Goal: Task Accomplishment & Management: Manage account settings

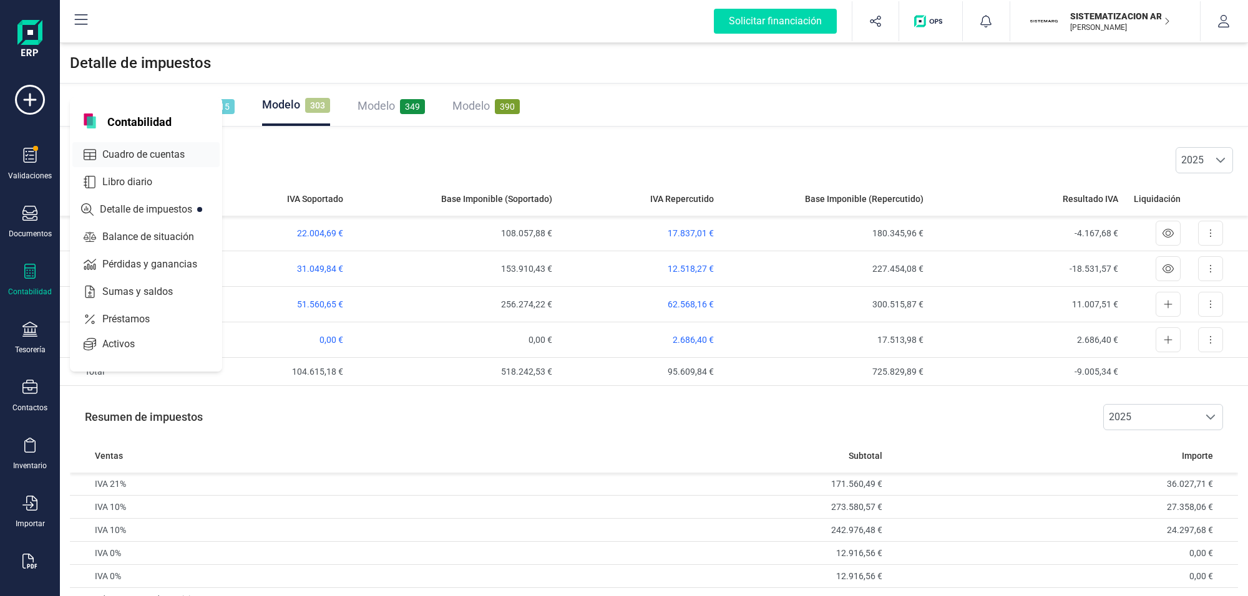
click at [142, 150] on span "Cuadro de cuentas" at bounding box center [152, 154] width 110 height 15
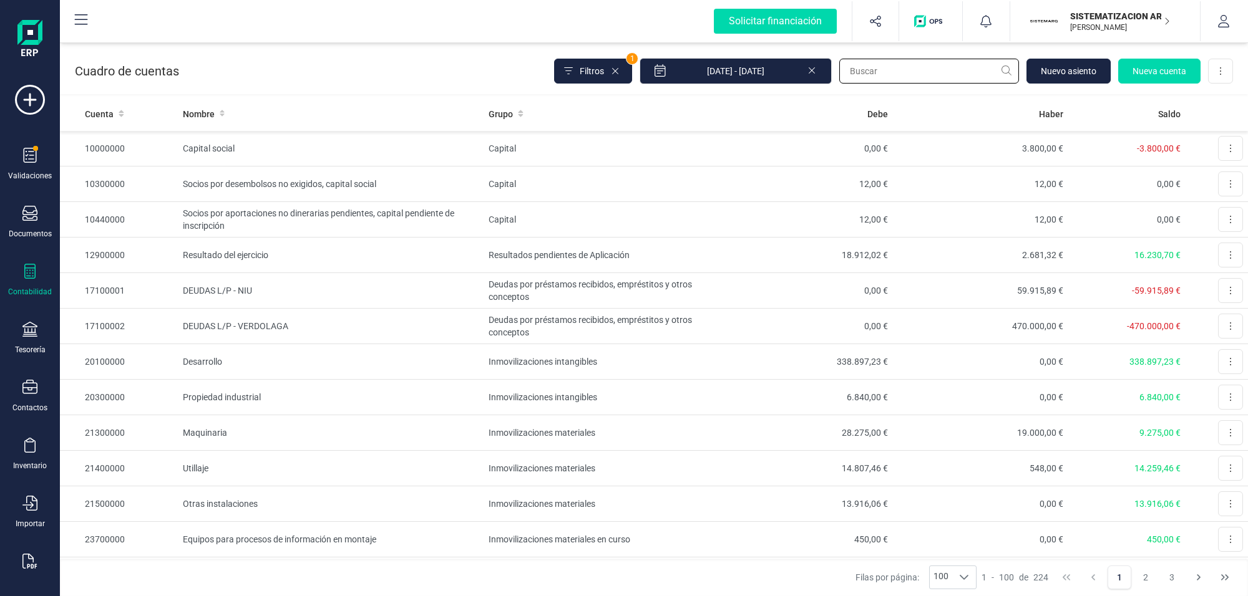
click at [871, 74] on input "text" at bounding box center [929, 71] width 180 height 25
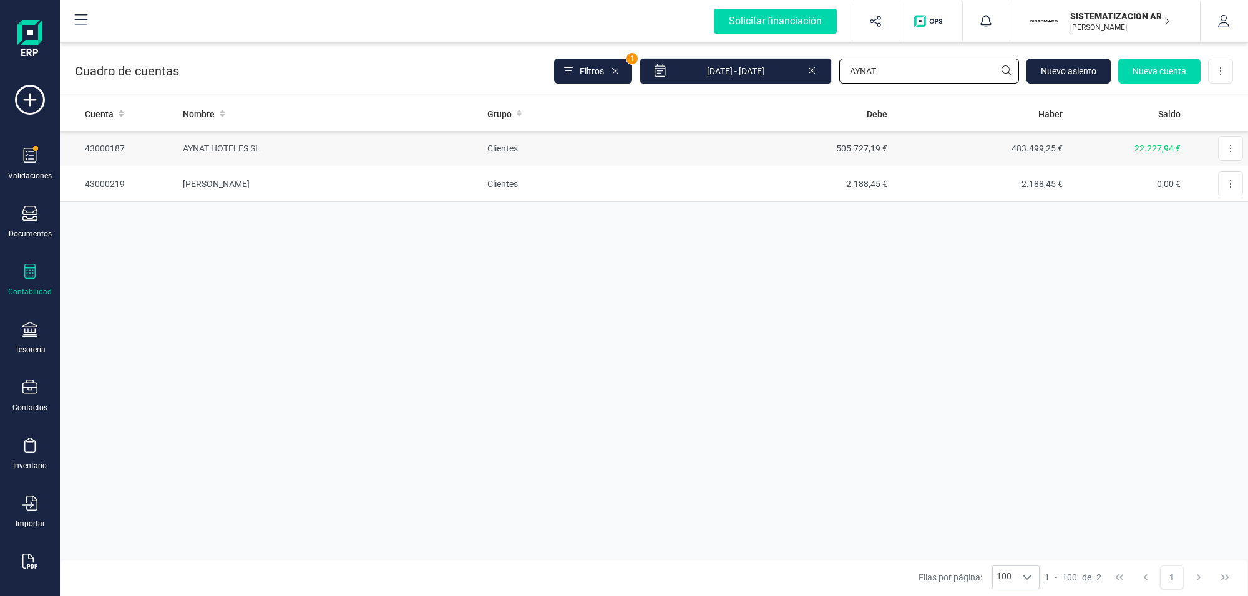
type input "AYNAT"
click at [238, 145] on td "AYNAT HOTELES SL" at bounding box center [330, 149] width 304 height 36
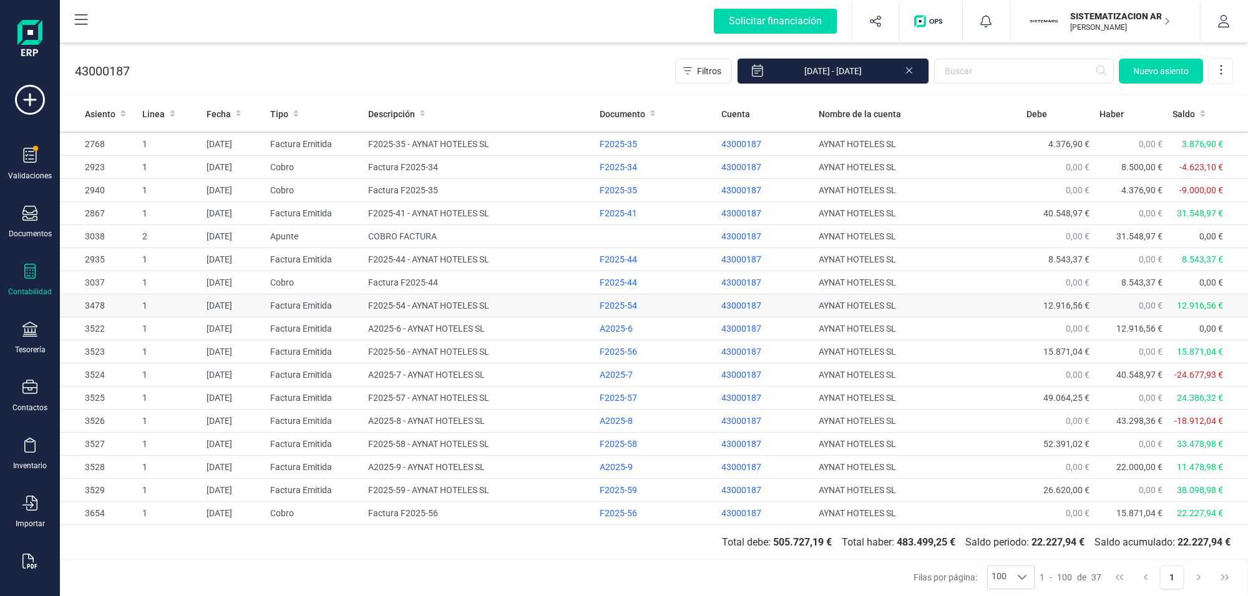
scroll to position [540, 0]
click at [429, 304] on td "F2025-54 - AYNAT HOTELES SL" at bounding box center [478, 305] width 231 height 23
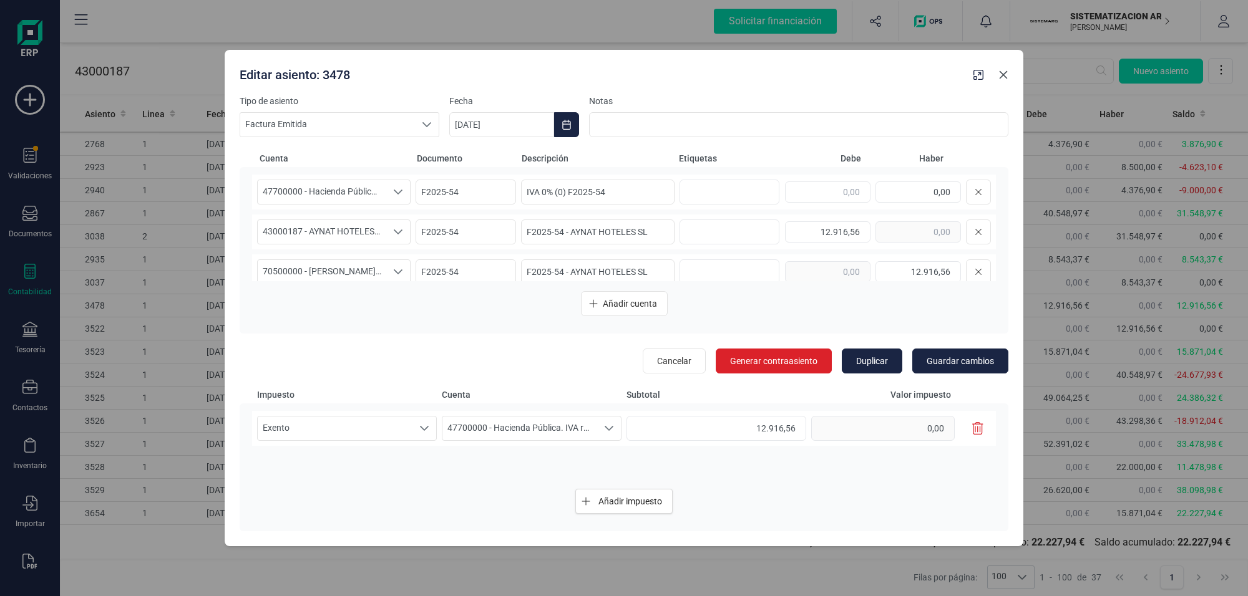
click at [1003, 74] on icon "Close" at bounding box center [1003, 74] width 8 height 8
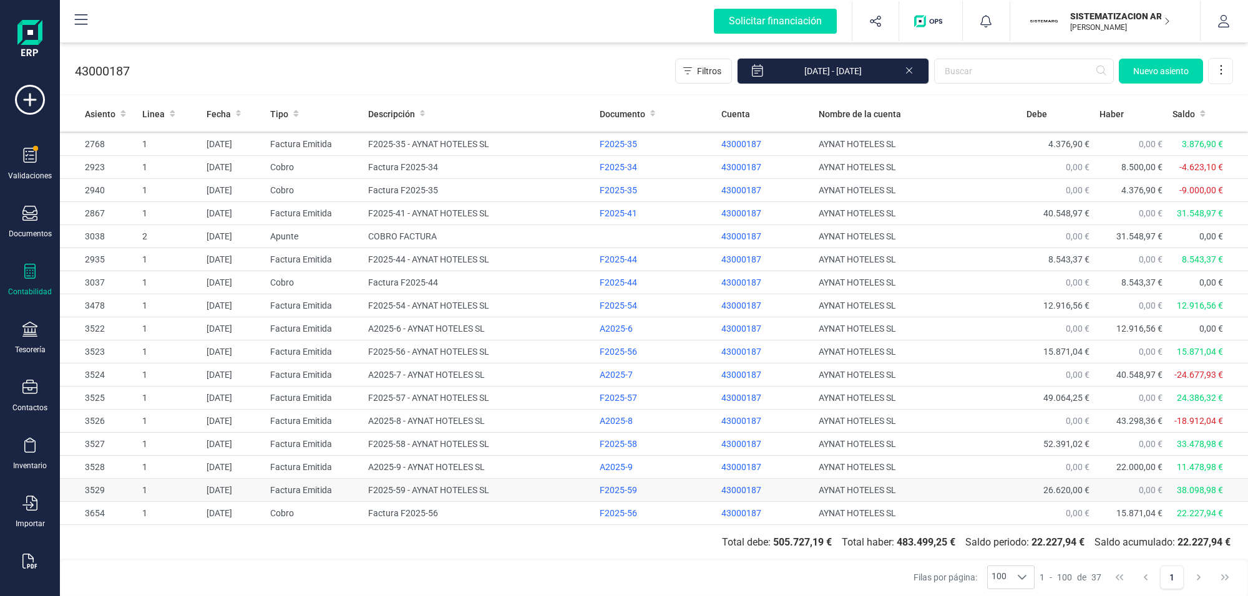
click at [447, 487] on td "F2025-59 - AYNAT HOTELES SL" at bounding box center [478, 490] width 231 height 23
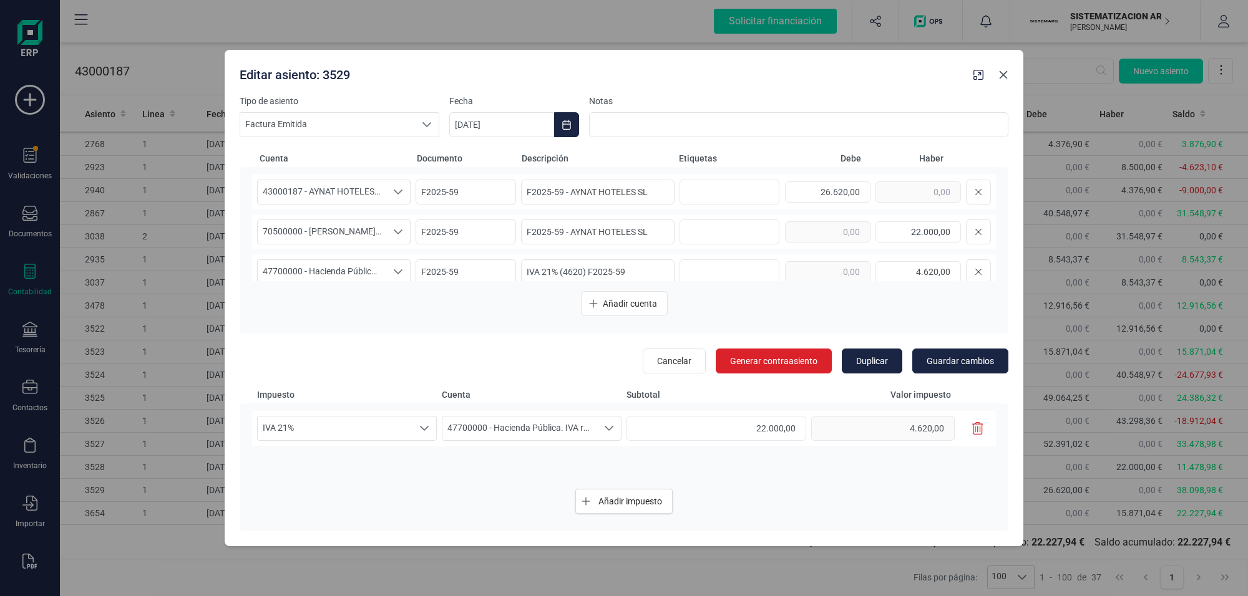
click at [1001, 75] on icon "Close" at bounding box center [1003, 75] width 10 height 10
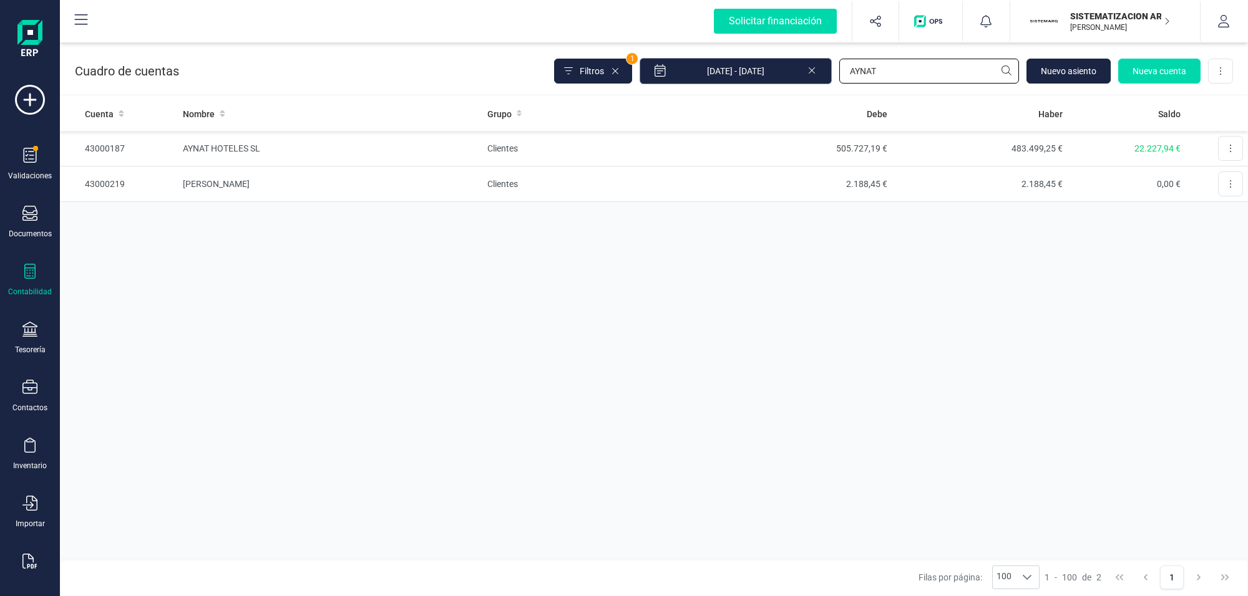
drag, startPoint x: 893, startPoint y: 69, endPoint x: 742, endPoint y: 67, distance: 150.3
click at [744, 66] on div "Filtros 1 01/01/2025 - 10/10/2025 AYNAT Nuevo asiento Nueva cuenta Descargar Ex…" at bounding box center [893, 71] width 679 height 26
type input "badenes"
click at [212, 145] on td "BADENES LOGISTICS SL" at bounding box center [330, 149] width 304 height 36
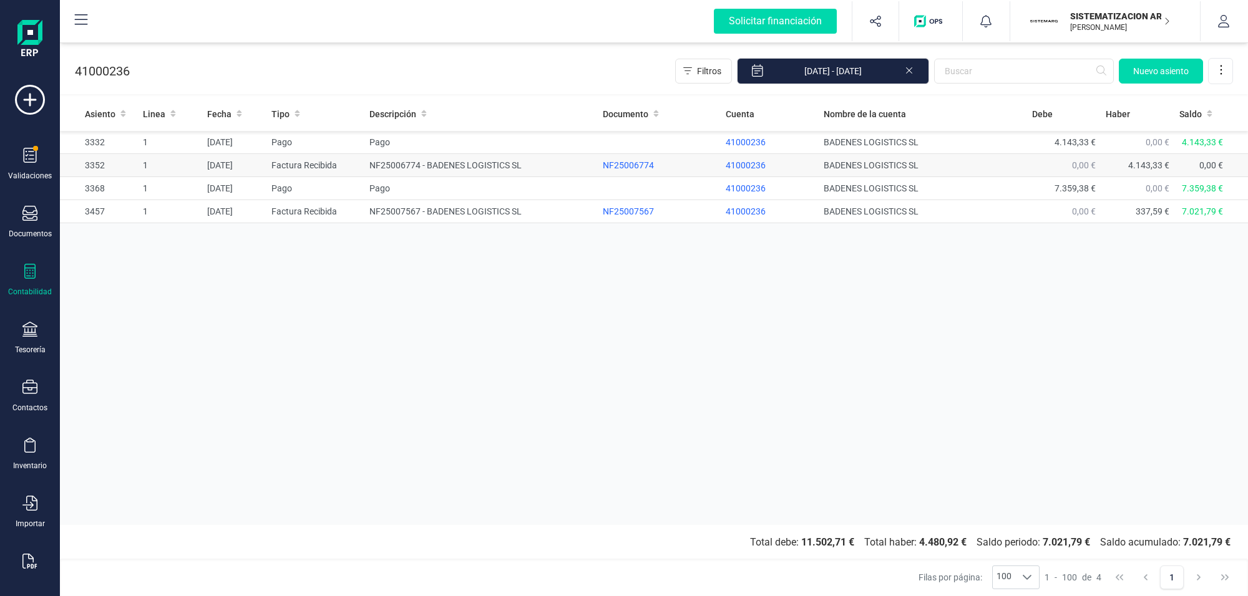
click at [439, 169] on td "NF25006774 - BADENES LOGISTICS SL" at bounding box center [480, 165] width 233 height 23
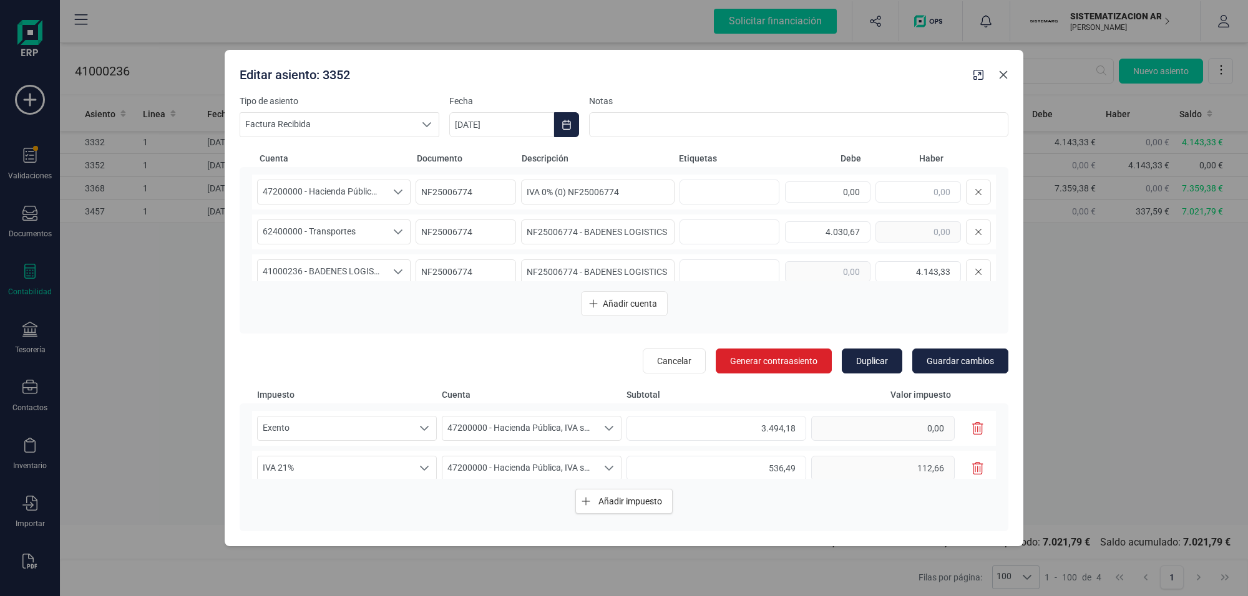
click at [1004, 74] on icon "Close" at bounding box center [1003, 74] width 8 height 8
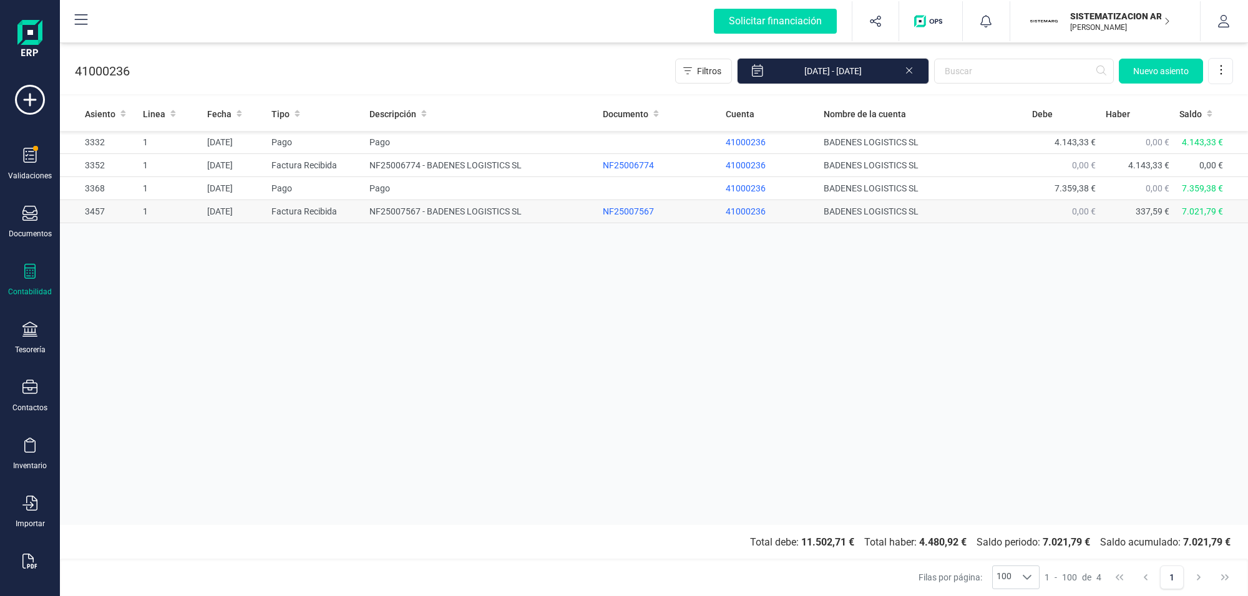
click at [448, 210] on td "NF25007567 - BADENES LOGISTICS SL" at bounding box center [480, 211] width 233 height 23
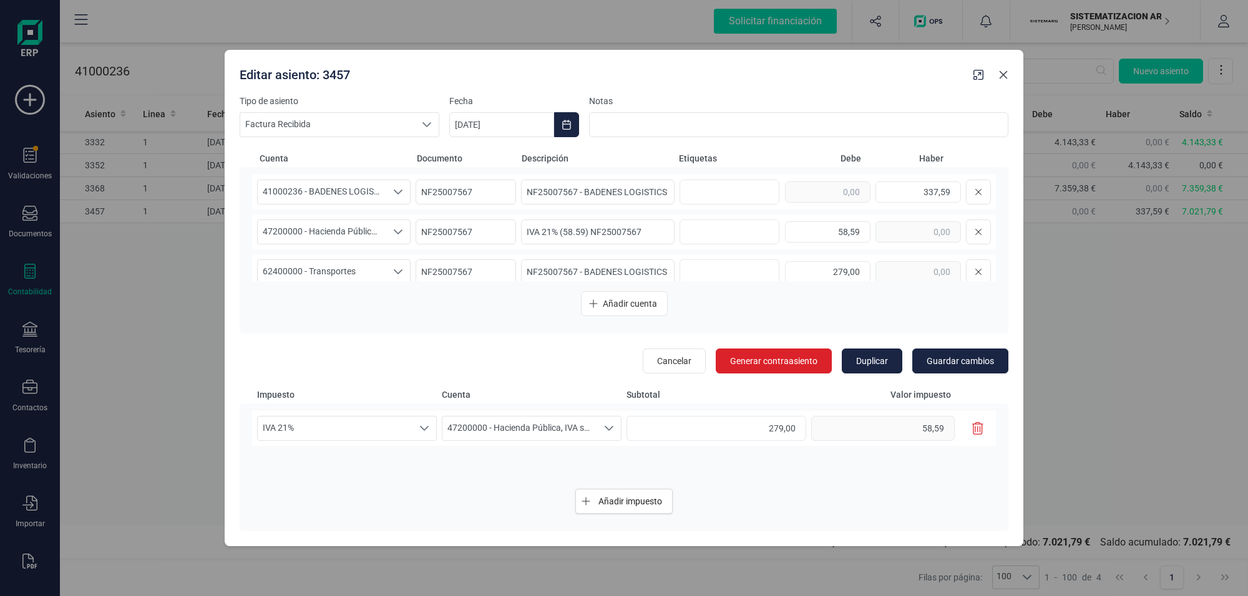
click at [1002, 70] on icon "Close" at bounding box center [1003, 75] width 10 height 10
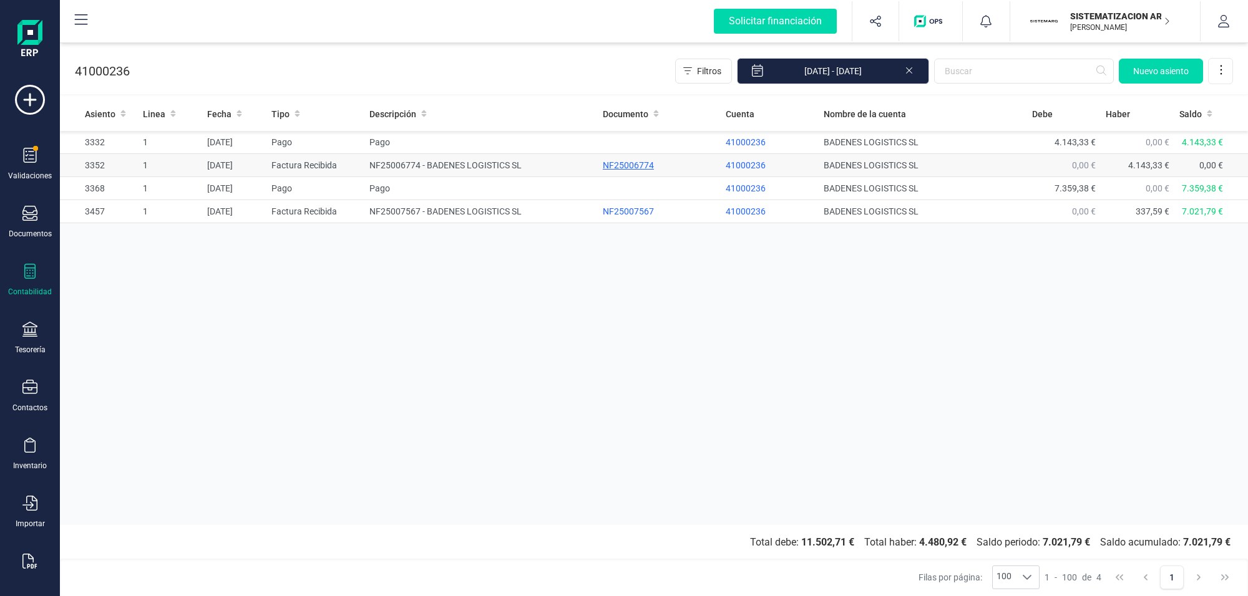
click at [612, 162] on div "NF25006774" at bounding box center [659, 165] width 113 height 12
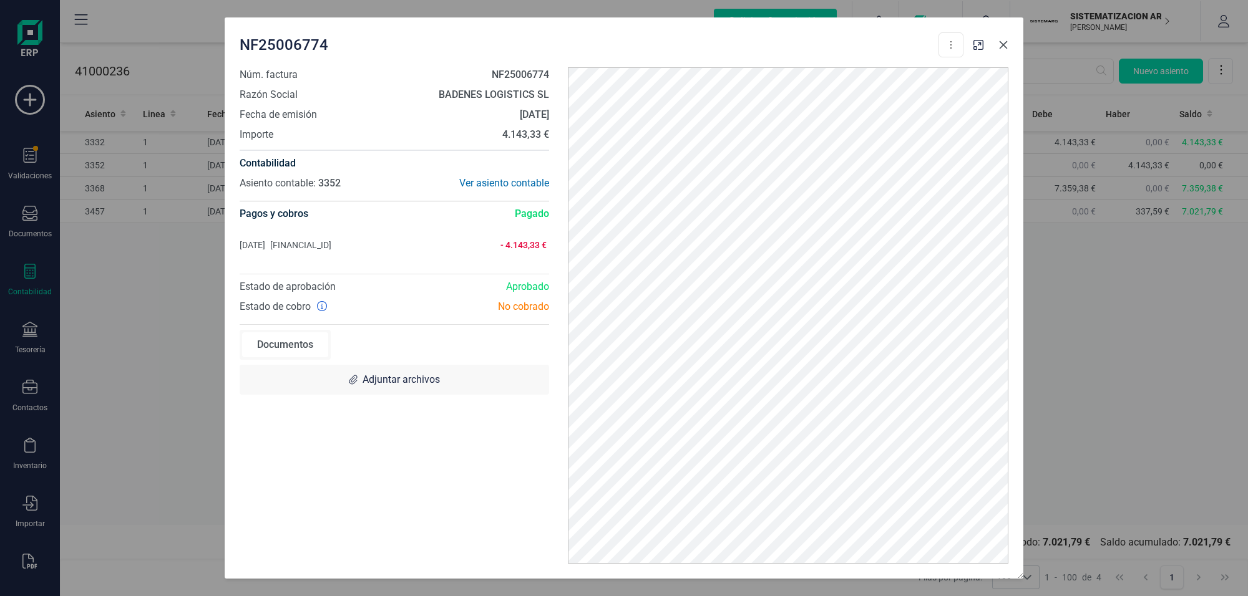
click at [1000, 44] on icon "Close" at bounding box center [1003, 45] width 10 height 10
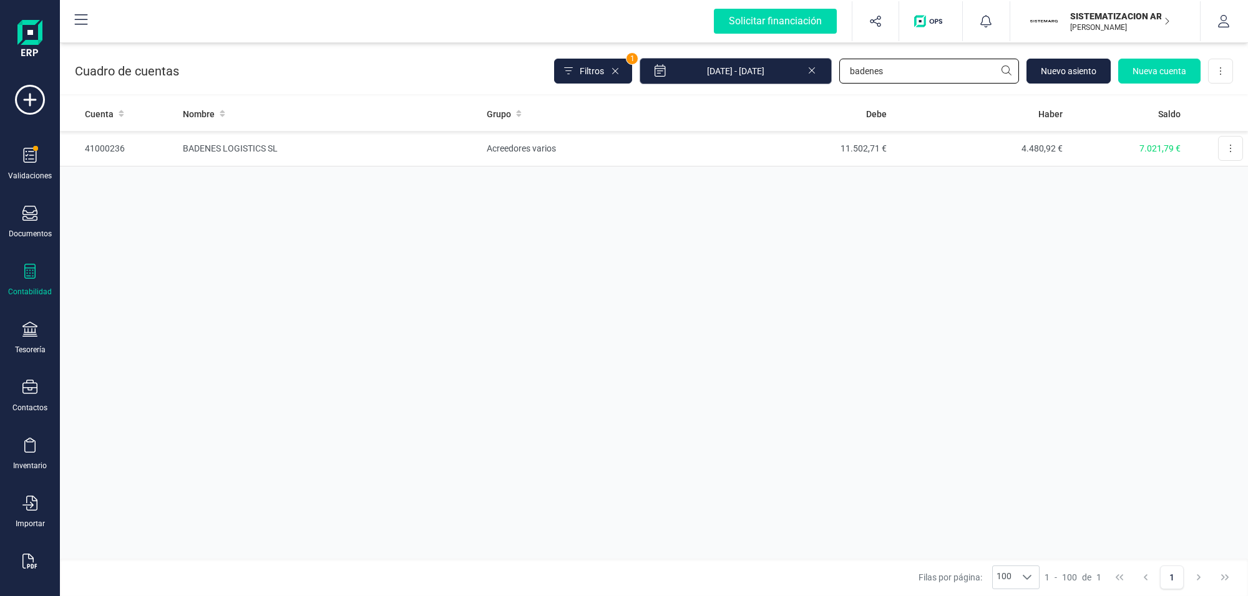
drag, startPoint x: 900, startPoint y: 70, endPoint x: 713, endPoint y: 61, distance: 187.4
click at [741, 70] on div "Filtros 1 01/01/2025 - 10/10/2025 badenes Nuevo asiento Nueva cuenta Descargar …" at bounding box center [893, 71] width 679 height 26
type input "inko"
click at [266, 145] on td "INKOART SOLUCIONES SL" at bounding box center [330, 149] width 304 height 36
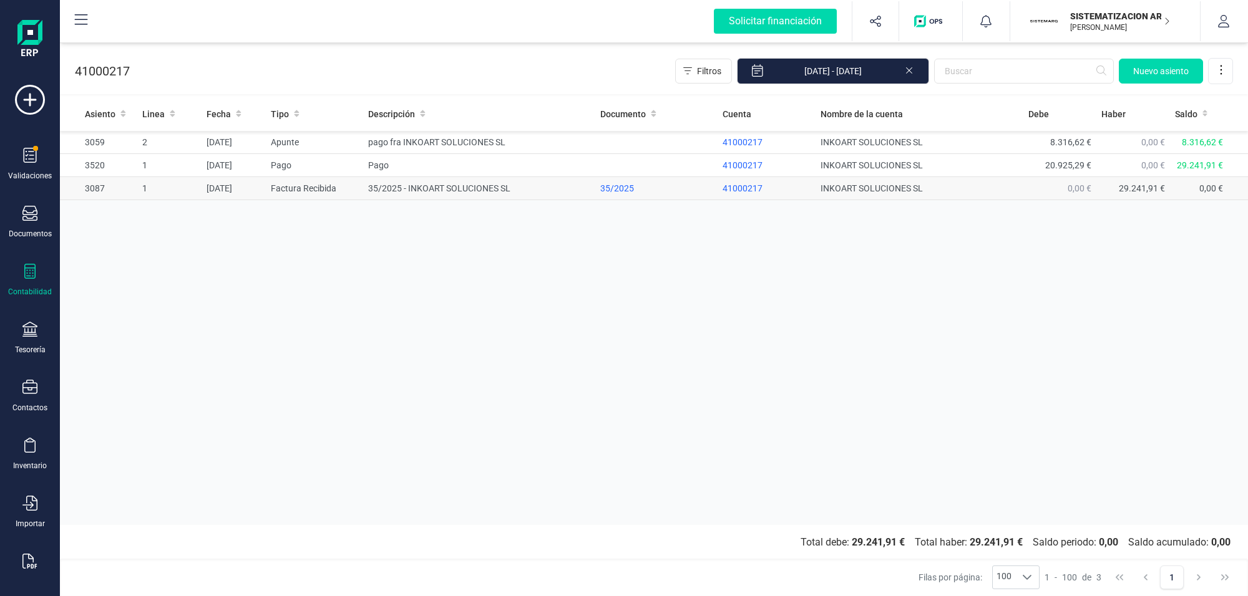
click at [438, 185] on td "35/2025 - INKOART SOLUCIONES SL" at bounding box center [479, 188] width 232 height 23
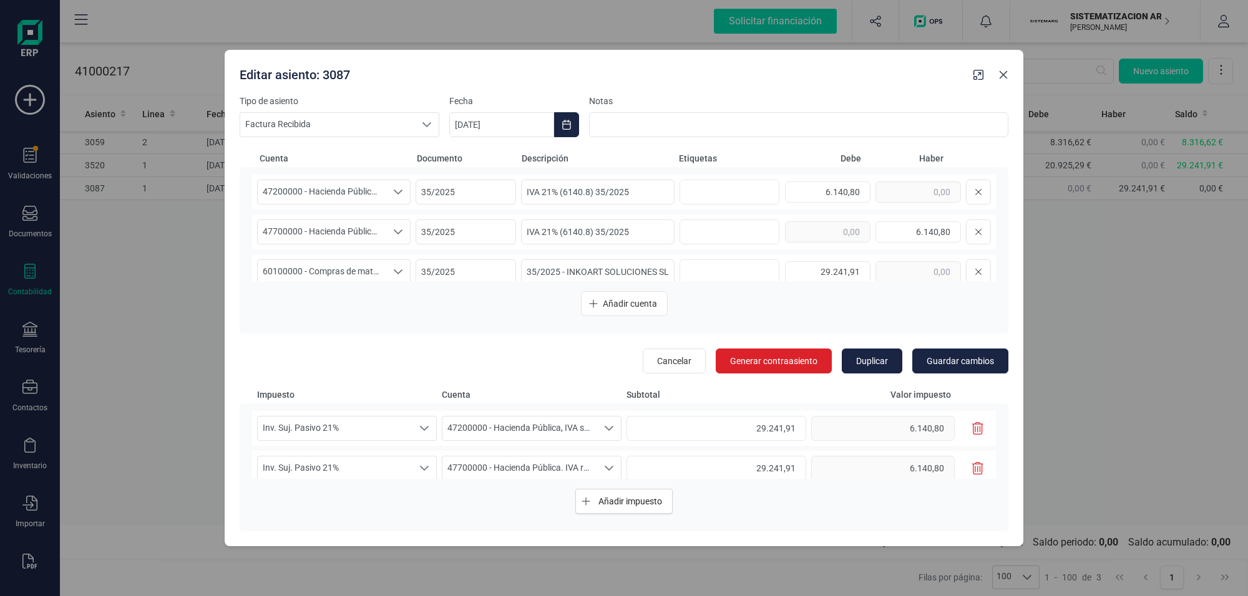
click at [999, 72] on icon "Close" at bounding box center [1003, 74] width 8 height 8
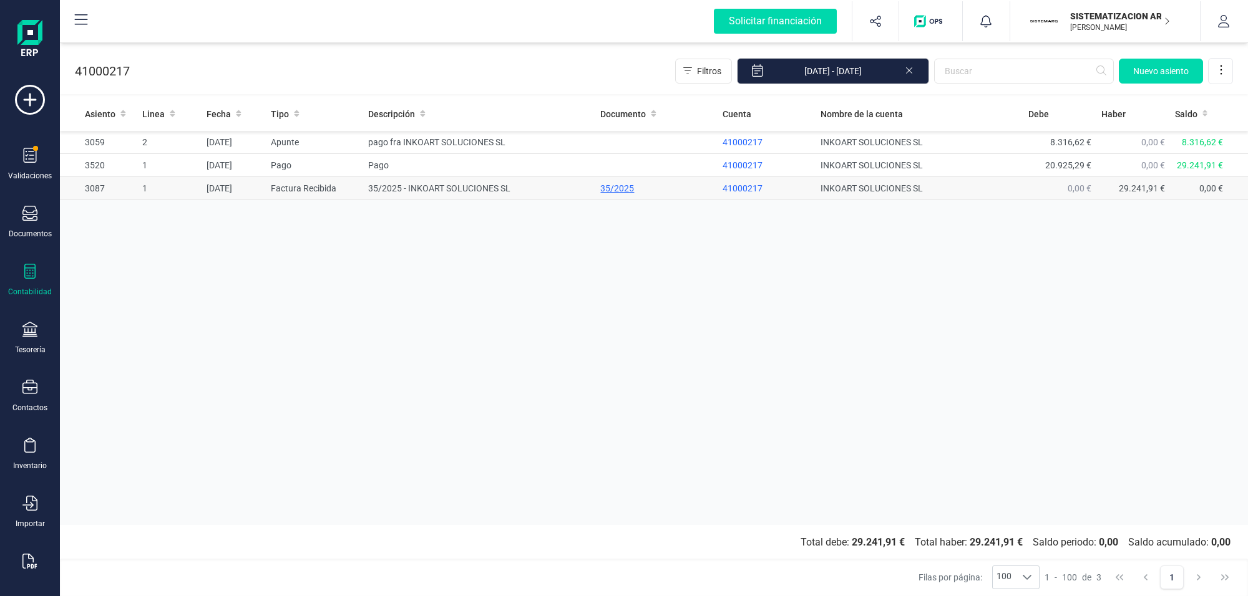
click at [616, 188] on div "35/2025" at bounding box center [656, 188] width 112 height 12
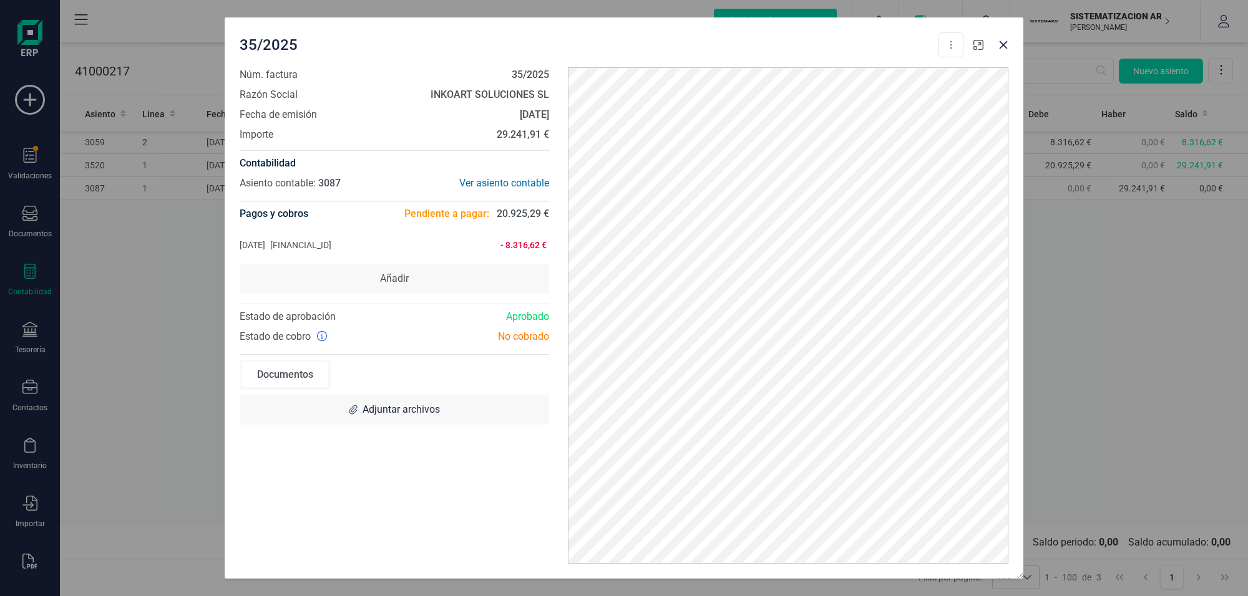
click at [975, 44] on icon "button" at bounding box center [978, 45] width 10 height 10
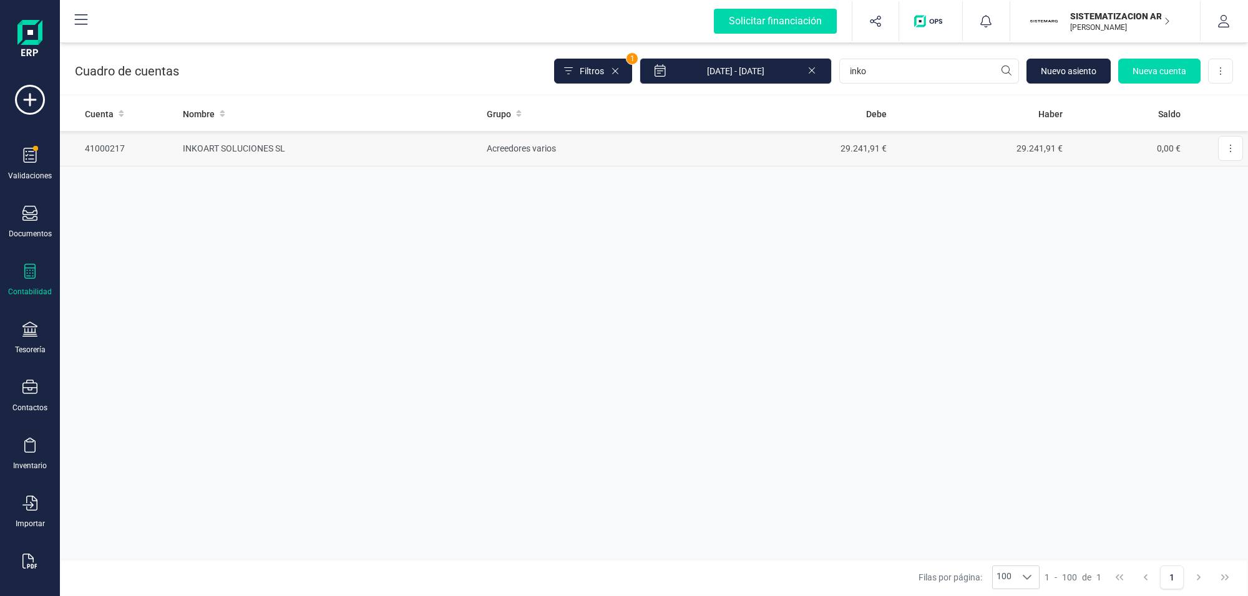
click at [529, 145] on td "Acreedores varios" at bounding box center [599, 149] width 234 height 36
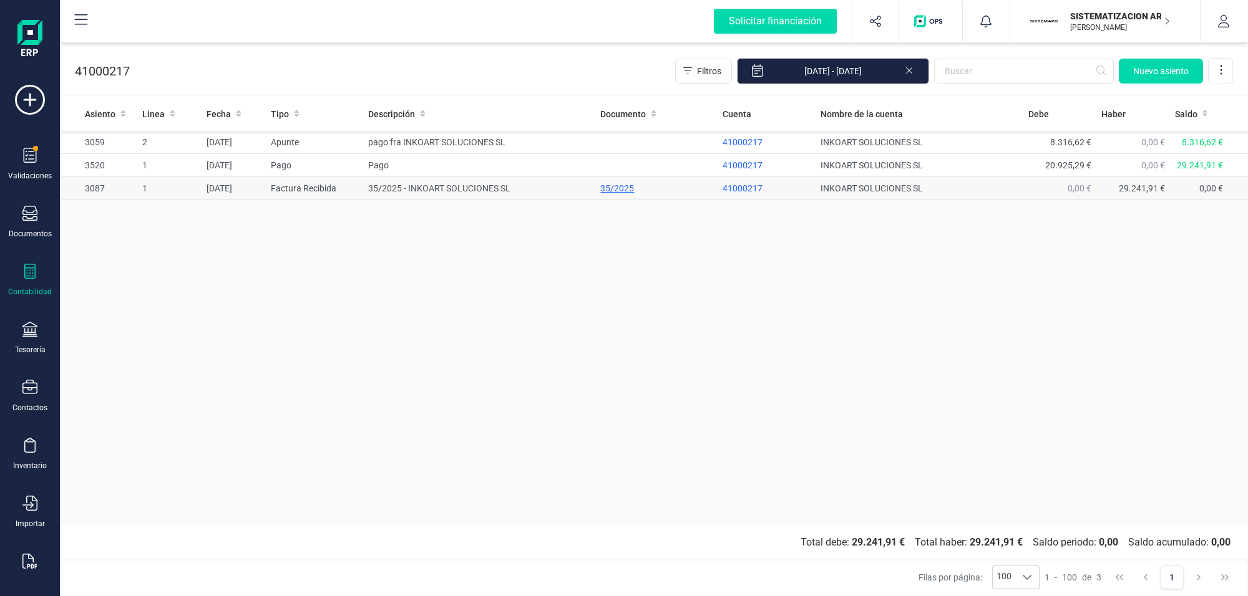
click at [613, 188] on div "35/2025" at bounding box center [656, 188] width 112 height 12
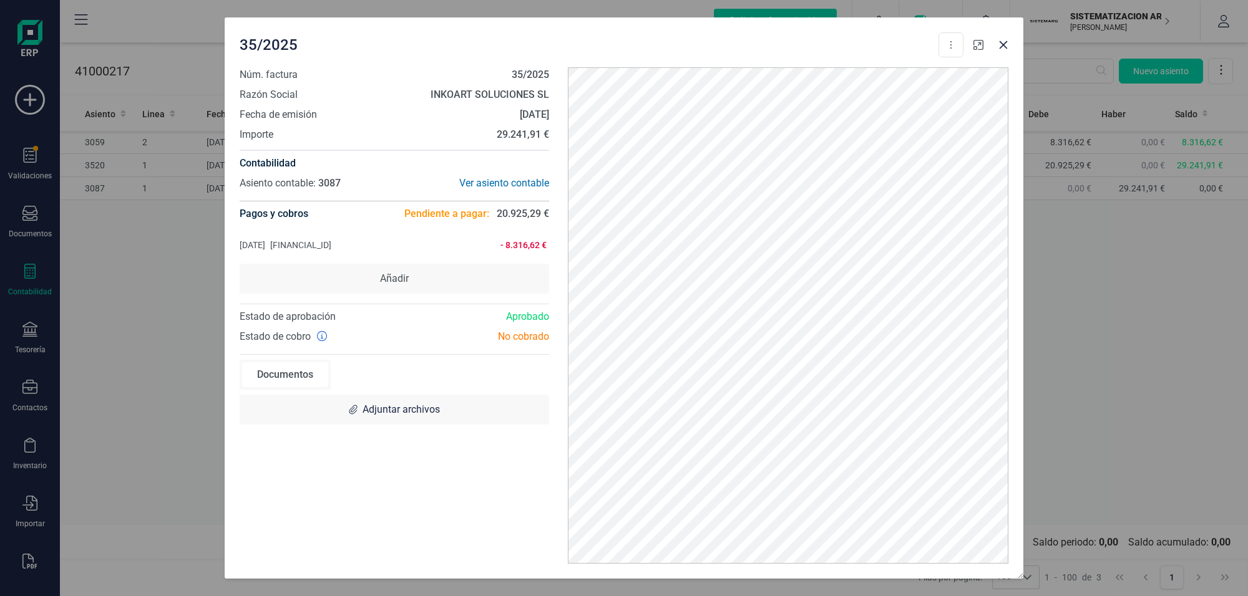
click at [981, 45] on icon "button" at bounding box center [978, 45] width 10 height 10
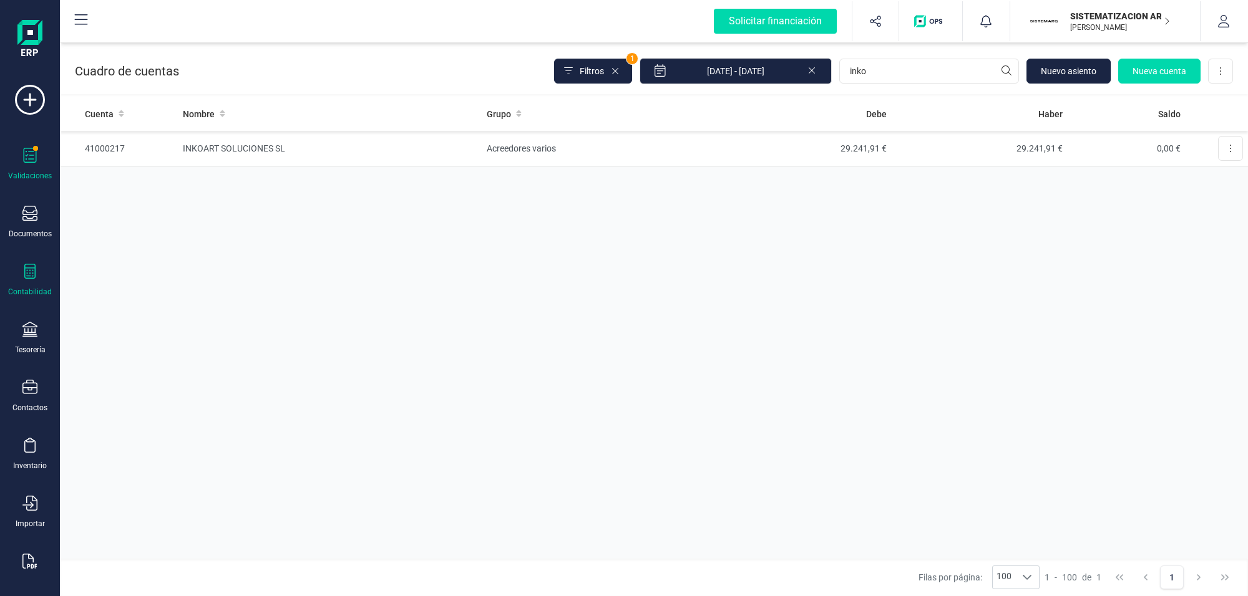
click at [30, 157] on icon at bounding box center [29, 155] width 15 height 15
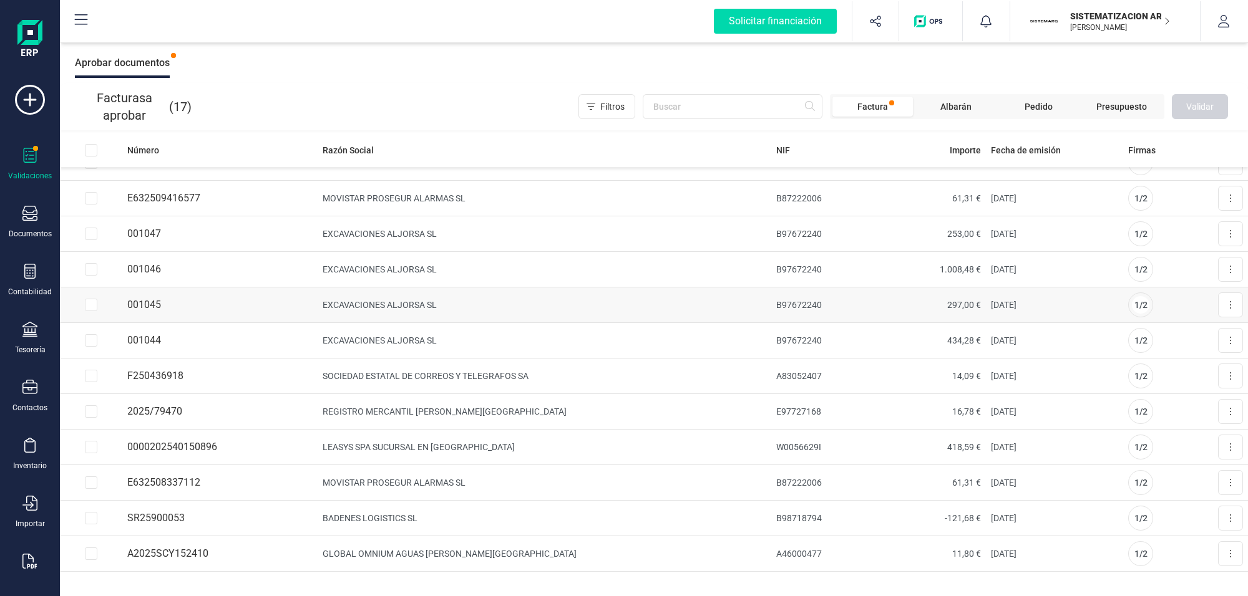
scroll to position [203, 0]
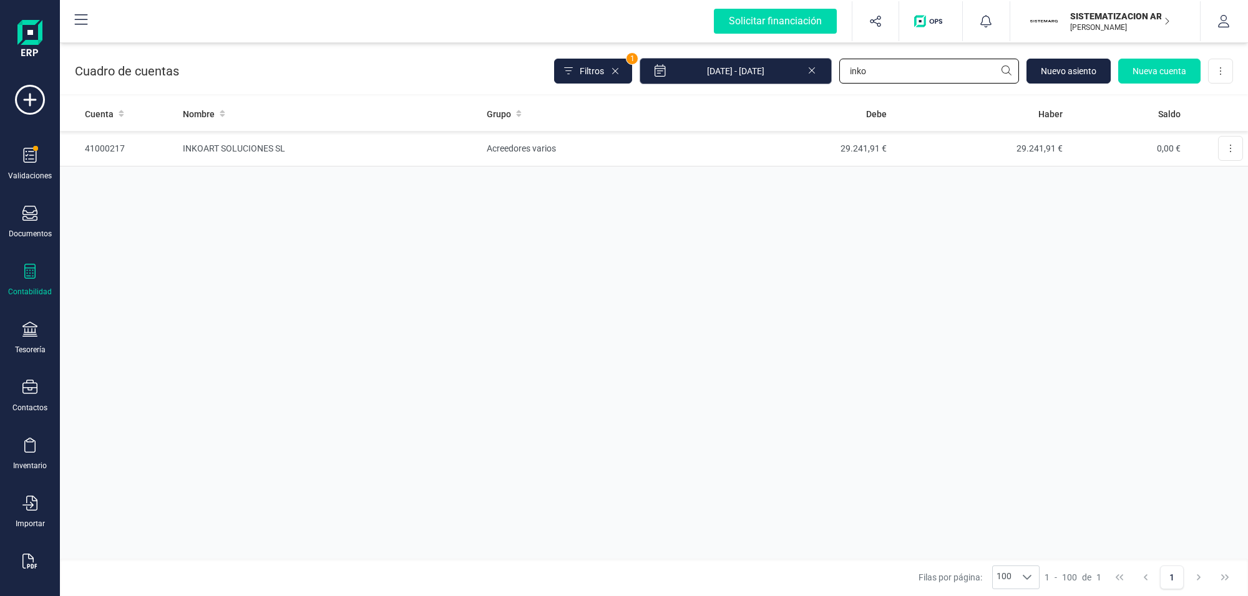
drag, startPoint x: 867, startPoint y: 70, endPoint x: 763, endPoint y: 75, distance: 104.3
click at [765, 74] on div "Filtros 1 01/01/2025 - 10/10/2025 inko Nuevo asiento Nueva cuenta Descargar Exc…" at bounding box center [893, 71] width 679 height 26
type input "veyma"
click at [245, 148] on td "VEYMA TRADING GMBH" at bounding box center [330, 149] width 304 height 36
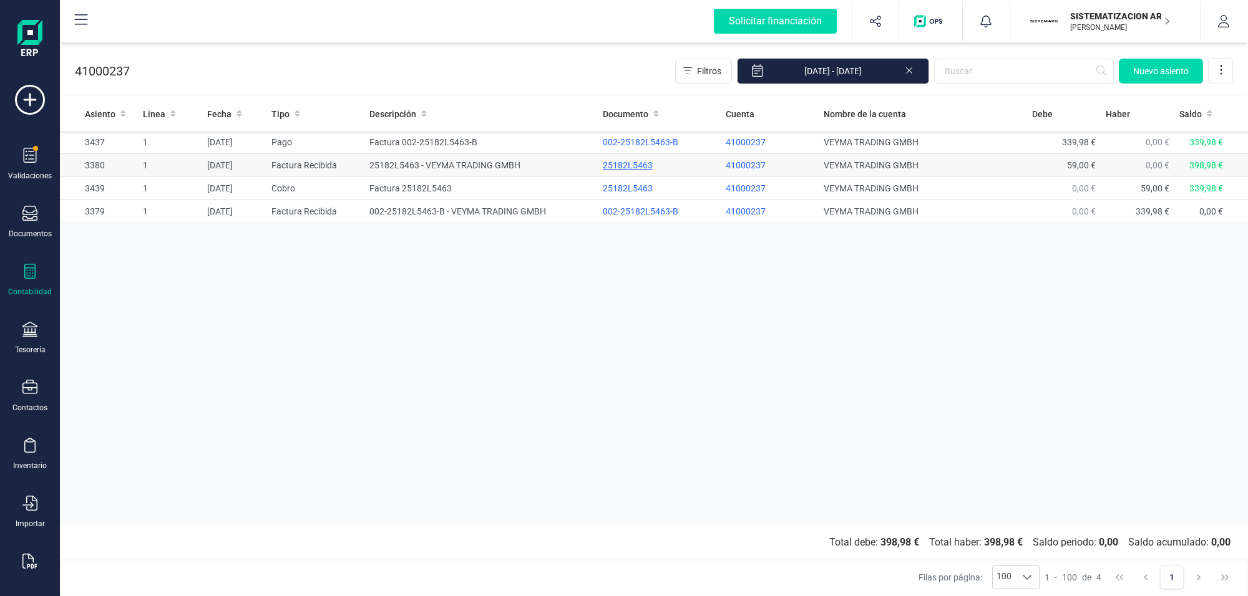
click at [622, 160] on div "25182L5463" at bounding box center [659, 165] width 113 height 12
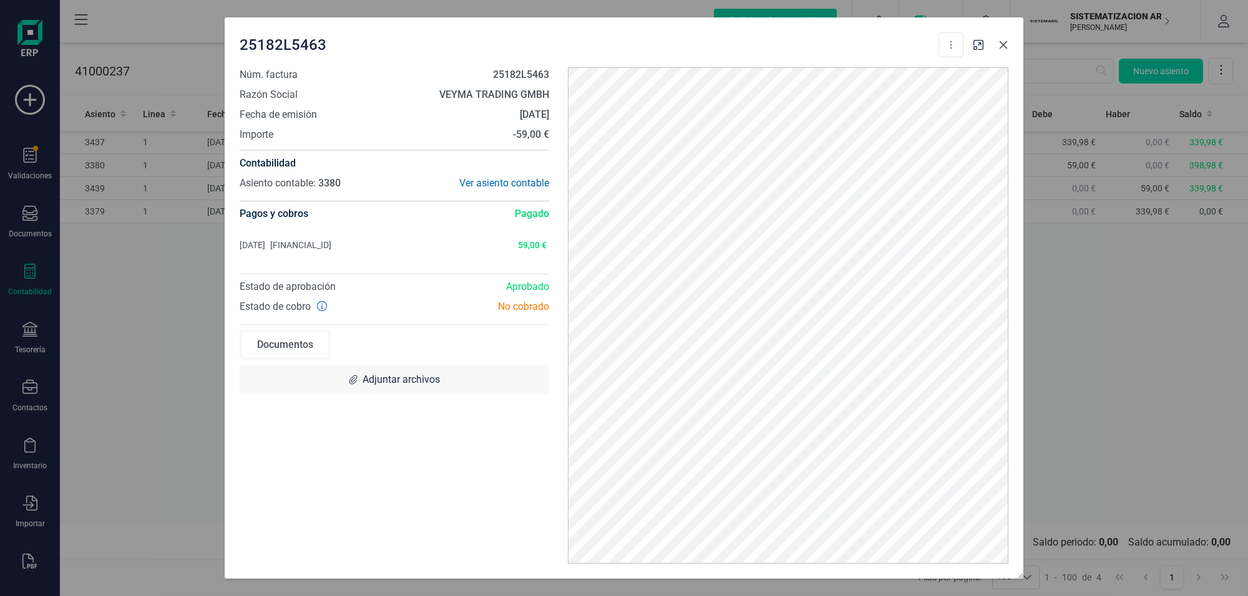
click at [1003, 47] on icon "Close" at bounding box center [1003, 45] width 10 height 10
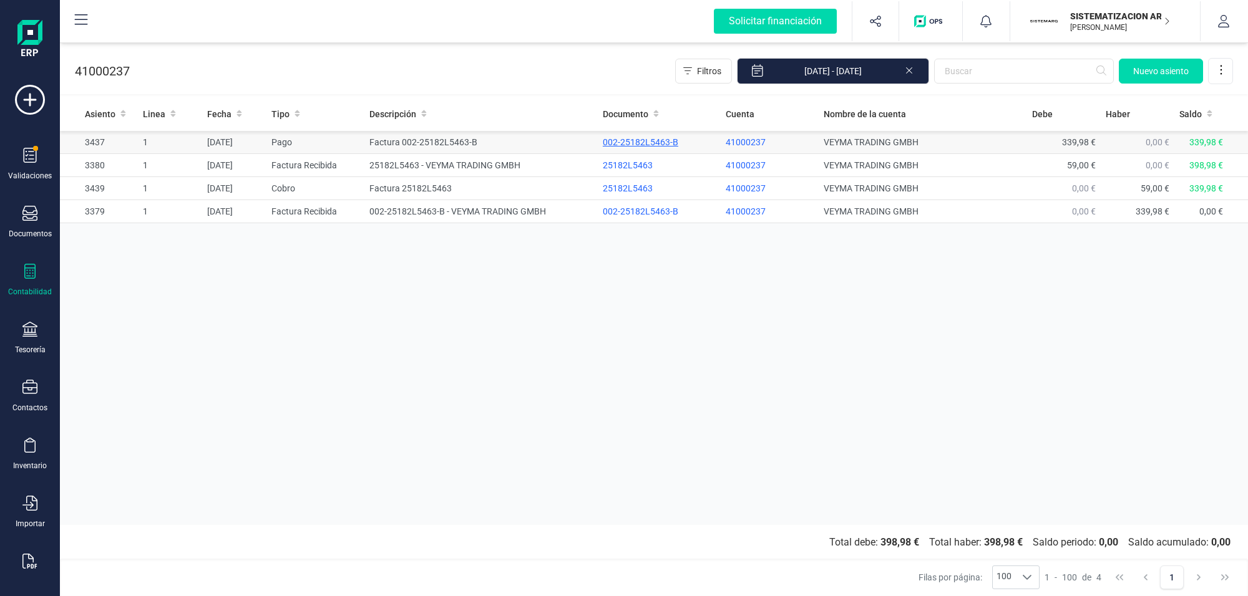
click at [647, 138] on div "002-25182L5463-B" at bounding box center [659, 142] width 113 height 12
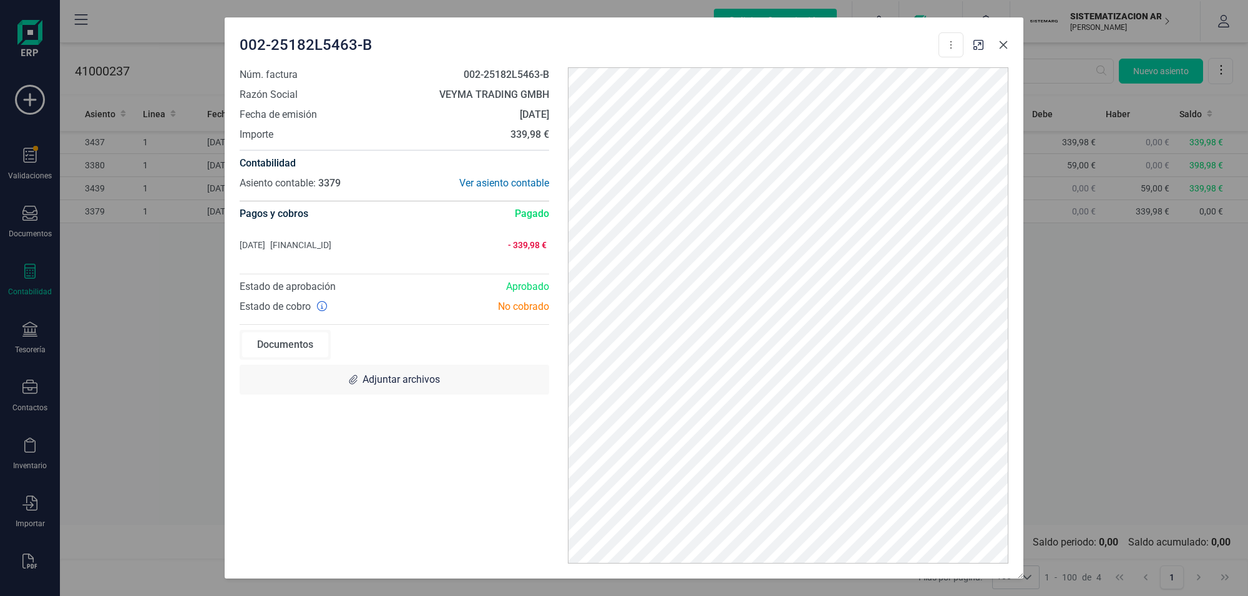
click at [1005, 41] on icon "Close" at bounding box center [1003, 45] width 10 height 10
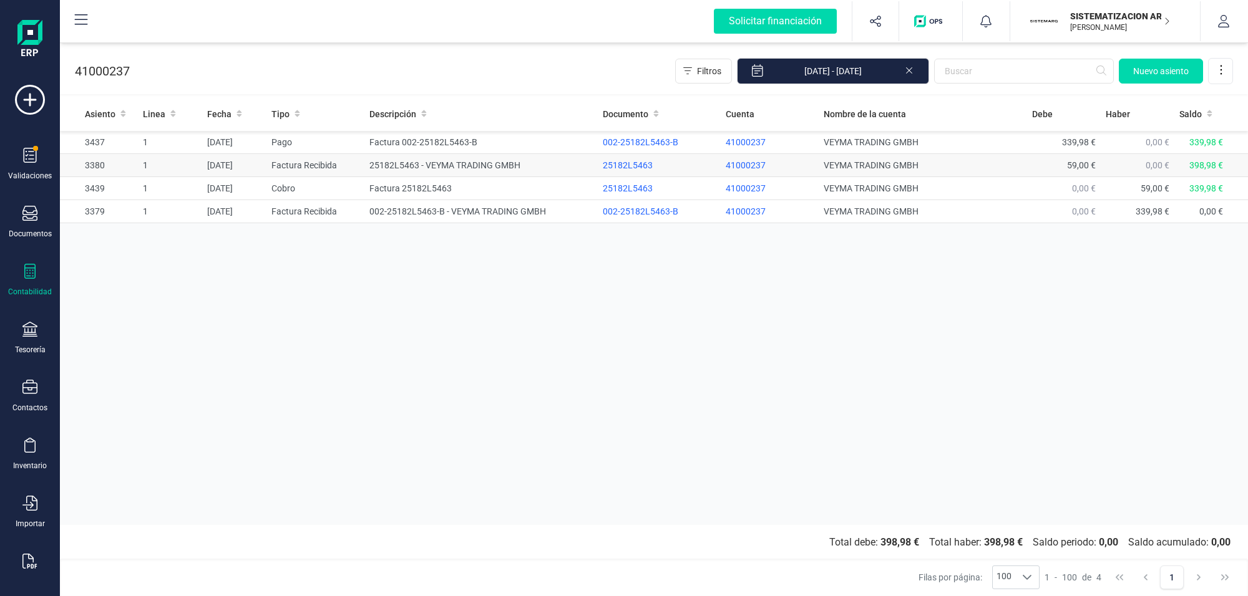
click at [434, 165] on td "25182L5463 - VEYMA TRADING GMBH" at bounding box center [480, 165] width 233 height 23
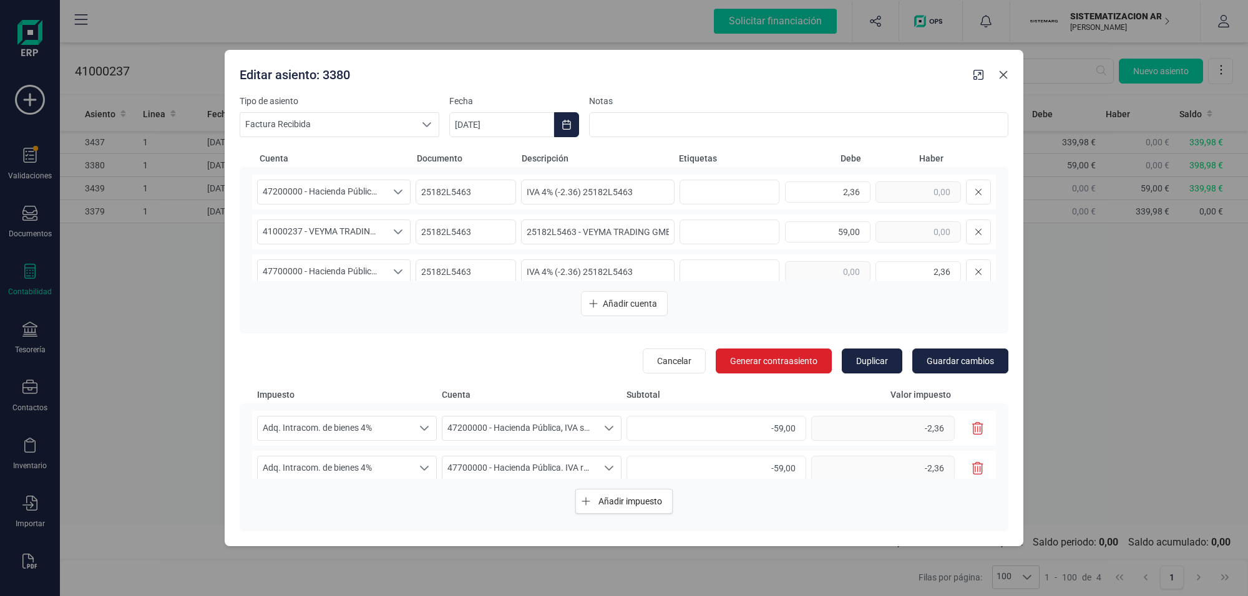
click at [1002, 69] on button "Close" at bounding box center [1003, 75] width 20 height 20
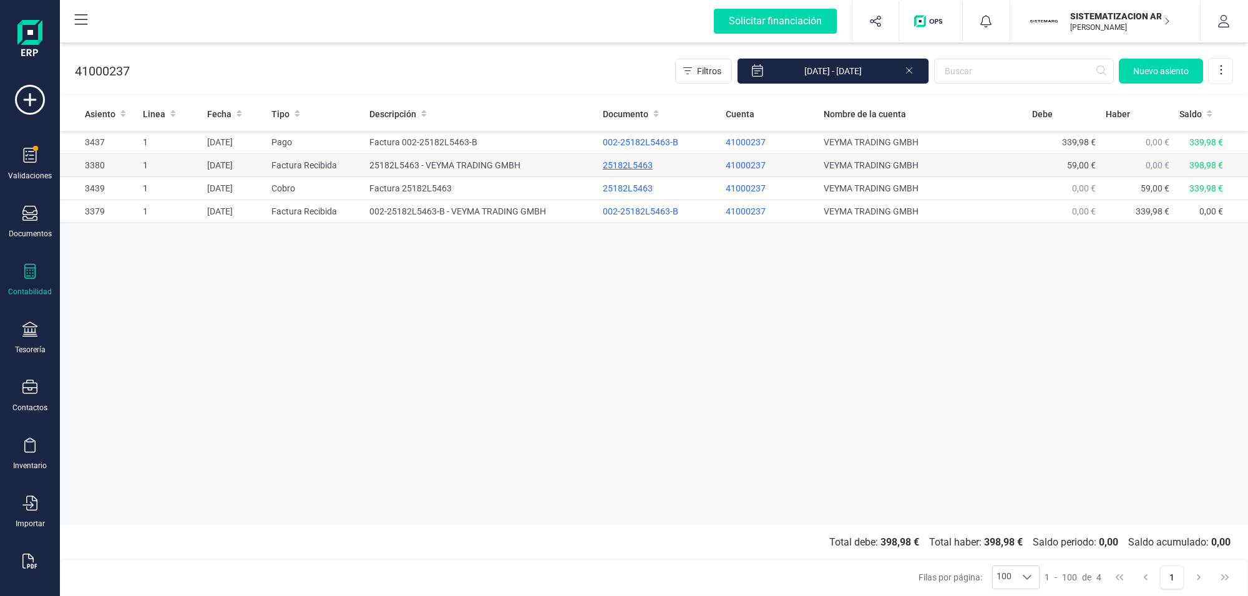
click at [637, 163] on div "25182L5463" at bounding box center [659, 165] width 113 height 12
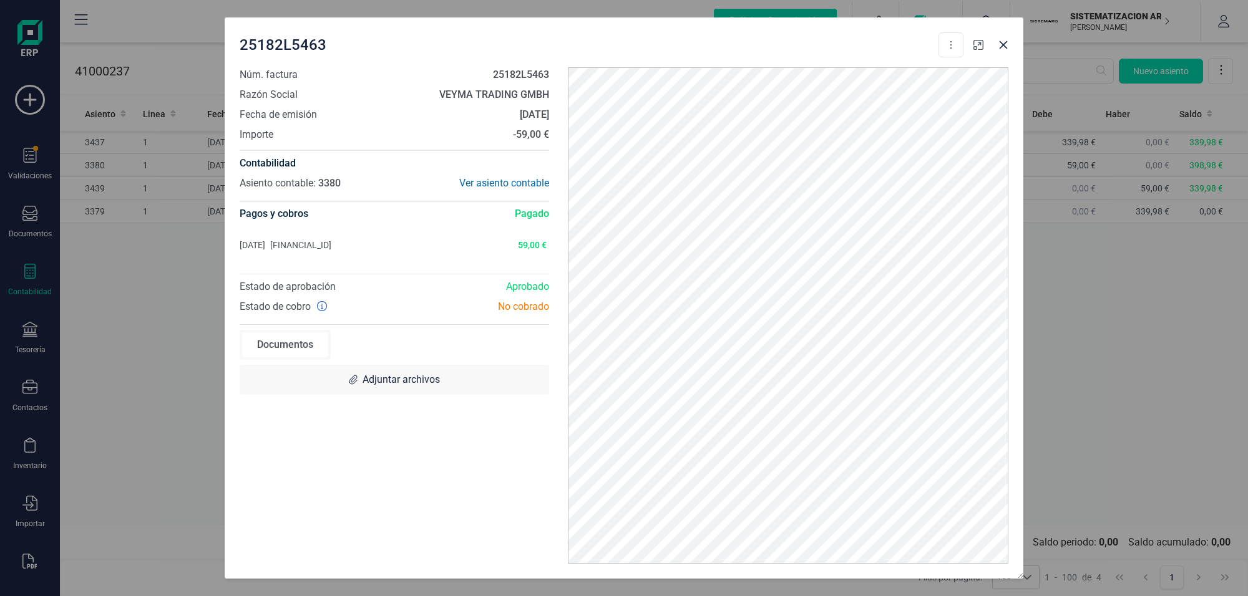
click at [974, 42] on icon "button" at bounding box center [978, 45] width 10 height 10
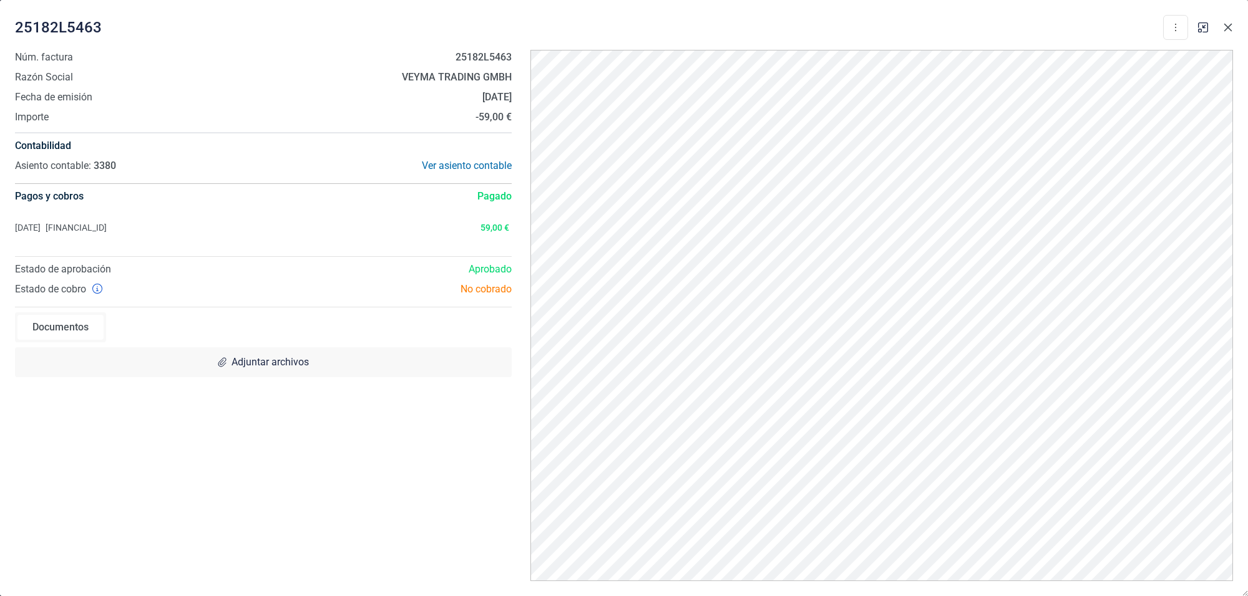
click at [1229, 29] on icon "Close" at bounding box center [1228, 28] width 8 height 8
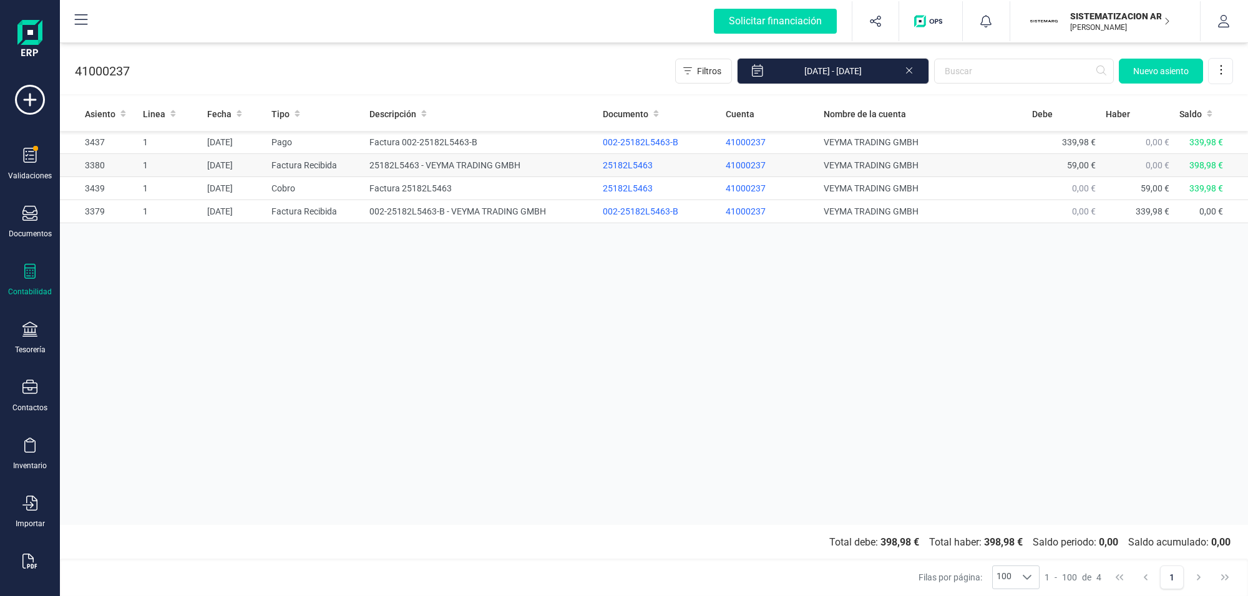
click at [414, 161] on td "25182L5463 - VEYMA TRADING GMBH" at bounding box center [480, 165] width 233 height 23
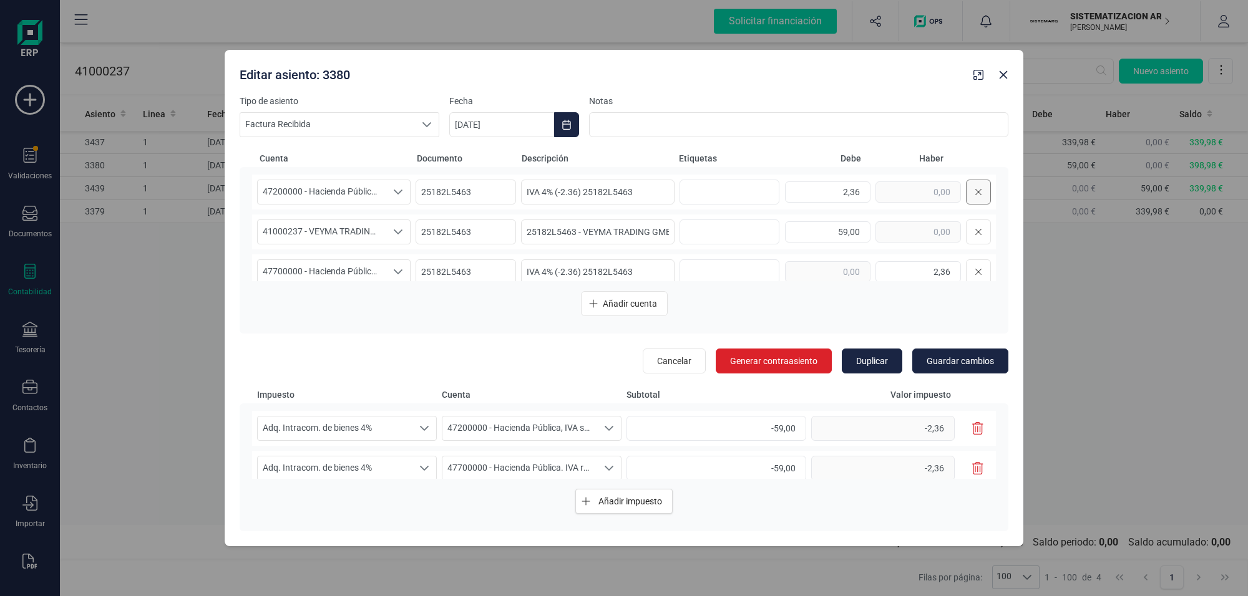
click at [974, 188] on icon at bounding box center [977, 192] width 7 height 10
click at [974, 231] on icon at bounding box center [977, 232] width 7 height 10
click at [835, 270] on div "41000237 - VEYMA TRADING GMBH 41000237 - VEYMA TRADING GMBH 41000237 - VEYMA TR…" at bounding box center [624, 228] width 744 height 107
click at [972, 425] on icon "button" at bounding box center [977, 428] width 11 height 12
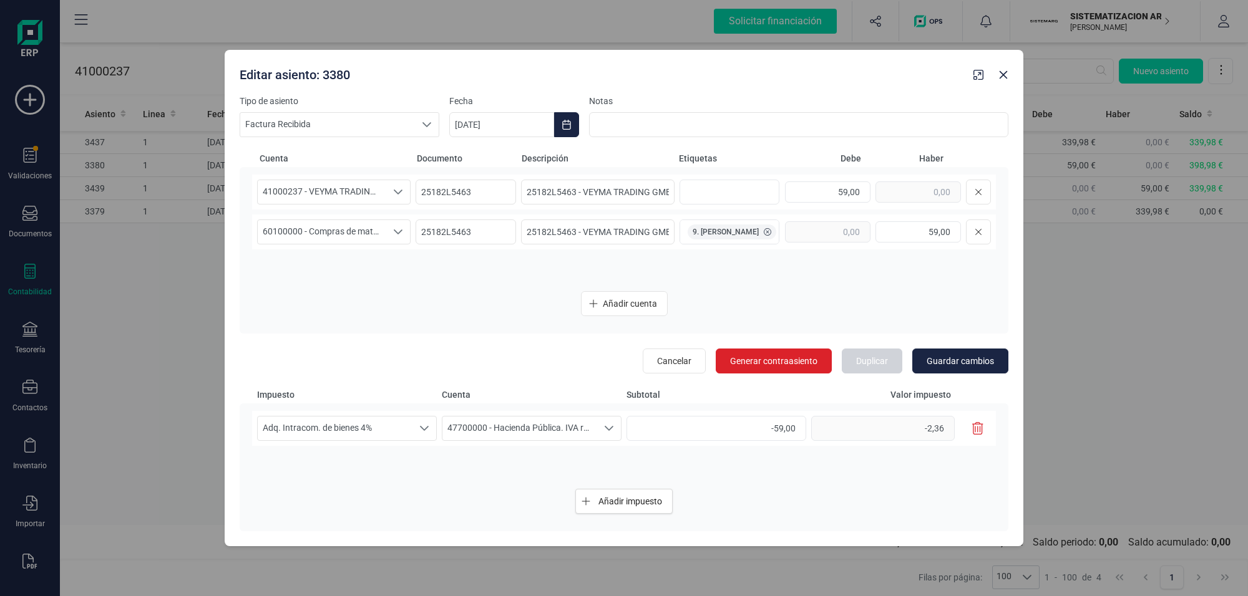
click at [974, 429] on icon "button" at bounding box center [977, 428] width 11 height 12
click at [966, 356] on span "Guardar cambios" at bounding box center [959, 361] width 67 height 12
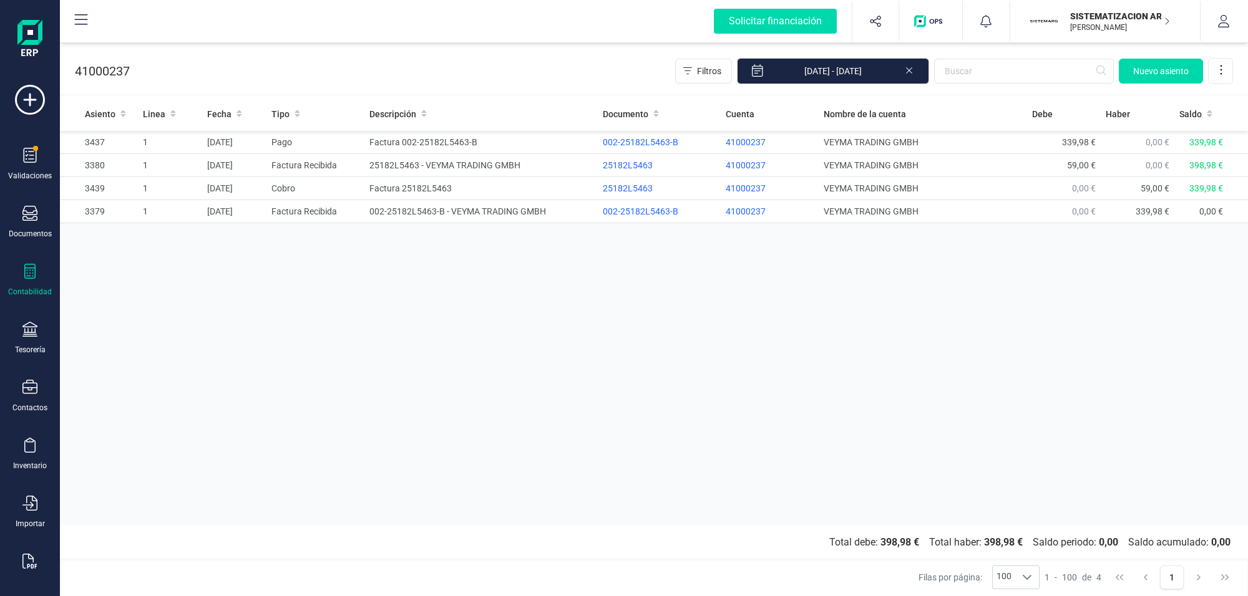
click at [22, 269] on icon at bounding box center [29, 271] width 15 height 15
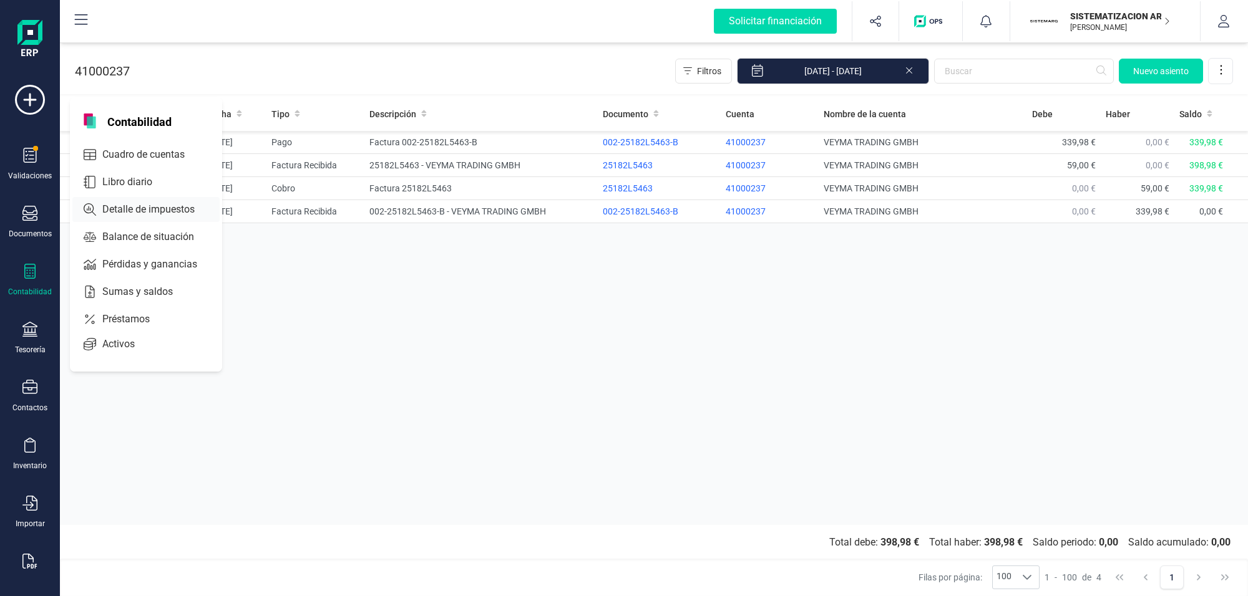
click at [132, 203] on span "Detalle de impuestos" at bounding box center [157, 209] width 120 height 15
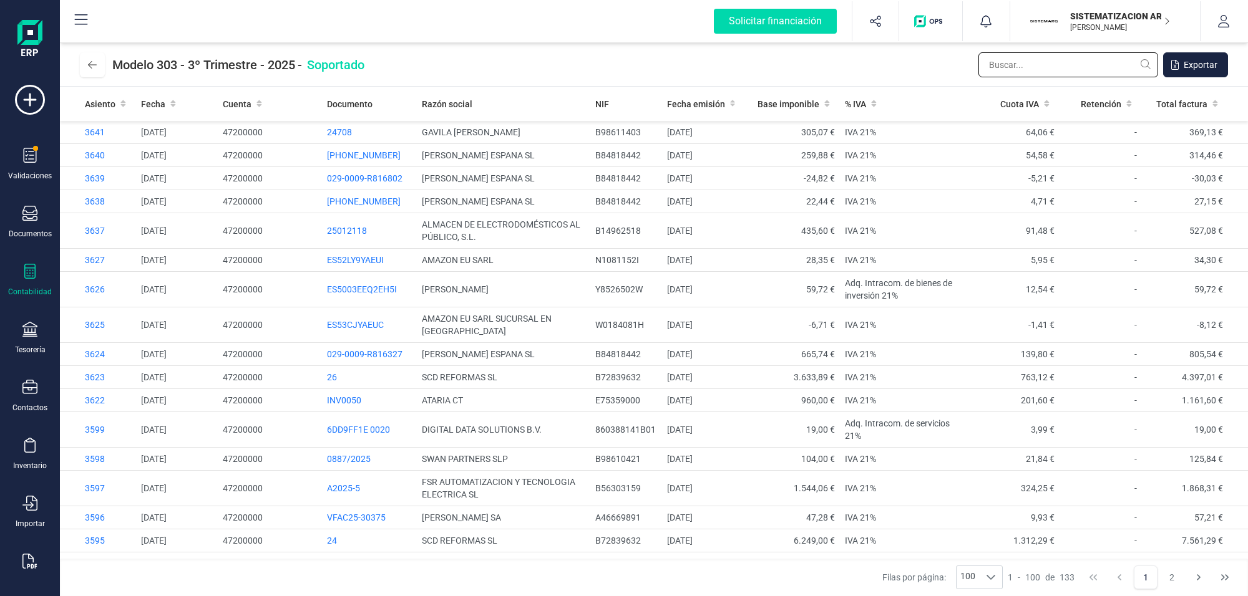
click at [1024, 75] on input "text" at bounding box center [1068, 64] width 180 height 25
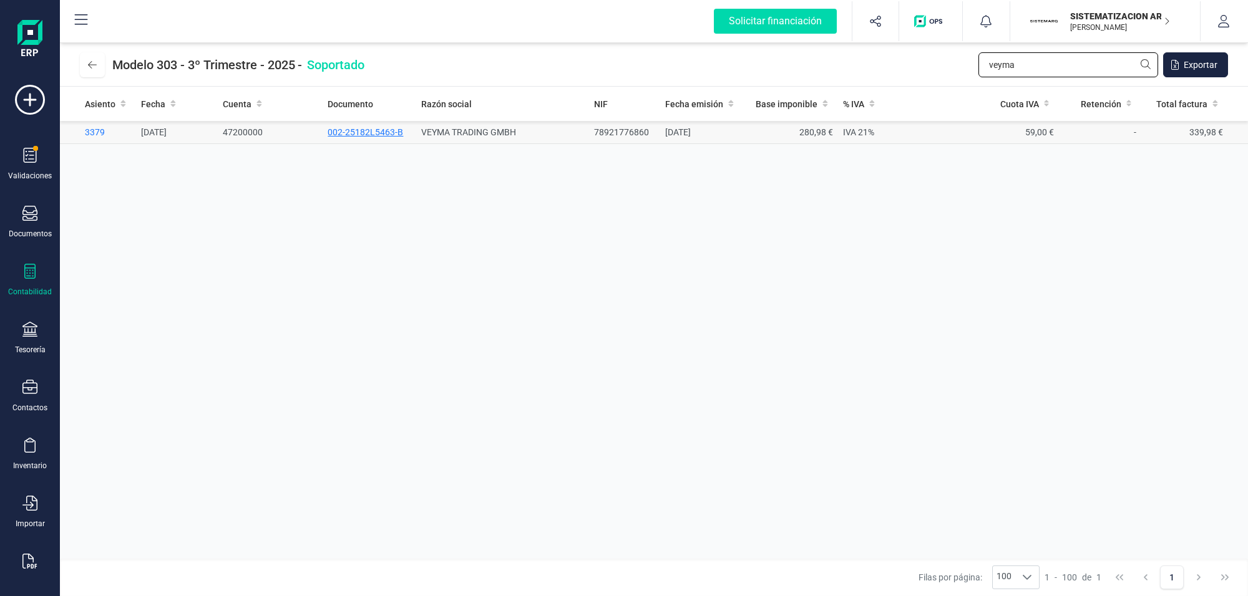
type input "veyma"
click at [378, 130] on span "002-25182L5463-B" at bounding box center [364, 132] width 75 height 10
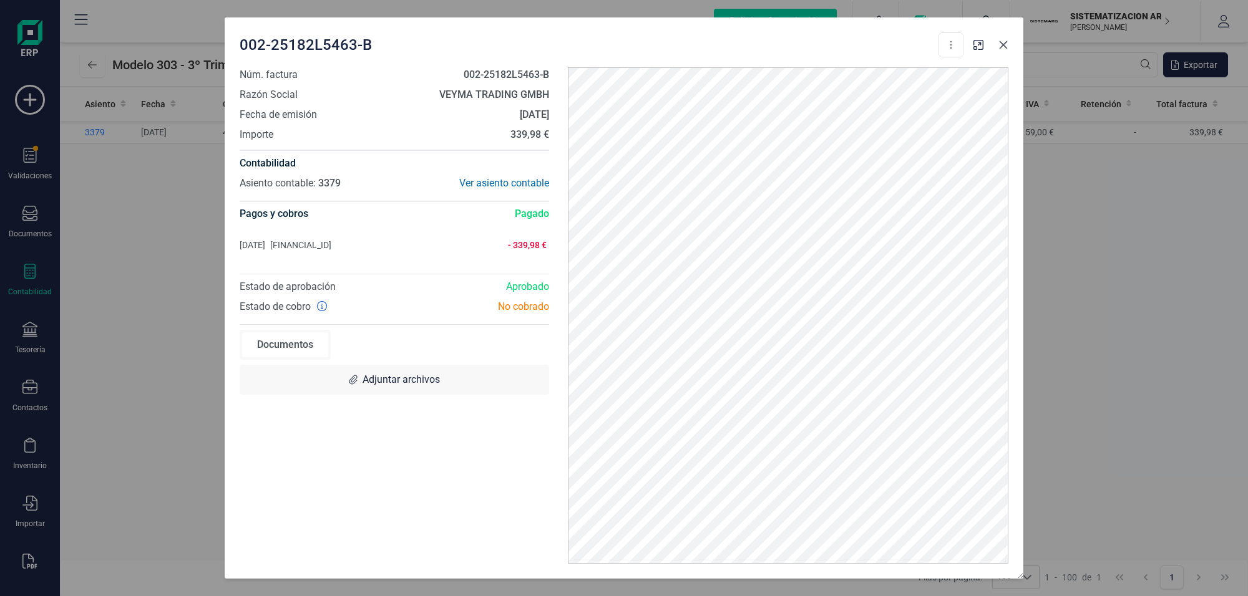
click at [1002, 39] on button "Close" at bounding box center [1003, 45] width 20 height 20
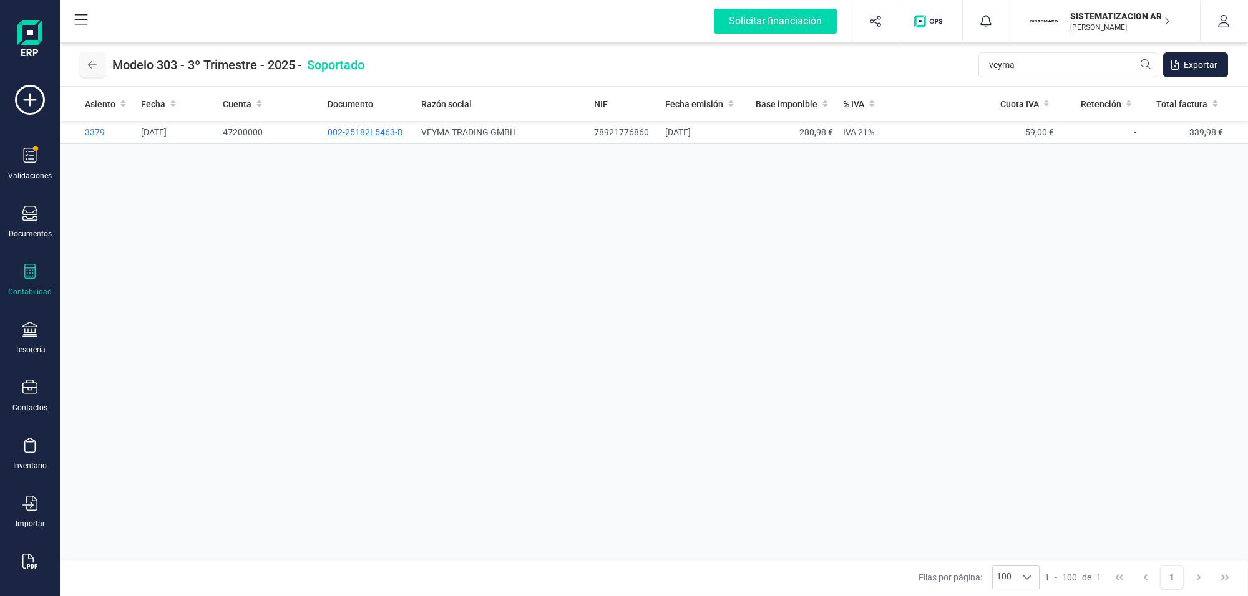
click at [95, 64] on icon at bounding box center [92, 64] width 9 height 7
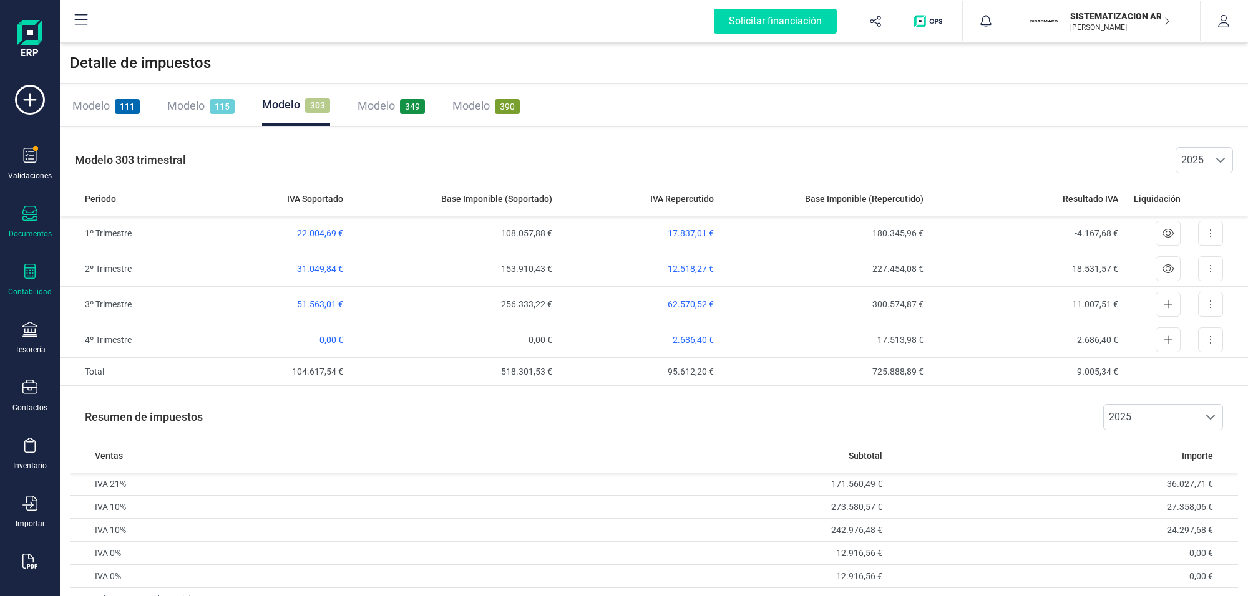
click at [19, 206] on div "Documentos" at bounding box center [30, 222] width 50 height 33
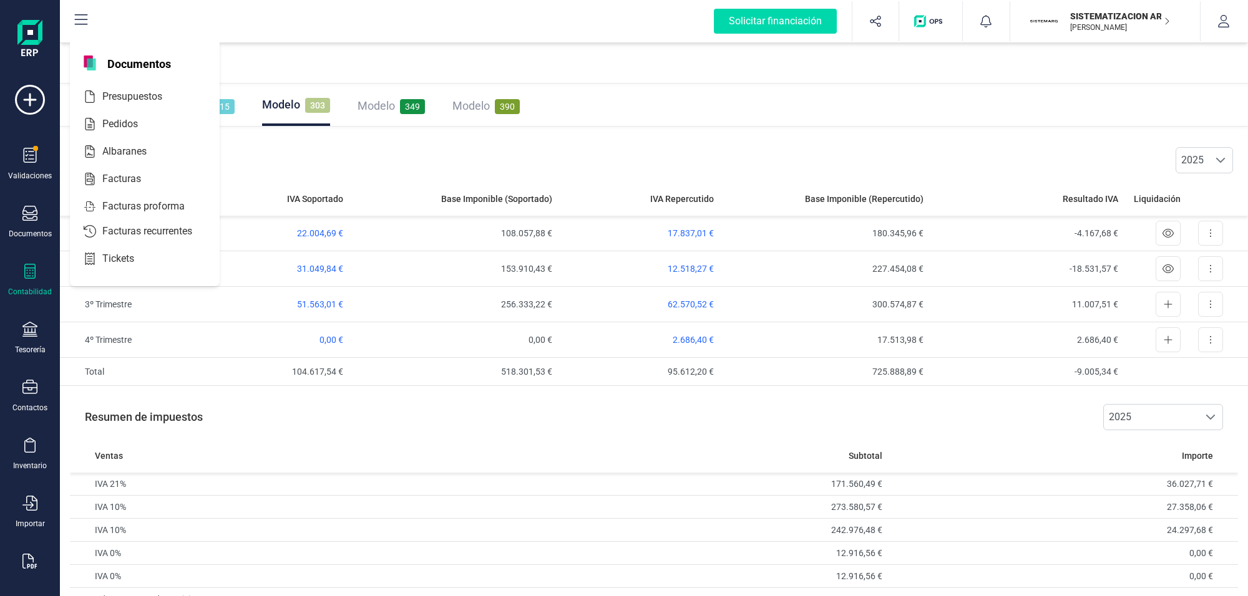
click at [20, 281] on div "Contabilidad" at bounding box center [30, 280] width 50 height 33
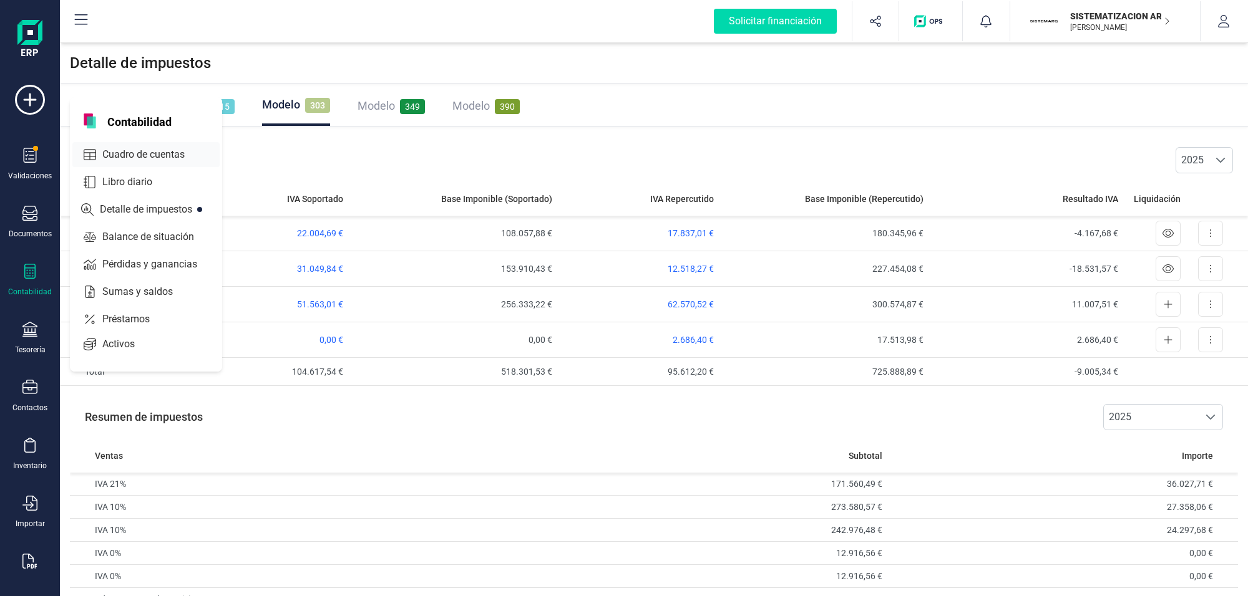
click at [142, 150] on span "Cuadro de cuentas" at bounding box center [152, 154] width 110 height 15
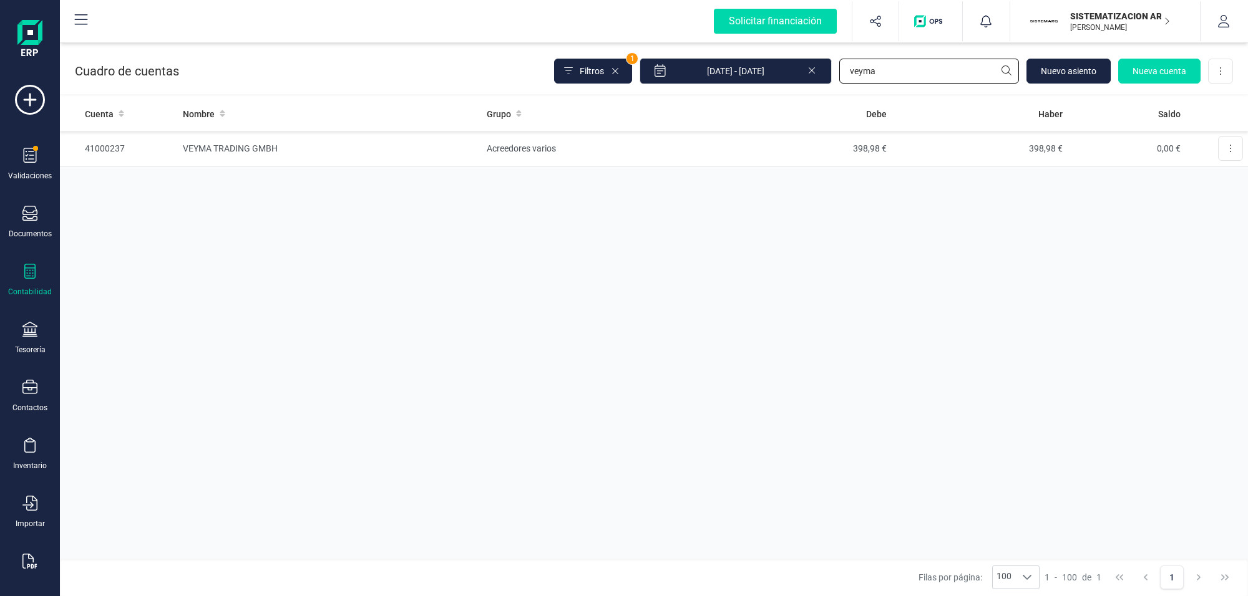
click at [884, 70] on input "veyma" at bounding box center [929, 71] width 180 height 25
click at [259, 143] on td "VEYMA TRADING GMBH" at bounding box center [330, 149] width 304 height 36
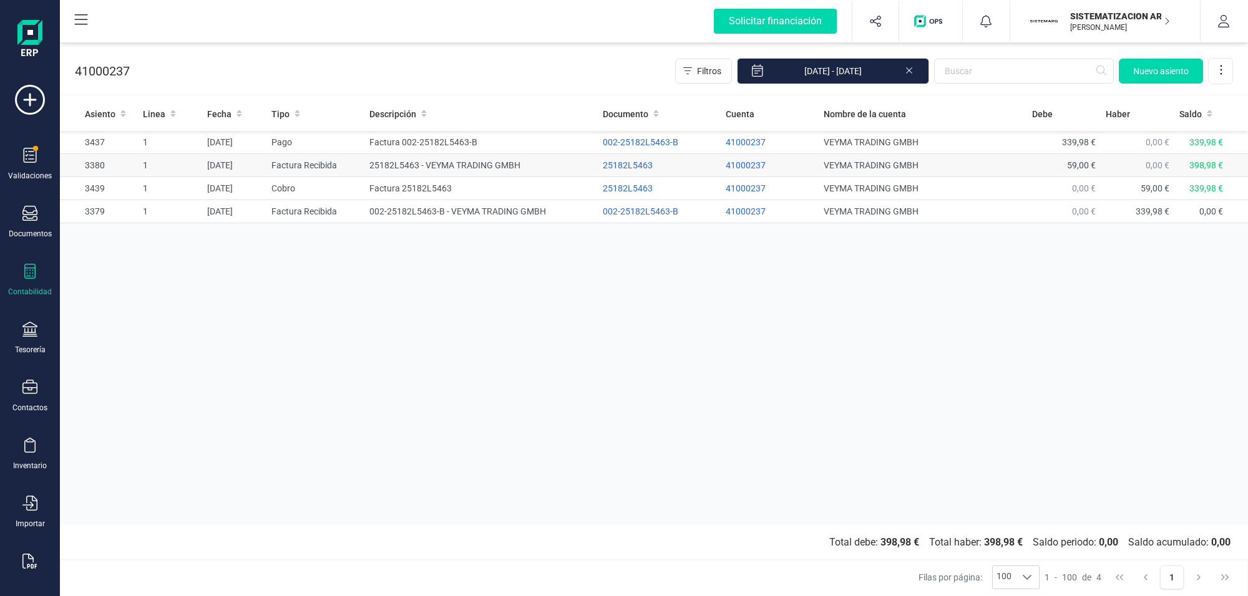
click at [441, 158] on td "25182L5463 - VEYMA TRADING GMBH" at bounding box center [480, 165] width 233 height 23
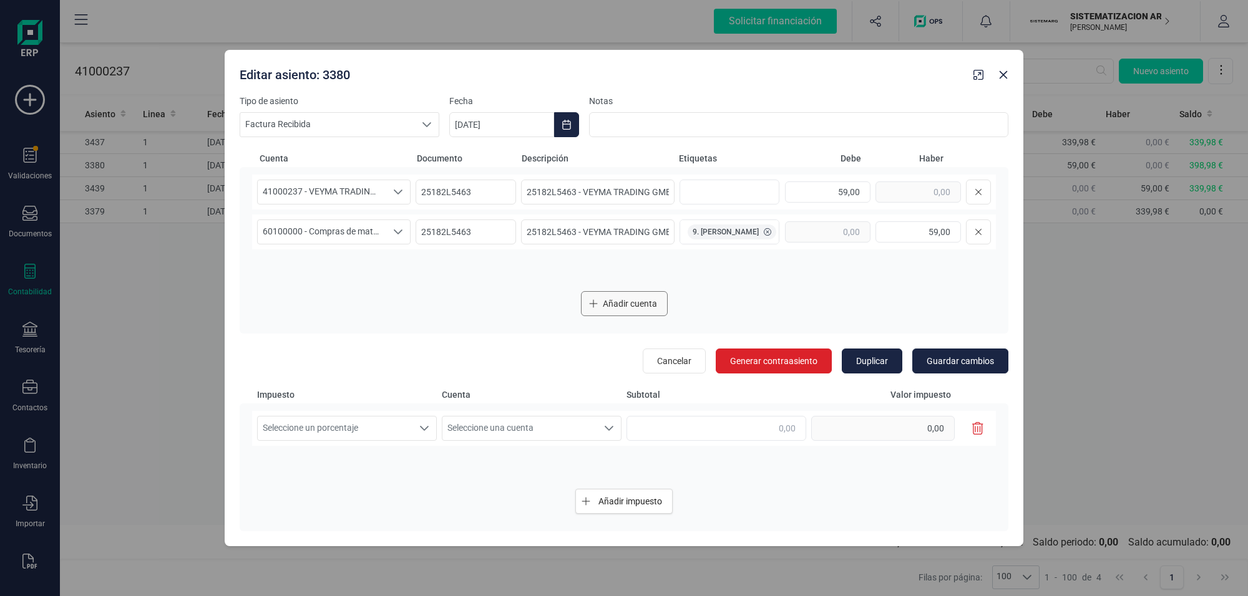
click at [619, 300] on span "Añadir cuenta" at bounding box center [630, 304] width 54 height 12
click at [396, 271] on icon "Seleccione una cuenta" at bounding box center [398, 272] width 10 height 10
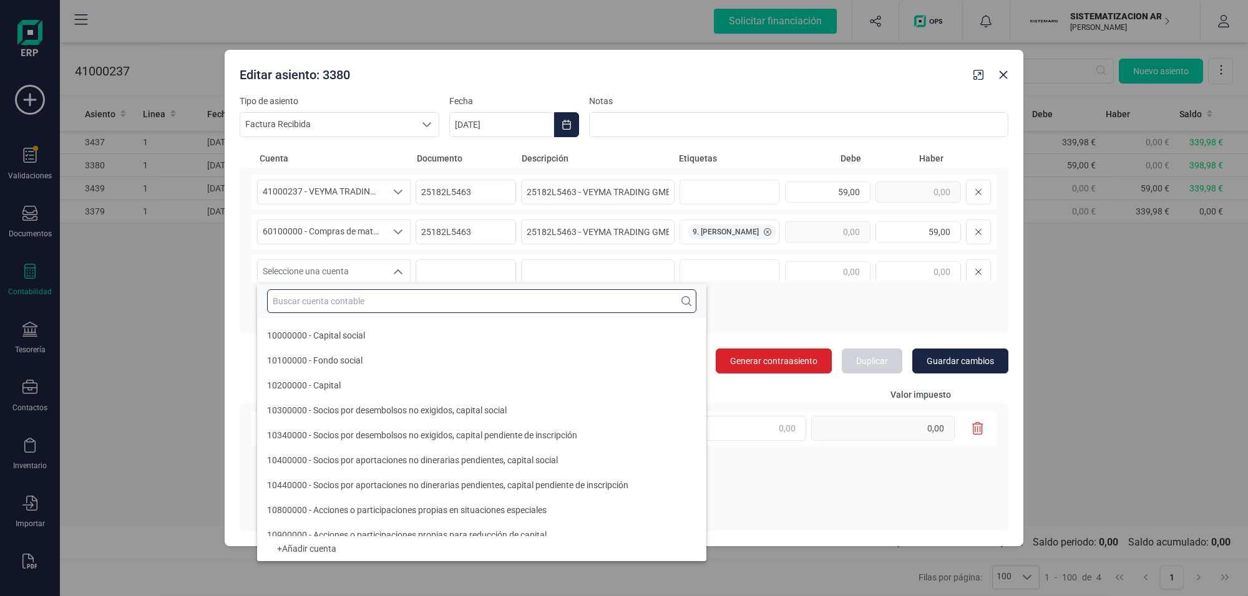
click at [351, 299] on input "text" at bounding box center [481, 301] width 429 height 24
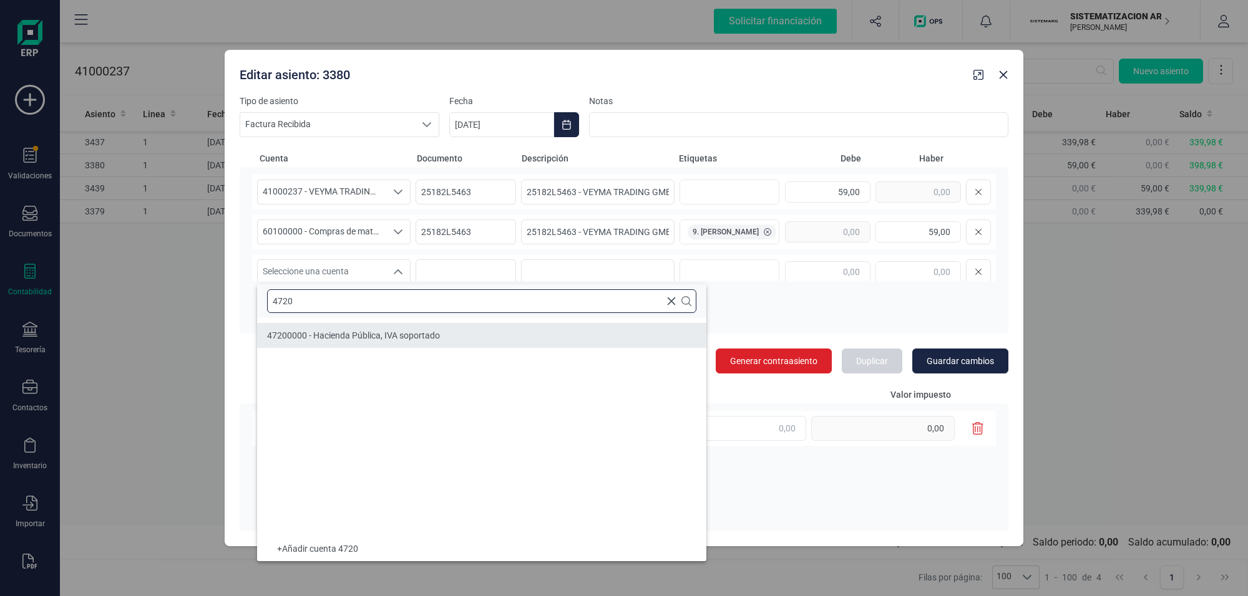
type input "4720"
click at [359, 332] on span "47200000 - Hacienda Pública, IVA soportado" at bounding box center [353, 336] width 173 height 10
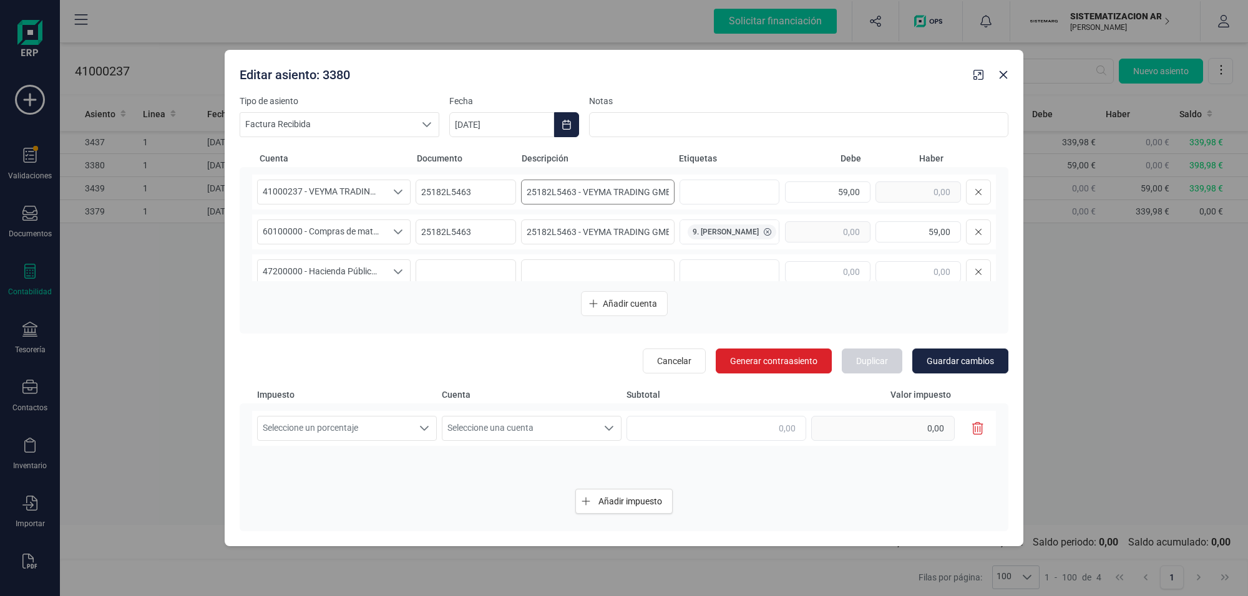
scroll to position [12, 0]
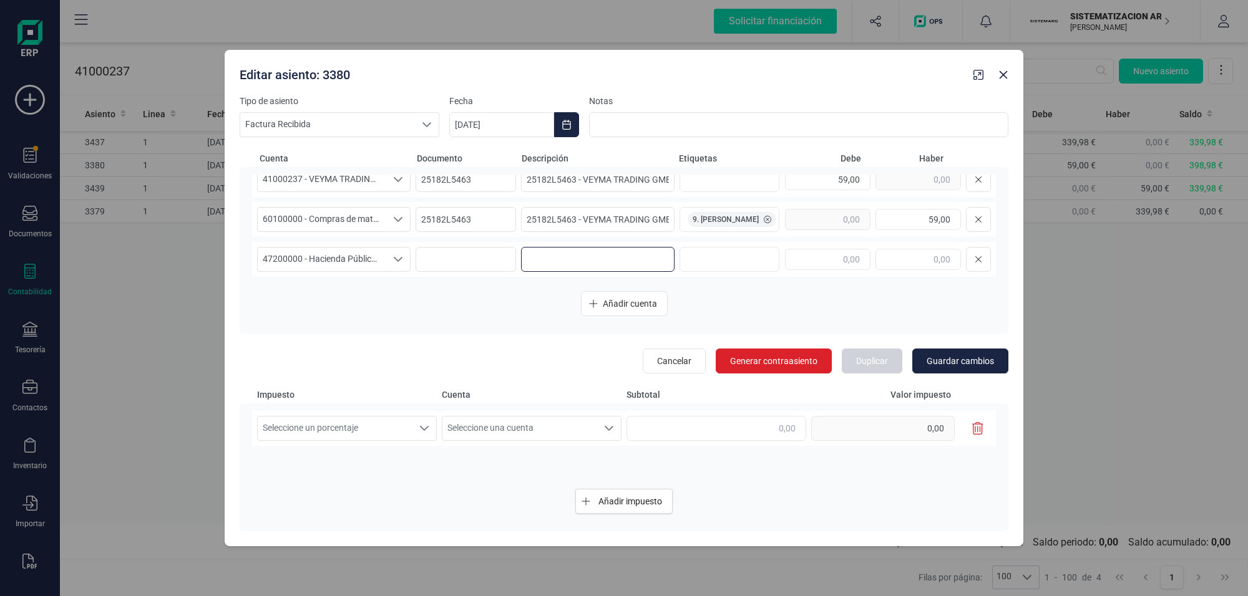
click at [626, 257] on input at bounding box center [597, 259] width 153 height 25
click at [394, 257] on icon "Seleccione una cuenta" at bounding box center [398, 259] width 9 height 5
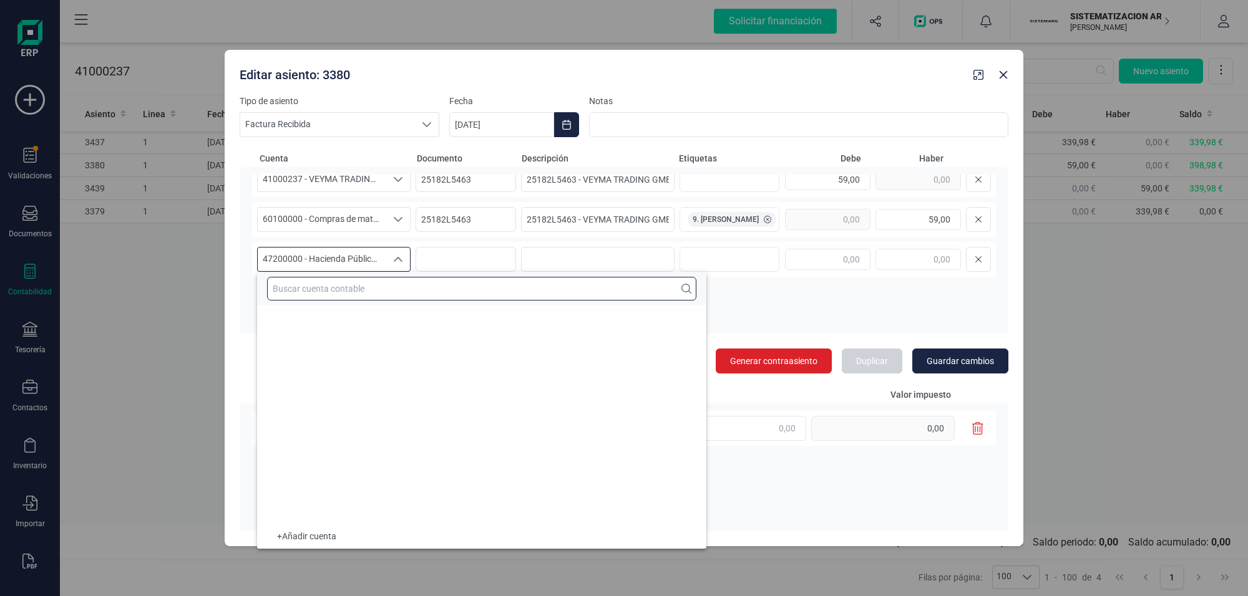
scroll to position [19266, 0]
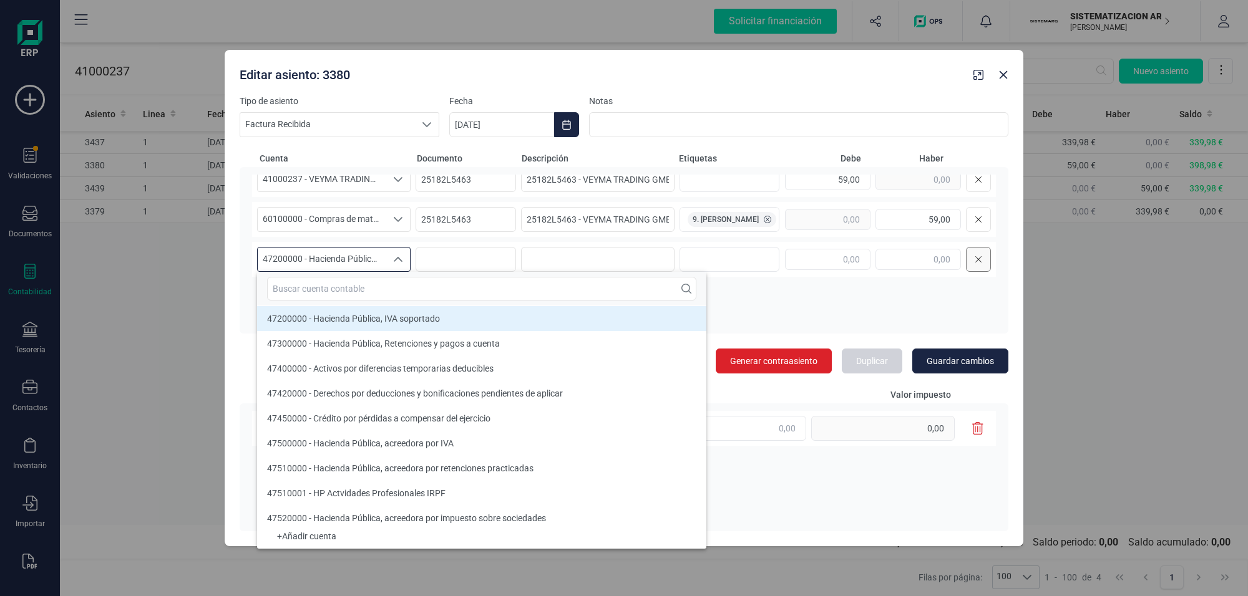
click at [974, 261] on icon at bounding box center [977, 259] width 7 height 10
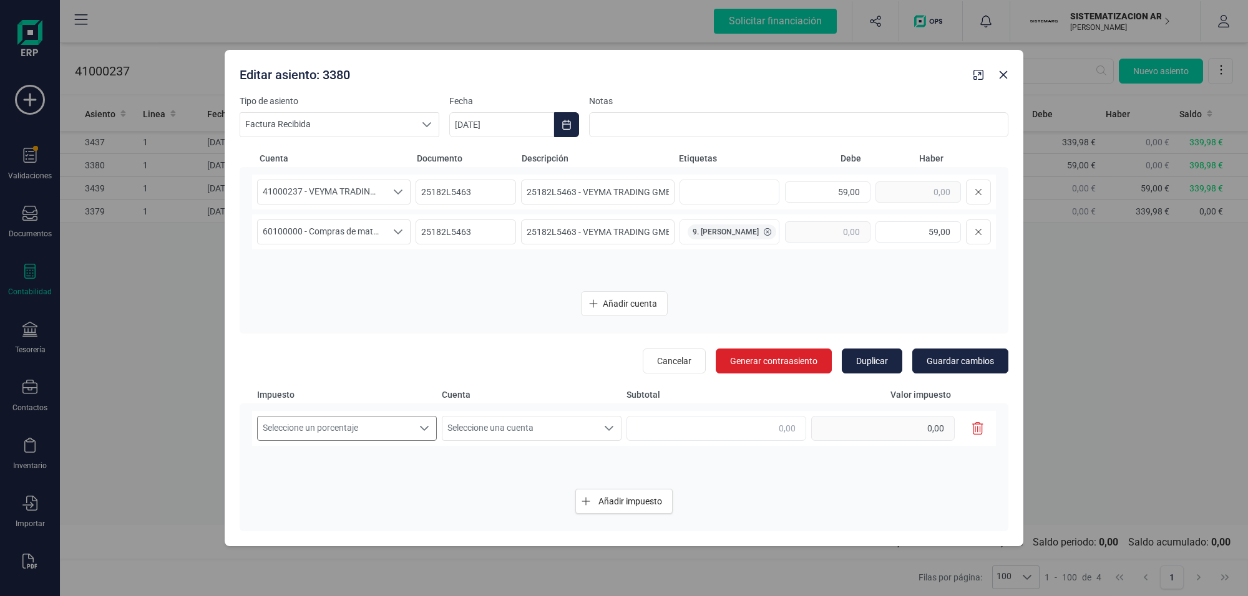
click at [420, 429] on icon "Seleccione un porcentaje" at bounding box center [424, 429] width 10 height 10
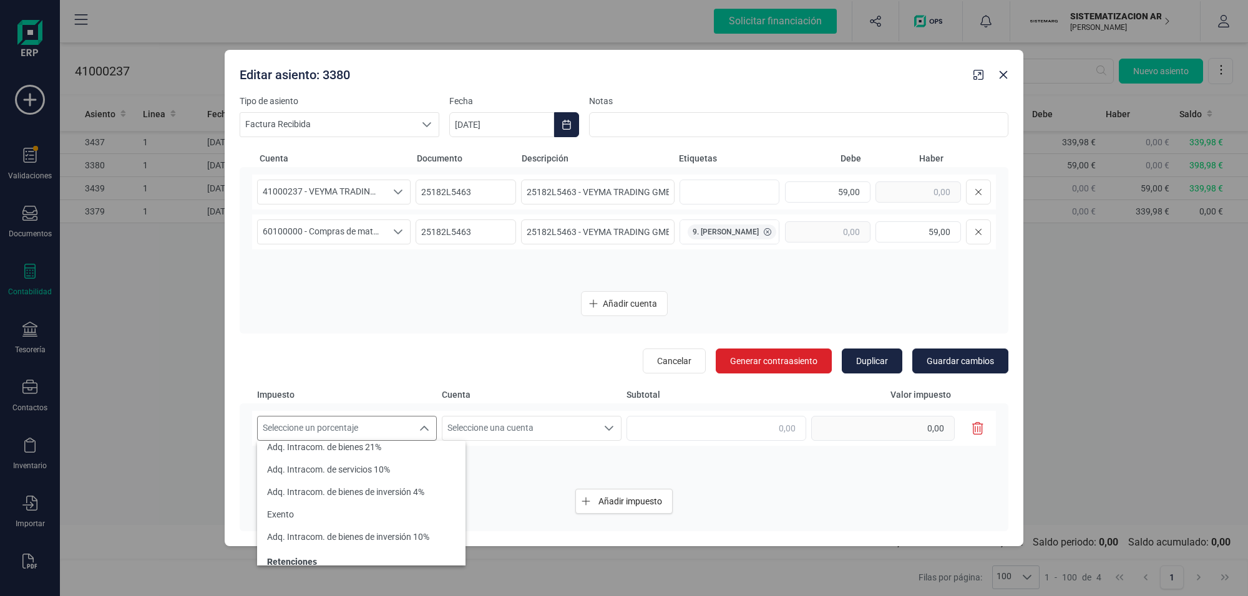
scroll to position [312, 0]
click at [321, 483] on li "Exento" at bounding box center [361, 487] width 208 height 22
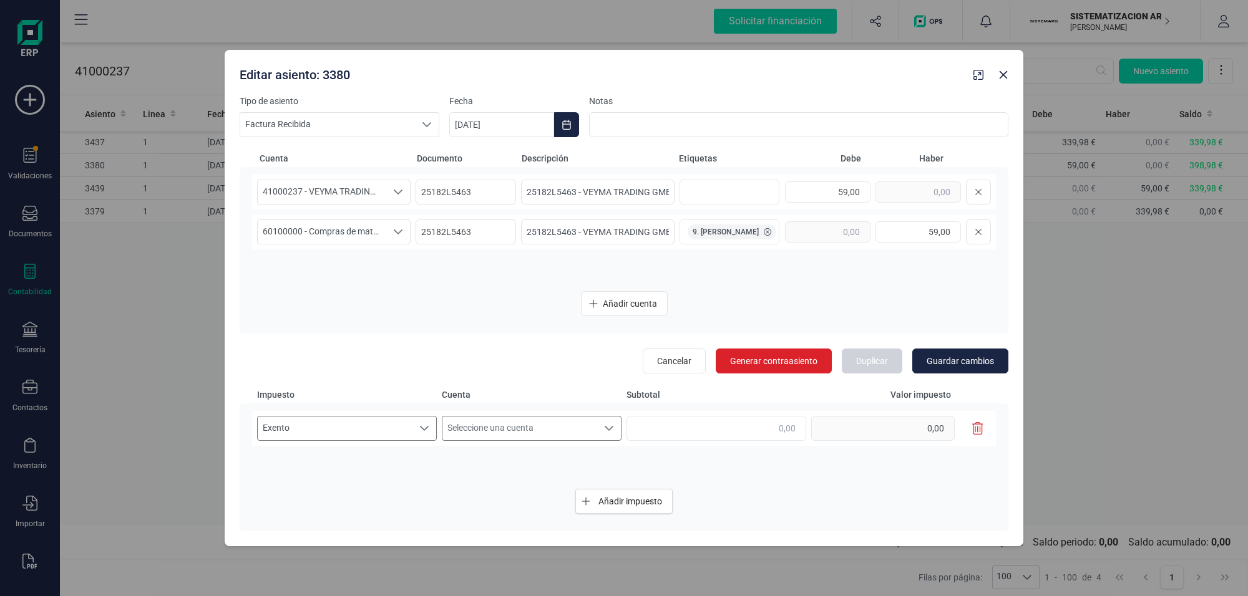
click at [609, 424] on icon "Seleccione una cuenta" at bounding box center [609, 429] width 10 height 10
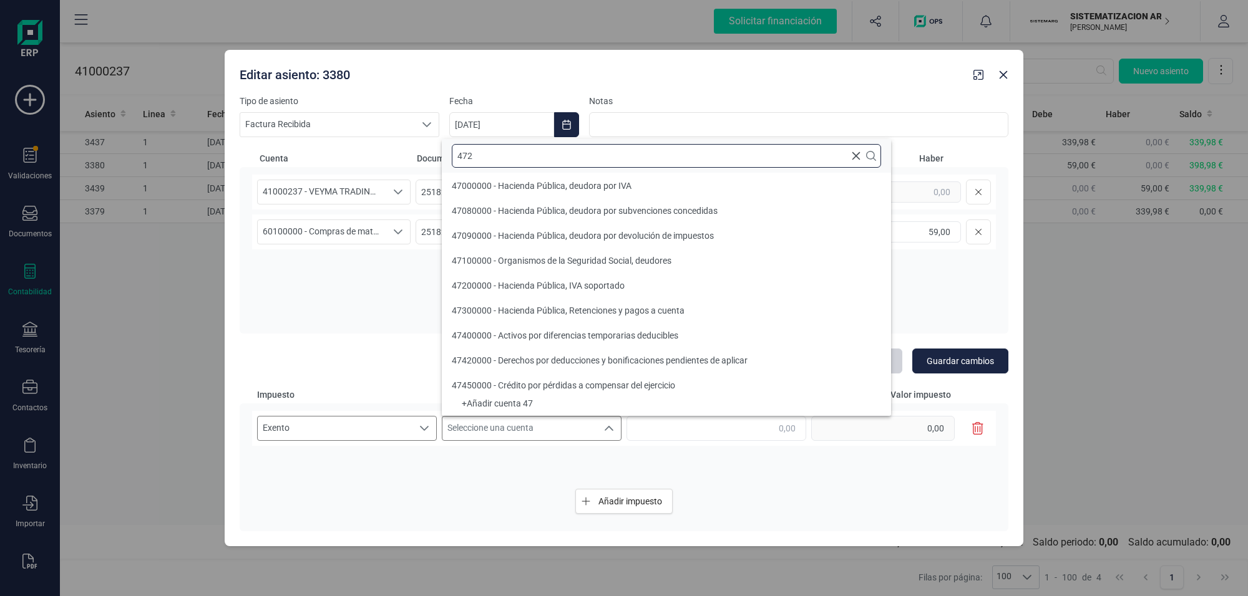
scroll to position [0, 0]
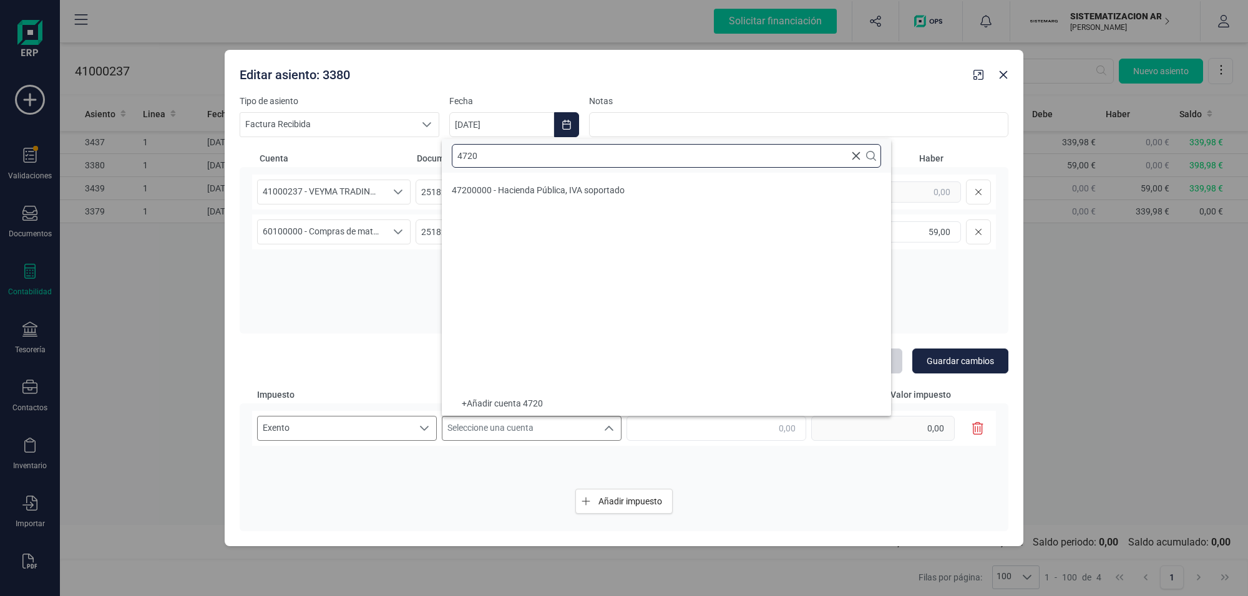
type input "4720"
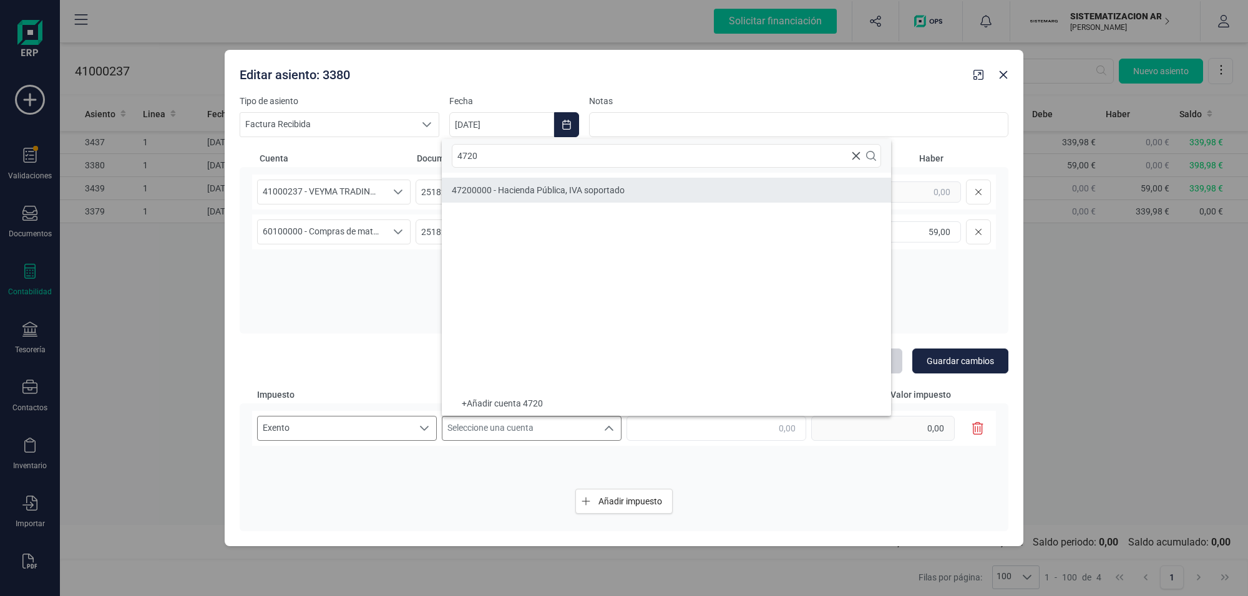
click at [526, 186] on span "47200000 - Hacienda Pública, IVA soportado" at bounding box center [538, 190] width 173 height 10
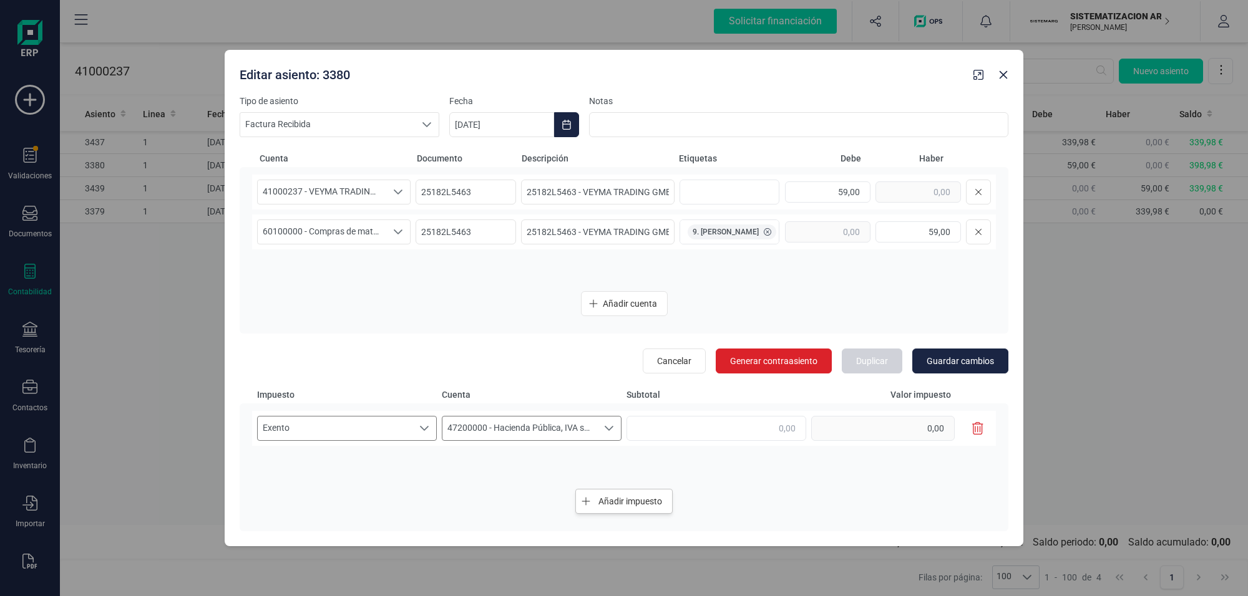
click at [627, 502] on span "Añadir impuesto" at bounding box center [630, 501] width 64 height 12
click at [421, 468] on icon "Seleccione un porcentaje" at bounding box center [424, 468] width 10 height 10
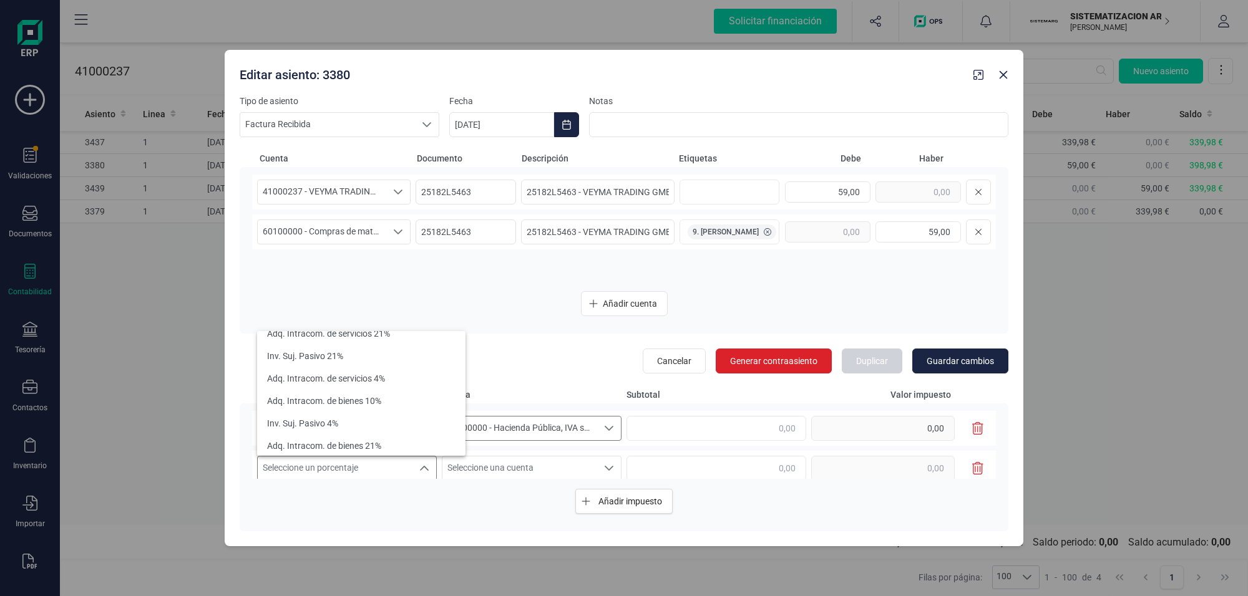
scroll to position [253, 0]
click at [325, 437] on li "Exento" at bounding box center [361, 436] width 208 height 22
type input "0,00"
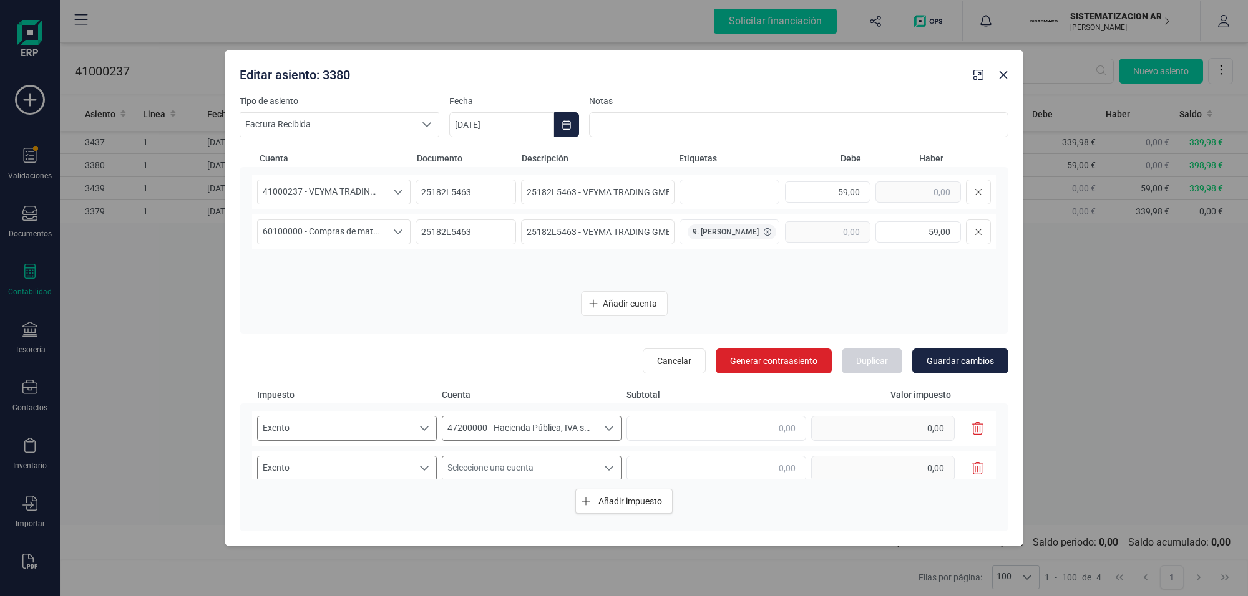
click at [493, 470] on span "Seleccione una cuenta" at bounding box center [519, 469] width 155 height 24
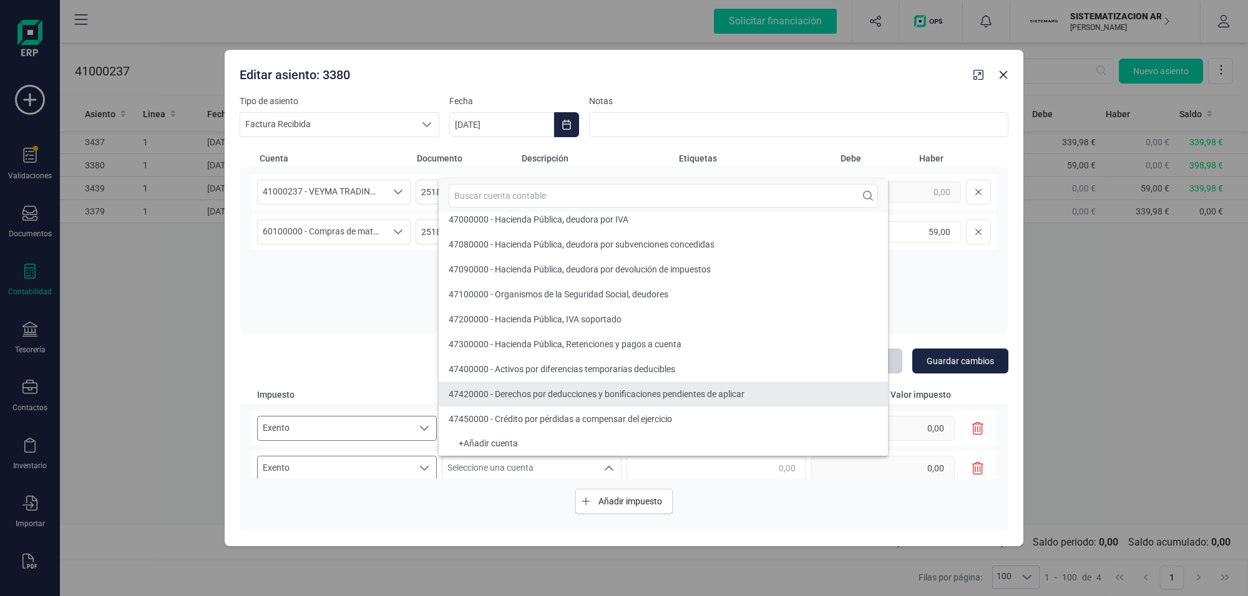
scroll to position [216, 0]
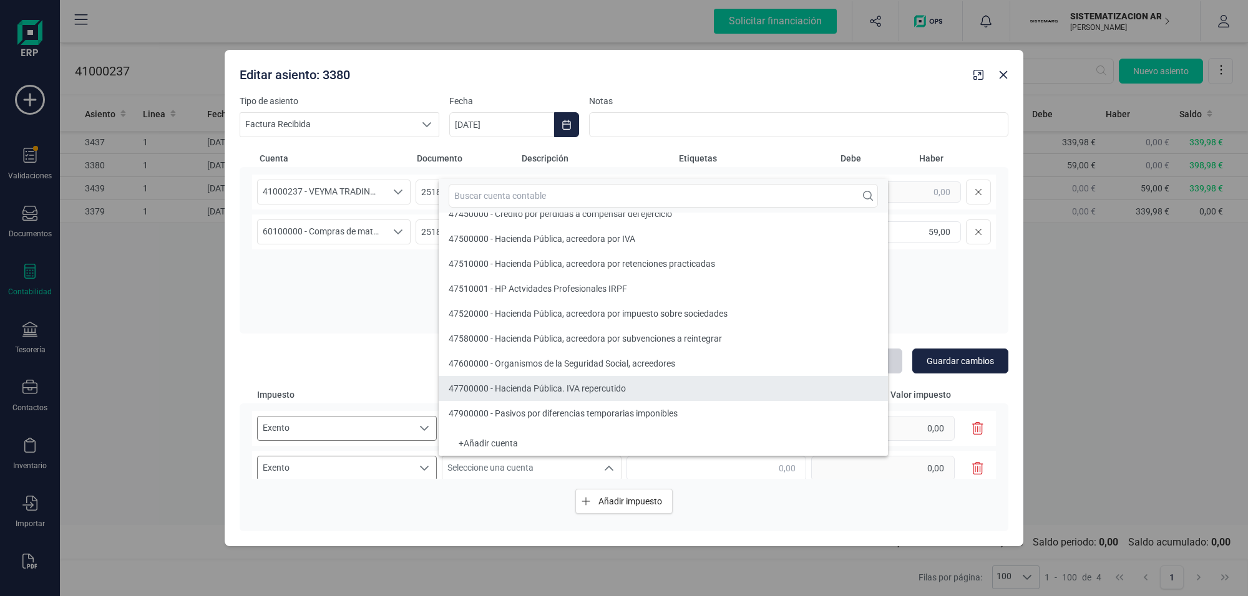
click at [600, 387] on span "47700000 - Hacienda Pública. IVA repercutido" at bounding box center [536, 389] width 177 height 10
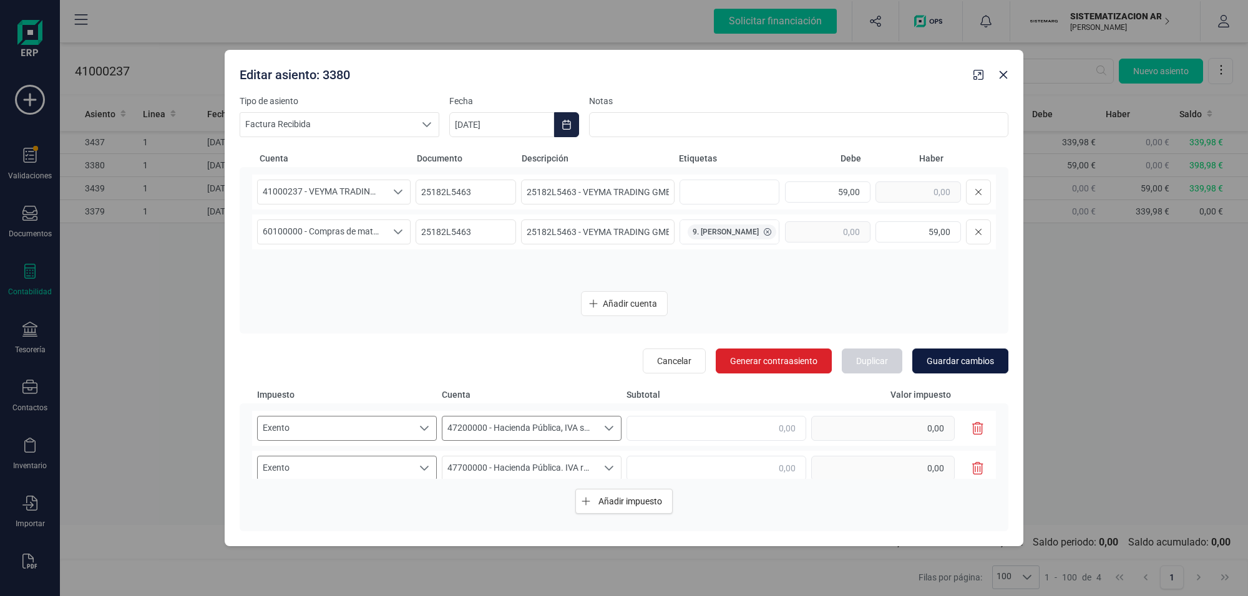
click at [947, 359] on span "Guardar cambios" at bounding box center [959, 361] width 67 height 12
click at [752, 428] on input "text" at bounding box center [716, 428] width 180 height 25
type input "59,00"
click at [763, 470] on input "text" at bounding box center [716, 468] width 180 height 25
type input "59,00"
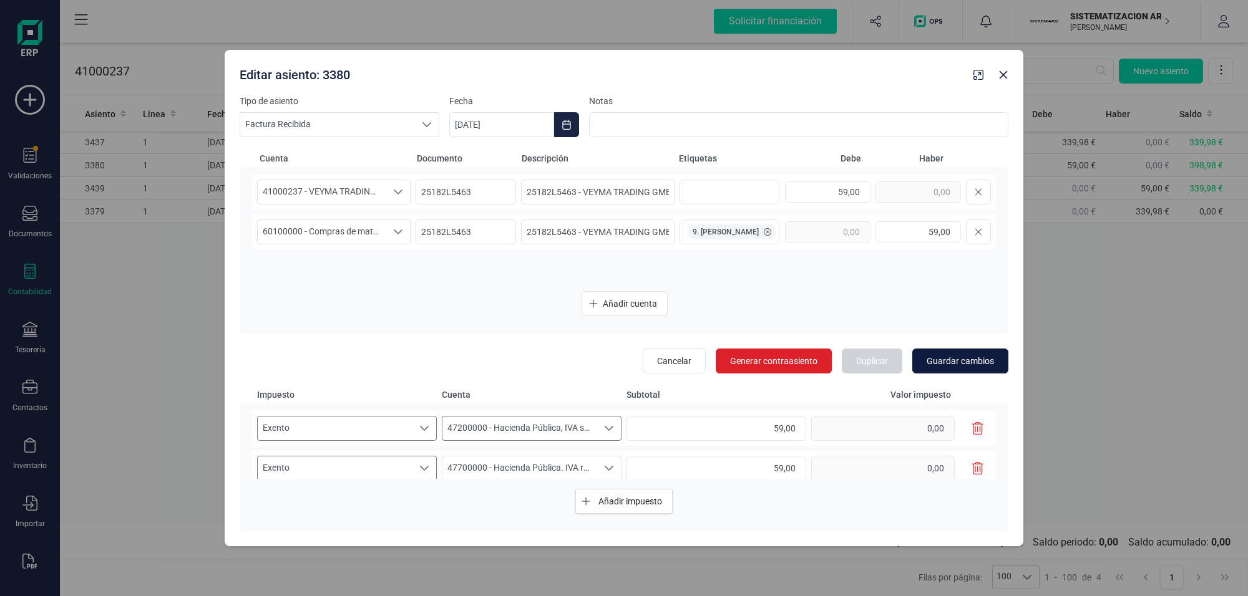
click at [939, 357] on span "Guardar cambios" at bounding box center [959, 361] width 67 height 12
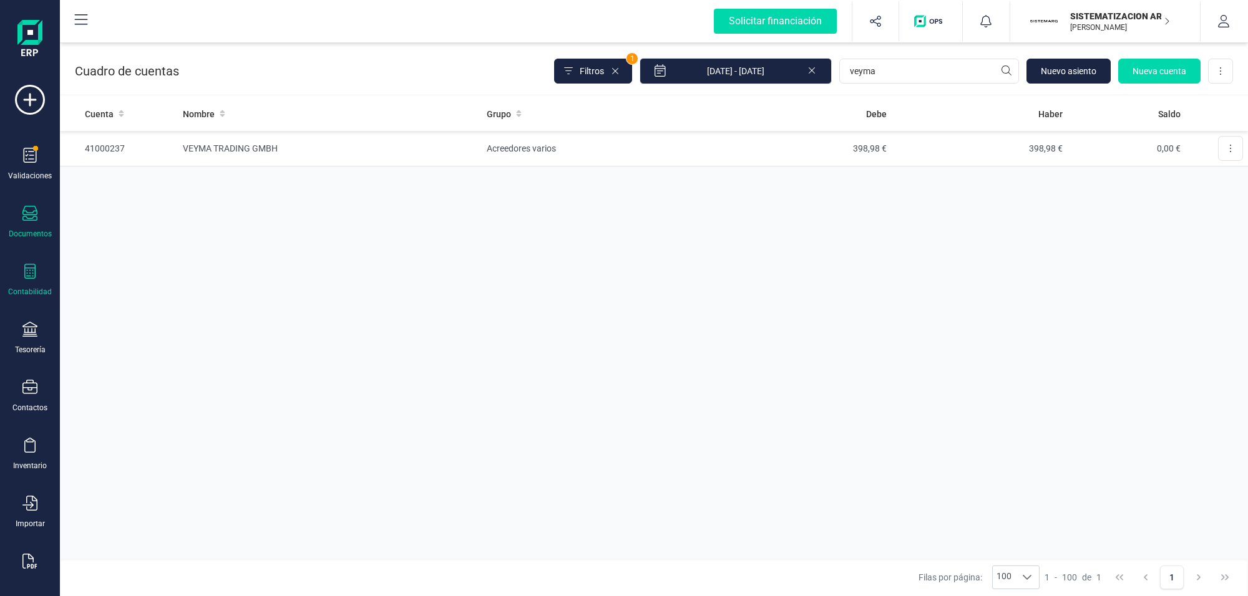
click at [34, 206] on icon at bounding box center [29, 213] width 15 height 15
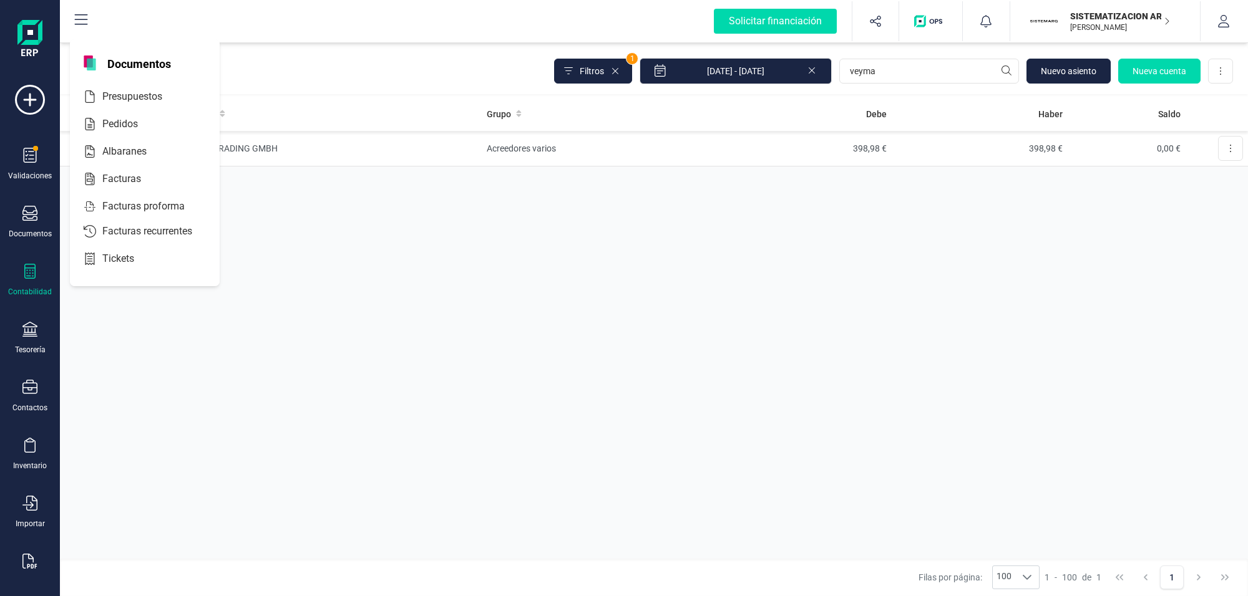
click at [30, 270] on icon at bounding box center [29, 271] width 15 height 15
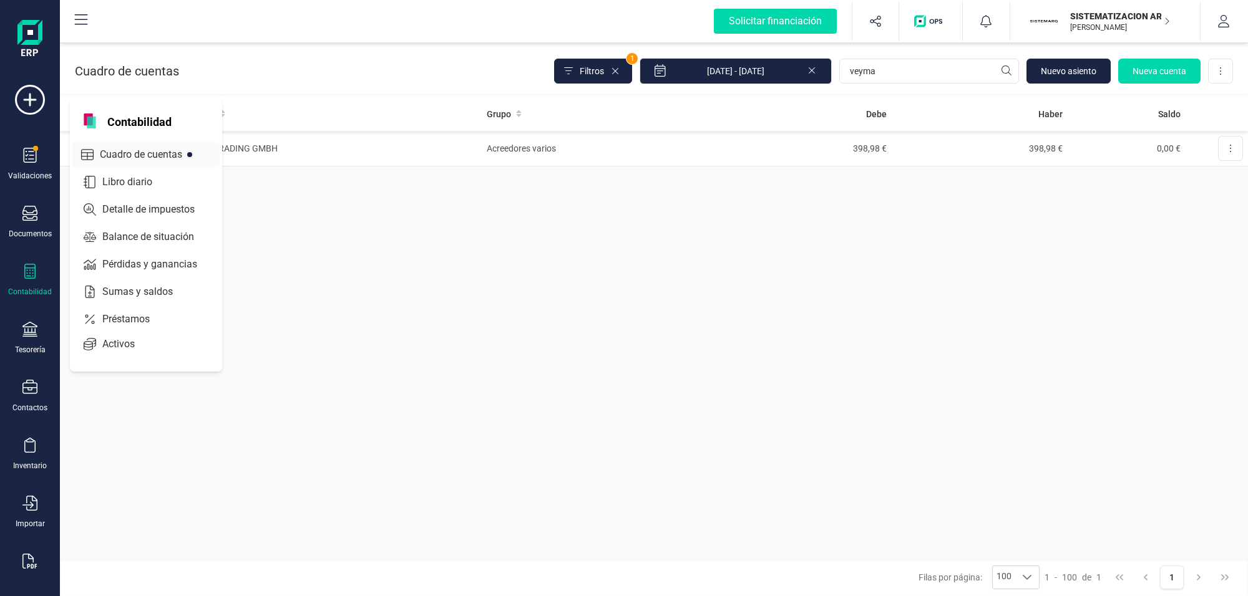
click at [134, 150] on span "Cuadro de cuentas" at bounding box center [150, 154] width 110 height 15
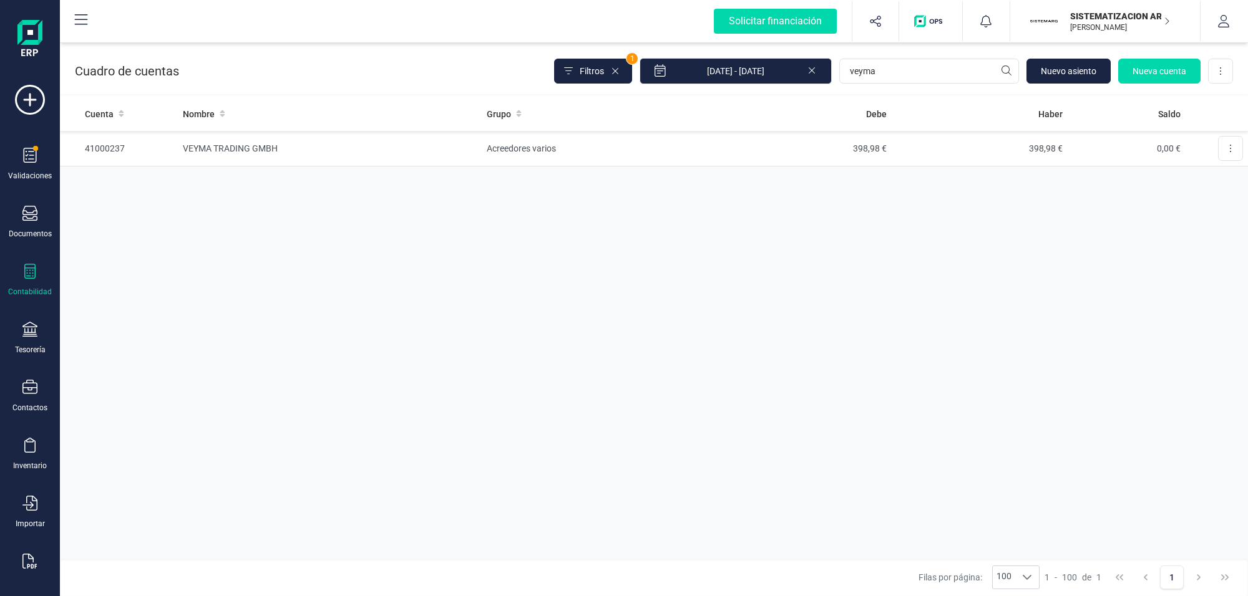
click at [17, 266] on div "Contabilidad" at bounding box center [30, 280] width 50 height 33
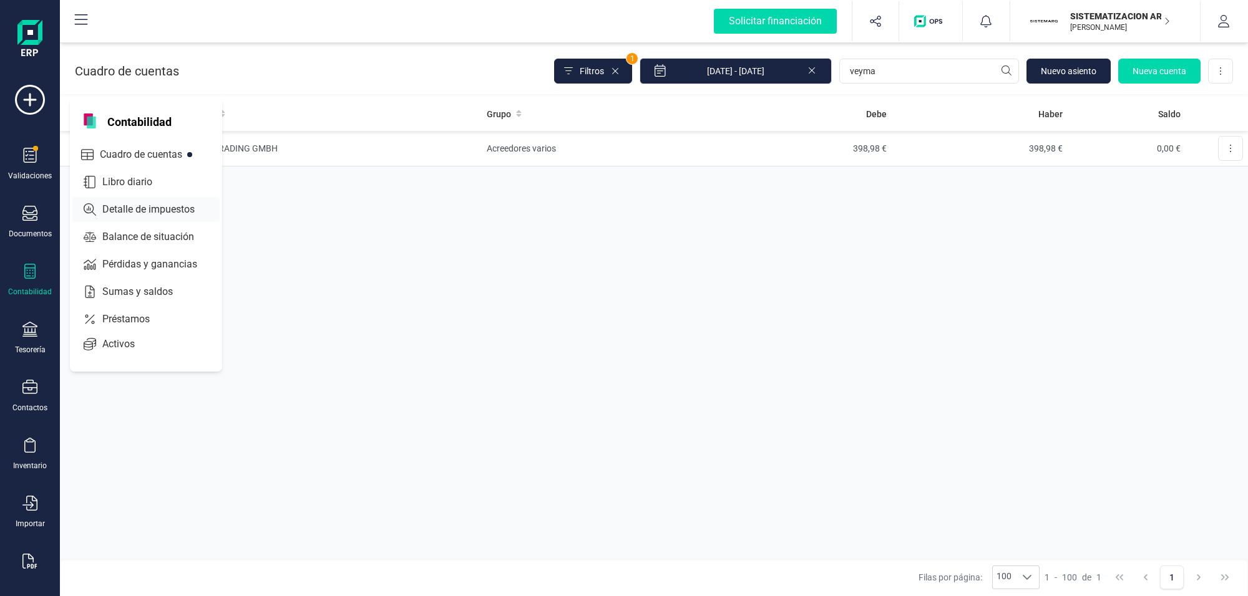
click at [182, 203] on span "Detalle de impuestos" at bounding box center [157, 209] width 120 height 15
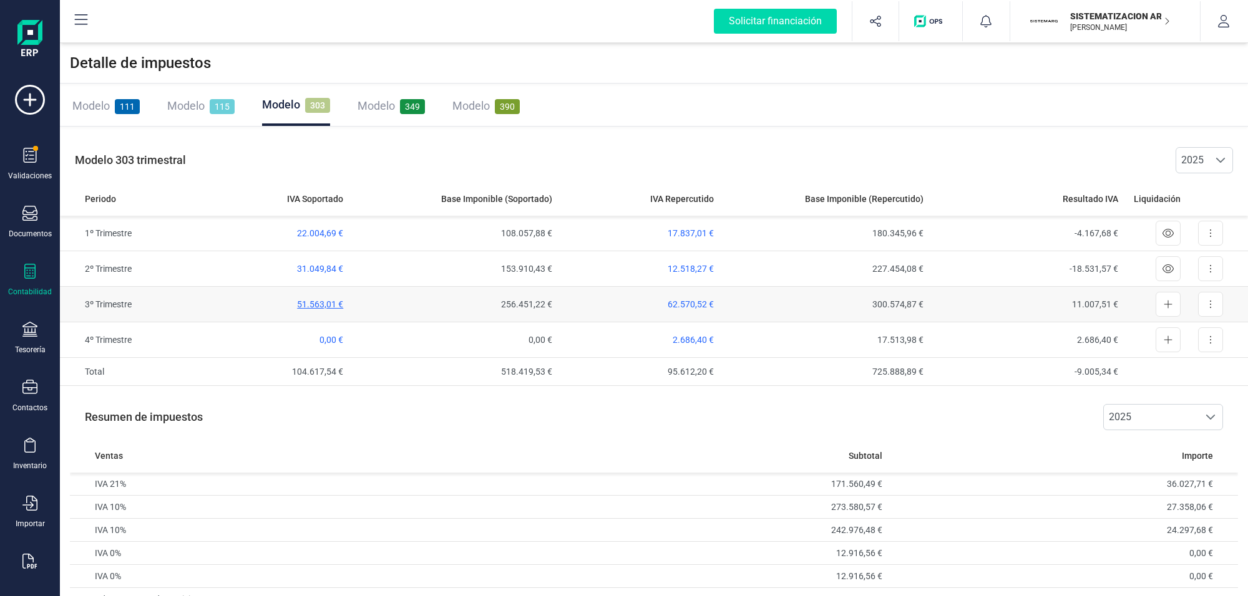
click at [318, 300] on span "51.563,01 €" at bounding box center [320, 304] width 46 height 10
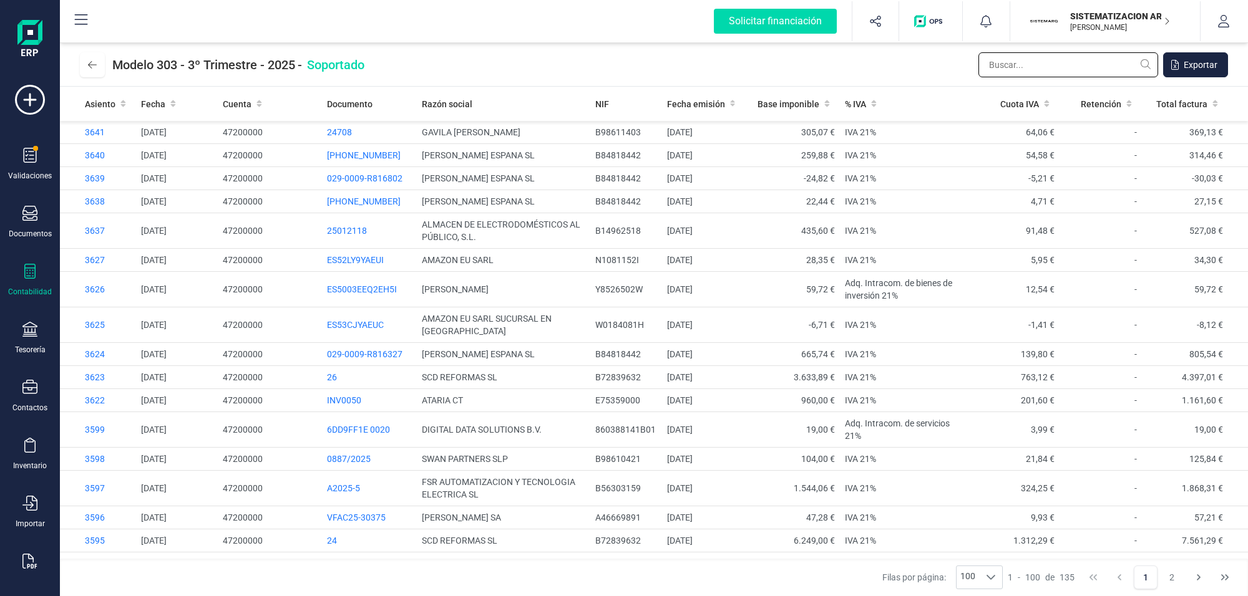
click at [1007, 64] on input "text" at bounding box center [1068, 64] width 180 height 25
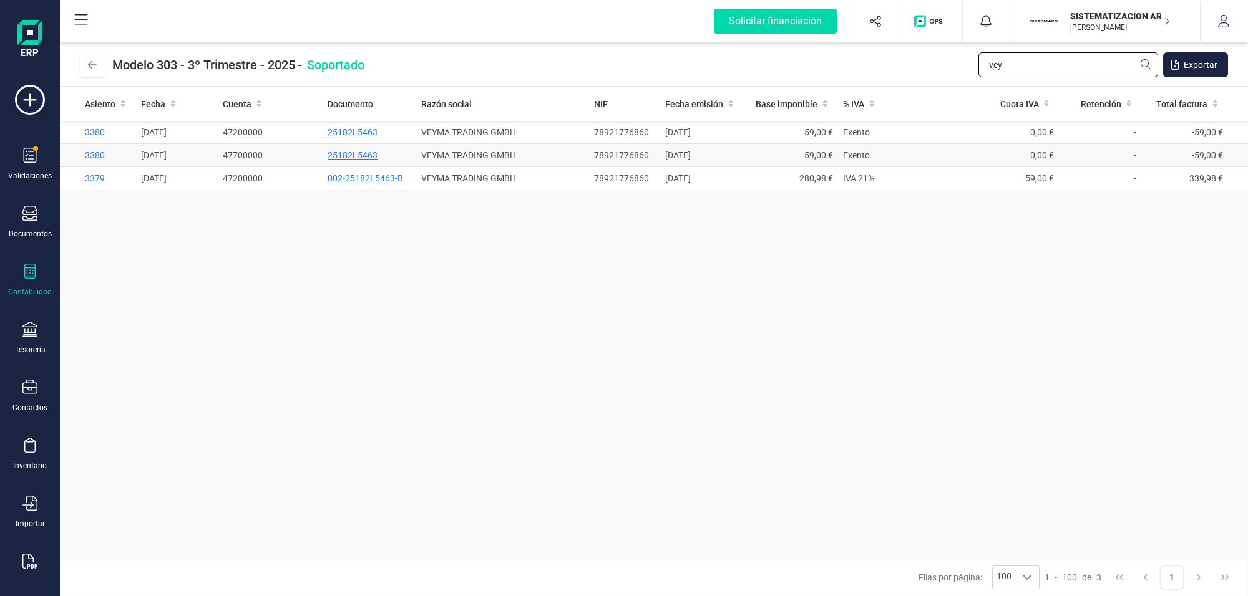
type input "vey"
click at [351, 155] on span "25182L5463" at bounding box center [352, 155] width 50 height 10
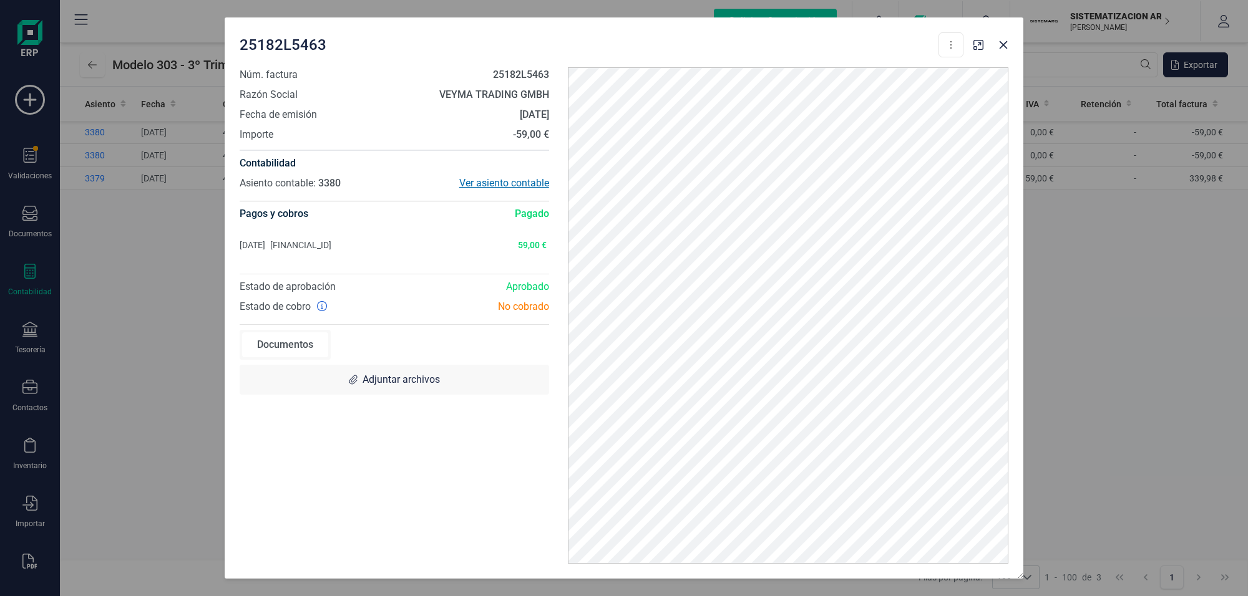
click at [493, 178] on div "Ver asiento contable" at bounding box center [471, 183] width 155 height 15
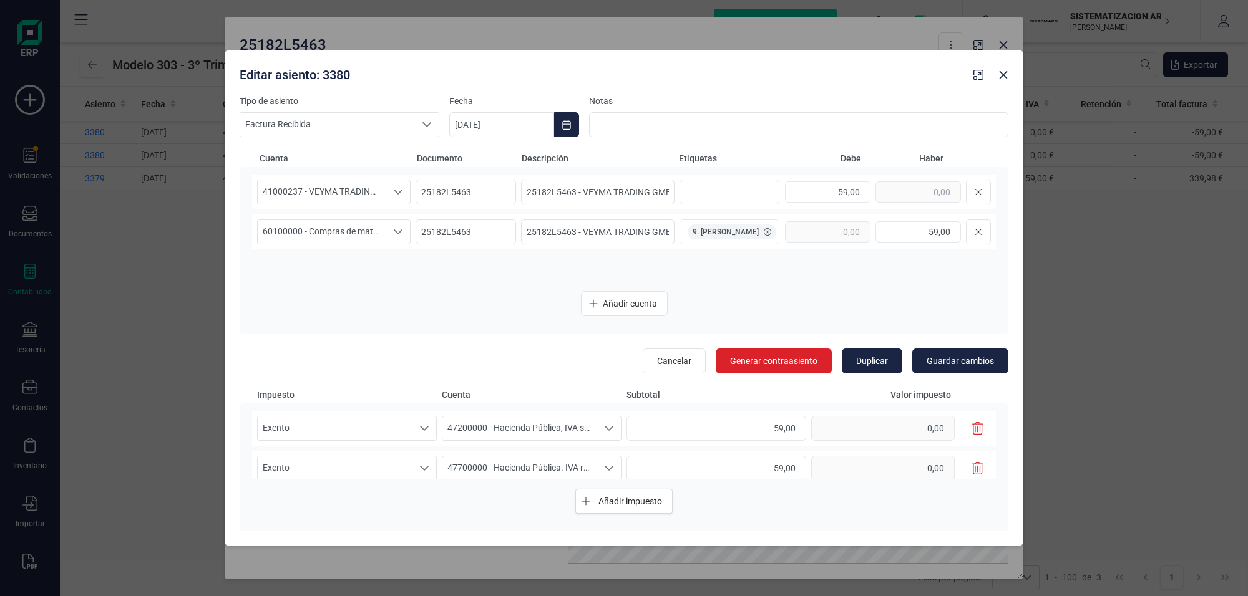
click at [972, 465] on icon "button" at bounding box center [977, 468] width 11 height 12
click at [973, 362] on span "Guardar cambios" at bounding box center [959, 361] width 67 height 12
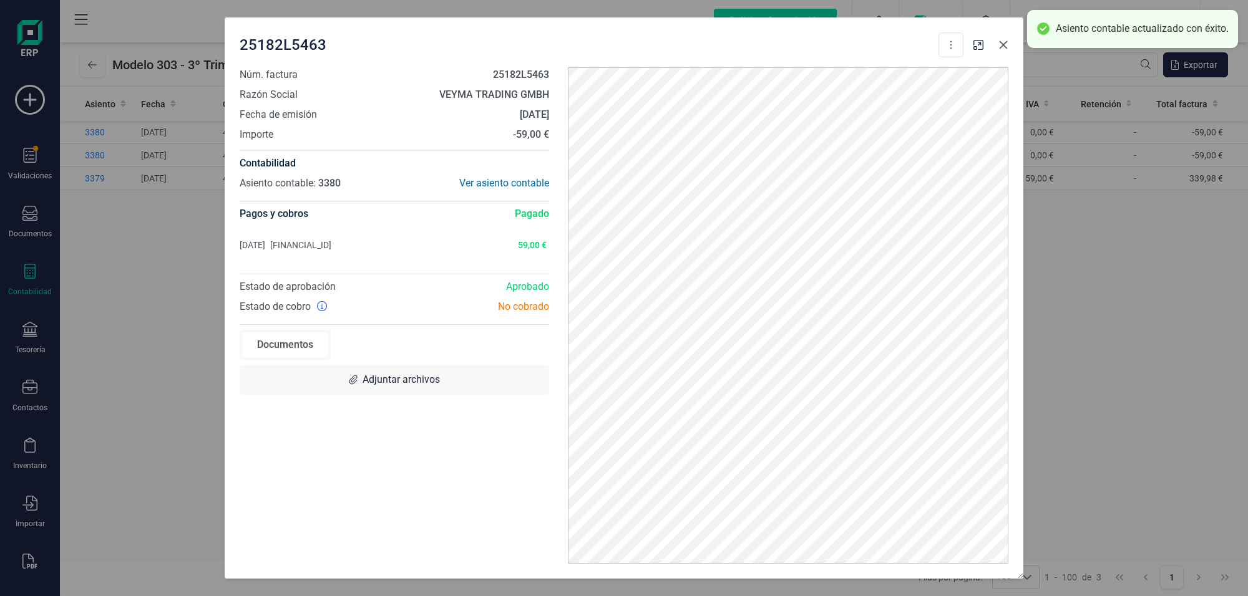
click at [999, 49] on icon "Close" at bounding box center [1003, 45] width 10 height 10
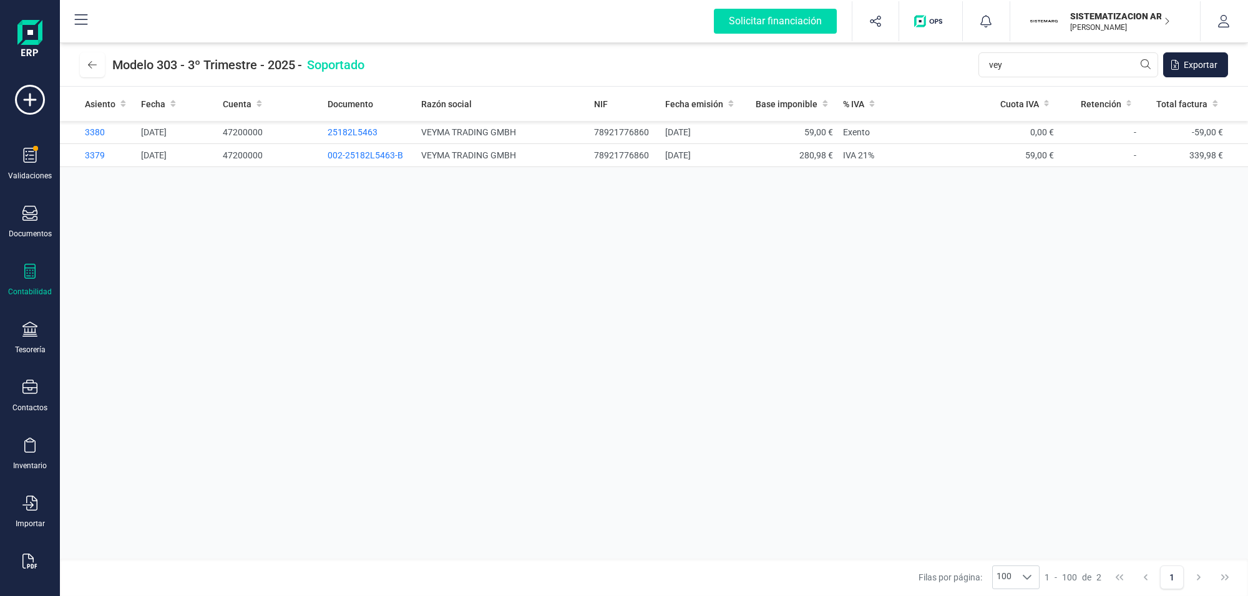
type input "vey"
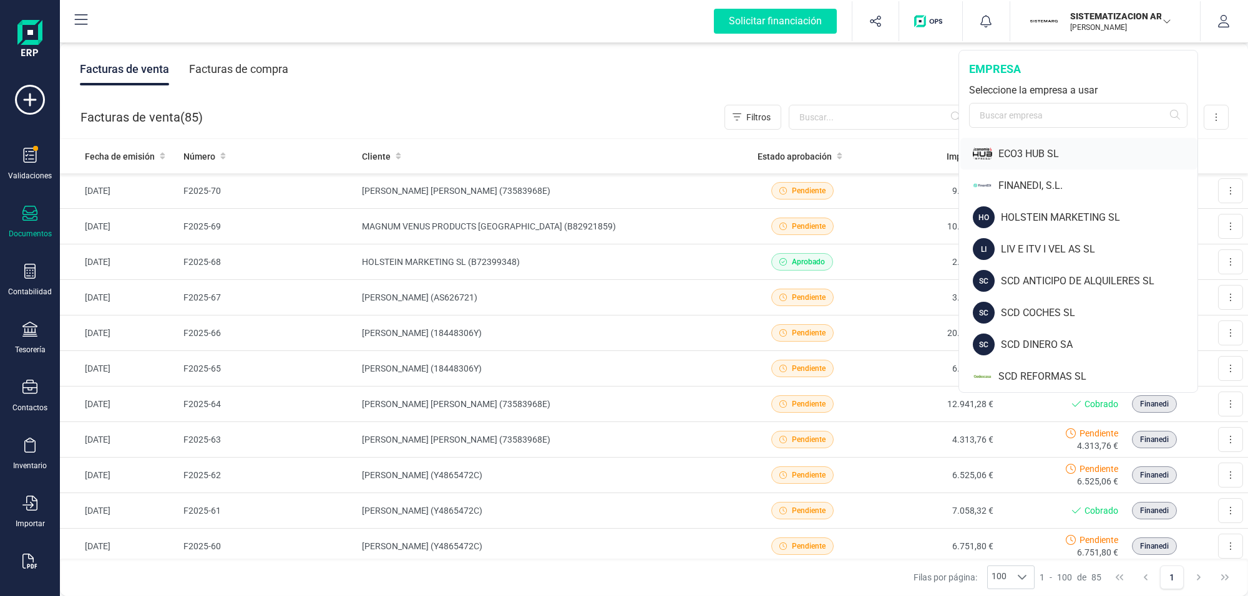
click at [1008, 148] on div "ECO3 HUB SL" at bounding box center [1097, 154] width 199 height 15
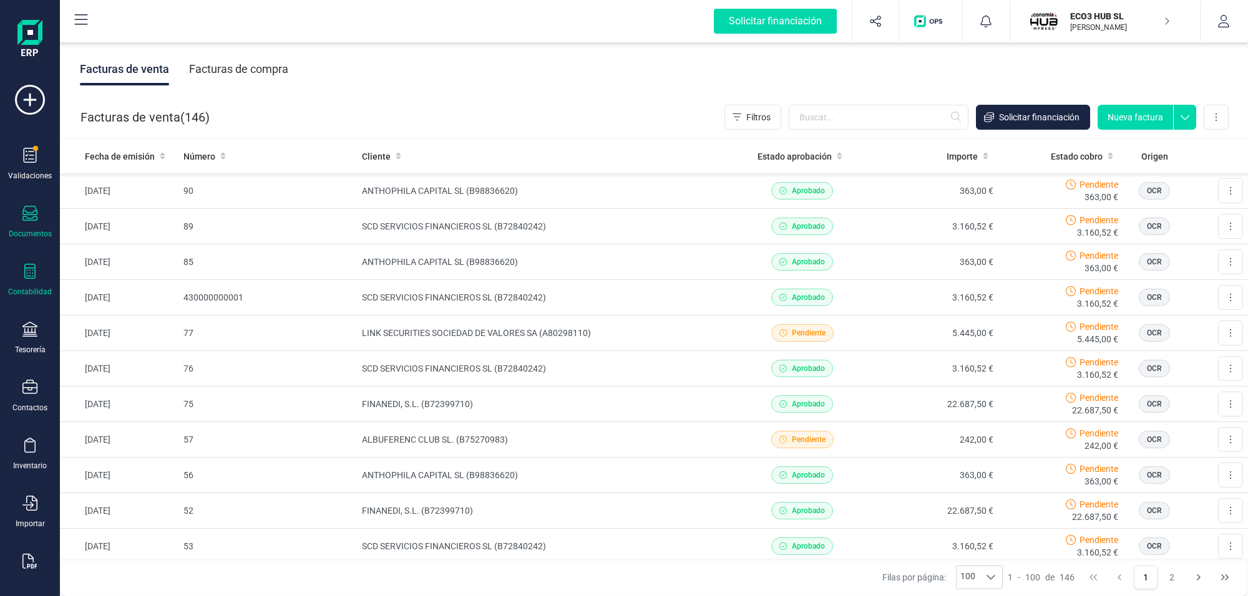
click at [21, 267] on div "Contabilidad" at bounding box center [30, 280] width 50 height 33
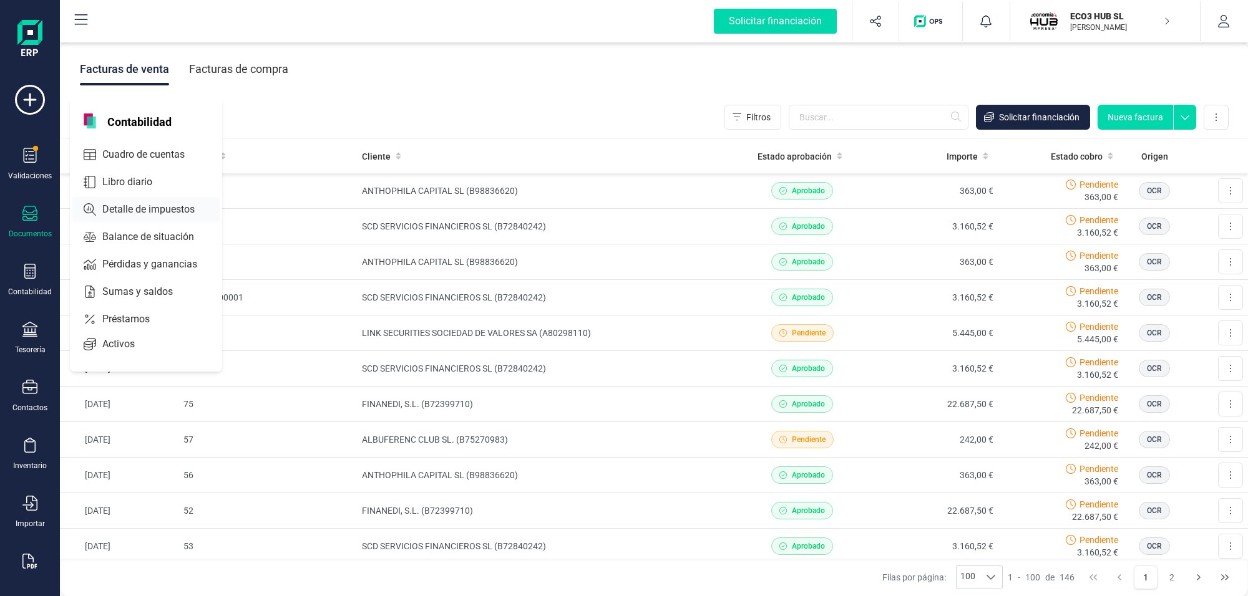
click at [150, 205] on span "Detalle de impuestos" at bounding box center [157, 209] width 120 height 15
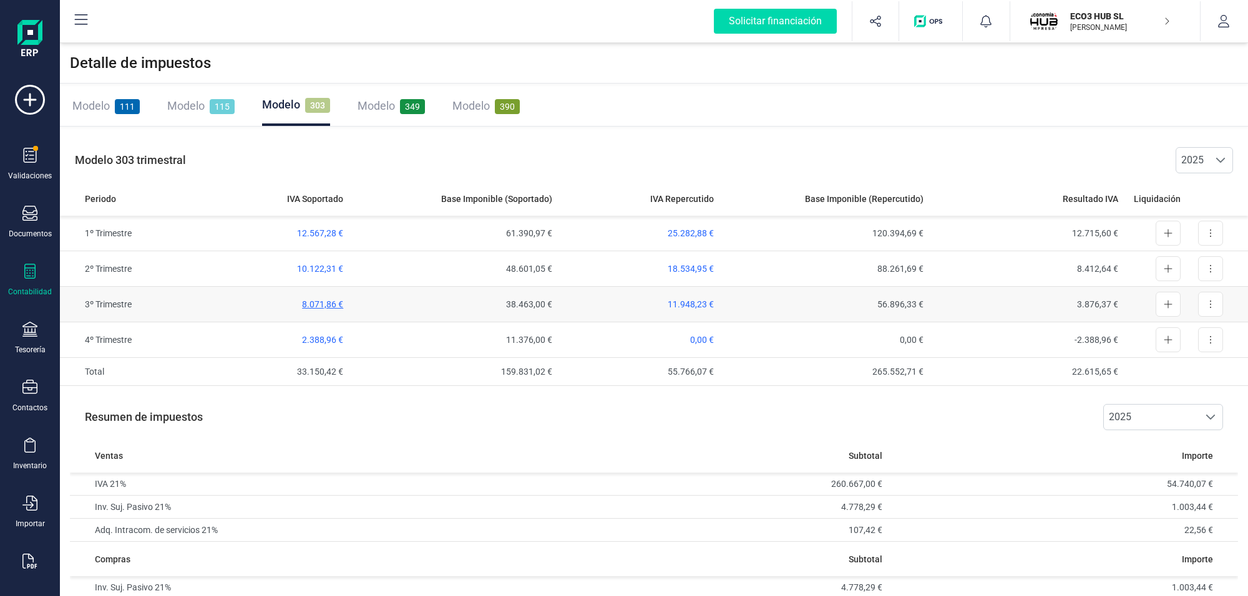
click at [319, 303] on span "8.071,86 €" at bounding box center [322, 304] width 41 height 10
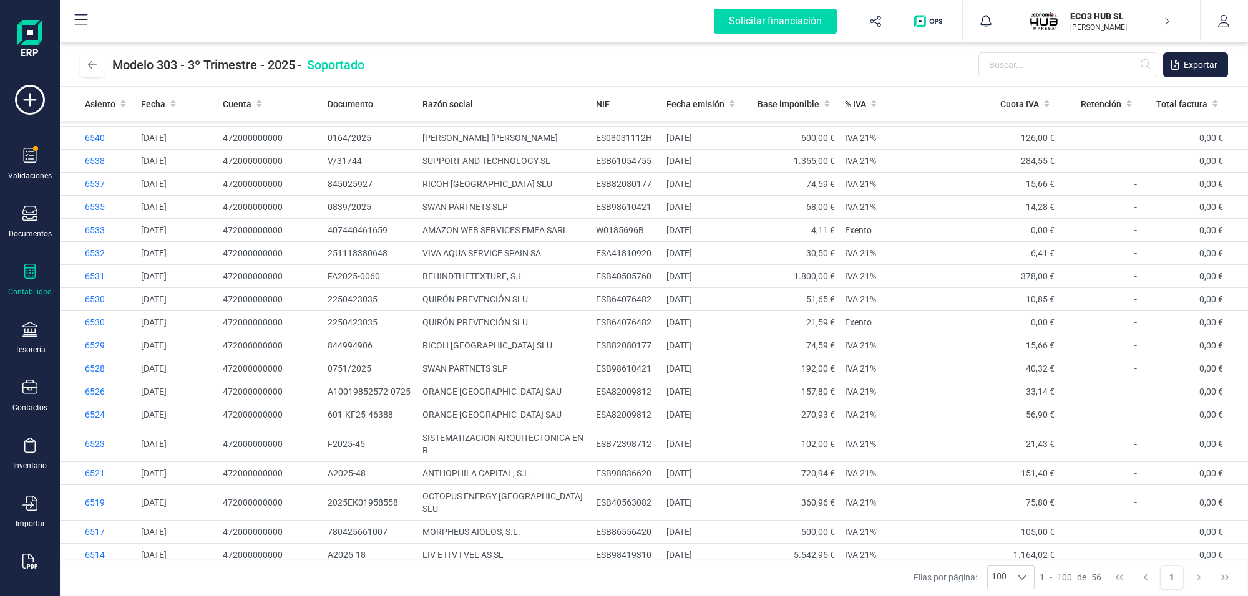
scroll to position [887, 0]
click at [90, 64] on icon at bounding box center [92, 65] width 9 height 10
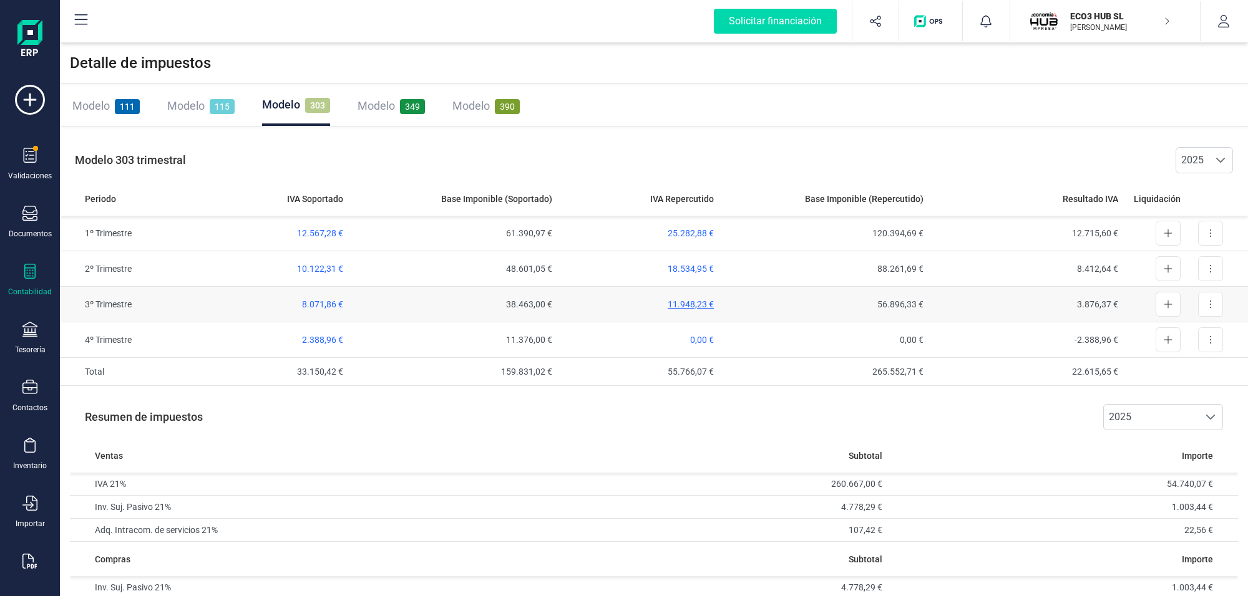
click at [677, 301] on span "11.948,23 €" at bounding box center [690, 304] width 46 height 10
click at [1215, 303] on button at bounding box center [1210, 304] width 25 height 25
click at [1187, 332] on span "Exportar detalle" at bounding box center [1181, 335] width 61 height 12
click at [30, 269] on icon at bounding box center [29, 271] width 11 height 15
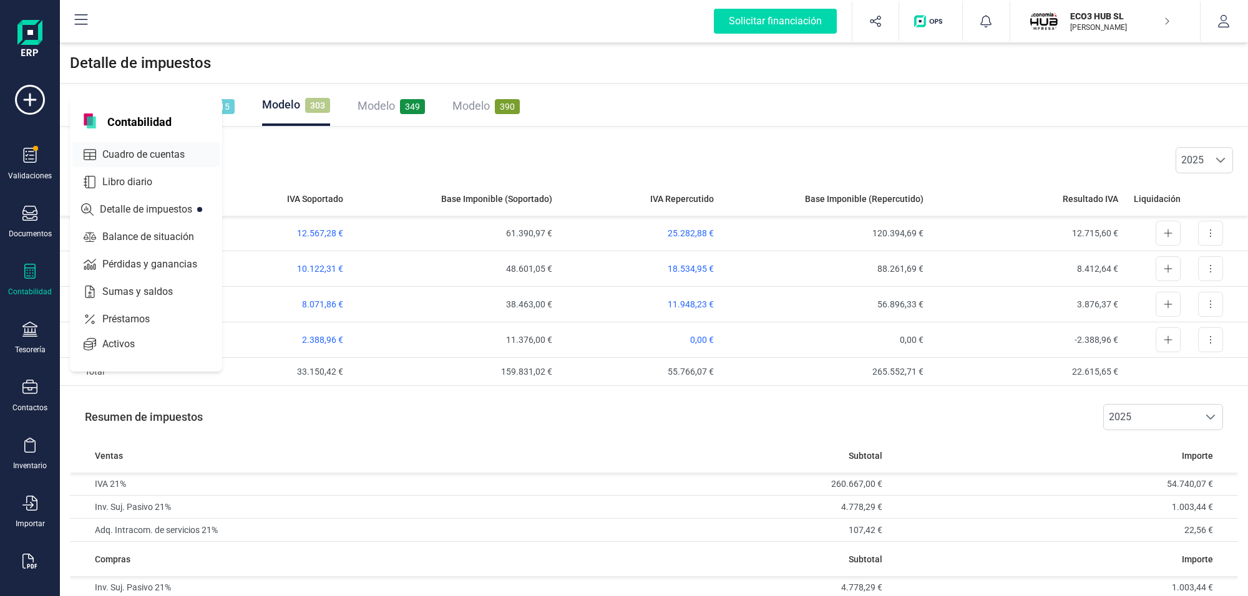
click at [150, 156] on span "Cuadro de cuentas" at bounding box center [152, 154] width 110 height 15
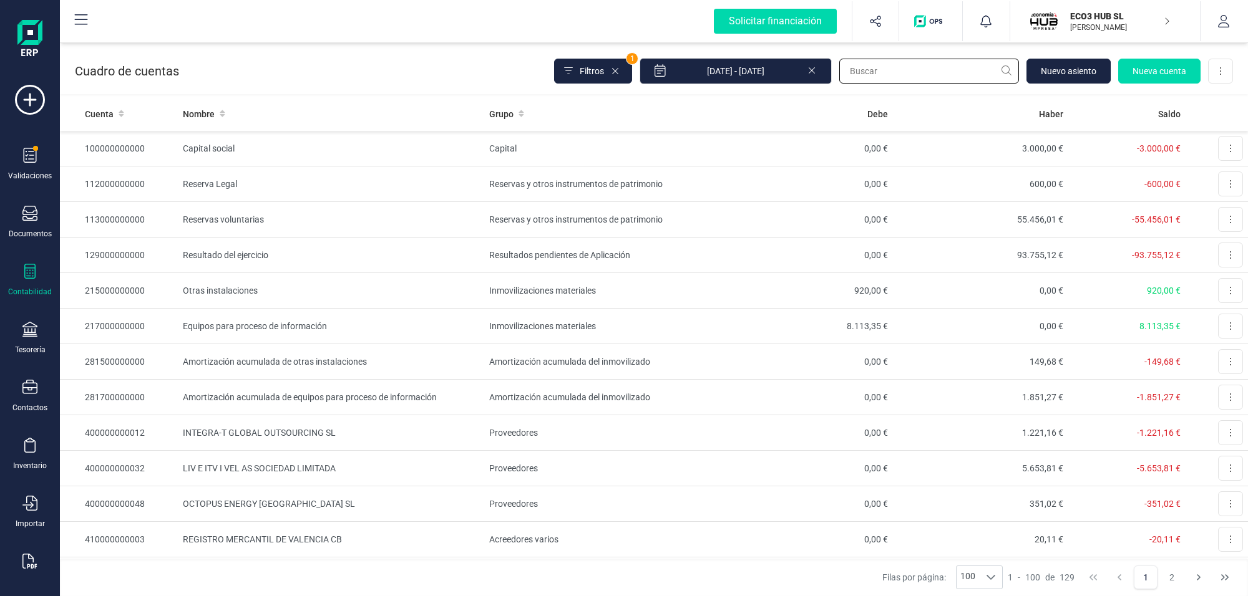
click at [875, 73] on input "text" at bounding box center [929, 71] width 180 height 25
type input "finan"
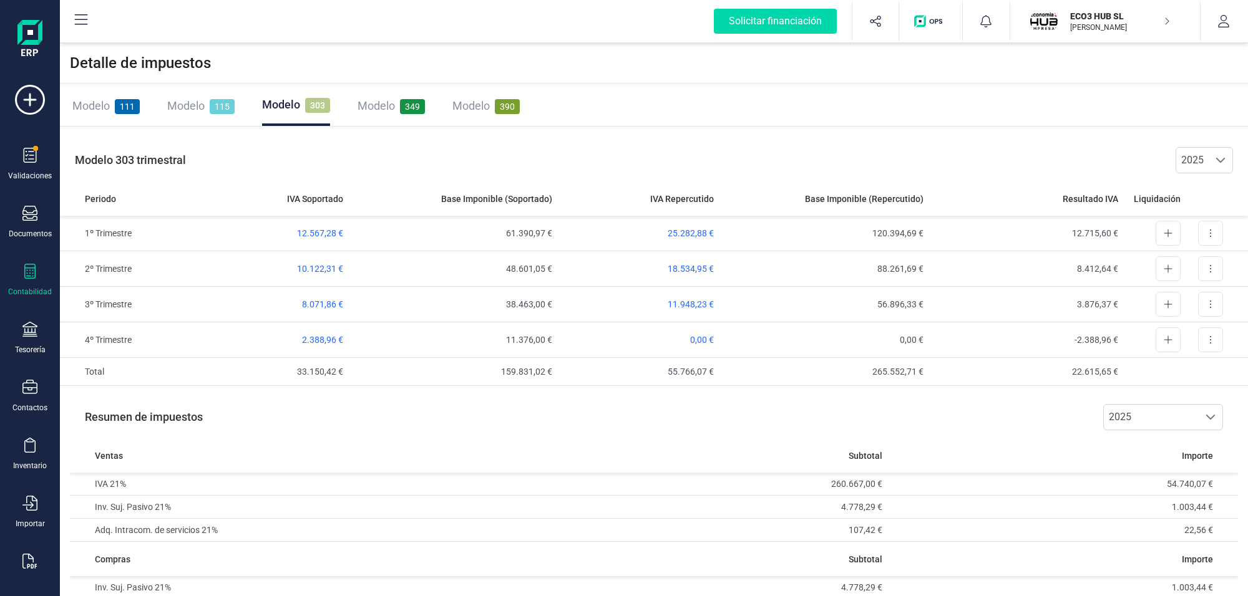
click at [31, 264] on icon at bounding box center [29, 271] width 15 height 15
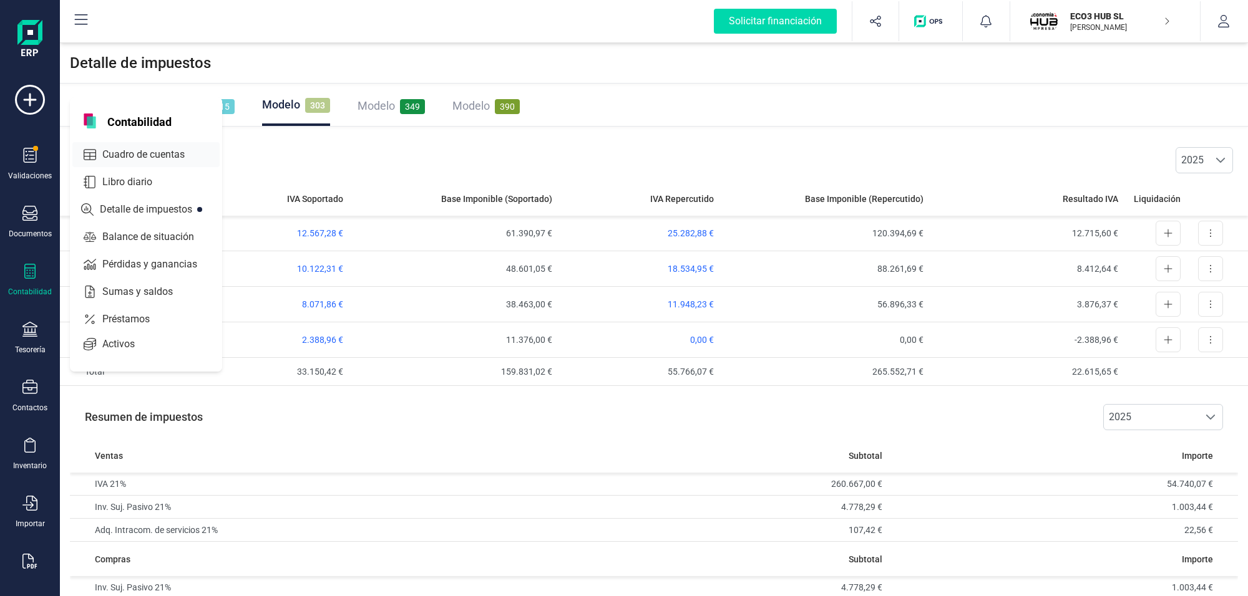
click at [138, 150] on span "Cuadro de cuentas" at bounding box center [152, 154] width 110 height 15
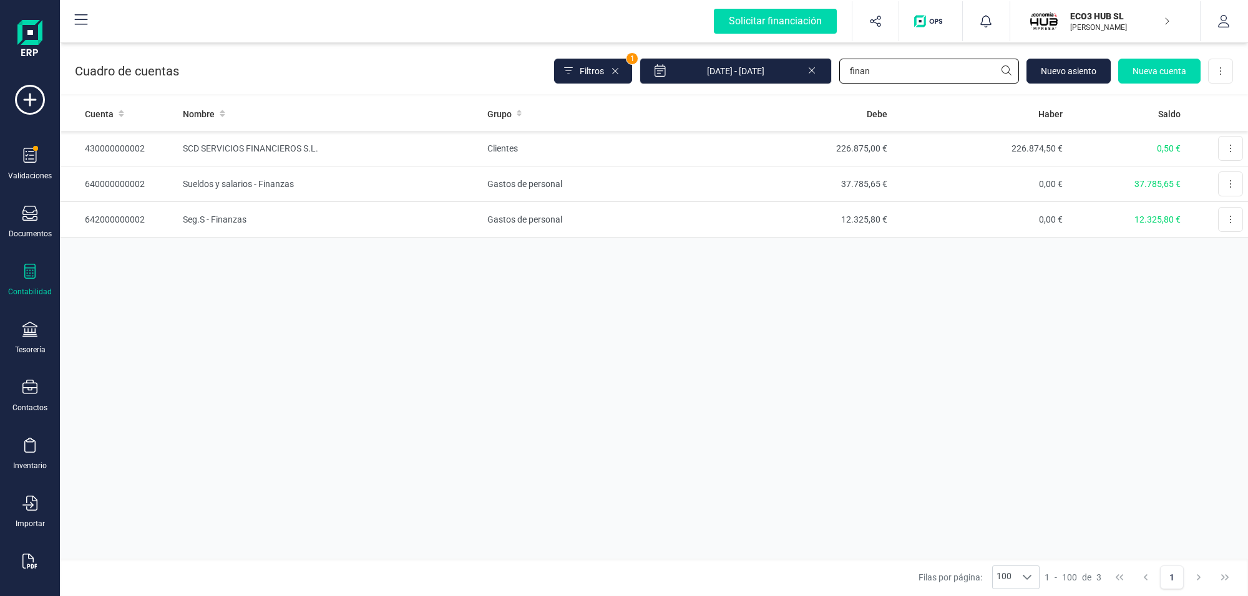
click at [893, 72] on input "finan" at bounding box center [929, 71] width 180 height 25
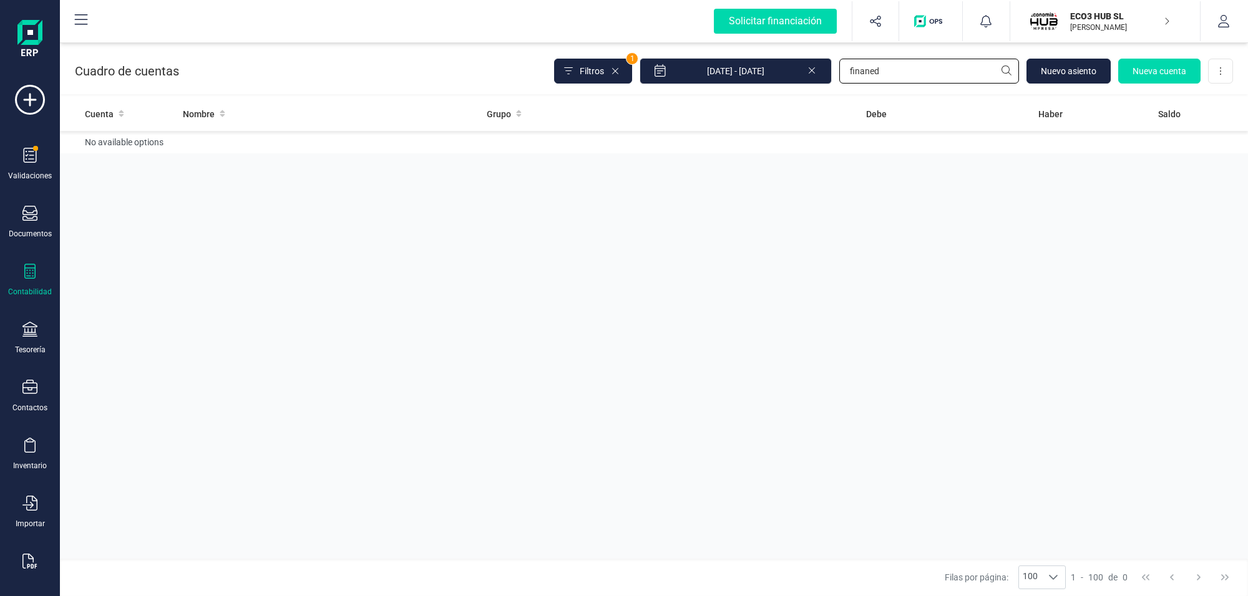
type input "finaned"
click at [32, 220] on icon at bounding box center [29, 213] width 15 height 15
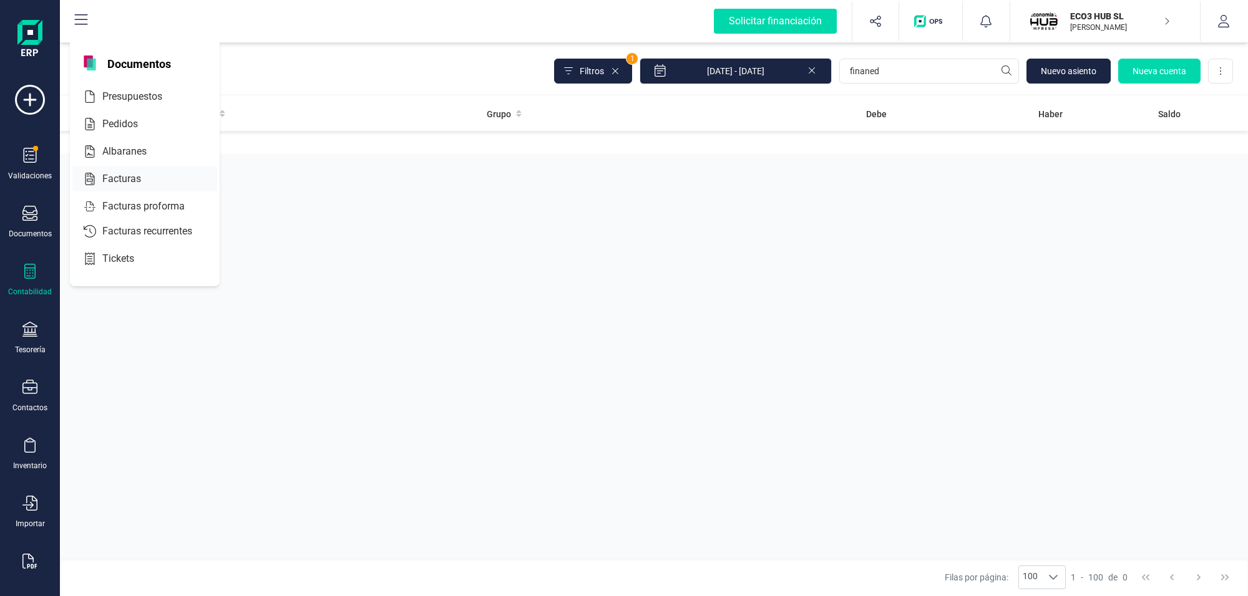
click at [138, 176] on span "Facturas" at bounding box center [130, 179] width 66 height 15
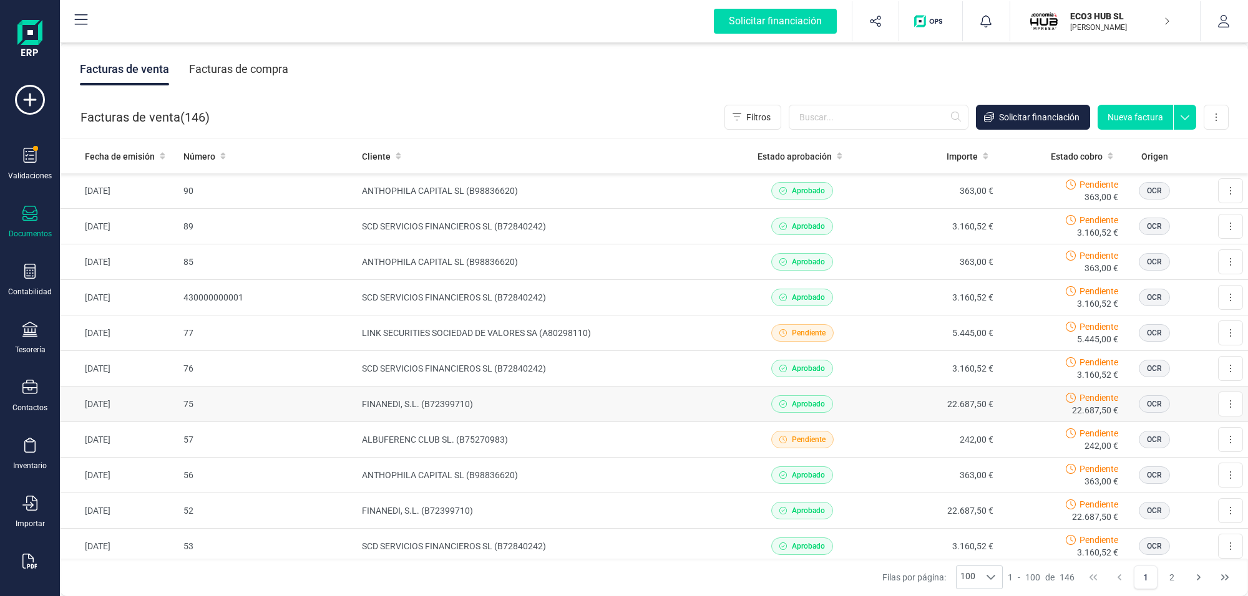
click at [397, 398] on td "FINANEDI, S.L. (B72399710)" at bounding box center [547, 405] width 380 height 36
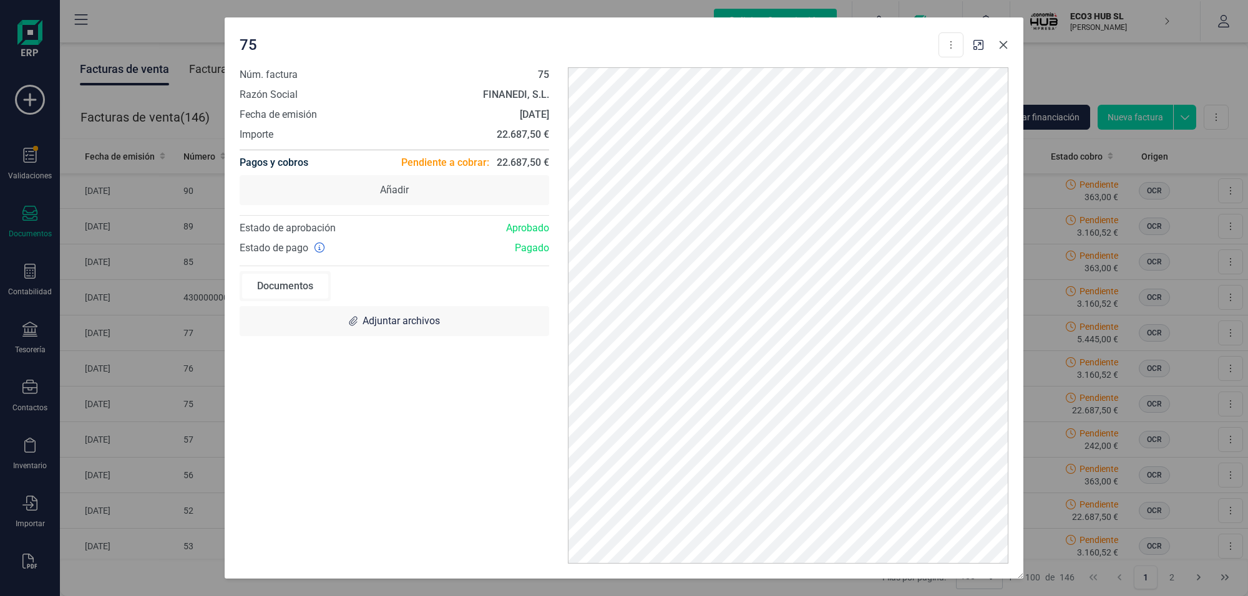
click at [1008, 42] on button "Close" at bounding box center [1003, 45] width 20 height 20
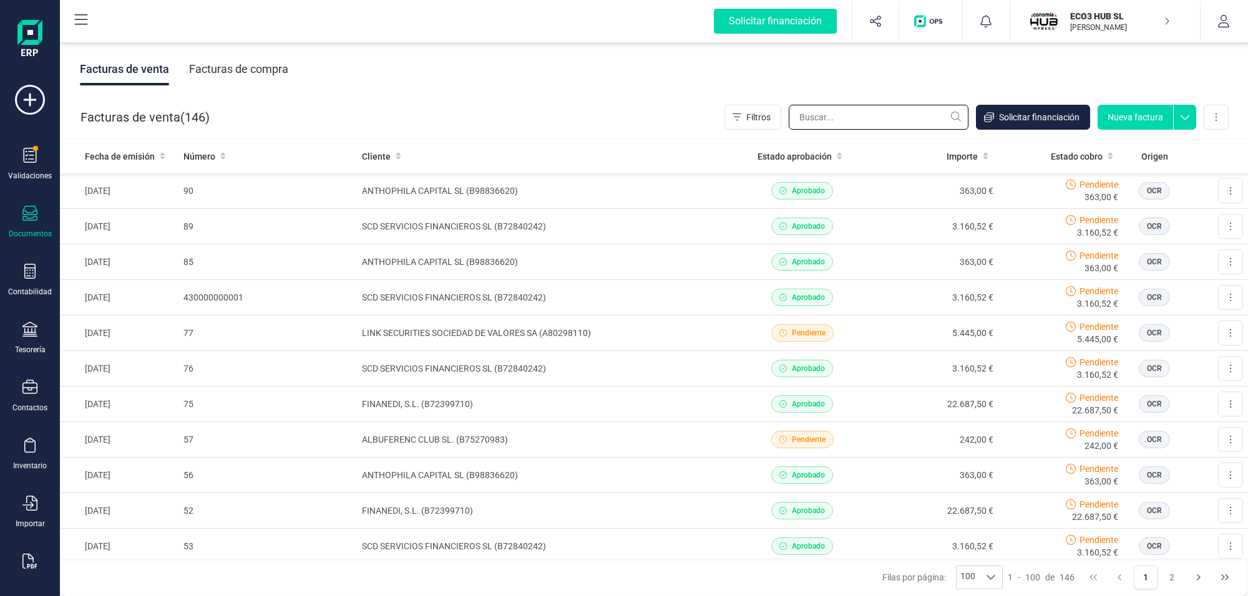
click at [888, 113] on input "text" at bounding box center [878, 117] width 180 height 25
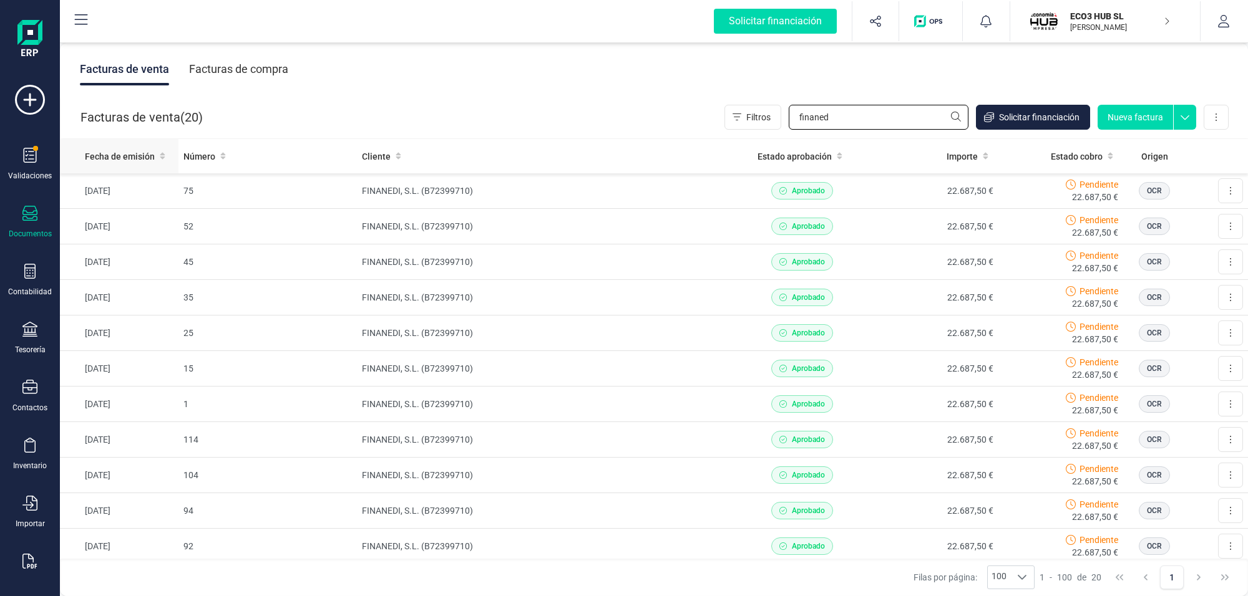
type input "finaned"
click at [119, 153] on span "Fecha de emisión" at bounding box center [120, 156] width 70 height 12
click at [122, 152] on span "Fecha de emisión" at bounding box center [120, 156] width 70 height 12
click at [29, 275] on icon at bounding box center [29, 271] width 11 height 15
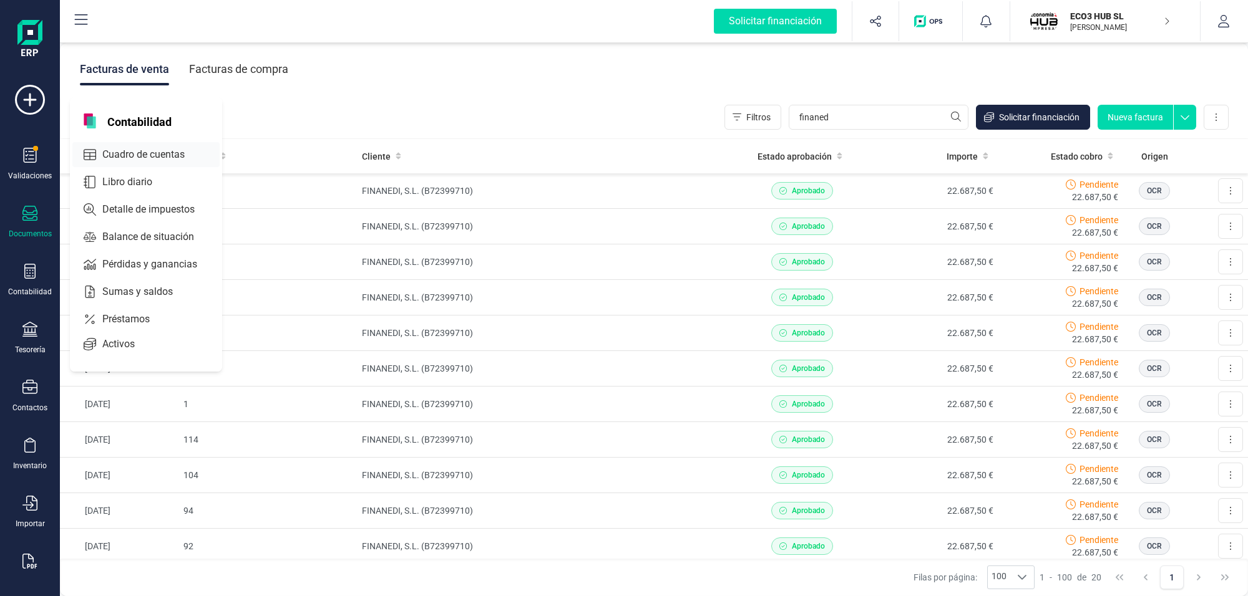
click at [166, 150] on span "Cuadro de cuentas" at bounding box center [152, 154] width 110 height 15
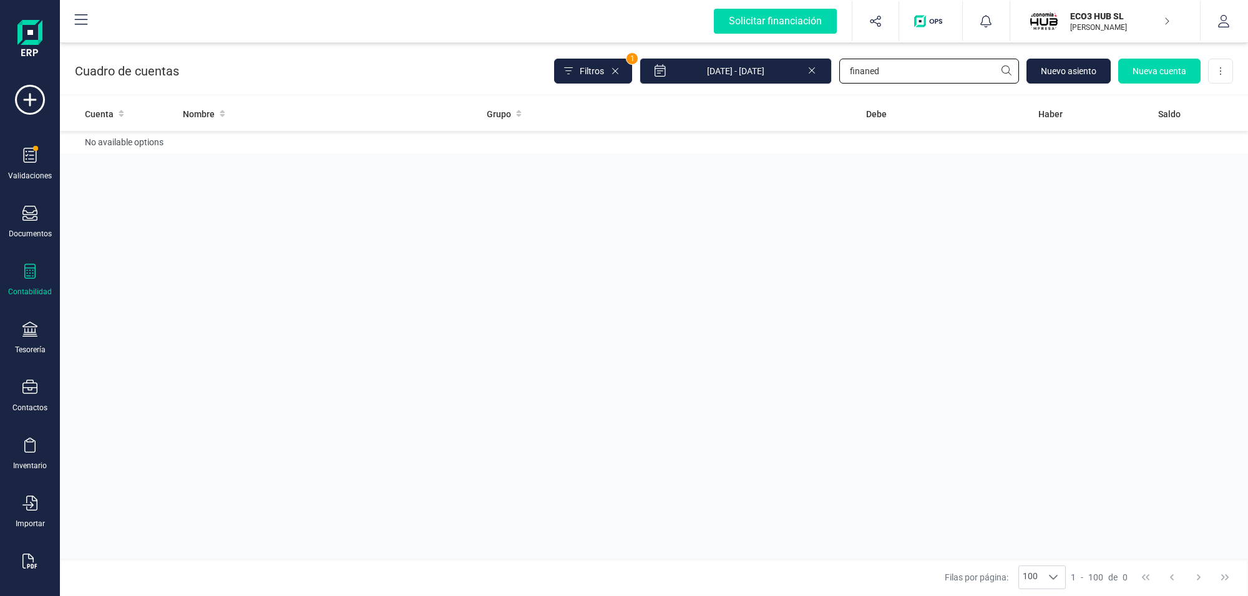
click at [887, 70] on input "finaned" at bounding box center [929, 71] width 180 height 25
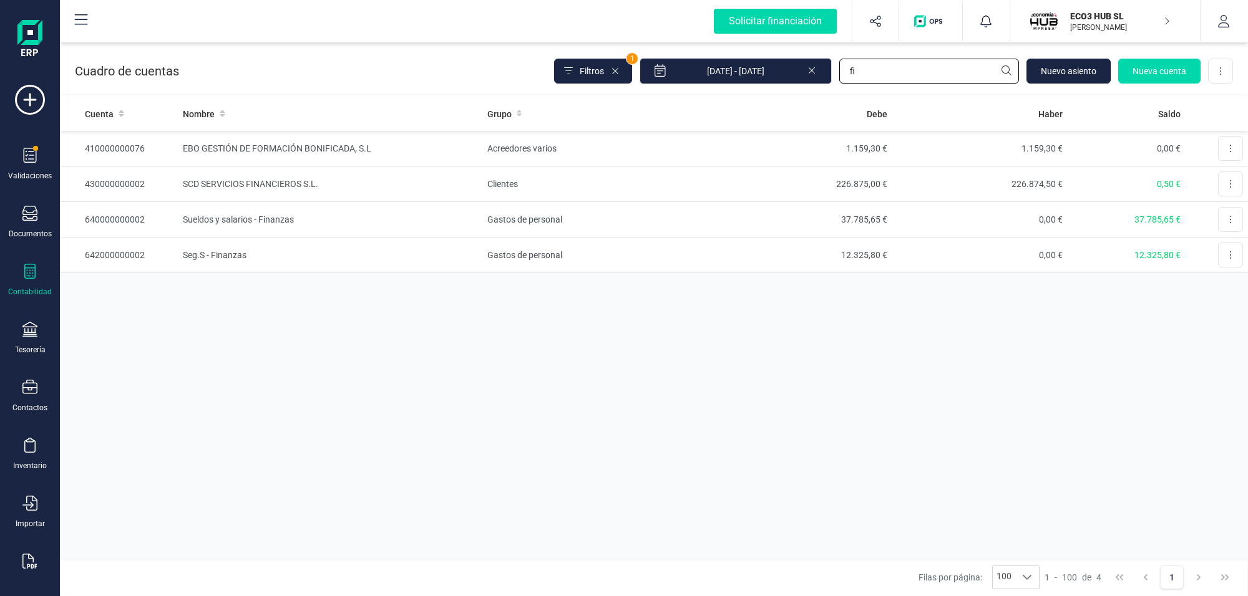
type input "f"
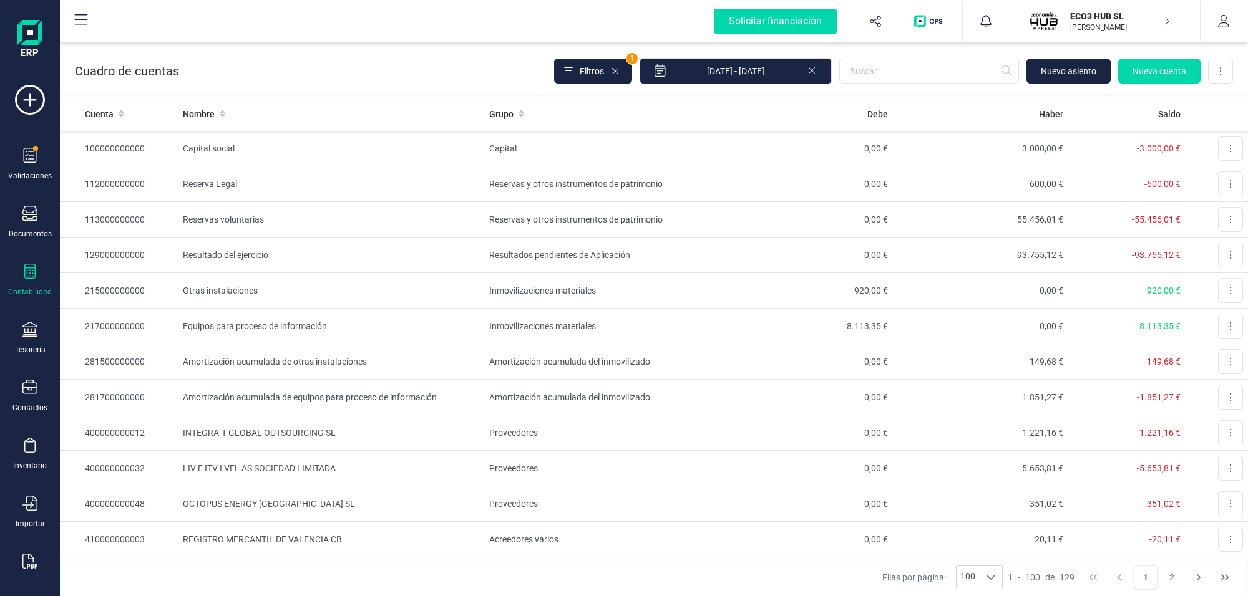
click at [812, 69] on icon at bounding box center [811, 70] width 6 height 6
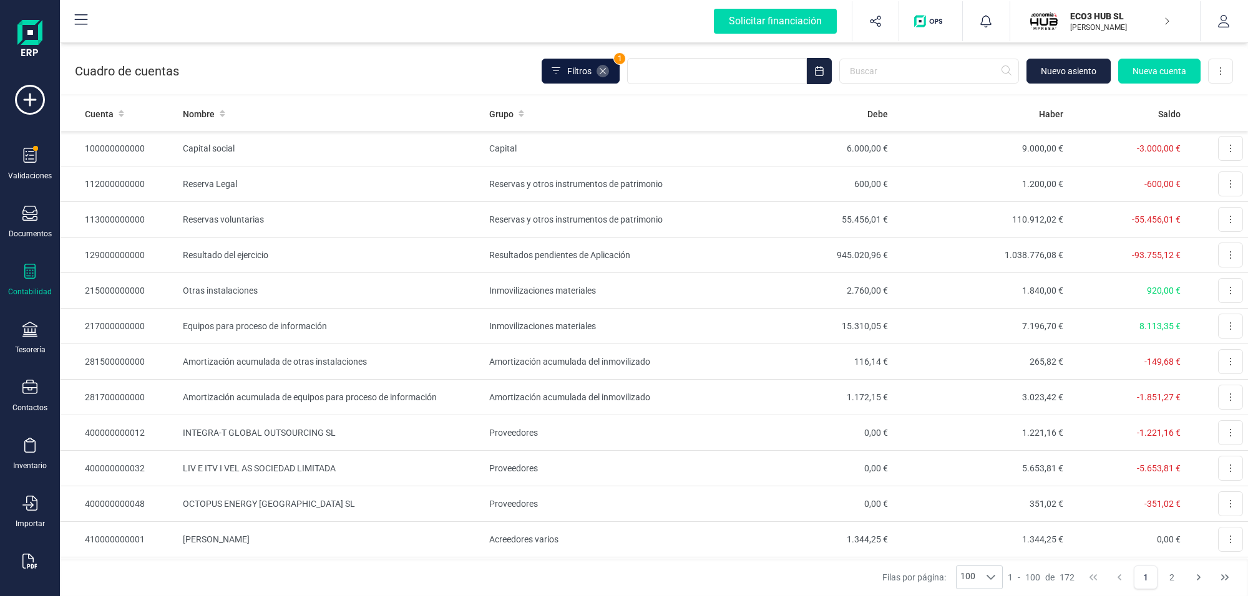
click at [602, 72] on icon at bounding box center [603, 71] width 10 height 10
click at [621, 55] on span "1" at bounding box center [619, 58] width 11 height 11
click at [603, 66] on icon at bounding box center [603, 71] width 10 height 10
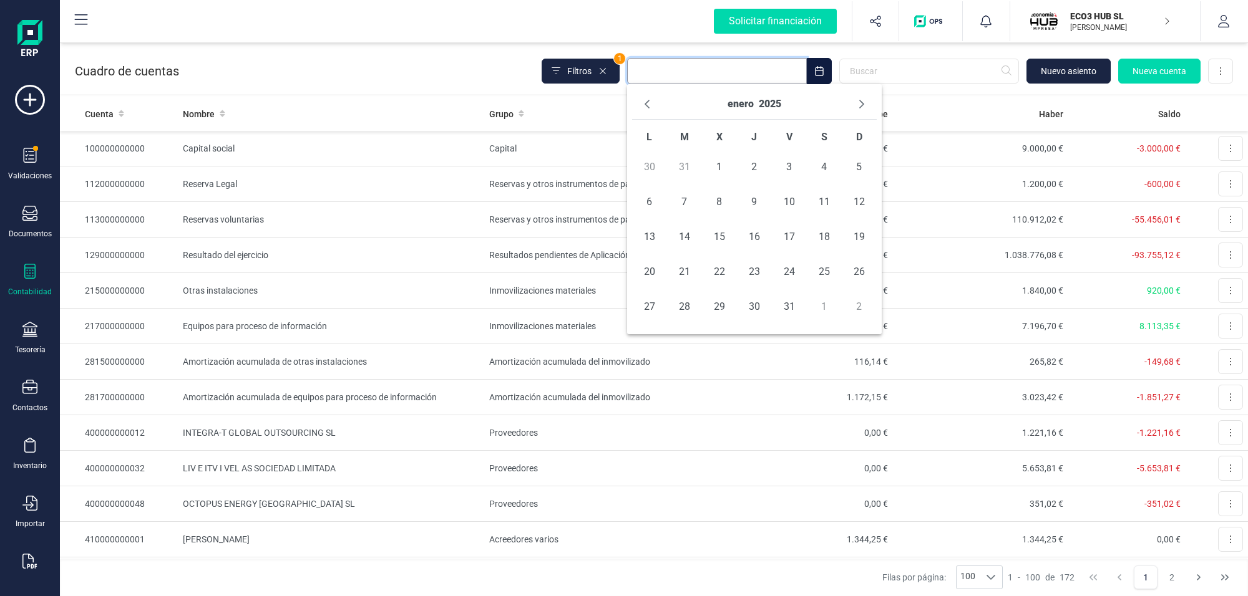
click at [724, 67] on input "text" at bounding box center [717, 71] width 180 height 26
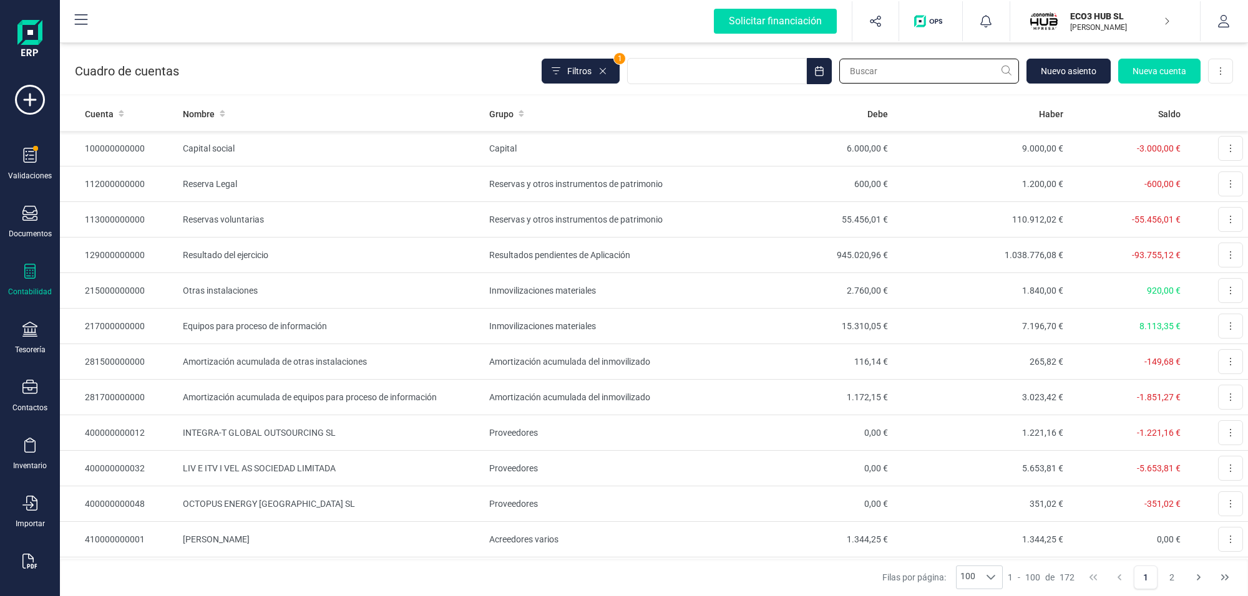
click at [893, 72] on input "text" at bounding box center [929, 71] width 180 height 25
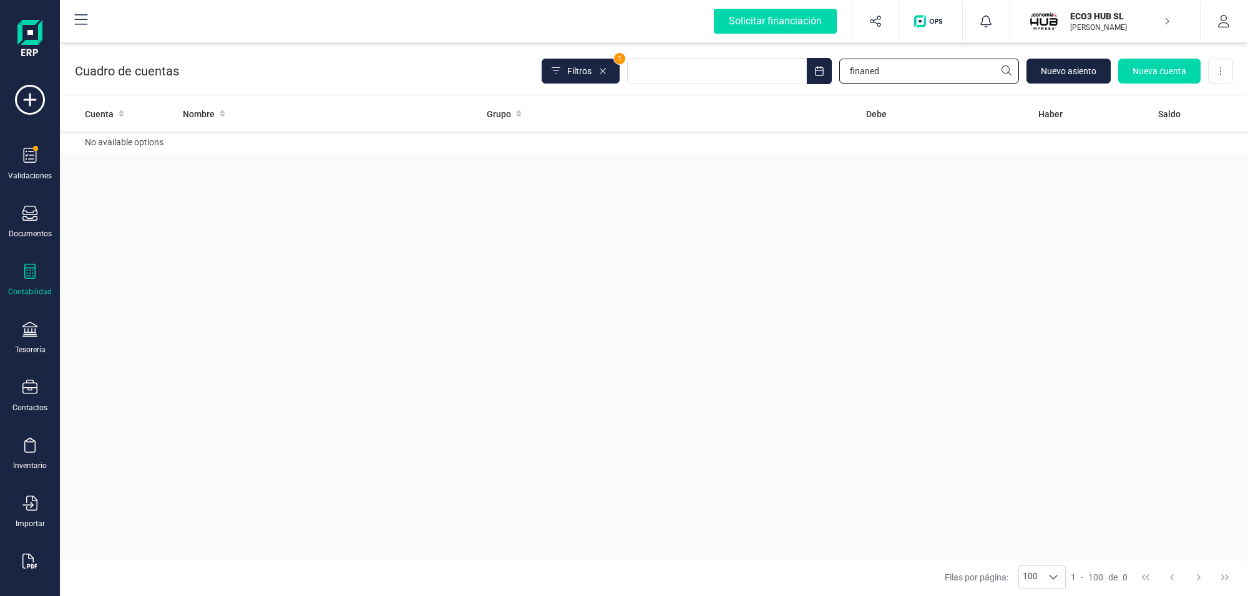
type input "finaned"
click at [32, 279] on div at bounding box center [29, 273] width 15 height 18
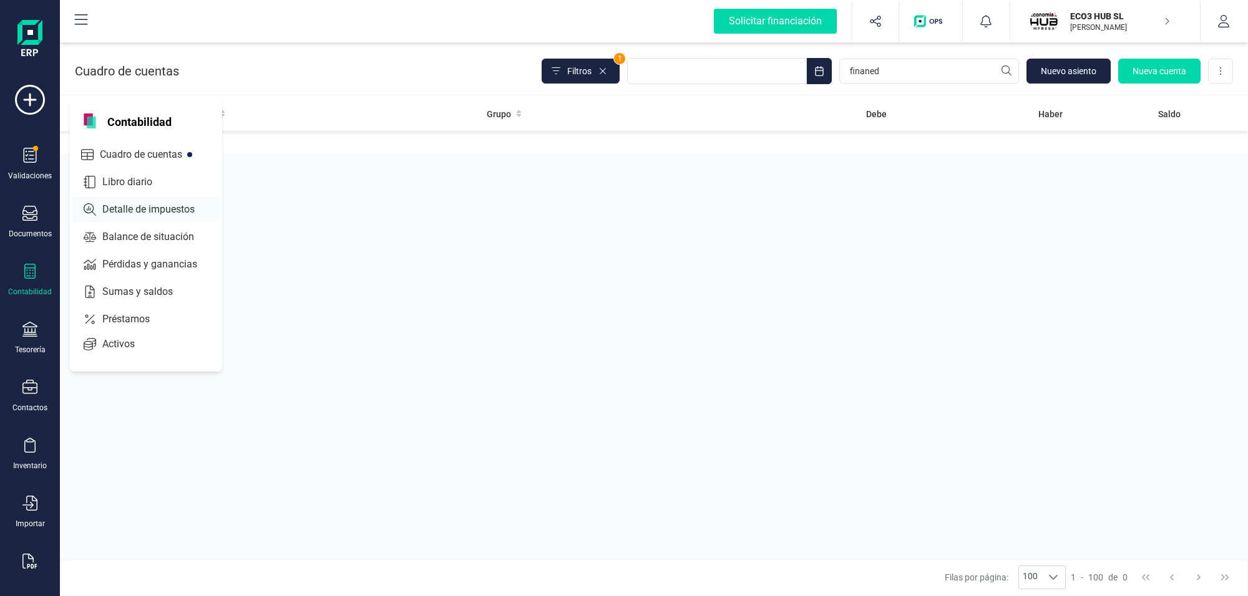
click at [156, 198] on div "Detalle de impuestos" at bounding box center [145, 209] width 147 height 25
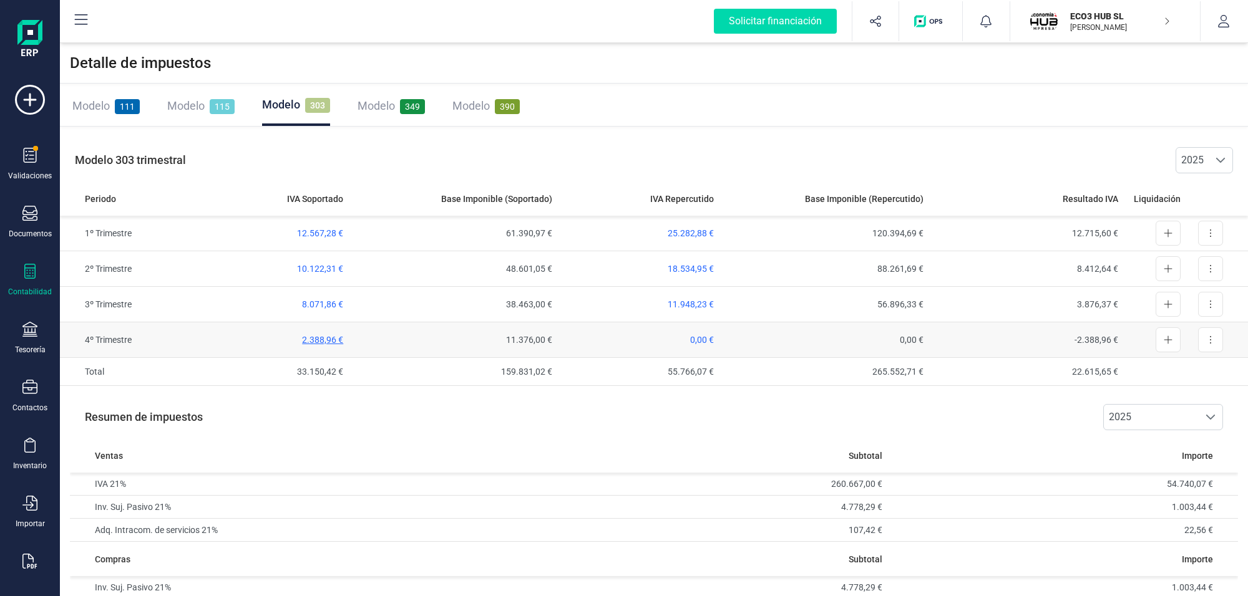
click at [314, 342] on span "2.388,96 €" at bounding box center [322, 340] width 41 height 10
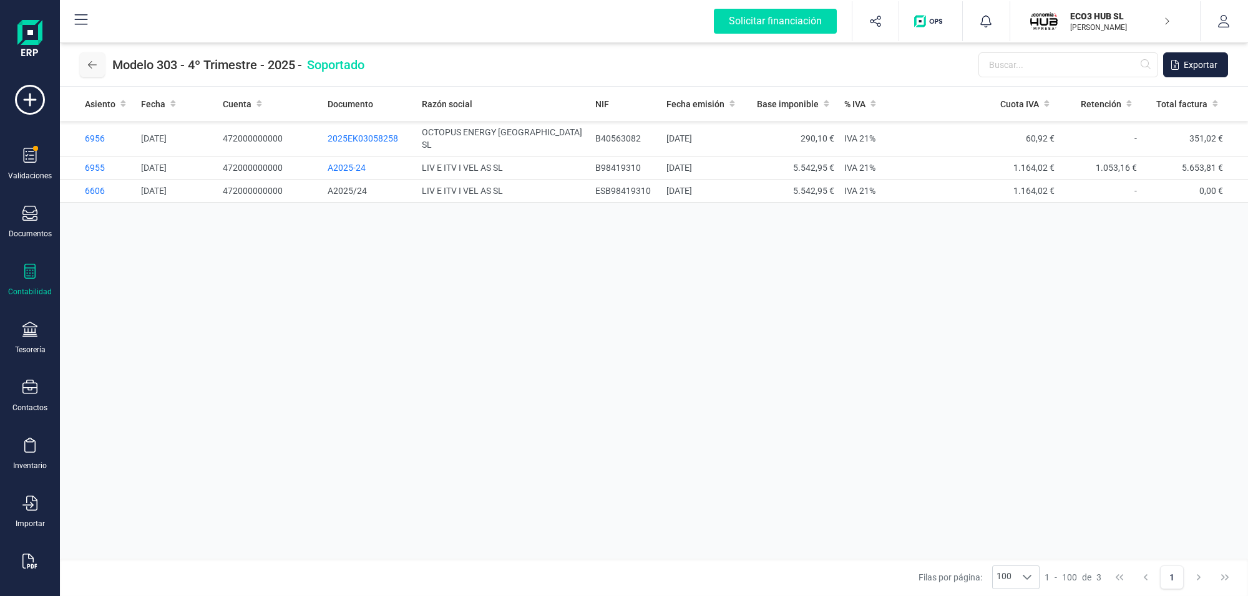
click at [94, 64] on icon at bounding box center [92, 65] width 9 height 10
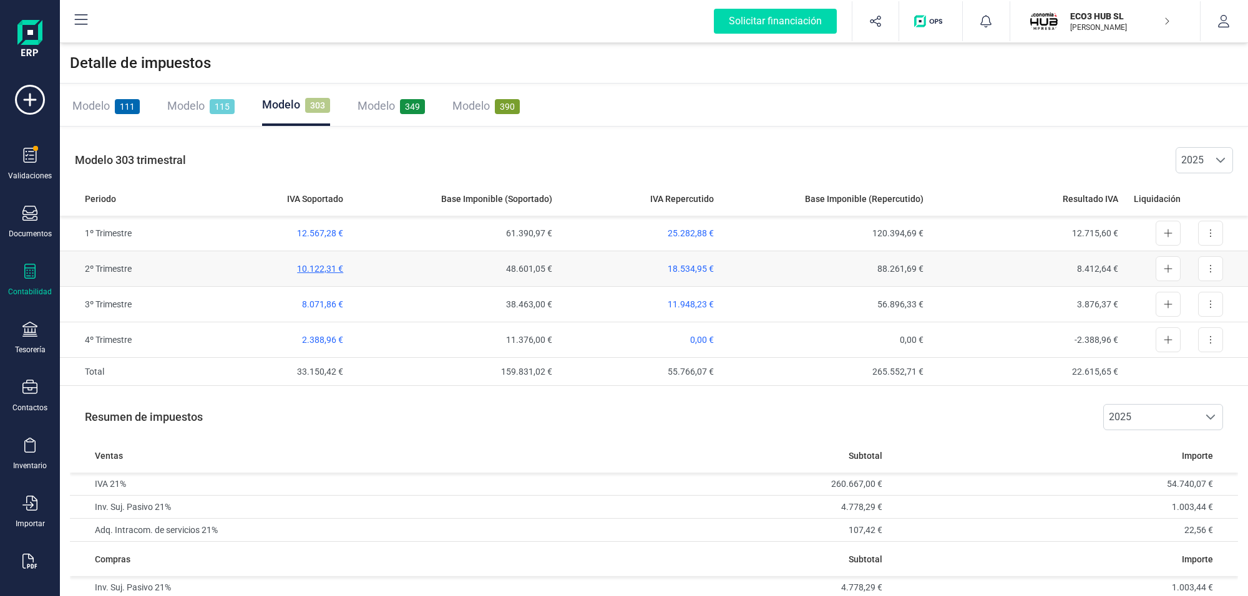
click at [309, 265] on span "10.122,31 €" at bounding box center [320, 269] width 46 height 10
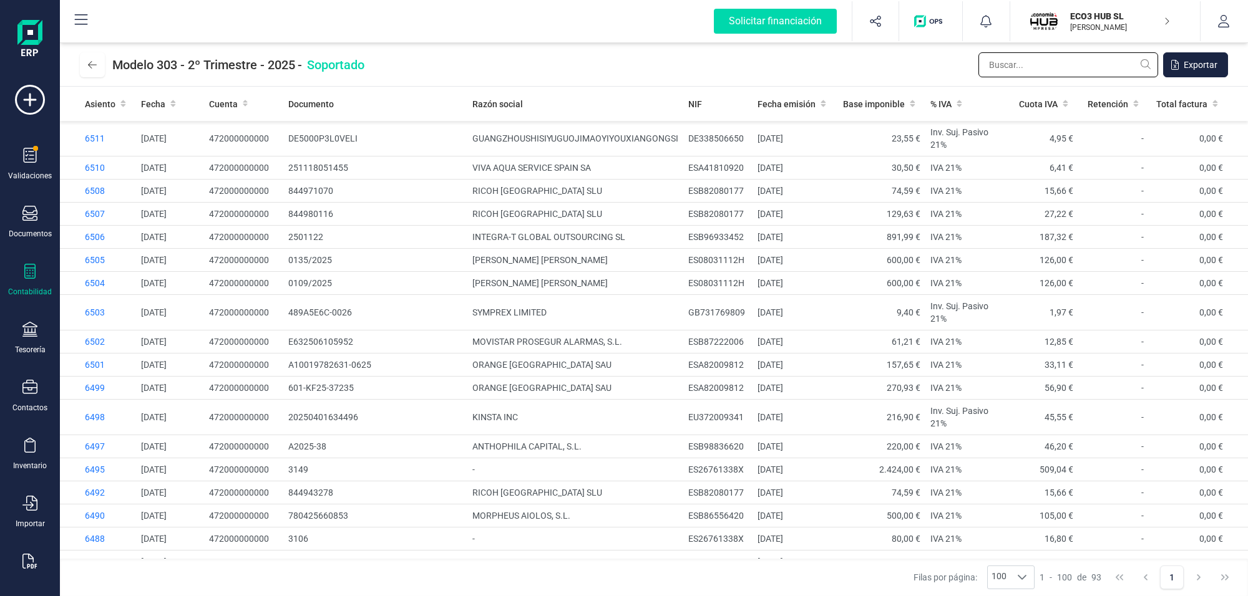
click at [1037, 67] on input "text" at bounding box center [1068, 64] width 180 height 25
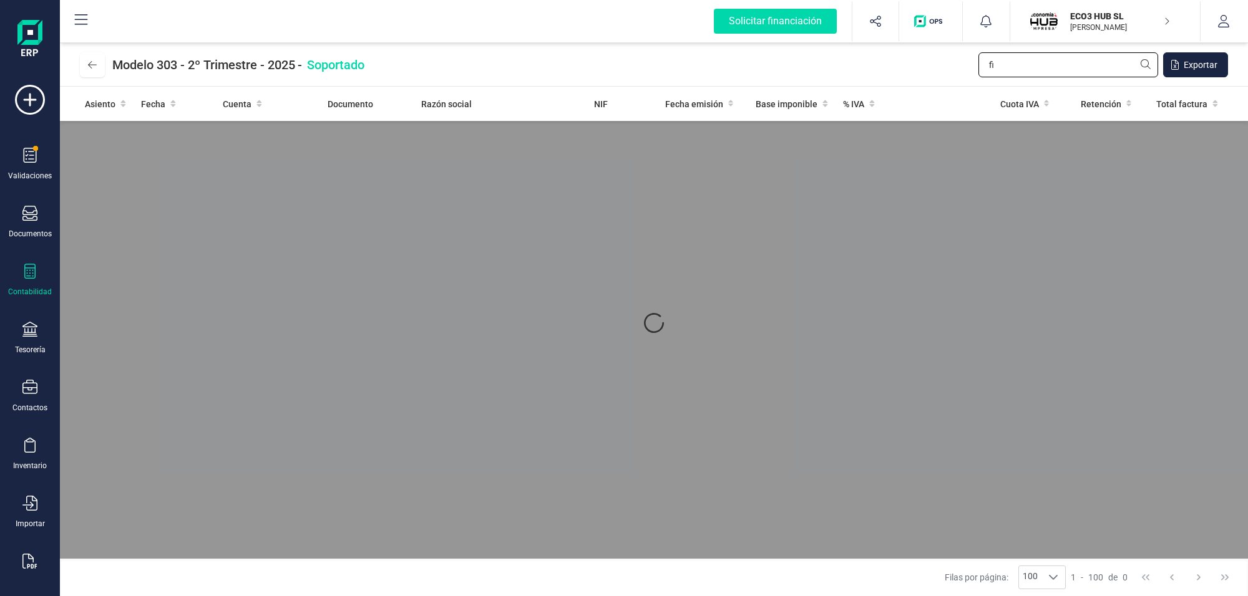
type input "f"
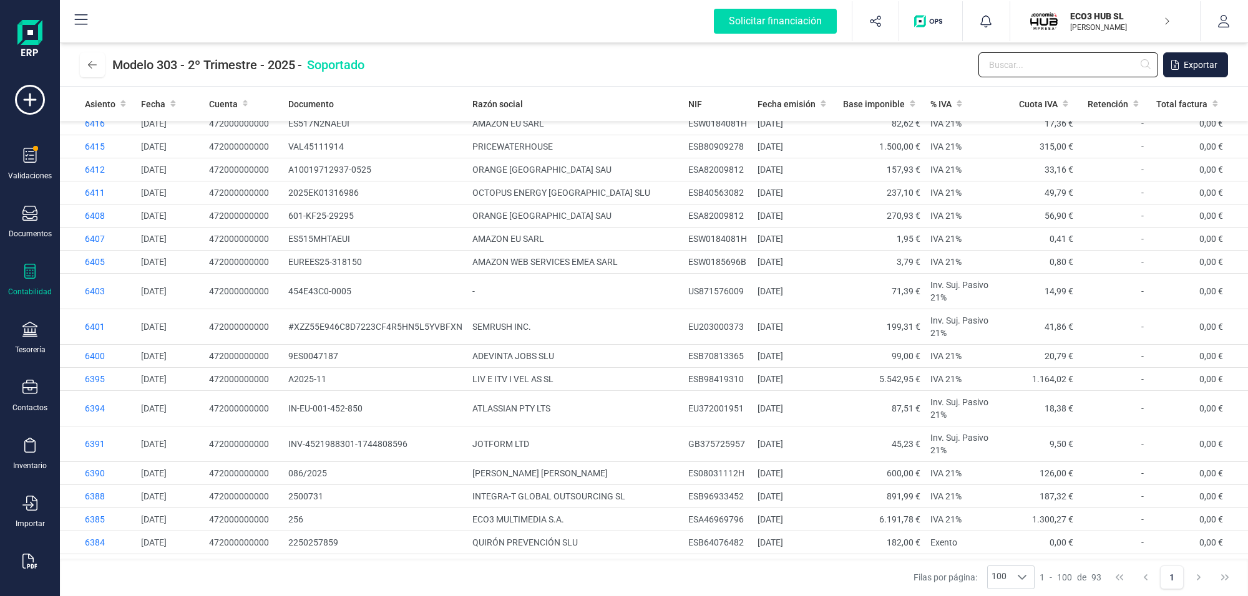
scroll to position [1559, 0]
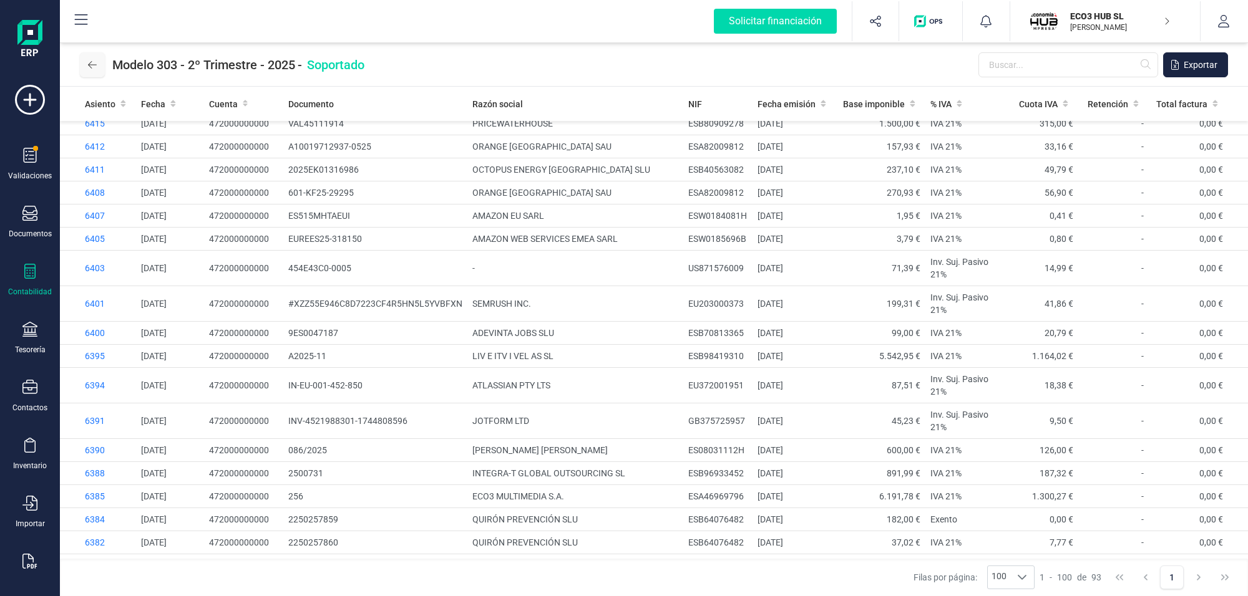
click at [91, 64] on icon at bounding box center [92, 65] width 9 height 10
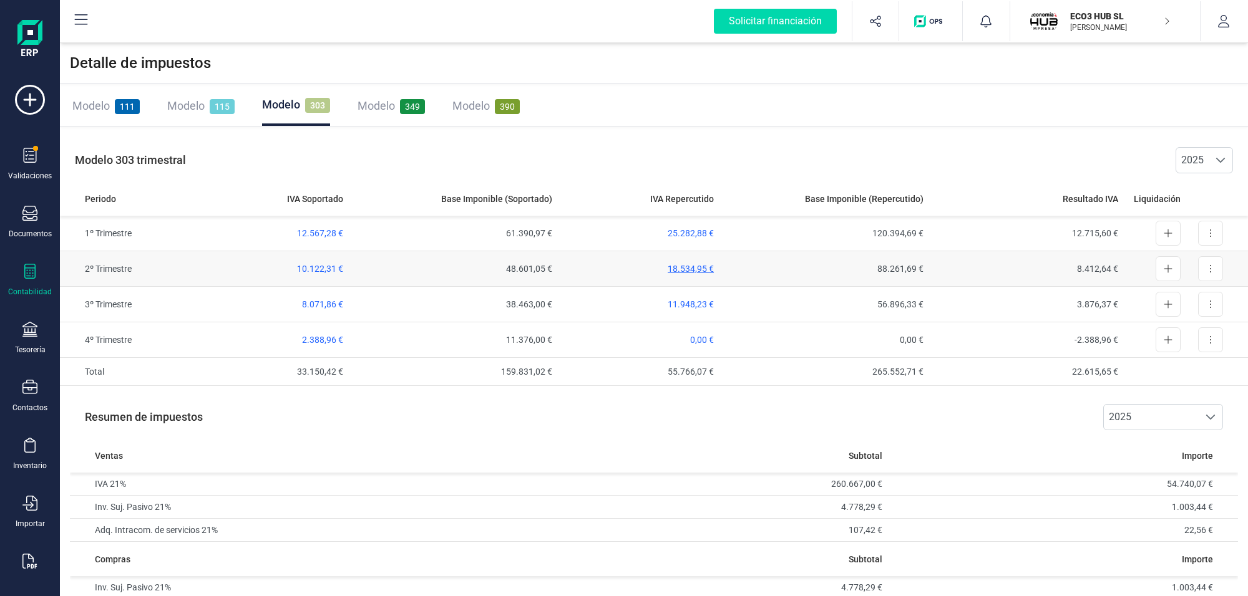
click at [699, 266] on span "18.534,95 €" at bounding box center [690, 269] width 46 height 10
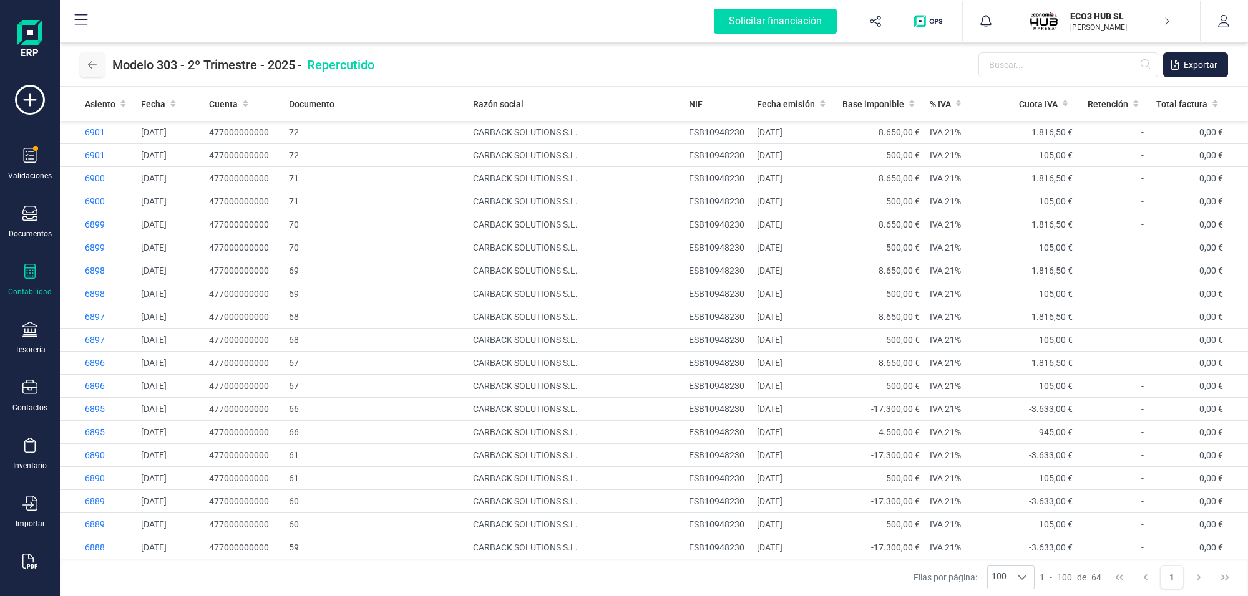
click at [91, 67] on icon at bounding box center [92, 64] width 9 height 7
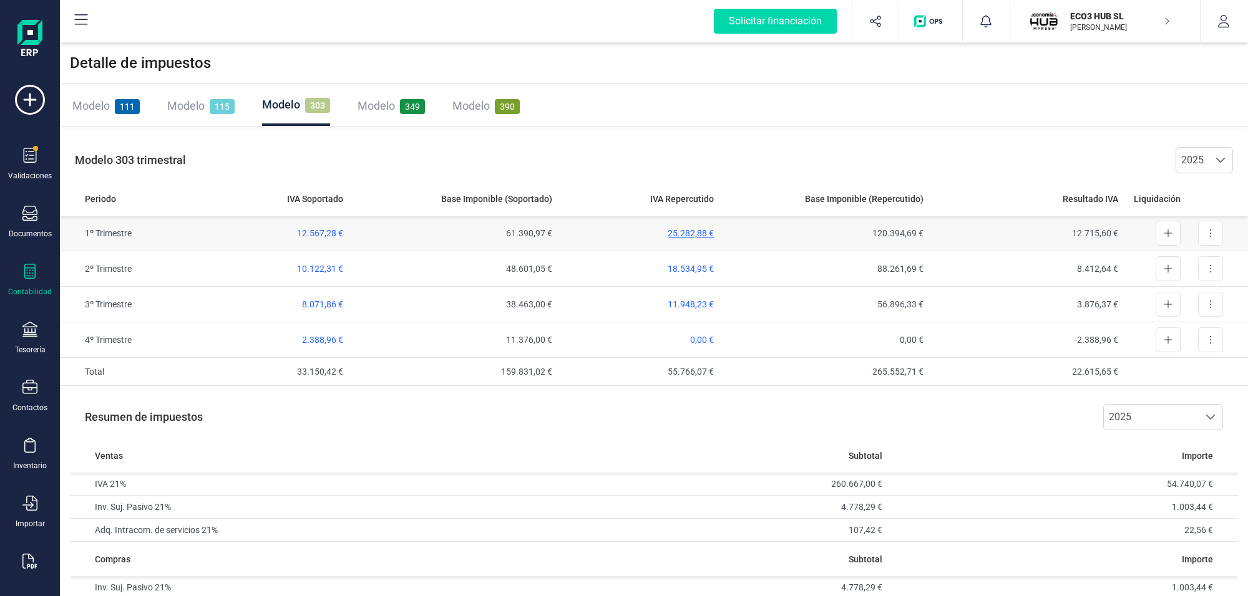
click at [697, 230] on span "25.282,88 €" at bounding box center [690, 233] width 46 height 10
click at [1093, 22] on p "[PERSON_NAME]" at bounding box center [1120, 27] width 100 height 10
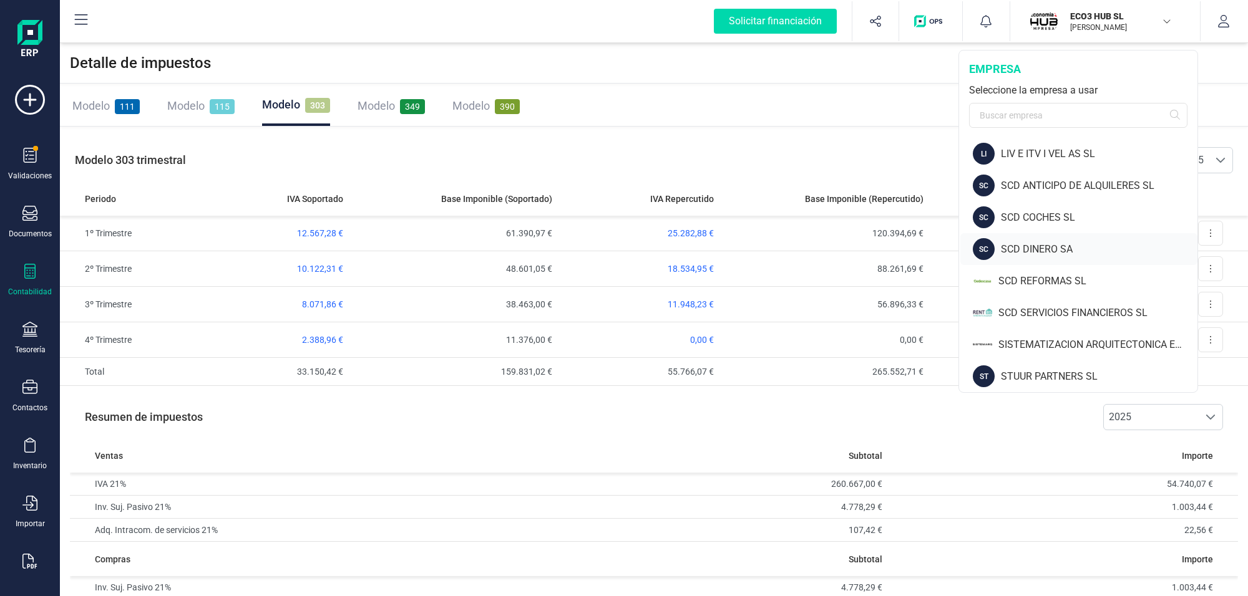
scroll to position [100, 0]
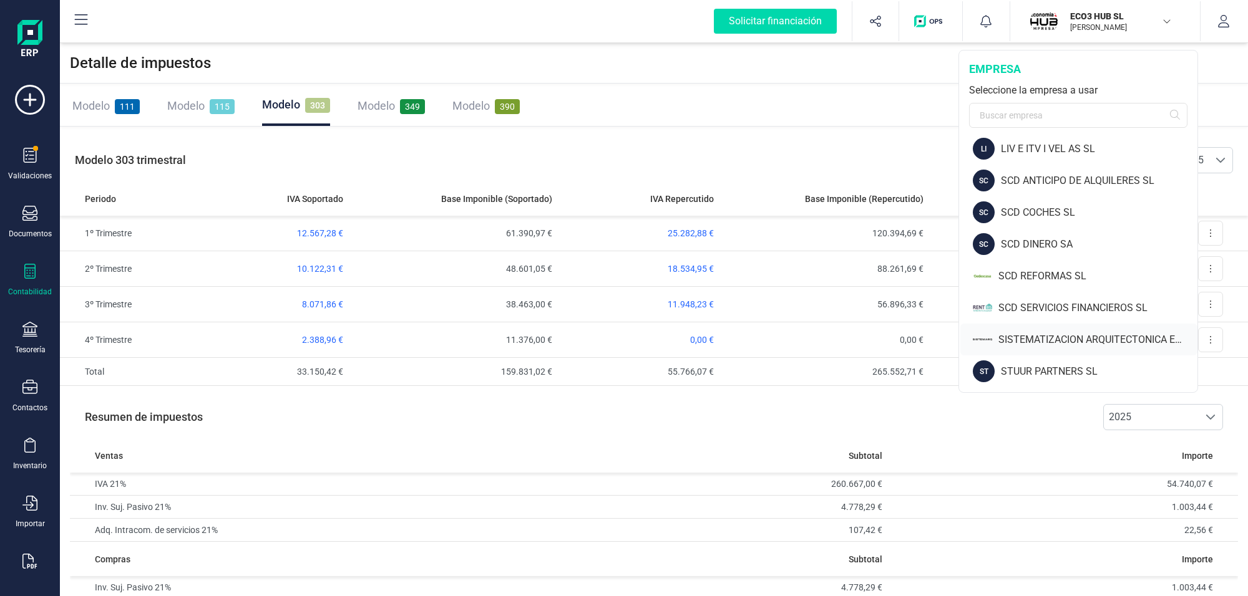
click at [1021, 337] on div "SISTEMATIZACION ARQUITECTONICA EN REFORMAS SL" at bounding box center [1097, 339] width 199 height 15
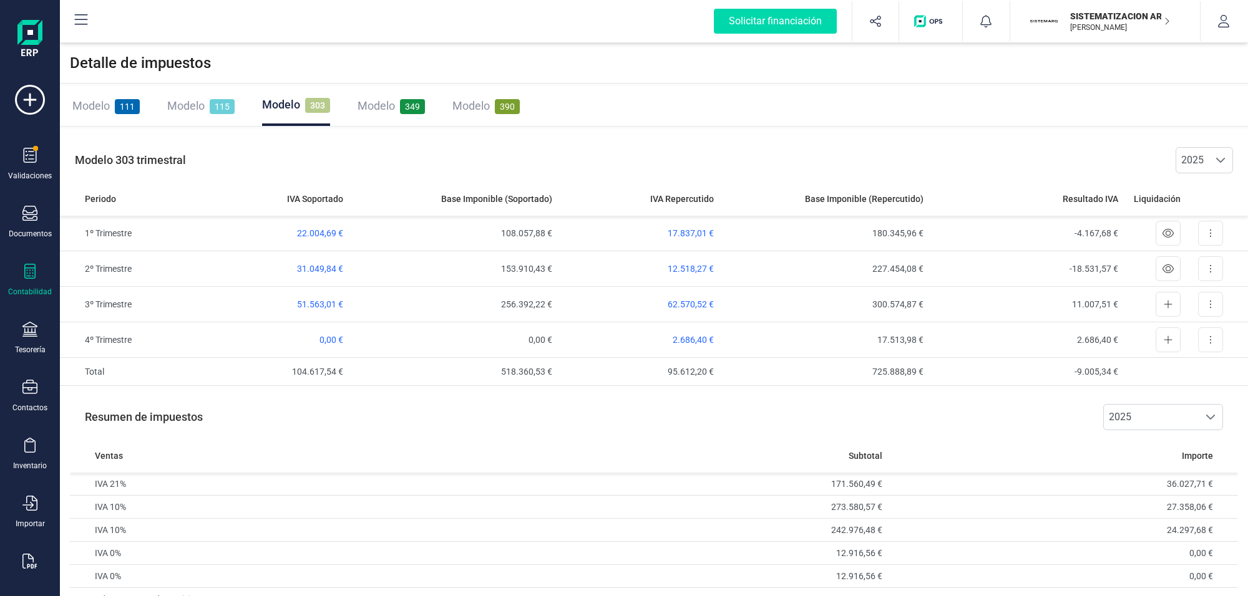
click at [129, 100] on span "111" at bounding box center [127, 106] width 25 height 15
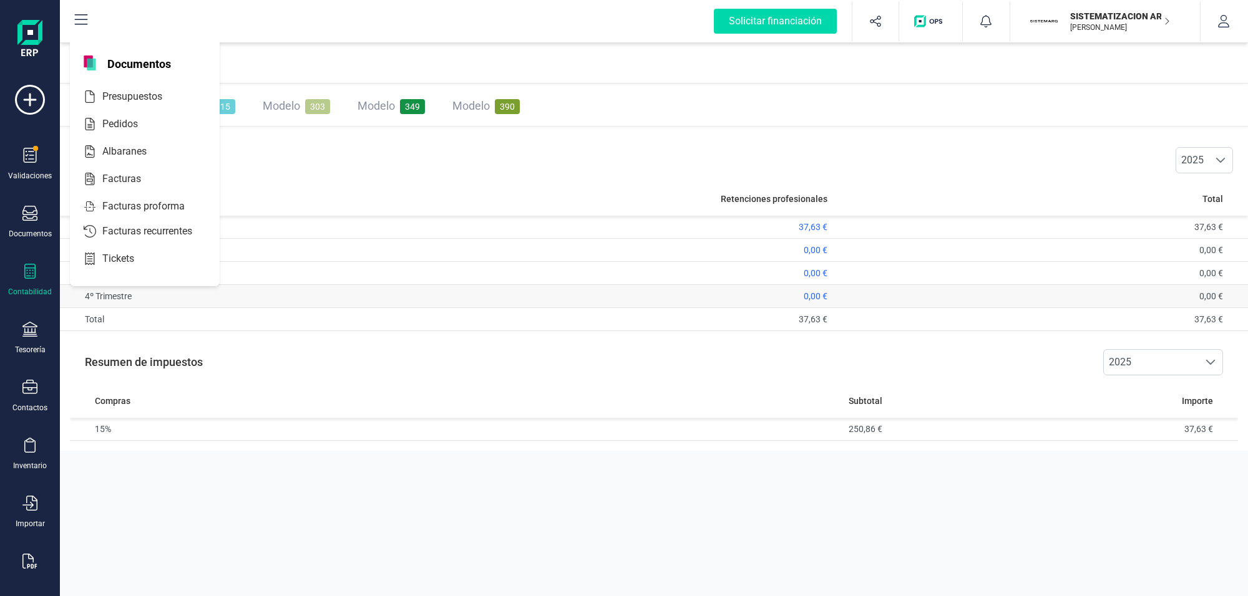
click at [581, 304] on td "0,00 €" at bounding box center [623, 296] width 415 height 23
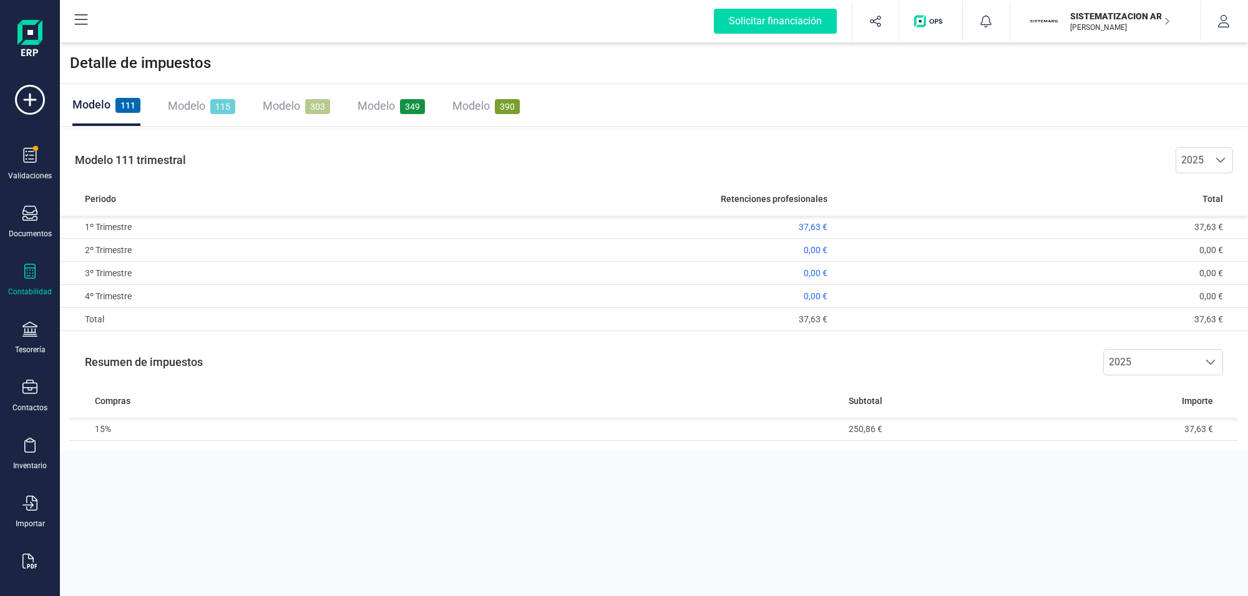
click at [47, 267] on div "Contabilidad" at bounding box center [30, 280] width 50 height 33
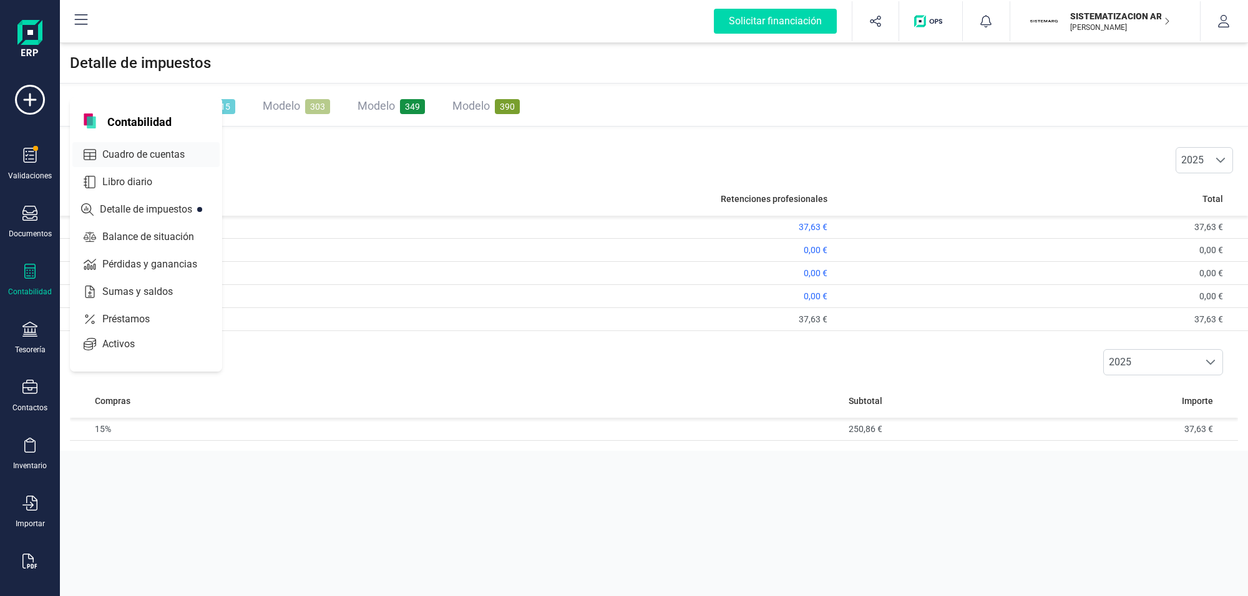
click at [139, 154] on span "Cuadro de cuentas" at bounding box center [152, 154] width 110 height 15
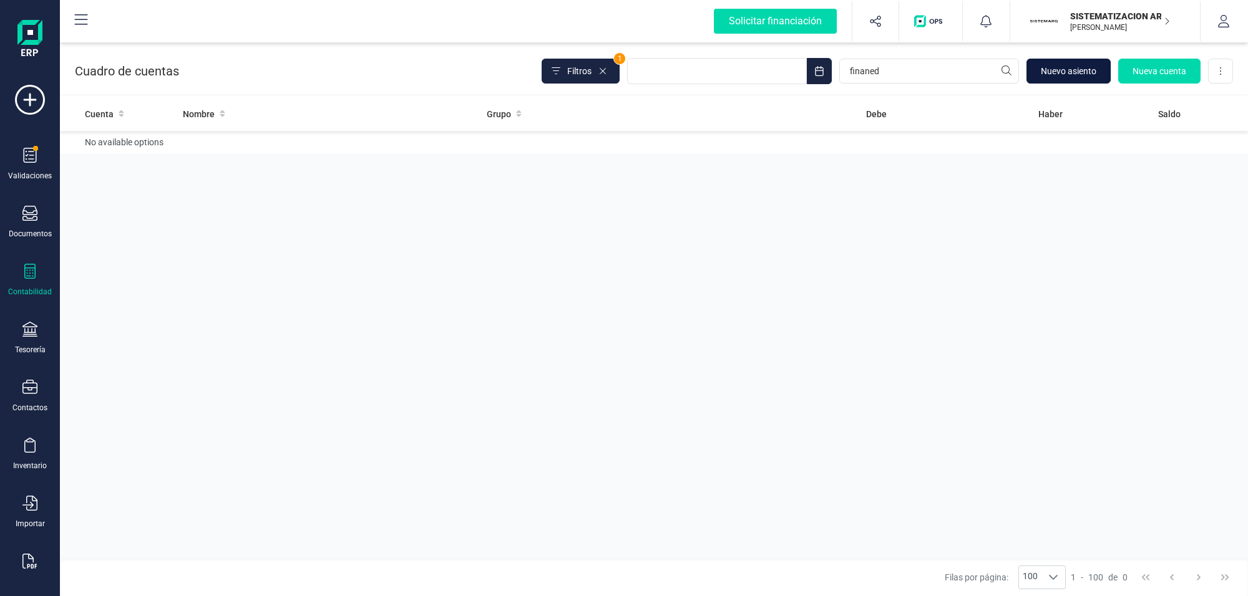
click at [1074, 65] on span "Nuevo asiento" at bounding box center [1068, 71] width 56 height 12
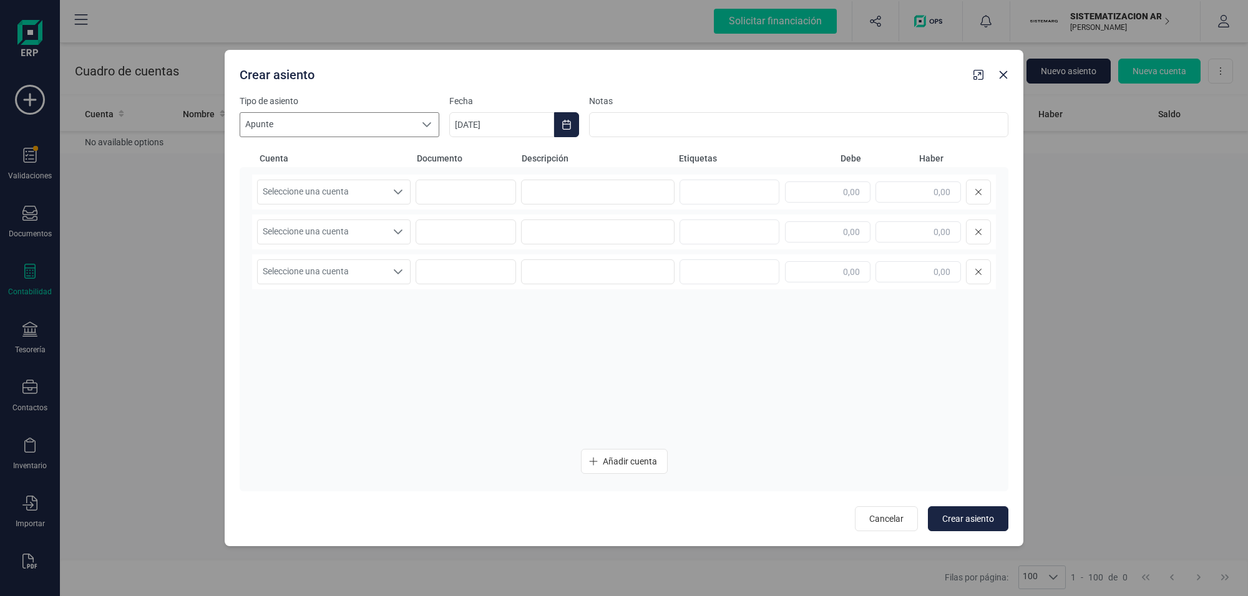
click at [310, 122] on span "Apunte" at bounding box center [327, 125] width 175 height 24
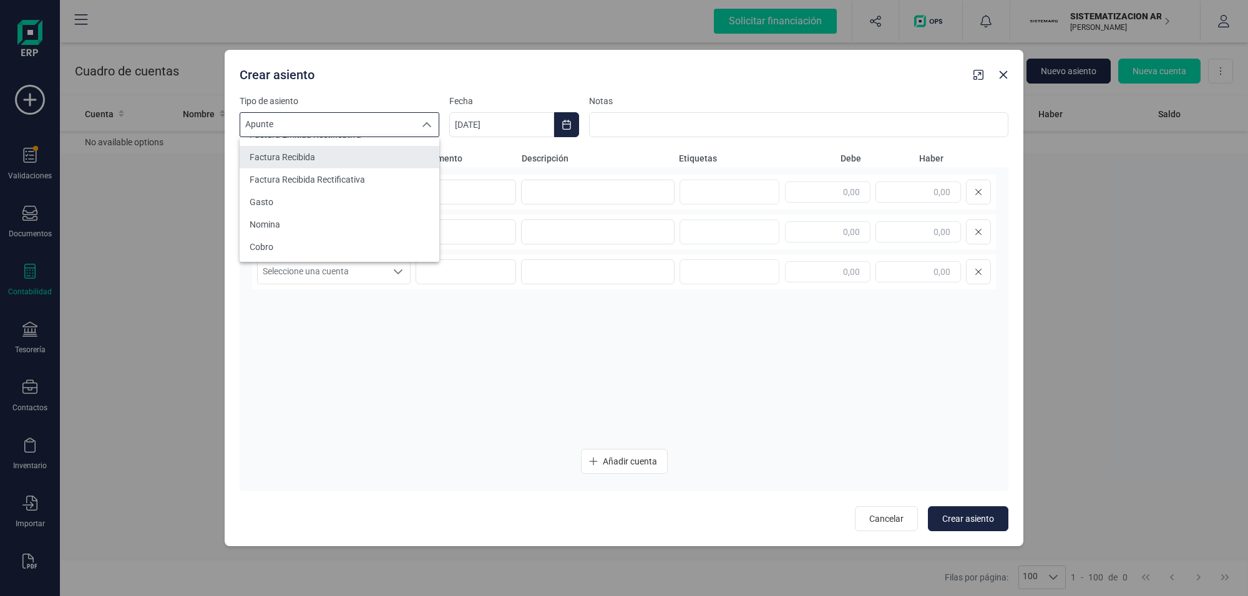
scroll to position [50, 0]
click at [278, 237] on span "Nomina" at bounding box center [265, 238] width 31 height 12
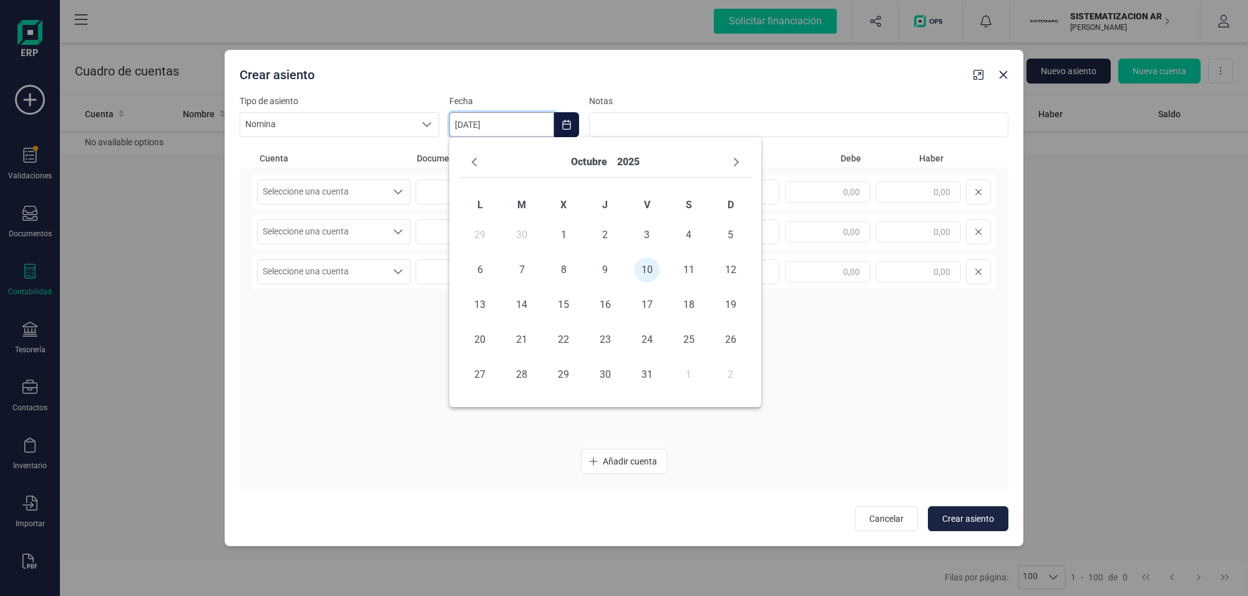
click at [471, 126] on input "10/10/2025" at bounding box center [501, 124] width 105 height 25
click at [584, 161] on button "octubre" at bounding box center [589, 162] width 36 height 20
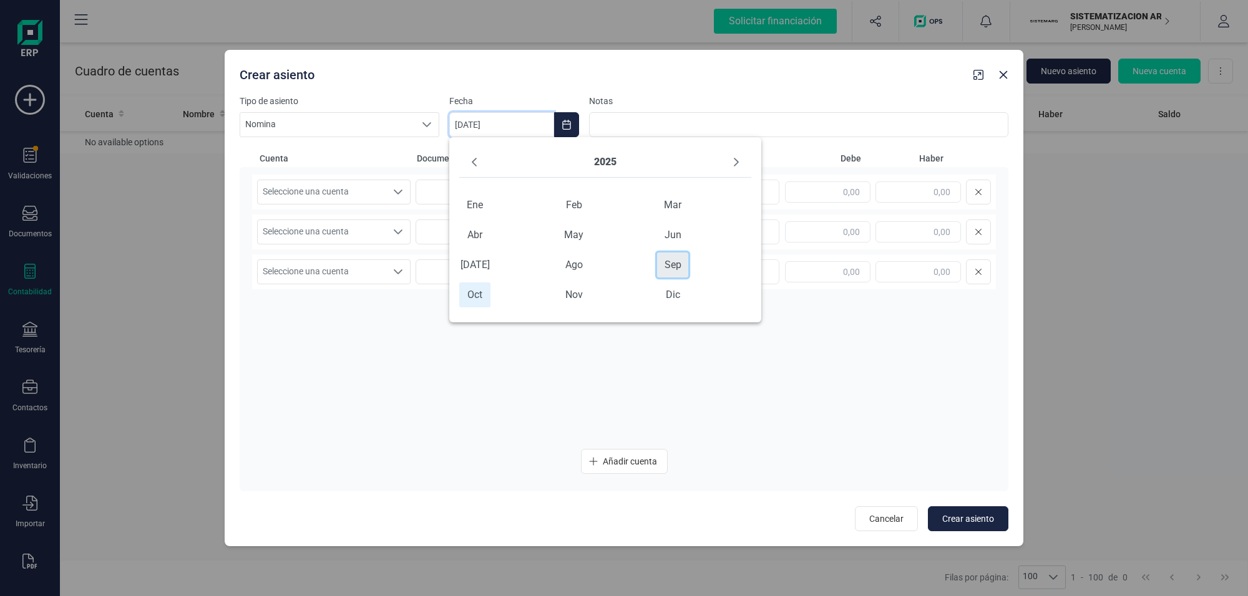
click at [667, 270] on span "sep" at bounding box center [672, 265] width 31 height 25
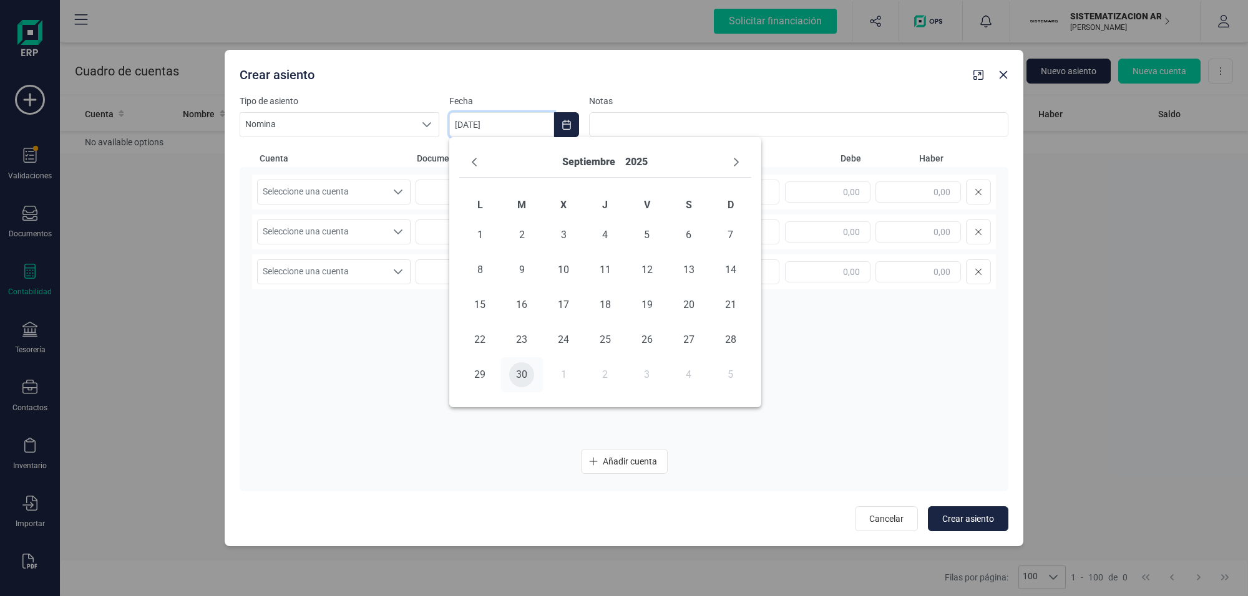
click at [520, 372] on span "30" at bounding box center [521, 374] width 25 height 25
type input "[DATE]"
click at [394, 187] on icon "Seleccione una cuenta" at bounding box center [398, 192] width 10 height 10
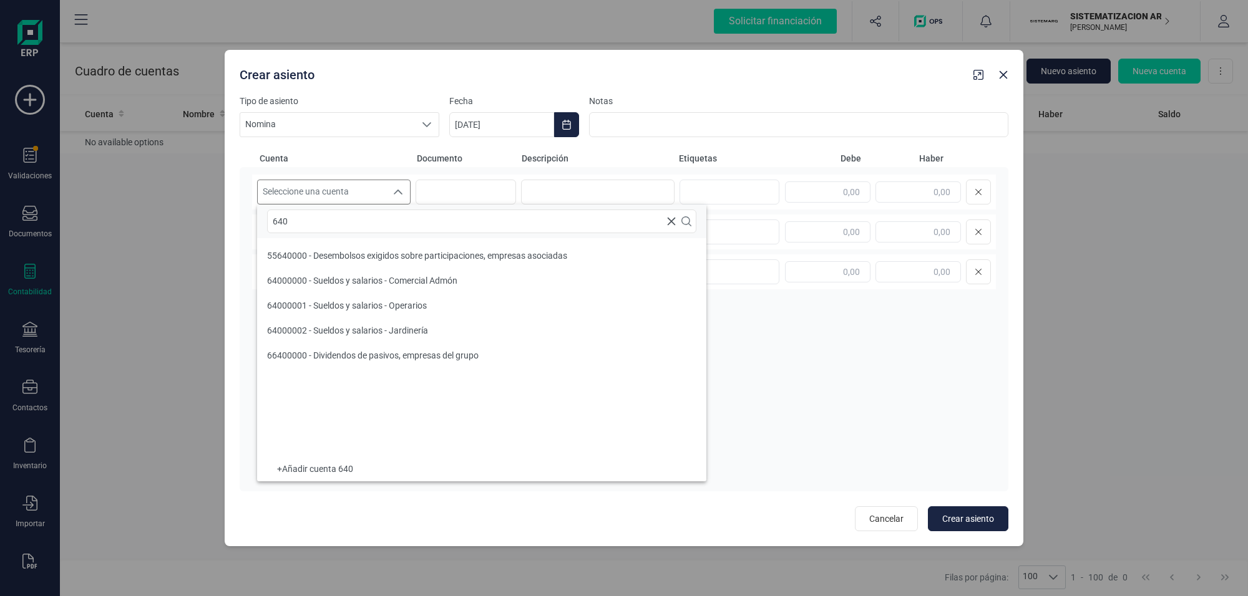
scroll to position [0, 0]
type input "6400"
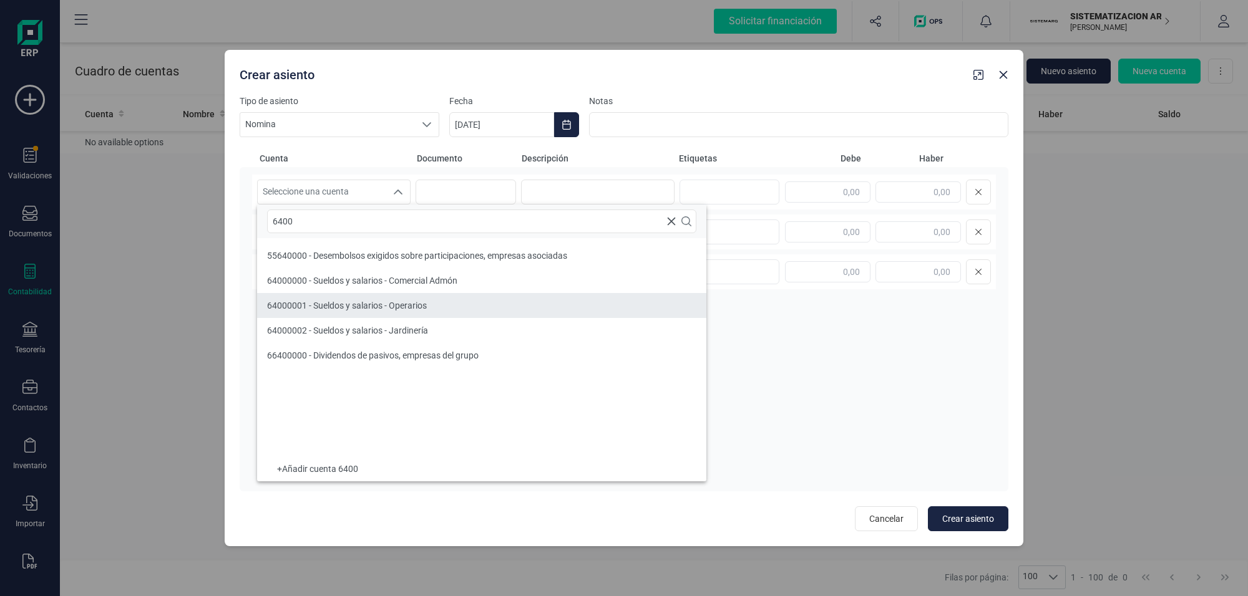
click at [413, 303] on span "64000001 - Sueldos y salarios - Operarios" at bounding box center [347, 306] width 160 height 10
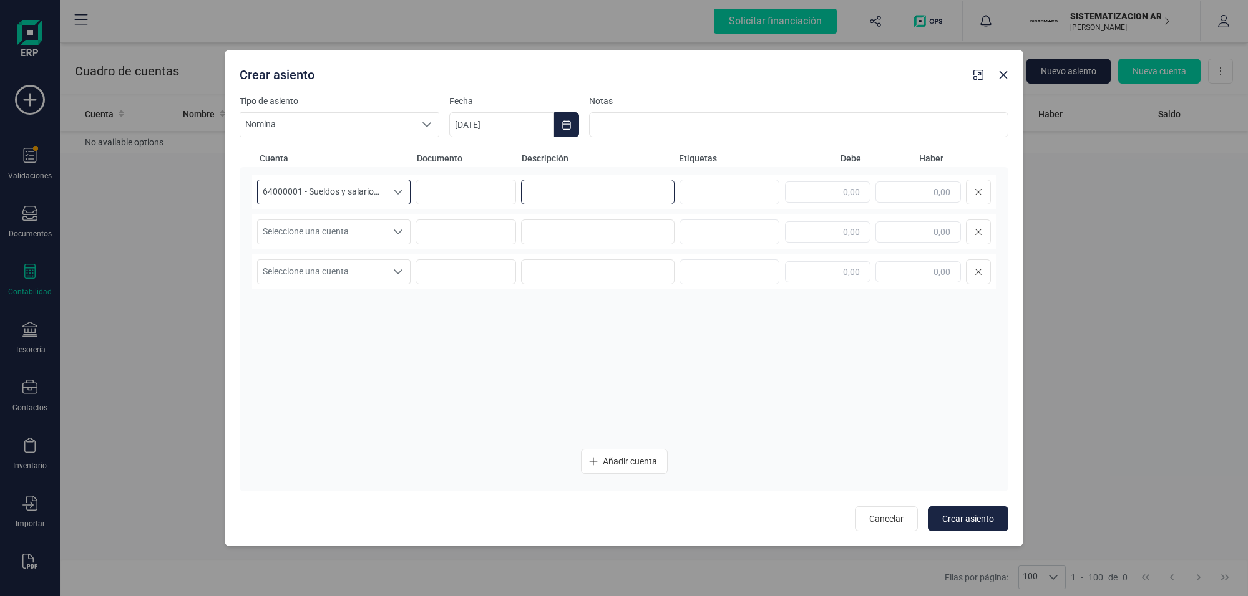
click at [525, 193] on input at bounding box center [597, 192] width 153 height 25
type input "ajuste nomina julio"
type input "1.649,60"
click at [395, 234] on icon "Seleccione una cuenta" at bounding box center [398, 232] width 10 height 10
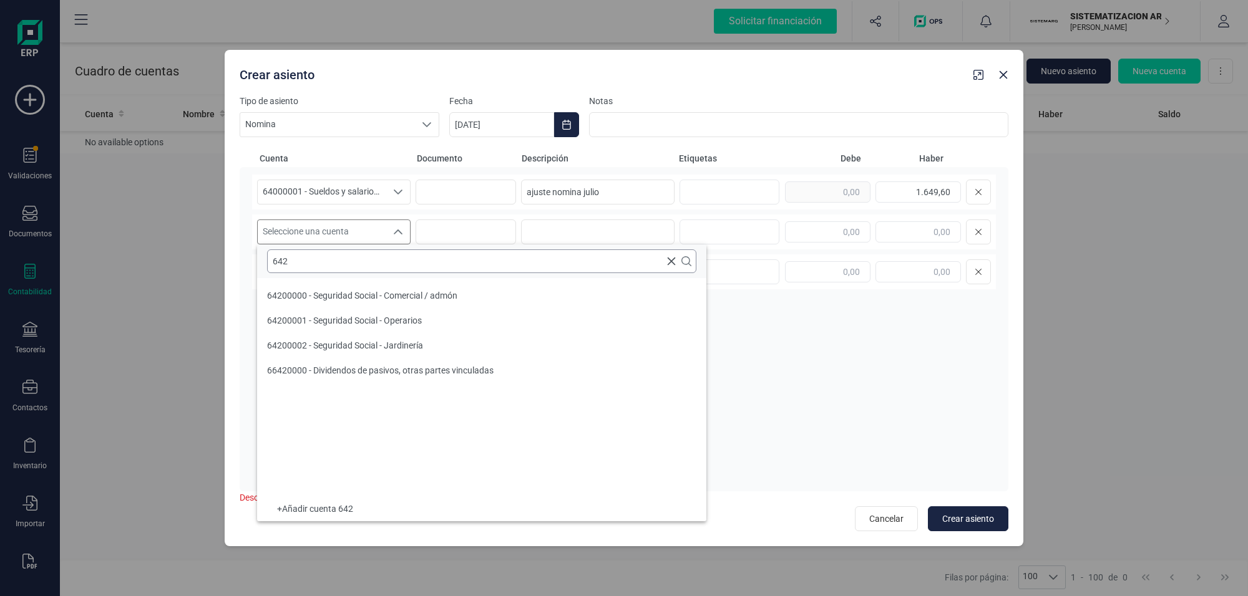
type input "642."
type input "642"
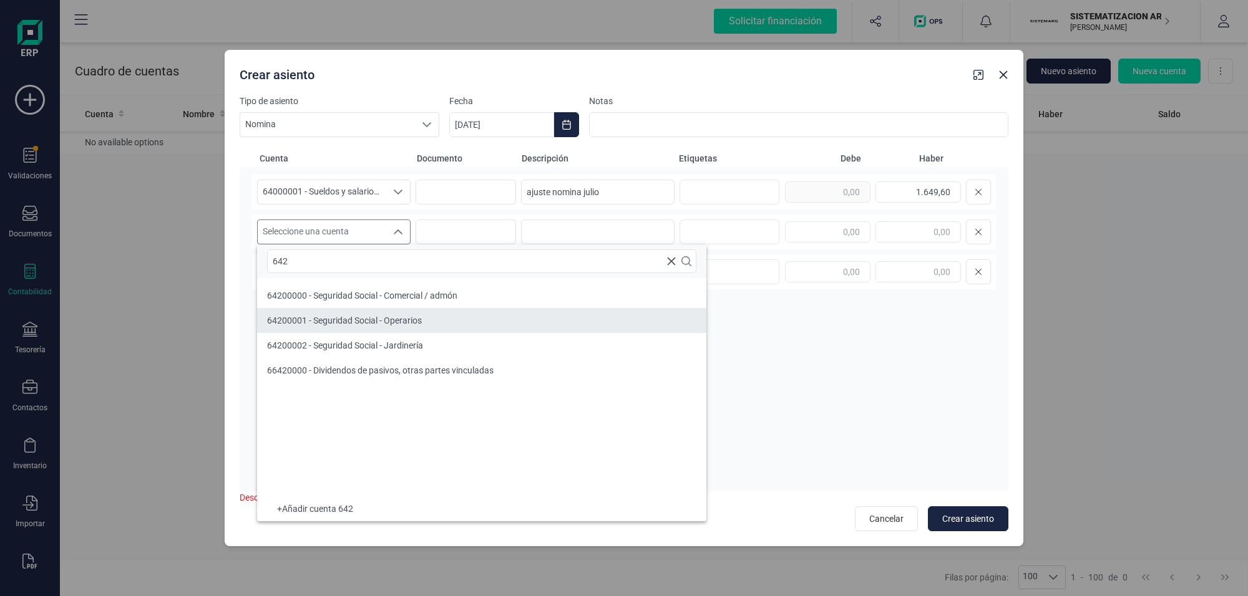
click at [397, 323] on span "64200001 - Seguridad Social - Operarios" at bounding box center [344, 321] width 155 height 10
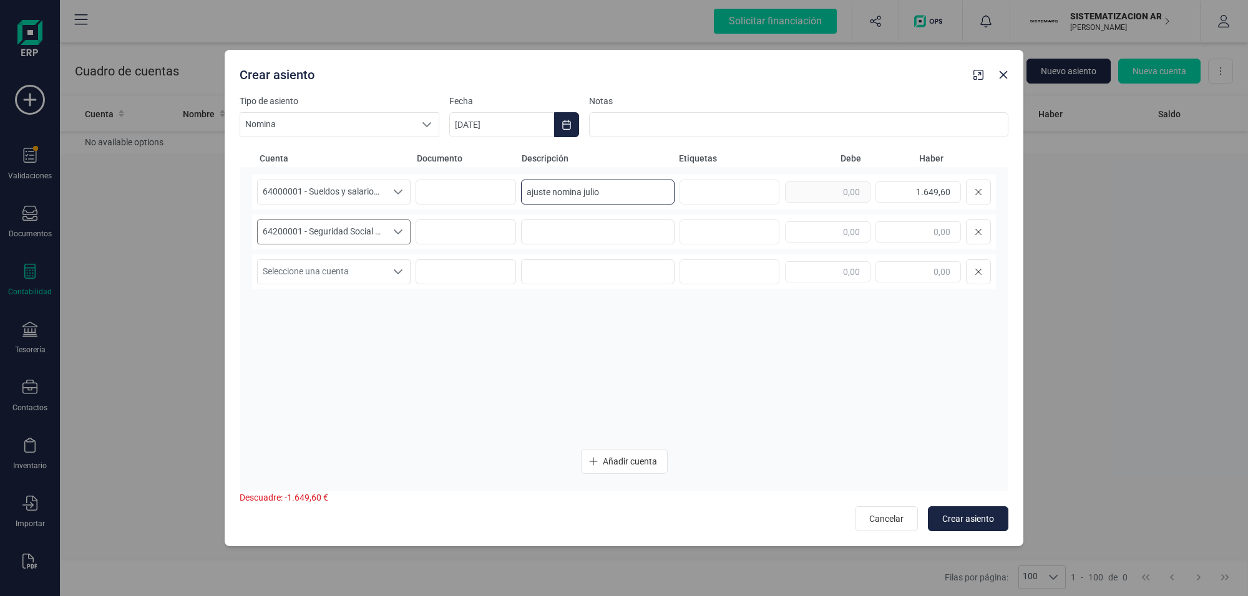
drag, startPoint x: 601, startPoint y: 194, endPoint x: 414, endPoint y: 198, distance: 187.2
click at [414, 198] on div "64000001 - Sueldos y salarios - Operarios 64000001 - Sueldos y salarios - Opera…" at bounding box center [624, 192] width 744 height 35
click at [616, 231] on input at bounding box center [597, 232] width 153 height 25
paste input "ajuste nomina julio"
type input "ajuste nomina julio"
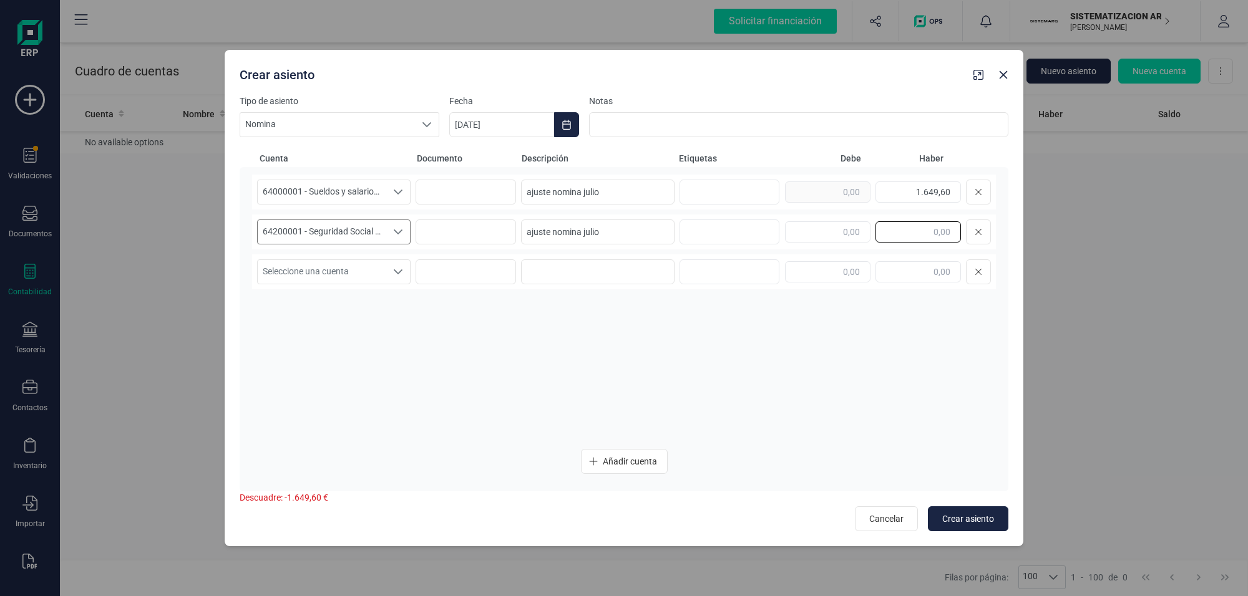
click at [905, 231] on input "text" at bounding box center [917, 231] width 85 height 21
type input "614,81"
click at [391, 273] on div "Seleccione una cuenta" at bounding box center [398, 272] width 24 height 24
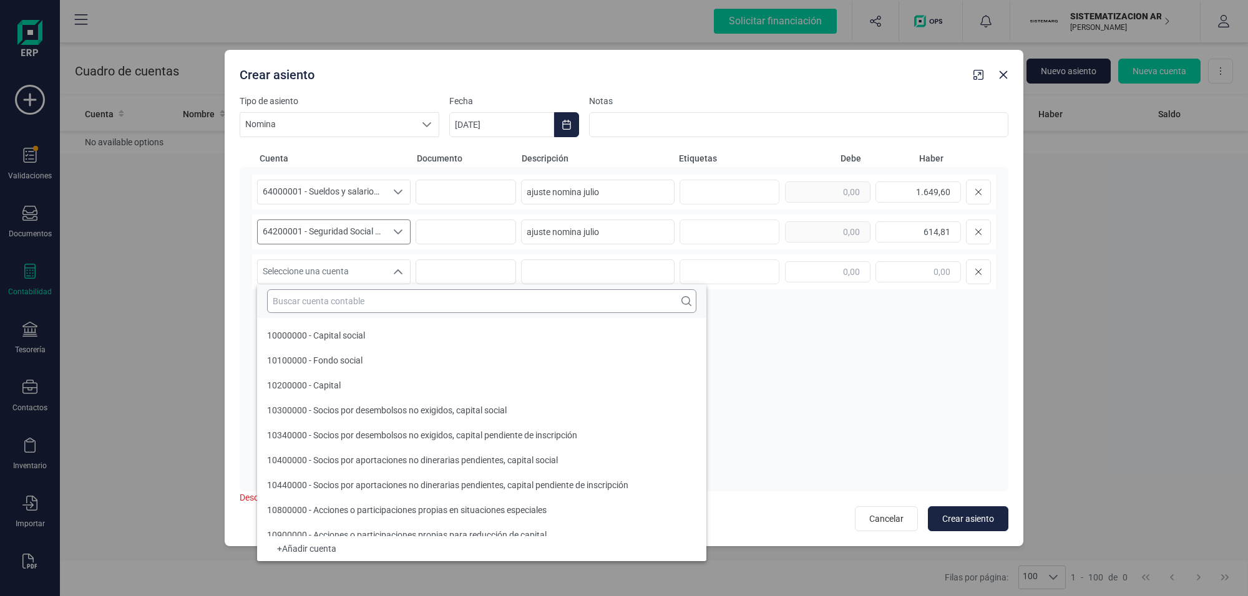
click at [369, 301] on input "text" at bounding box center [481, 301] width 429 height 24
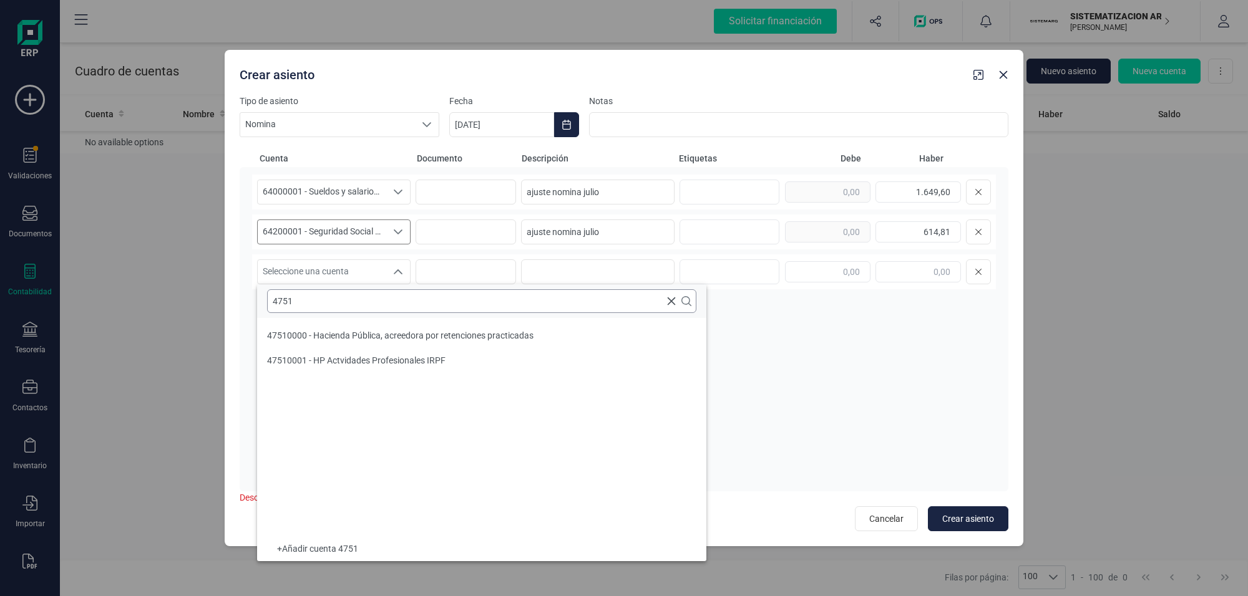
type input "4751"
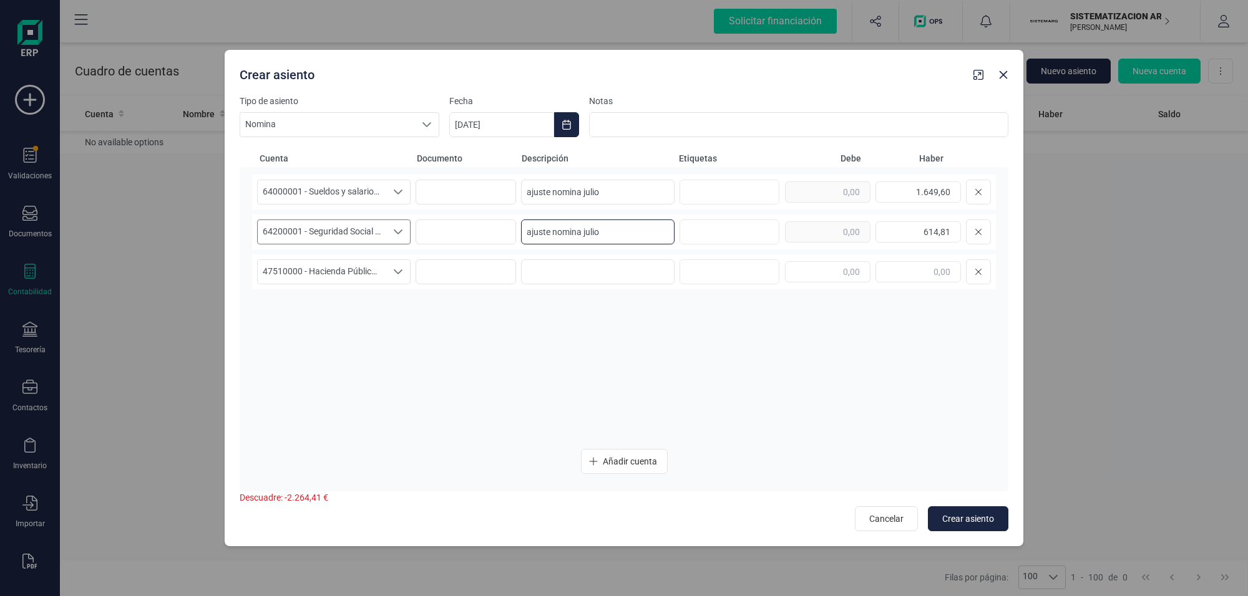
drag, startPoint x: 626, startPoint y: 230, endPoint x: 410, endPoint y: 228, distance: 215.8
click at [410, 228] on div "64200001 - Seguridad Social - Operarios 64200001 - Seguridad Social - Operarios…" at bounding box center [624, 232] width 744 height 35
click at [621, 275] on input at bounding box center [597, 271] width 153 height 25
paste input "ajuste nomina julio"
type input "ajuste nomina julio"
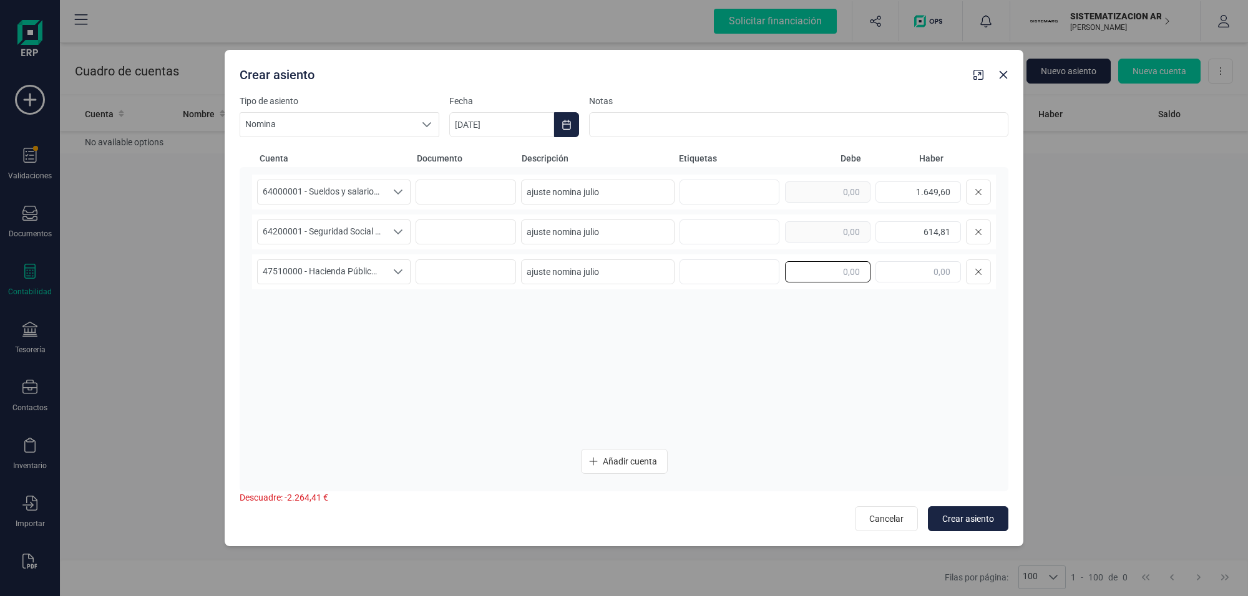
click at [850, 265] on input "text" at bounding box center [827, 271] width 85 height 21
type input "439,18"
click at [640, 460] on span "Añadir cuenta" at bounding box center [630, 461] width 54 height 12
click at [397, 309] on icon "Seleccione una cuenta" at bounding box center [398, 312] width 10 height 10
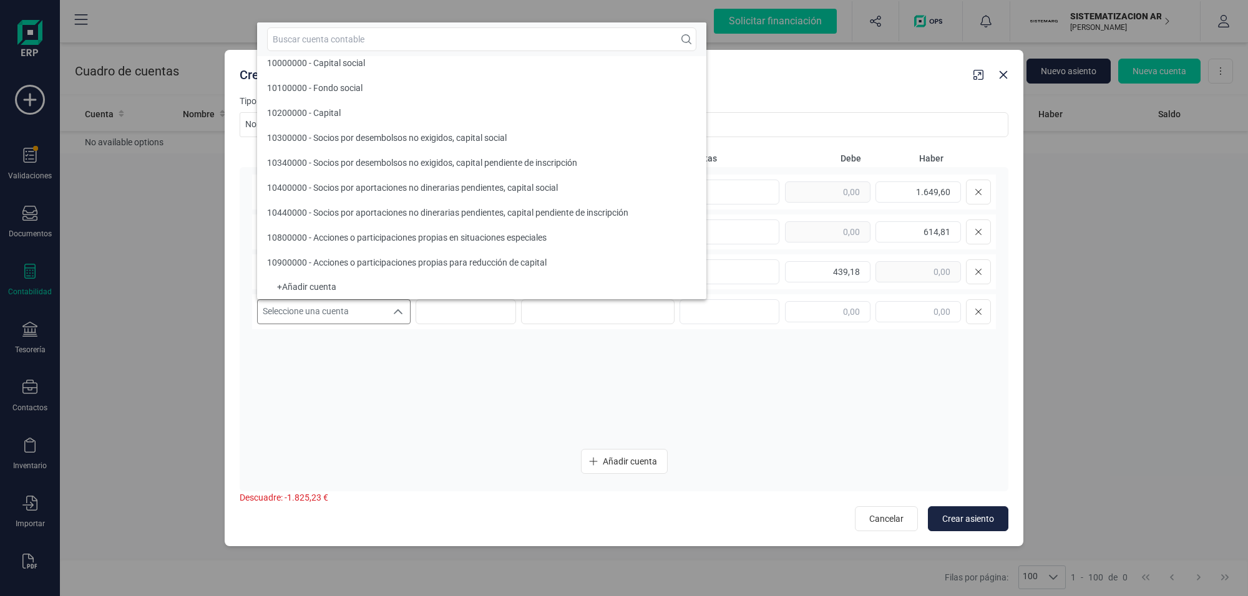
scroll to position [4, 0]
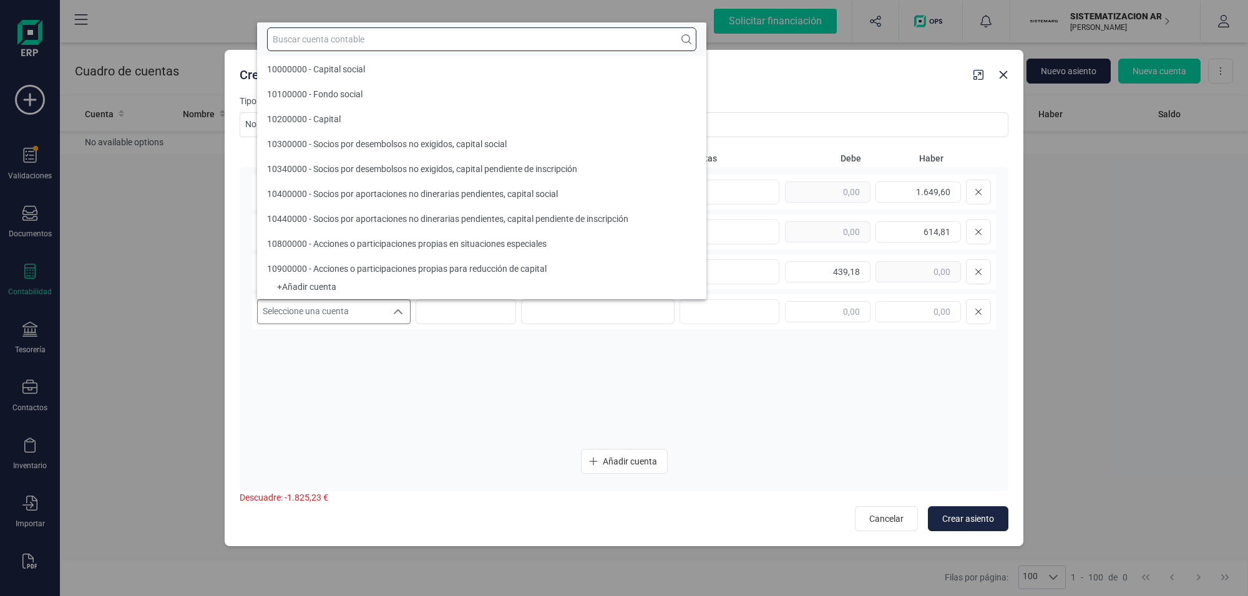
click at [349, 37] on input "text" at bounding box center [481, 39] width 429 height 24
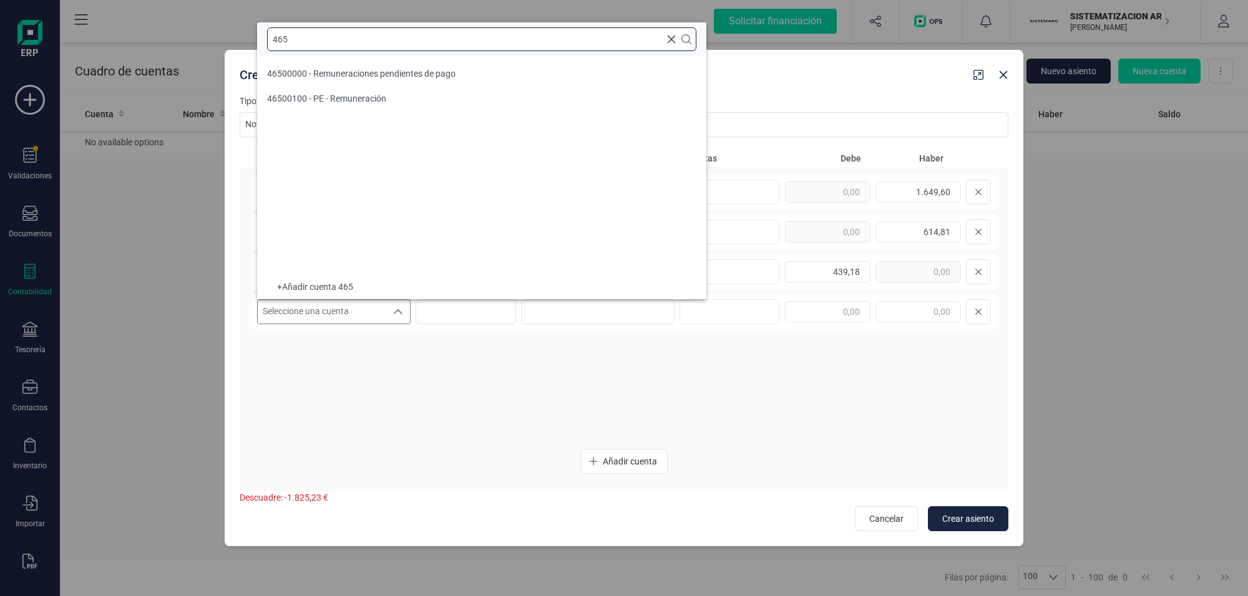
scroll to position [0, 0]
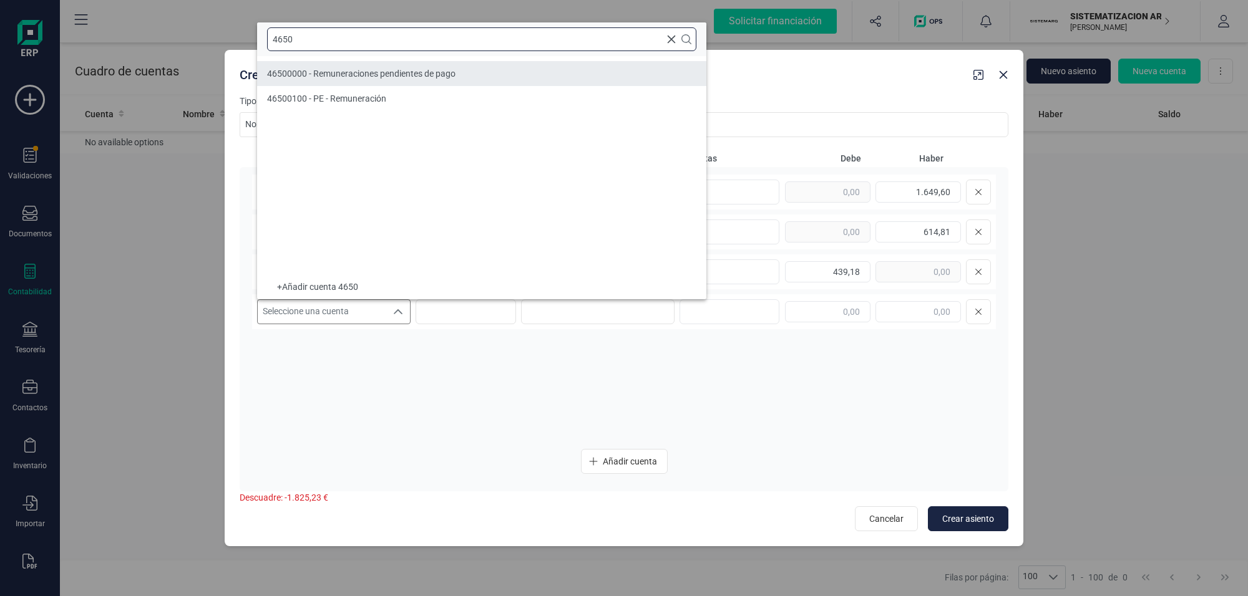
type input "4650"
click at [364, 70] on span "46500000 - Remuneraciones pendientes de pago" at bounding box center [361, 74] width 188 height 10
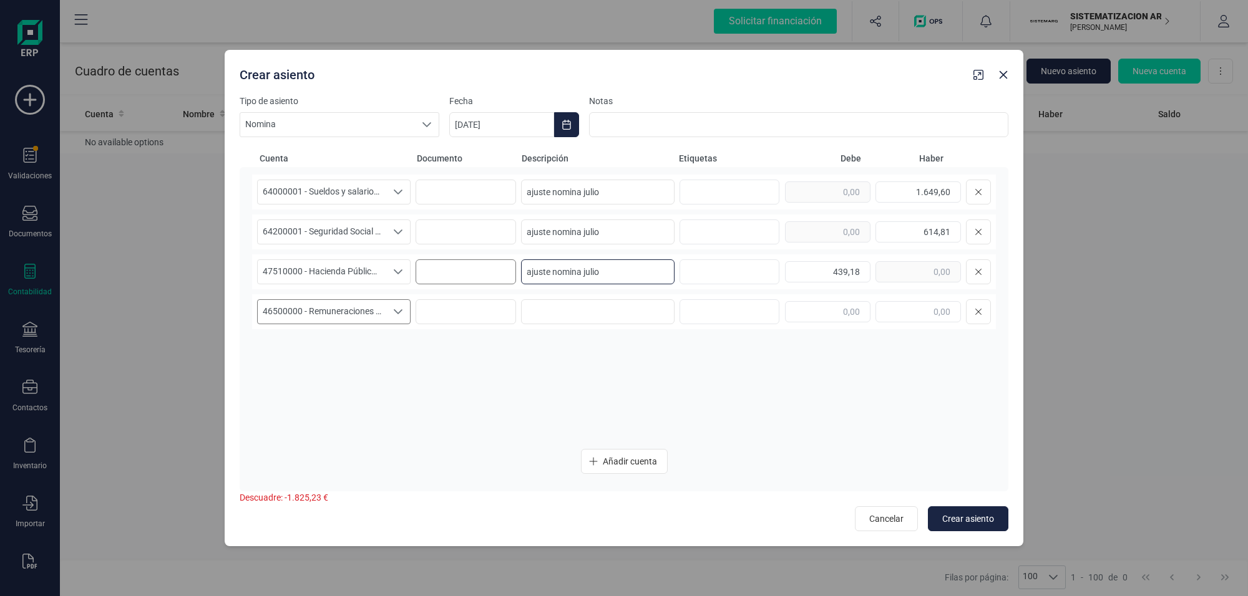
drag, startPoint x: 584, startPoint y: 272, endPoint x: 425, endPoint y: 283, distance: 160.0
click at [425, 283] on div "47510000 - Hacienda Pública, acreedora por retenciones practicadas 47510000 - H…" at bounding box center [624, 271] width 744 height 35
click at [566, 318] on input at bounding box center [597, 311] width 153 height 25
paste input "ajuste nomina julio"
type input "ajuste nomina julio"
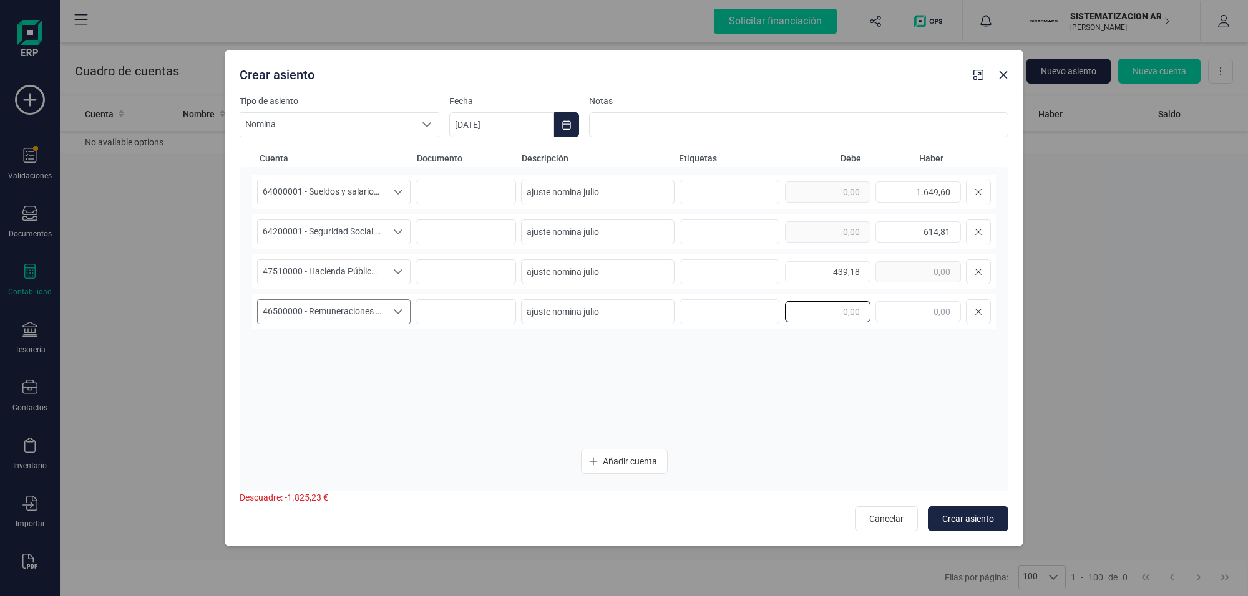
click at [830, 315] on input "text" at bounding box center [827, 311] width 85 height 21
type input "1.103,53"
click at [621, 460] on span "Añadir cuenta" at bounding box center [630, 461] width 54 height 12
click at [396, 349] on icon "Seleccione una cuenta" at bounding box center [398, 352] width 10 height 10
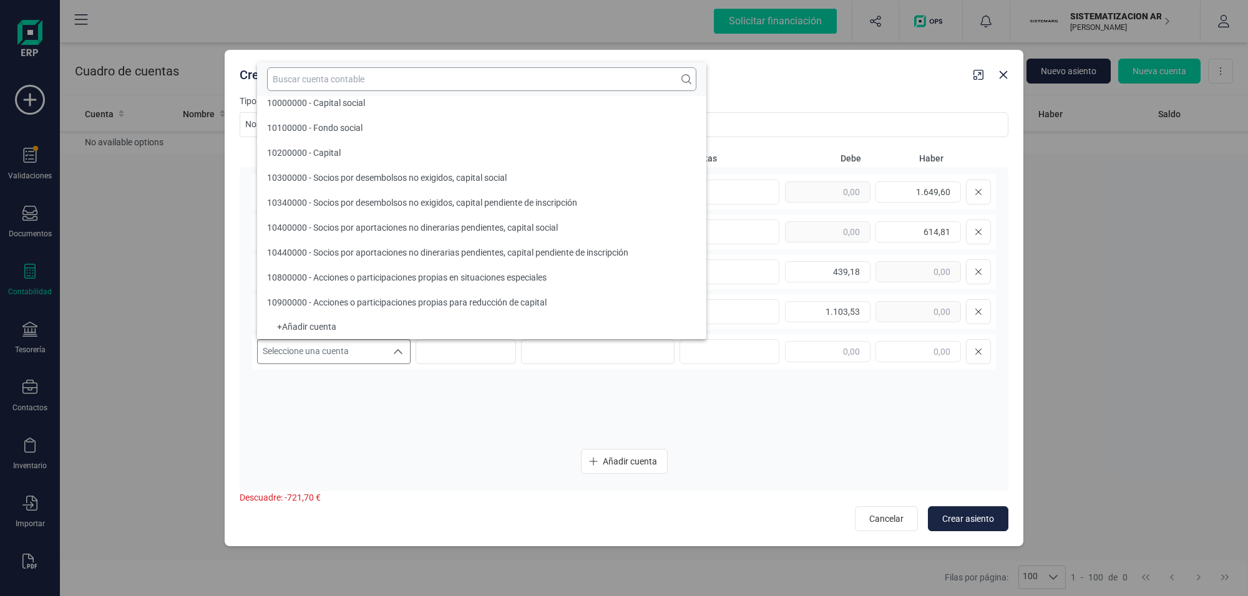
scroll to position [4, 0]
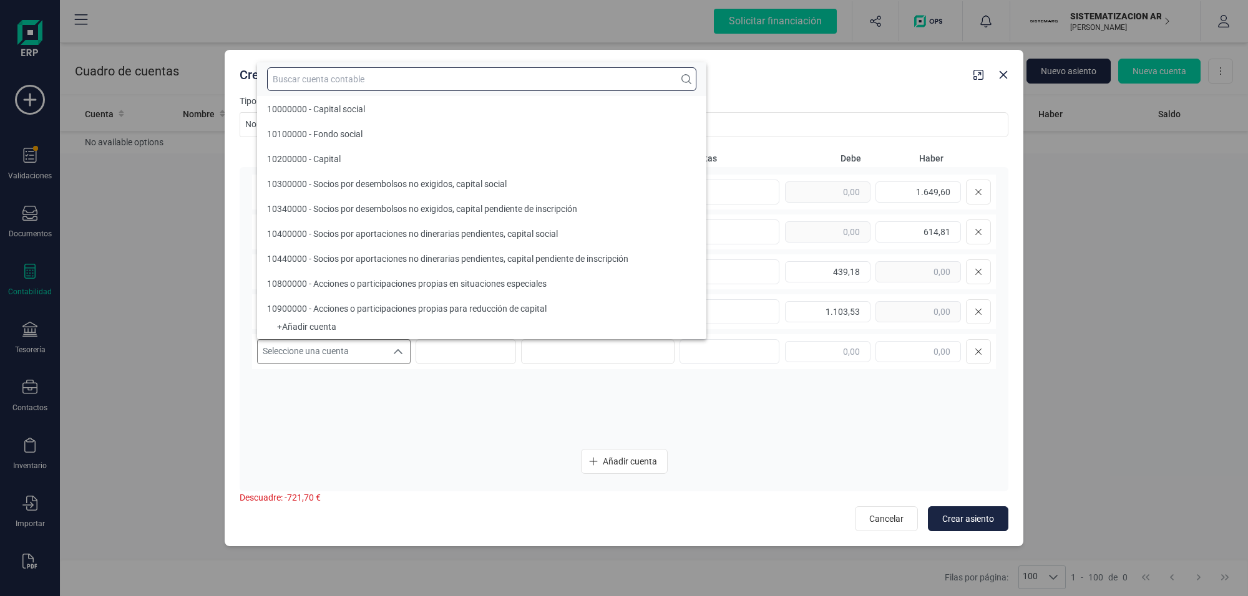
click at [344, 74] on input "text" at bounding box center [481, 79] width 429 height 24
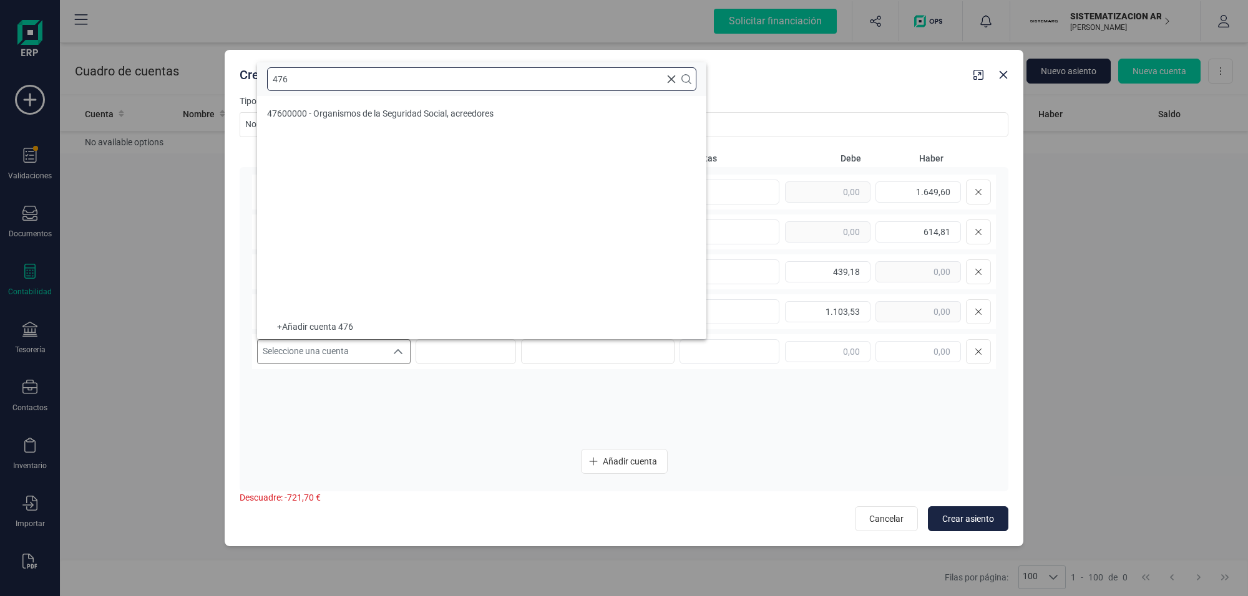
scroll to position [0, 0]
type input "4760"
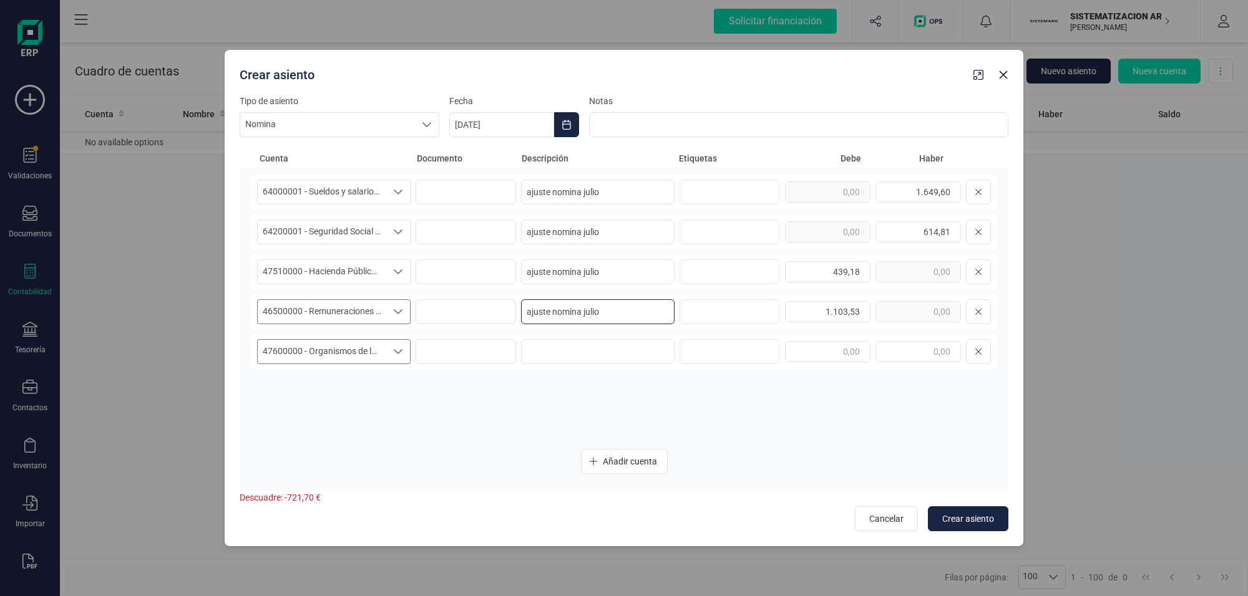
drag, startPoint x: 626, startPoint y: 309, endPoint x: 390, endPoint y: 309, distance: 235.8
click at [390, 309] on div "46500000 - Remuneraciones pendientes de pago 46500000 - Remuneraciones pendient…" at bounding box center [624, 311] width 744 height 35
click at [630, 357] on input at bounding box center [597, 351] width 153 height 25
paste input "ajuste nomina julio"
type input "ajuste nomina julio"
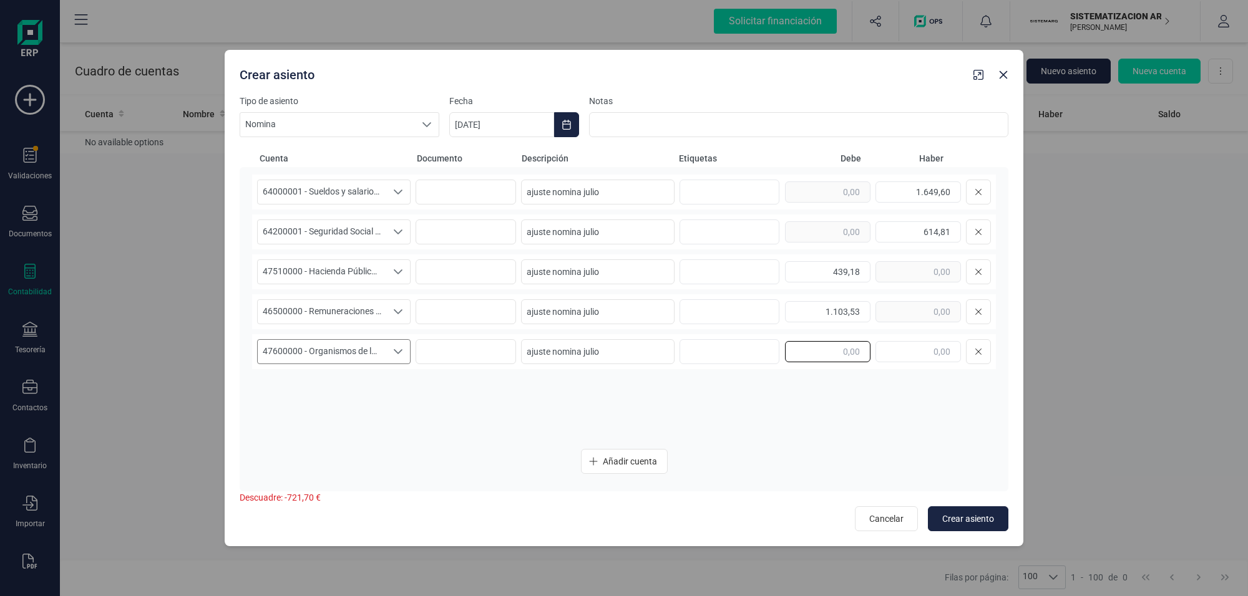
click at [825, 349] on input "text" at bounding box center [827, 351] width 85 height 21
type input "721,70"
click at [961, 518] on span "Crear asiento" at bounding box center [968, 519] width 52 height 12
type input "10/10/2025"
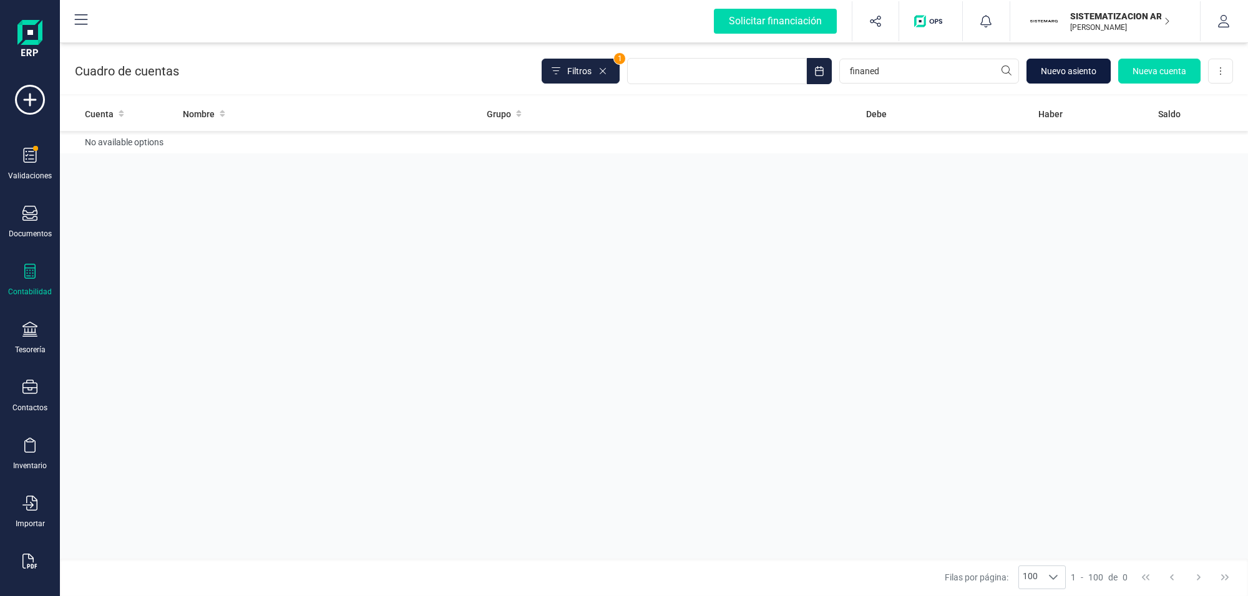
click at [1055, 70] on span "Nuevo asiento" at bounding box center [1068, 71] width 56 height 12
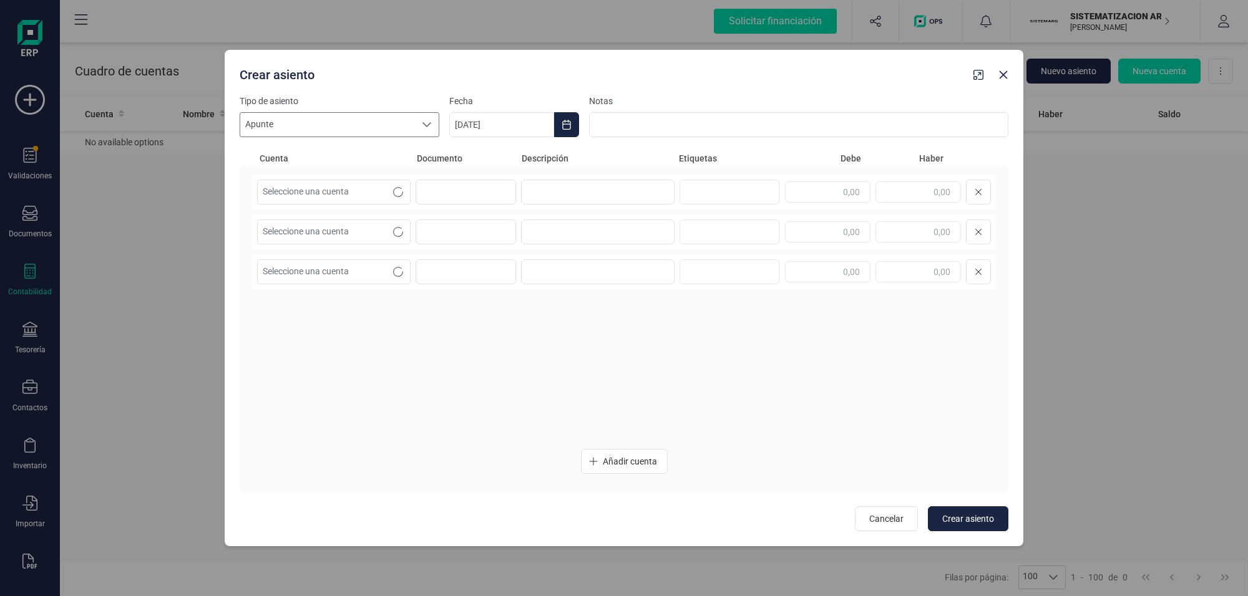
click at [428, 119] on div at bounding box center [427, 125] width 24 height 24
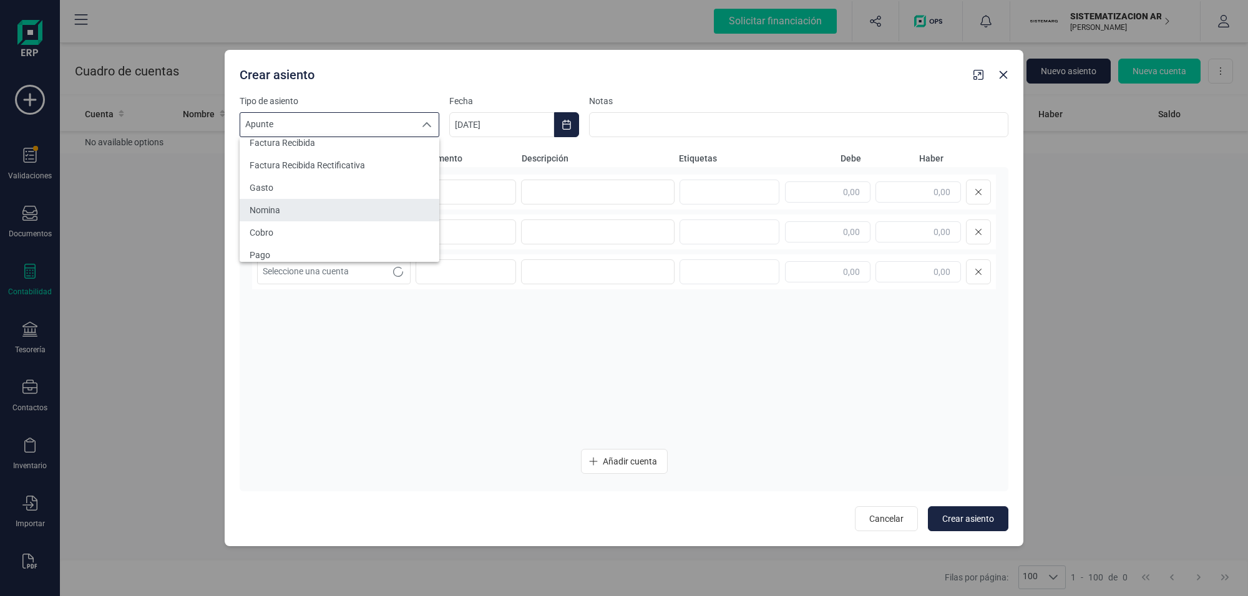
click at [278, 213] on span "Nomina" at bounding box center [265, 210] width 31 height 12
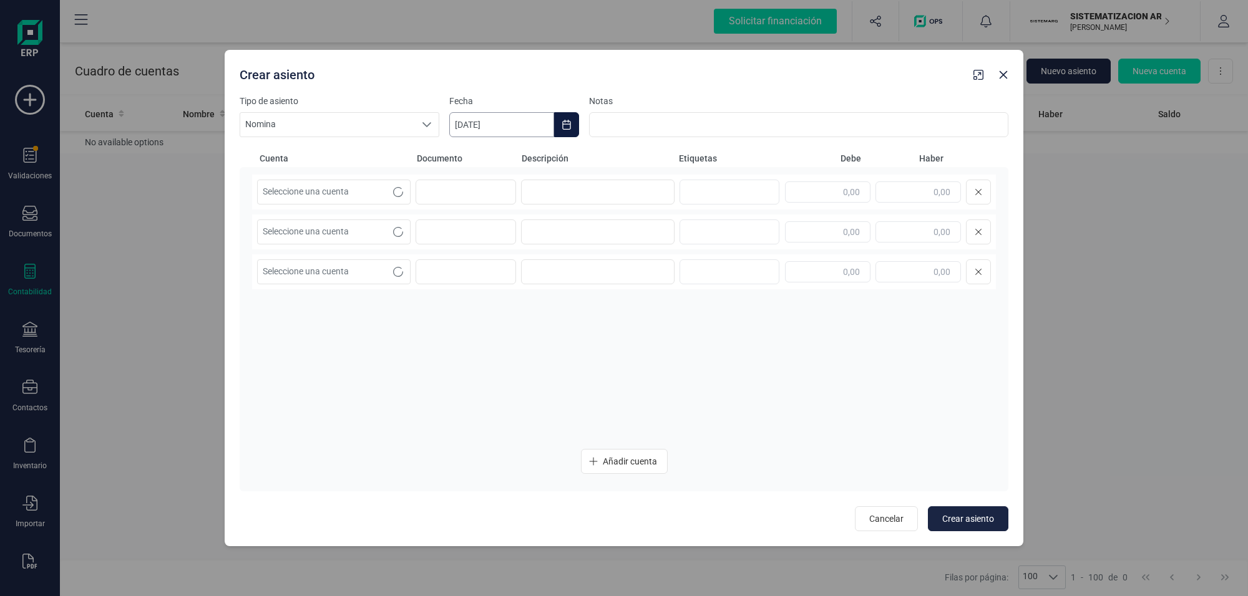
click at [510, 122] on input "10/10/2025" at bounding box center [501, 124] width 105 height 25
click at [593, 162] on button "octubre" at bounding box center [589, 162] width 36 height 20
click at [677, 268] on span "sep" at bounding box center [672, 265] width 31 height 25
click at [520, 376] on span "30" at bounding box center [521, 374] width 25 height 25
type input "[DATE]"
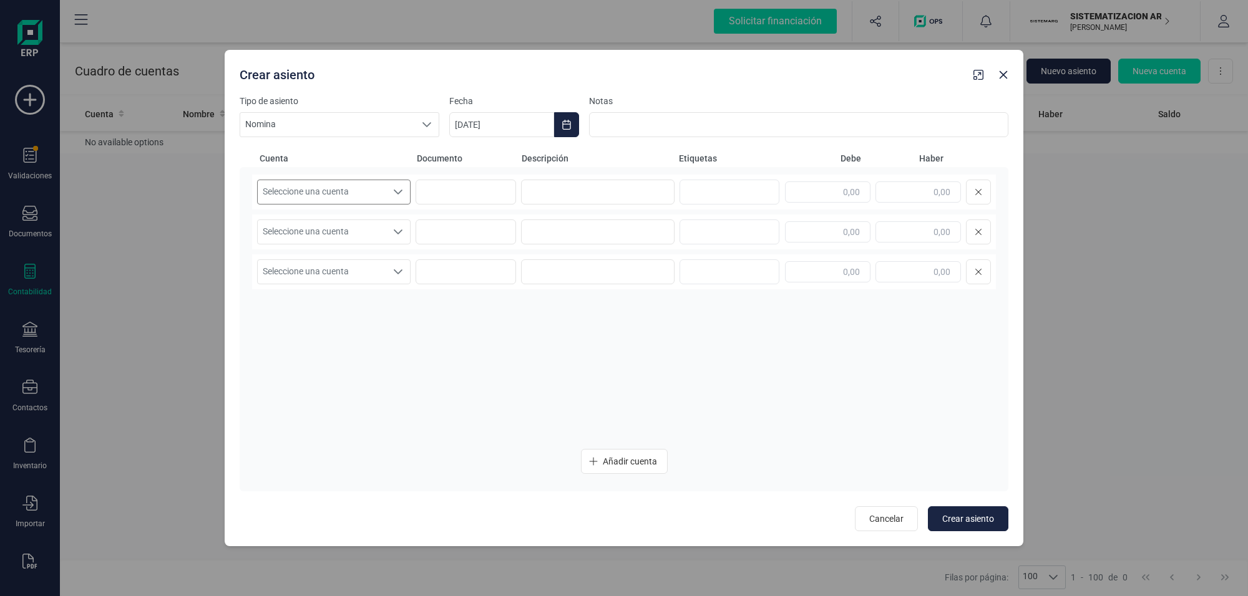
click at [389, 191] on div "Seleccione una cuenta" at bounding box center [398, 192] width 24 height 24
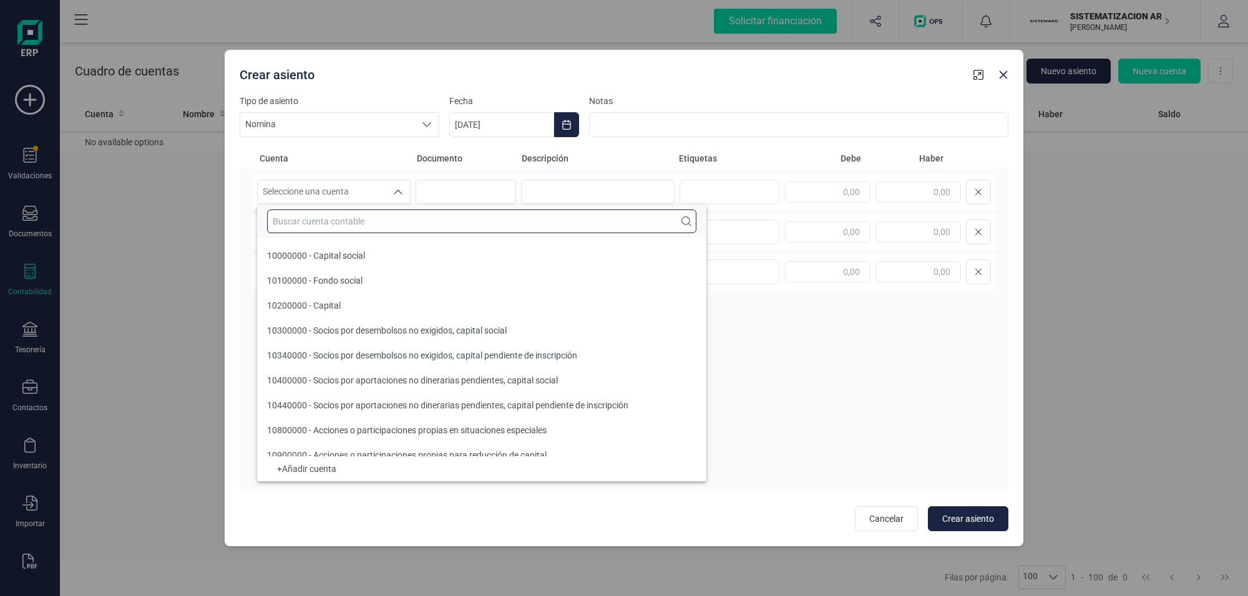
click at [384, 215] on input "text" at bounding box center [481, 222] width 429 height 24
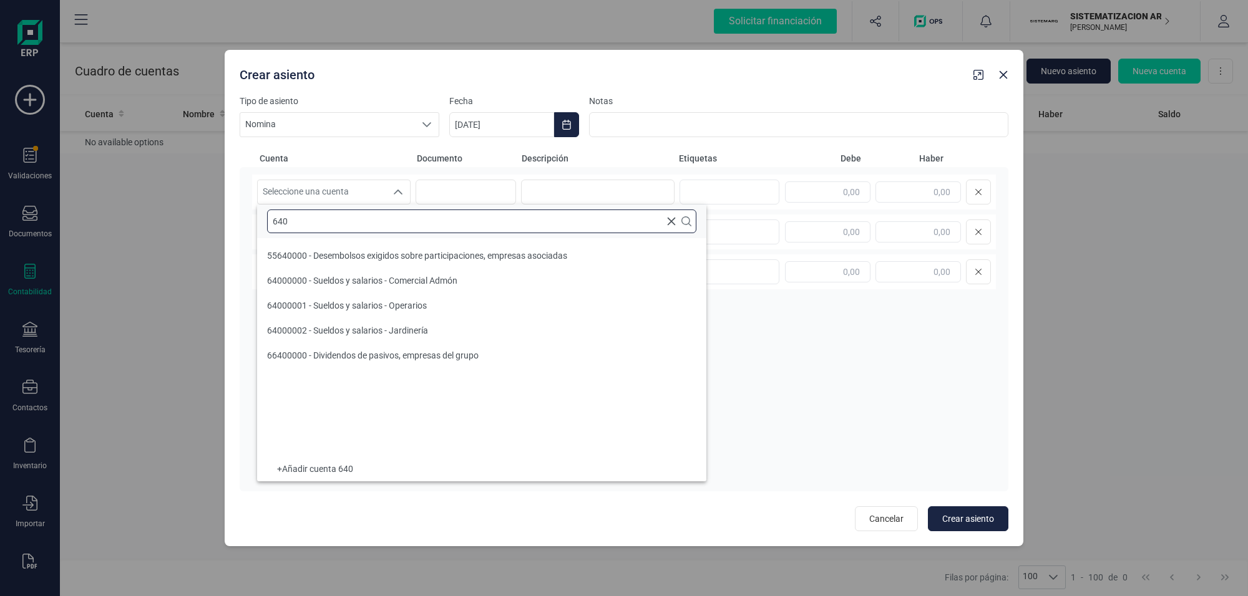
scroll to position [0, 0]
type input "6400"
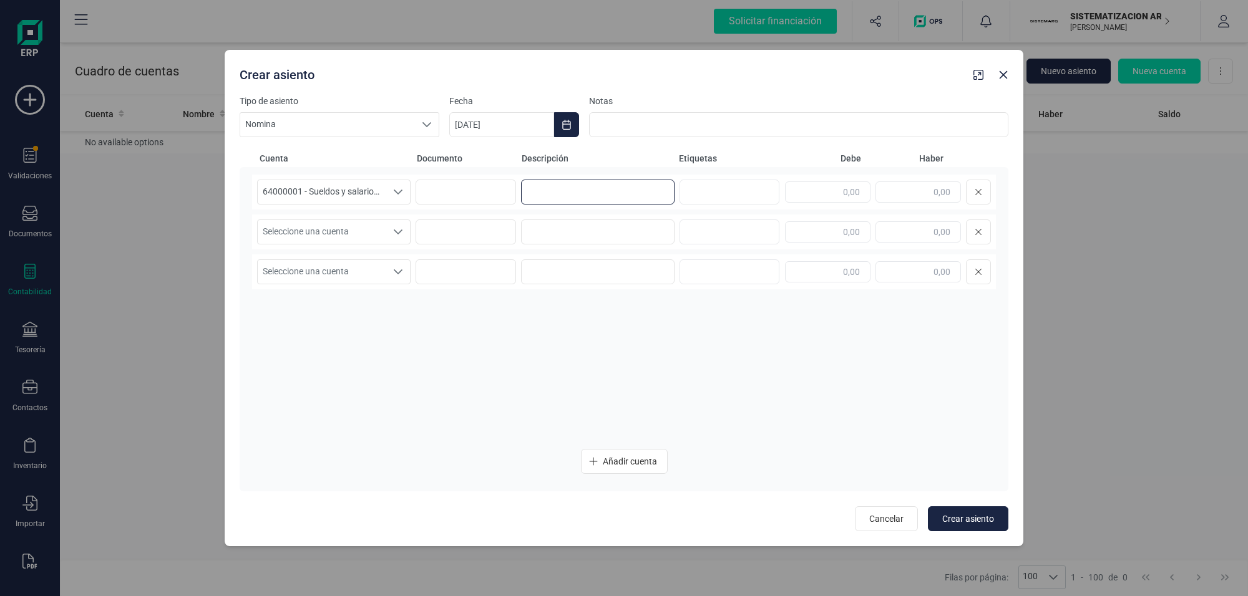
click at [578, 184] on input at bounding box center [597, 192] width 153 height 25
type input "ajuste difencia nomina agosto"
type input "29,98"
click at [400, 231] on icon "Seleccione una cuenta" at bounding box center [398, 232] width 9 height 5
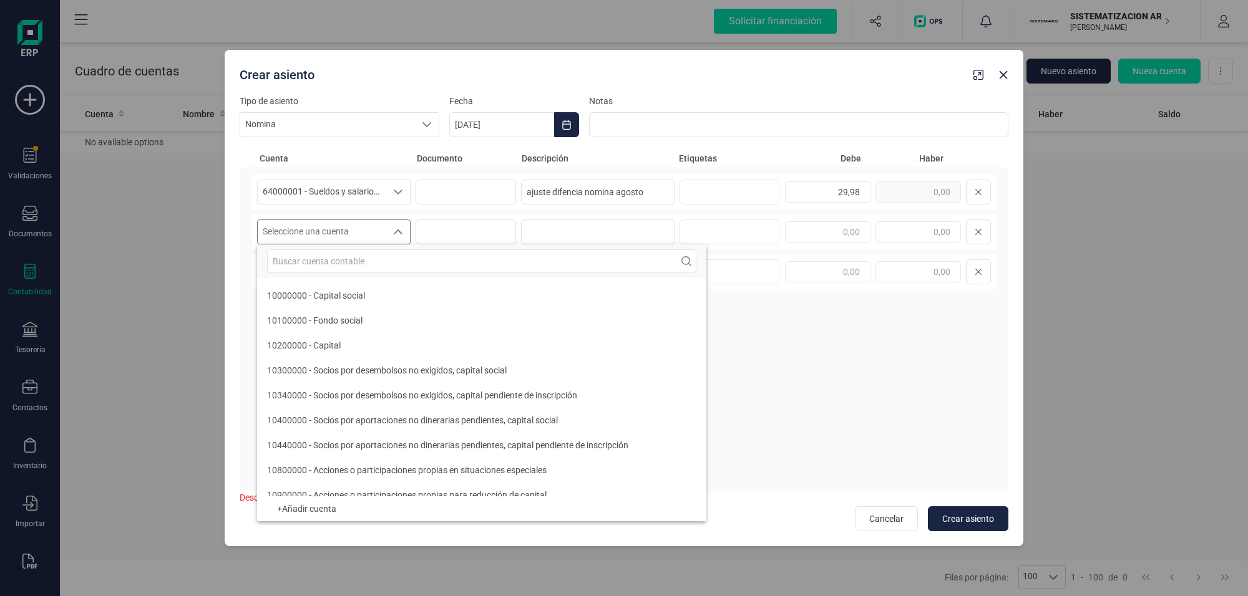
click at [281, 231] on span "Seleccione una cuenta" at bounding box center [322, 232] width 128 height 24
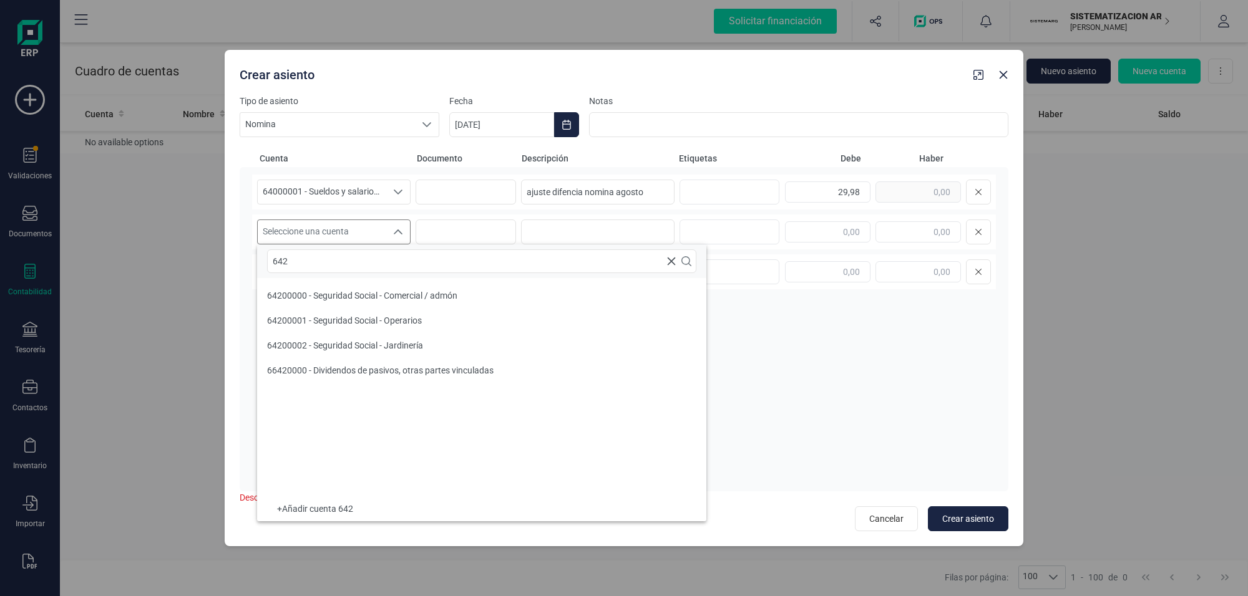
type input "642"
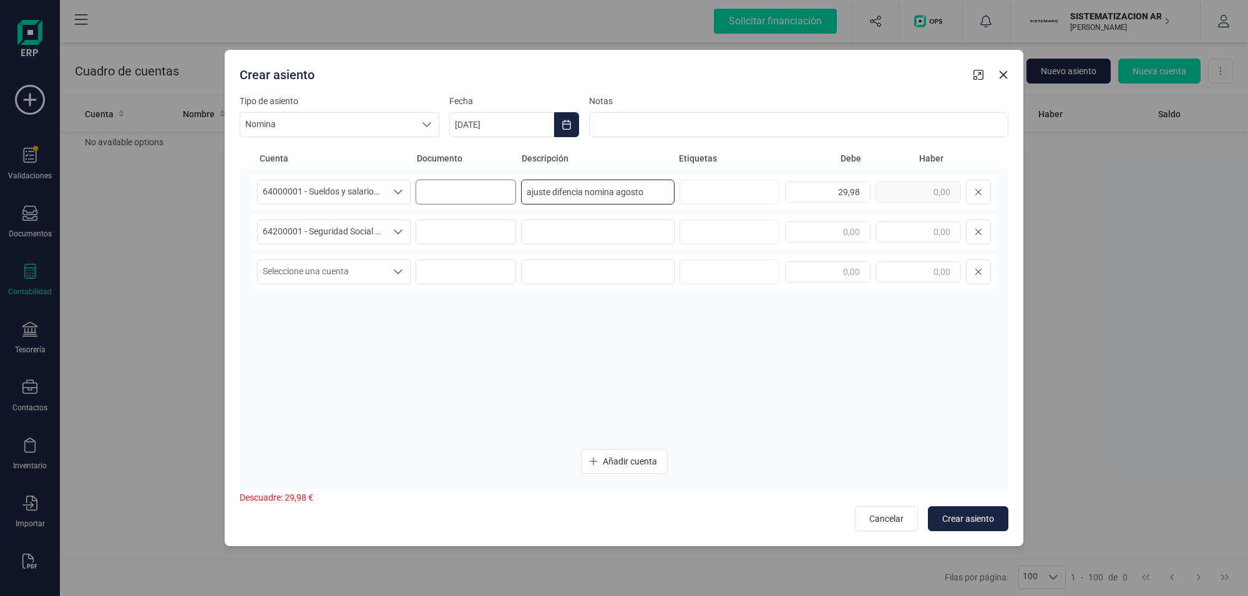
drag, startPoint x: 653, startPoint y: 191, endPoint x: 417, endPoint y: 188, distance: 236.4
click at [417, 188] on div "64000001 - Sueldos y salarios - Operarios 64000001 - Sueldos y salarios - Opera…" at bounding box center [624, 192] width 744 height 35
click at [591, 229] on input at bounding box center [597, 232] width 153 height 25
paste input "ajuste difencia nomina agosto"
type input "ajuste difencia nomina agosto"
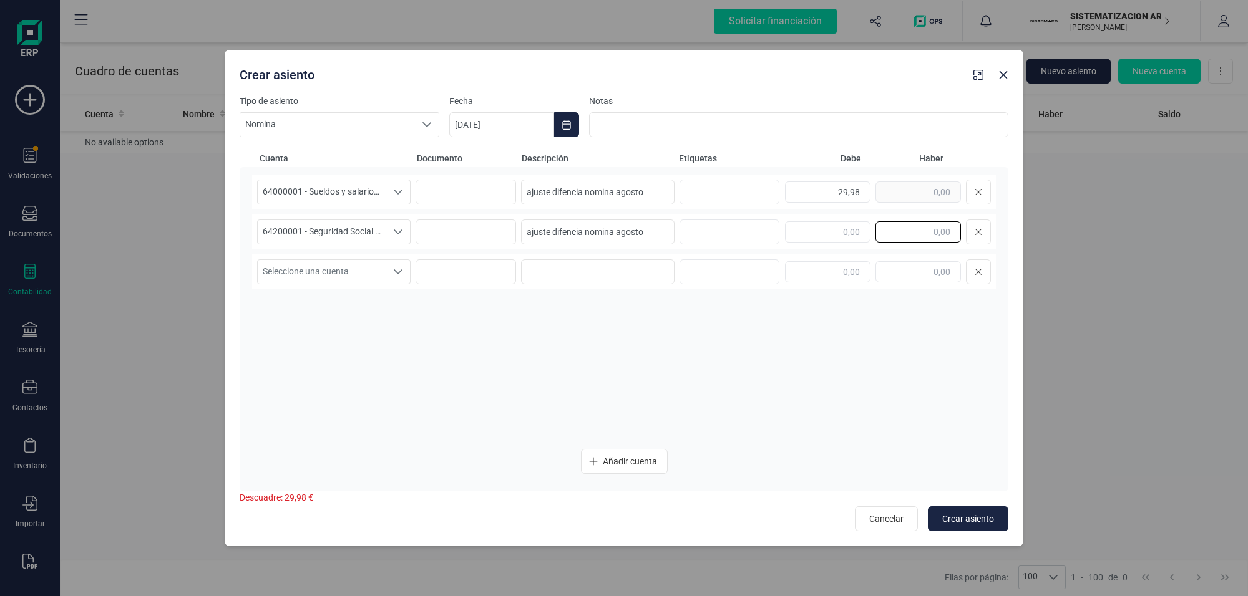
click at [918, 233] on input "text" at bounding box center [917, 231] width 85 height 21
type input "4,63"
click at [366, 273] on span "Seleccione una cuenta" at bounding box center [322, 272] width 128 height 24
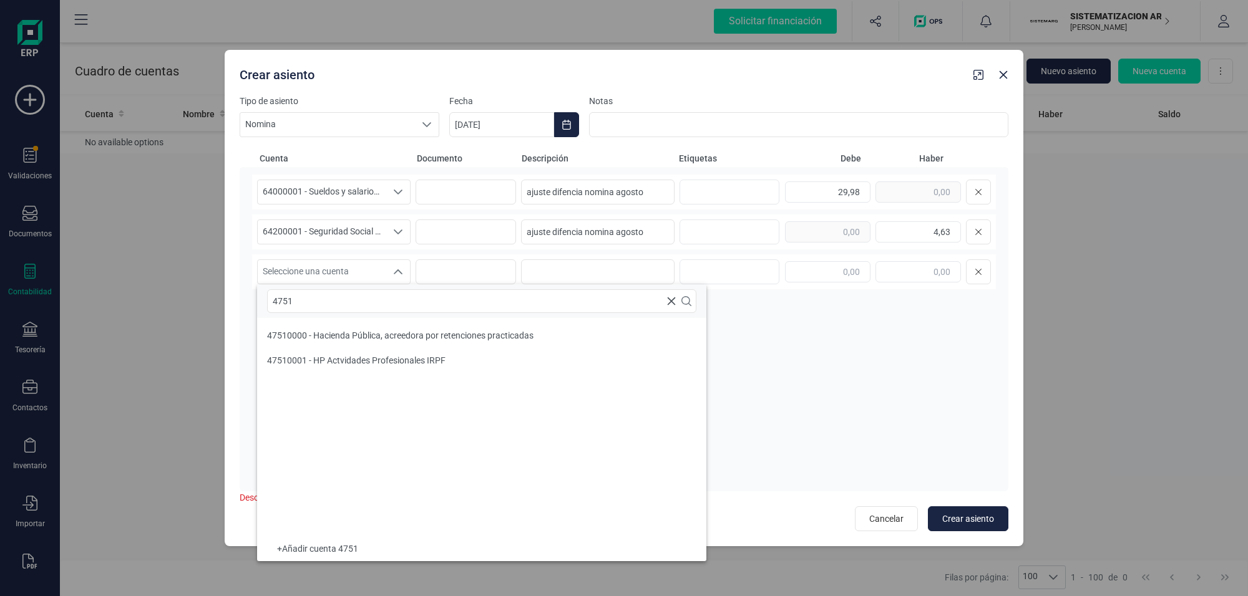
type input "4751"
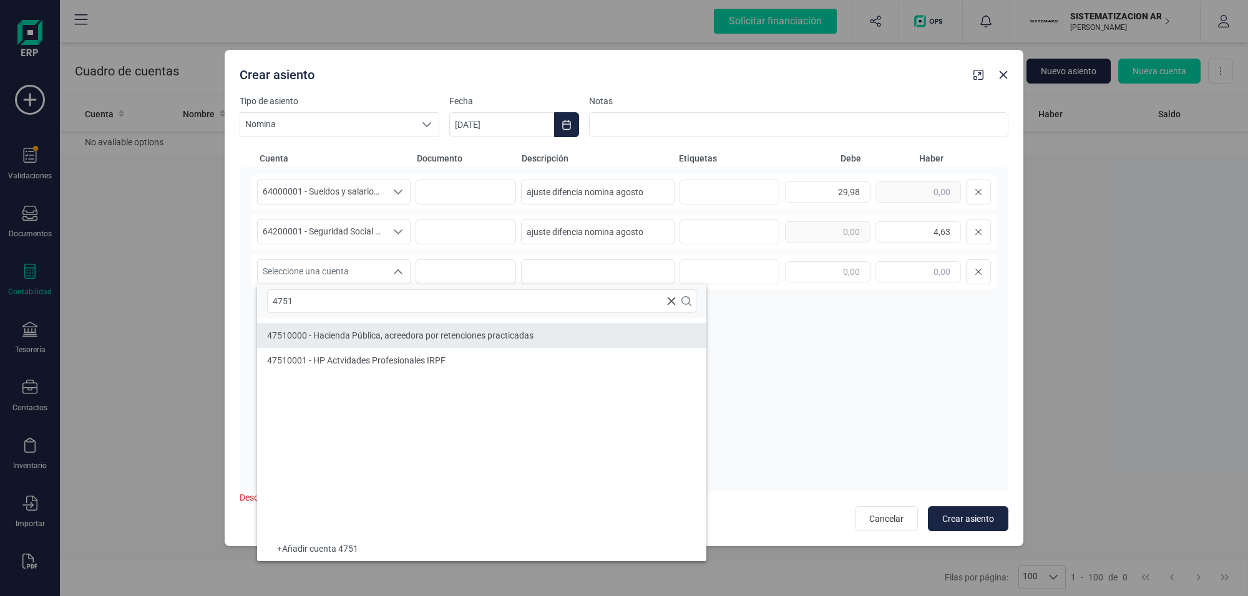
click at [347, 331] on span "47510000 - Hacienda Pública, acreedora por retenciones practicadas" at bounding box center [400, 336] width 266 height 10
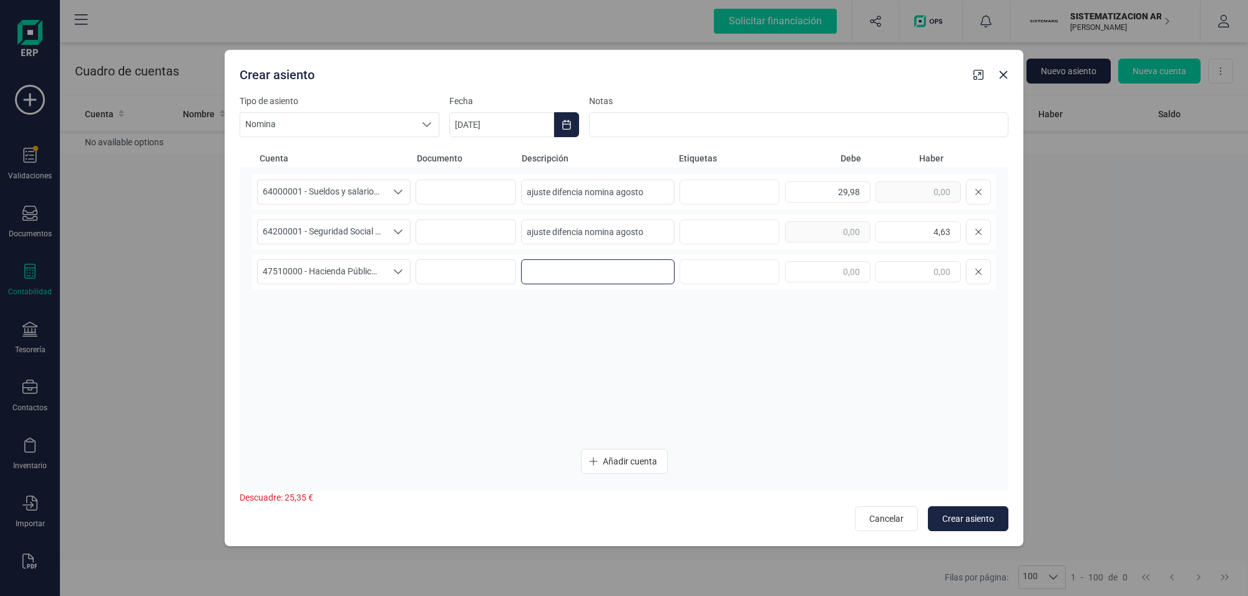
click at [613, 263] on input at bounding box center [597, 271] width 153 height 25
paste input "ajuste difencia nomina agosto"
type input "ajuste difencia nomina agosto"
click at [921, 273] on input "text" at bounding box center [917, 271] width 85 height 21
type input "47,31"
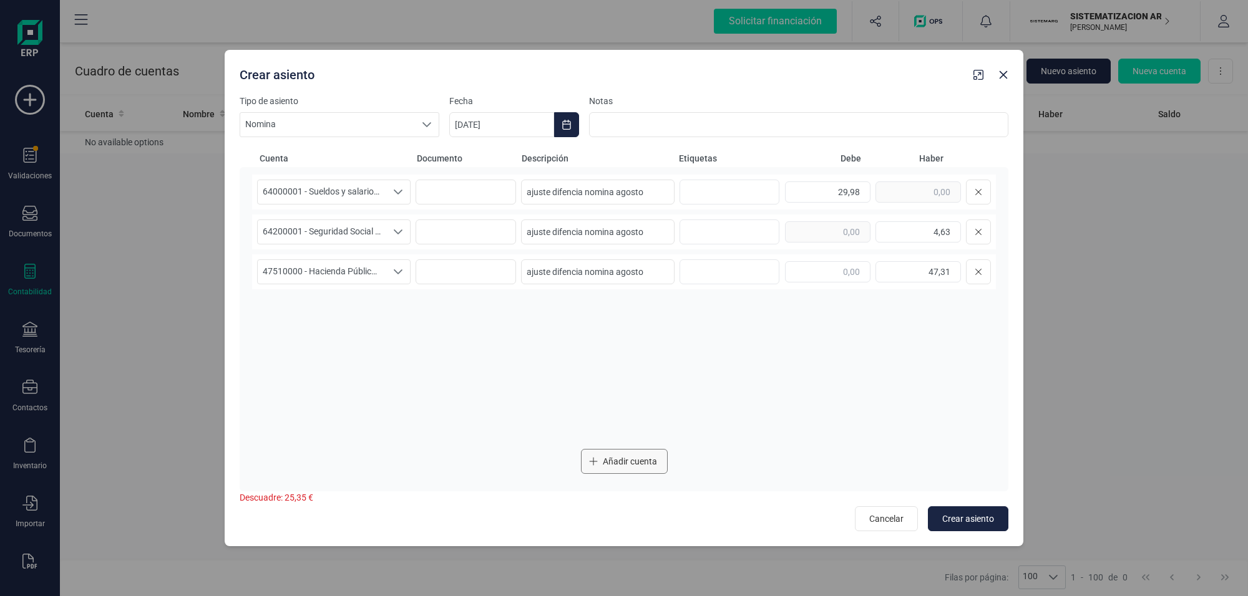
click at [628, 458] on span "Añadir cuenta" at bounding box center [630, 461] width 54 height 12
click at [367, 309] on span "Seleccione una cuenta" at bounding box center [322, 312] width 128 height 24
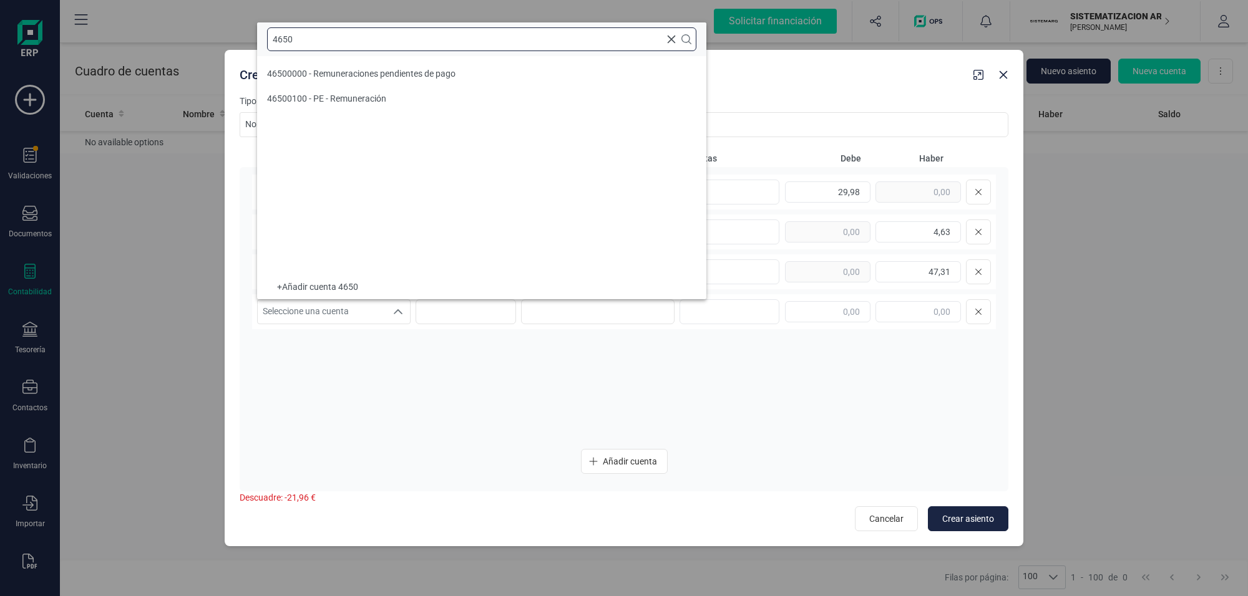
type input "4650"
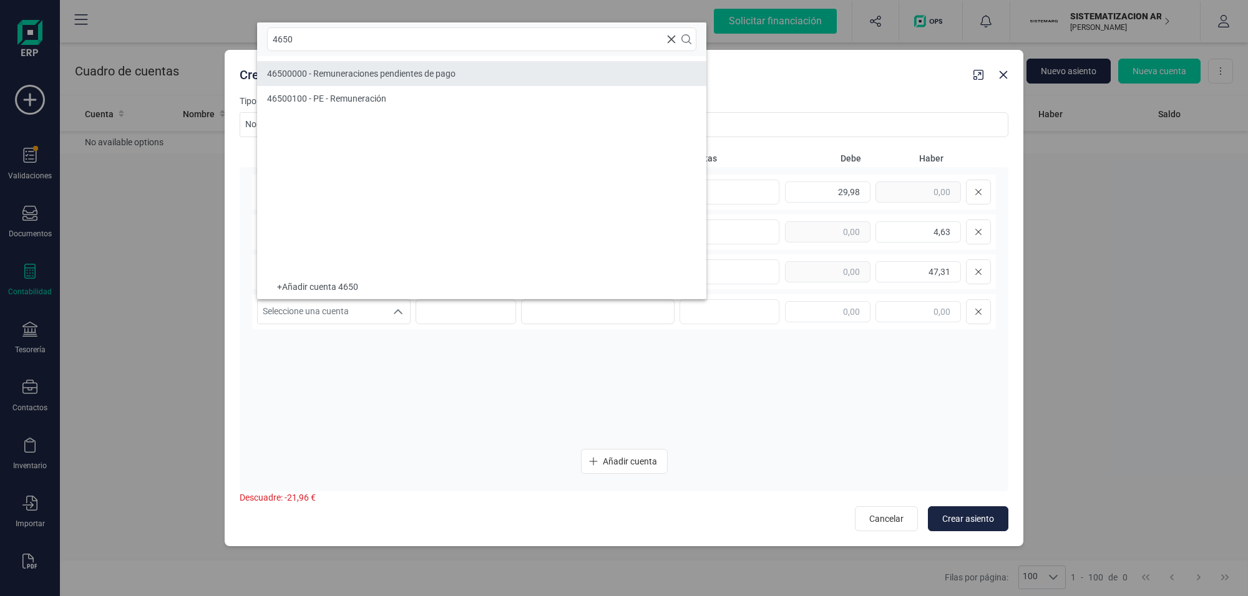
click at [351, 70] on span "46500000 - Remuneraciones pendientes de pago" at bounding box center [361, 74] width 188 height 10
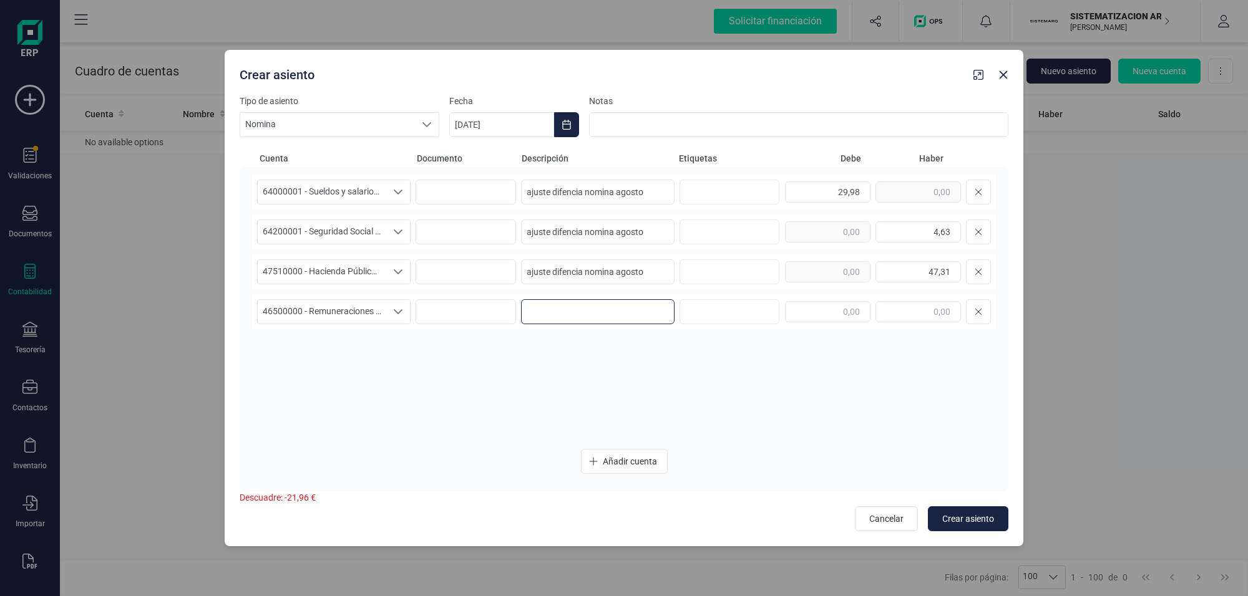
click at [580, 306] on input at bounding box center [597, 311] width 153 height 25
paste input "ajuste difencia nomina agosto"
type input "ajuste difencia nomina agosto"
click at [851, 303] on input "text" at bounding box center [827, 311] width 85 height 21
type input "16,52"
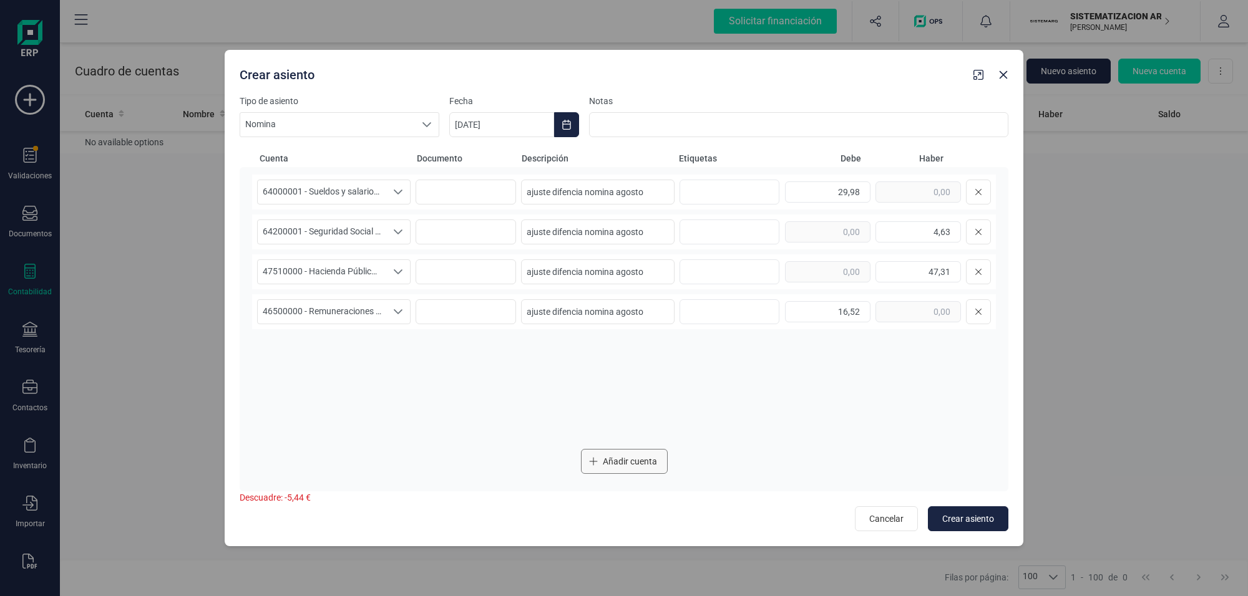
click at [616, 462] on span "Añadir cuenta" at bounding box center [630, 461] width 54 height 12
click at [401, 351] on icon "Seleccione una cuenta" at bounding box center [398, 352] width 10 height 10
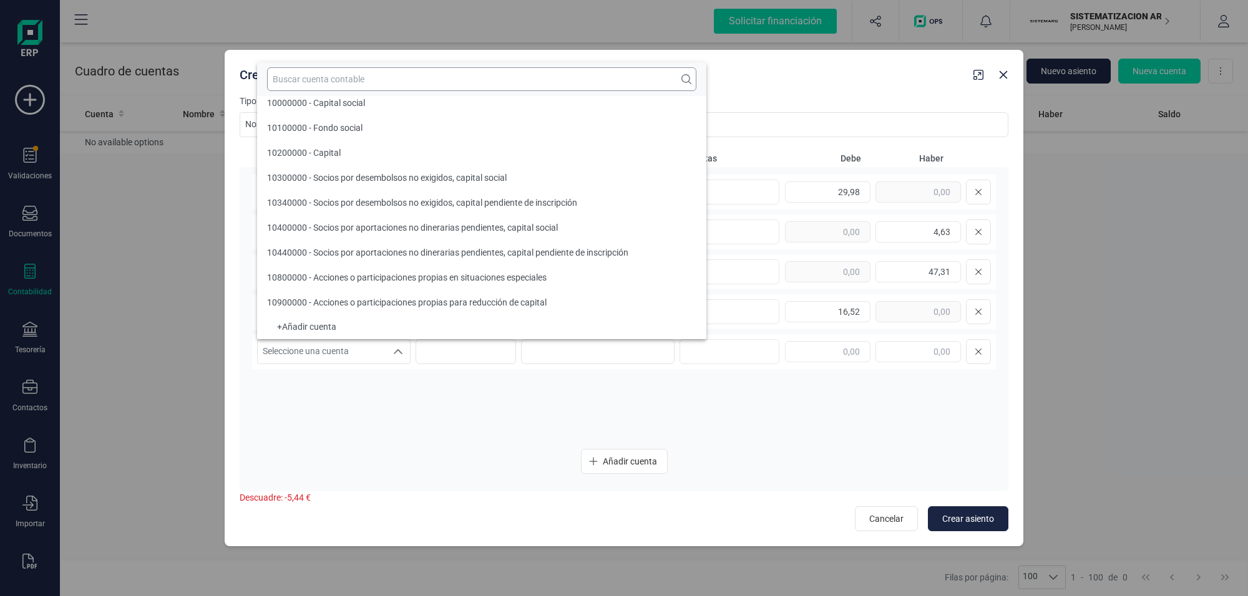
scroll to position [4, 0]
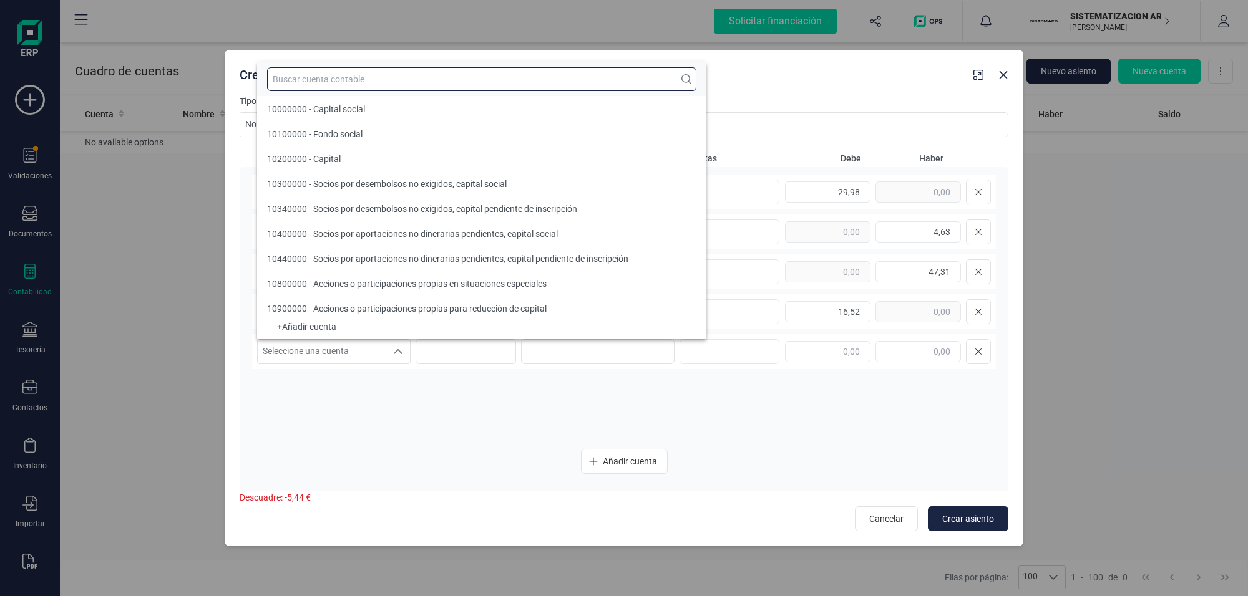
click at [316, 80] on input "text" at bounding box center [481, 79] width 429 height 24
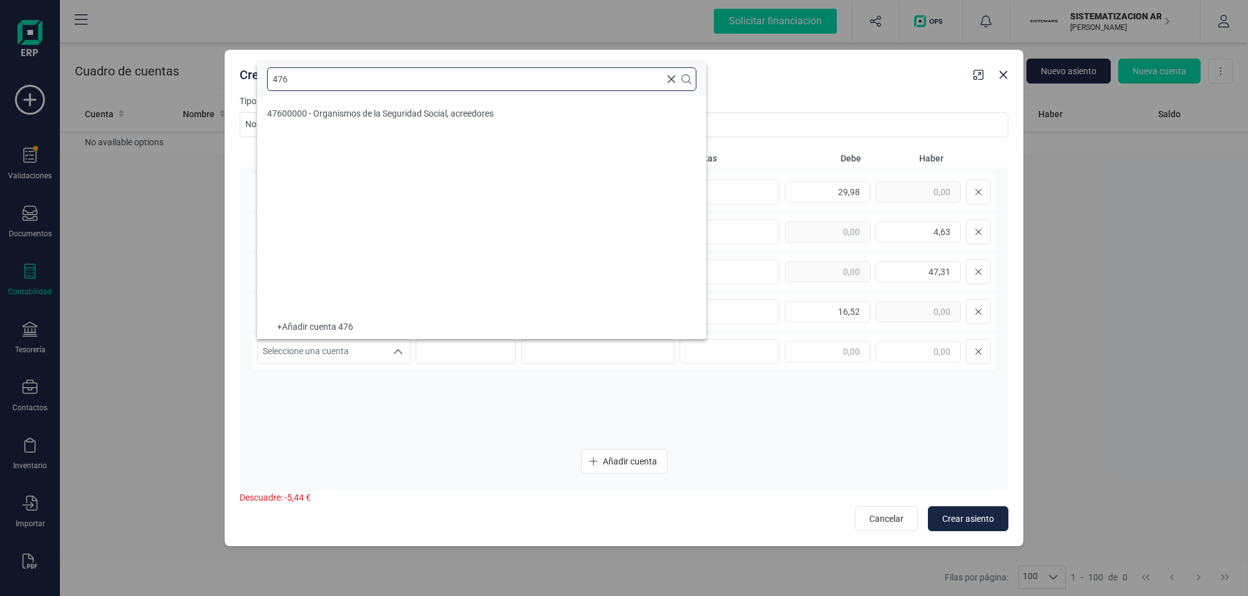
scroll to position [0, 0]
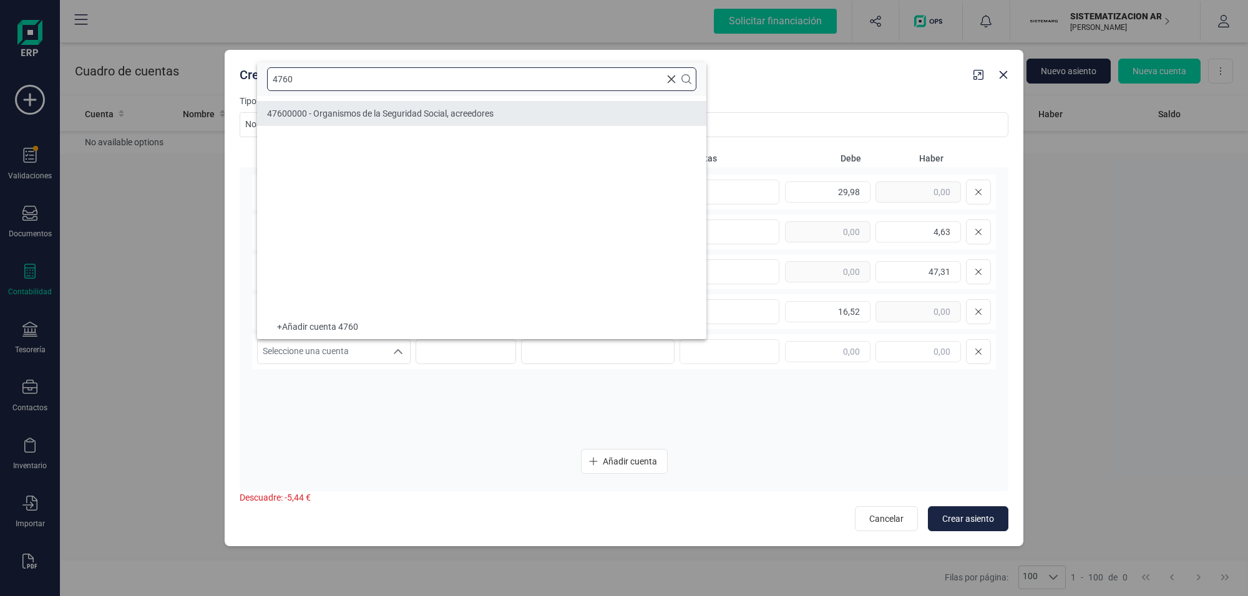
type input "4760"
click at [340, 110] on span "47600000 - Organismos de la Seguridad Social, acreedores" at bounding box center [380, 114] width 226 height 10
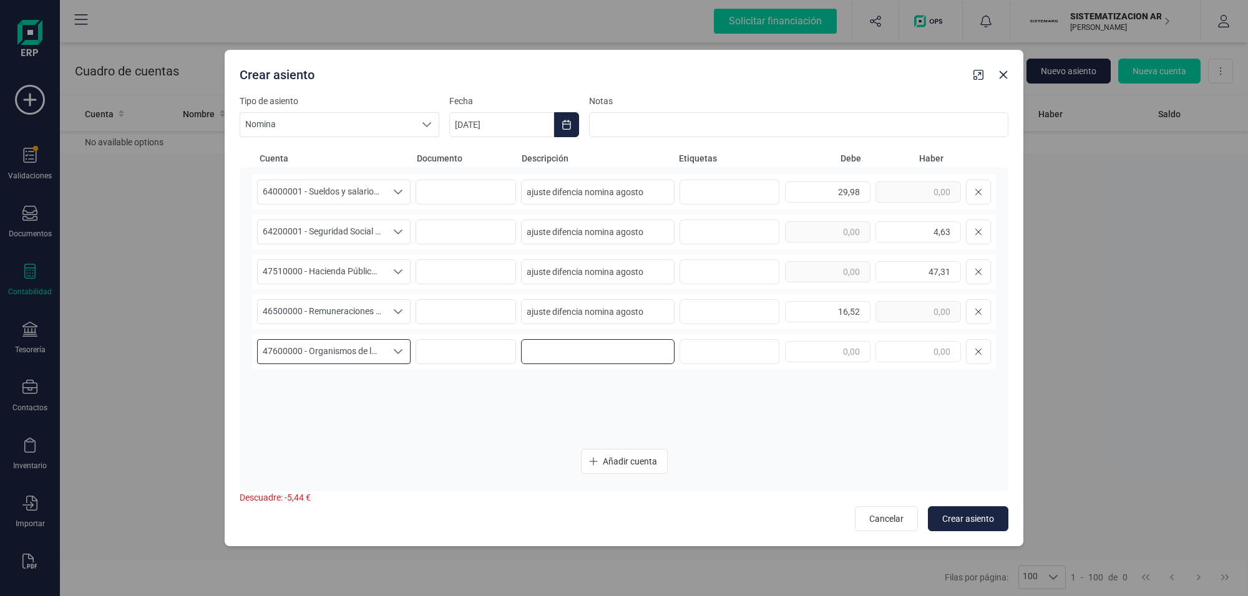
click at [587, 351] on input at bounding box center [597, 351] width 153 height 25
paste input "ajuste difencia nomina agosto"
type input "ajuste difencia nomina agosto"
click at [825, 359] on input "text" at bounding box center [827, 351] width 85 height 21
type input "5,44"
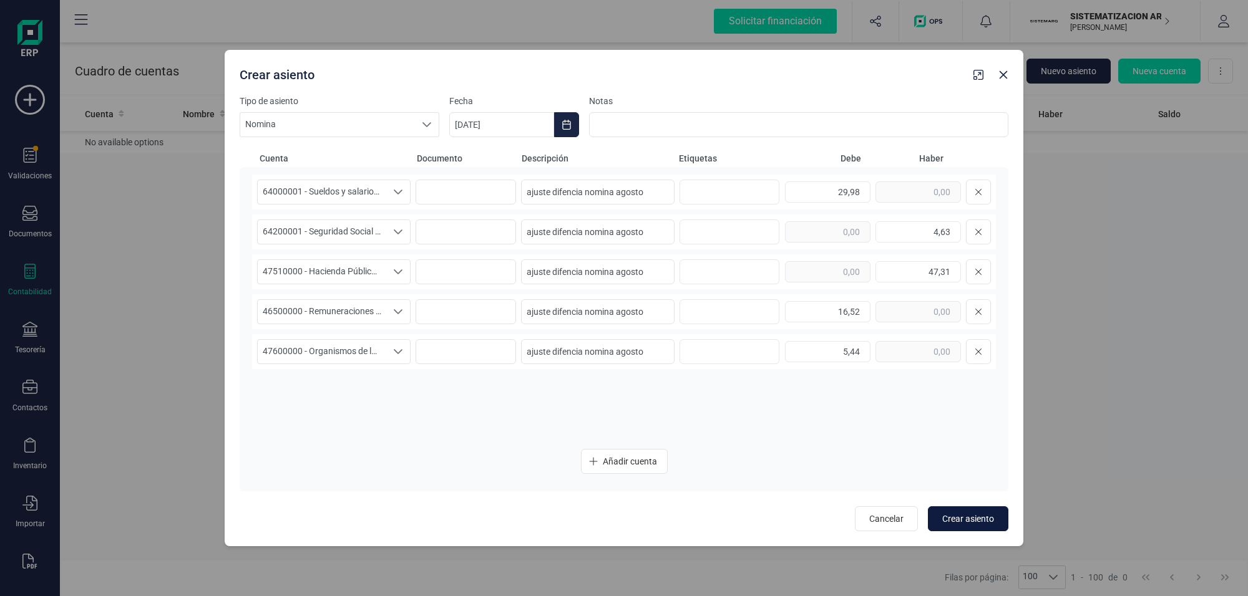
click at [973, 515] on span "Crear asiento" at bounding box center [968, 519] width 52 height 12
type input "10/10/2025"
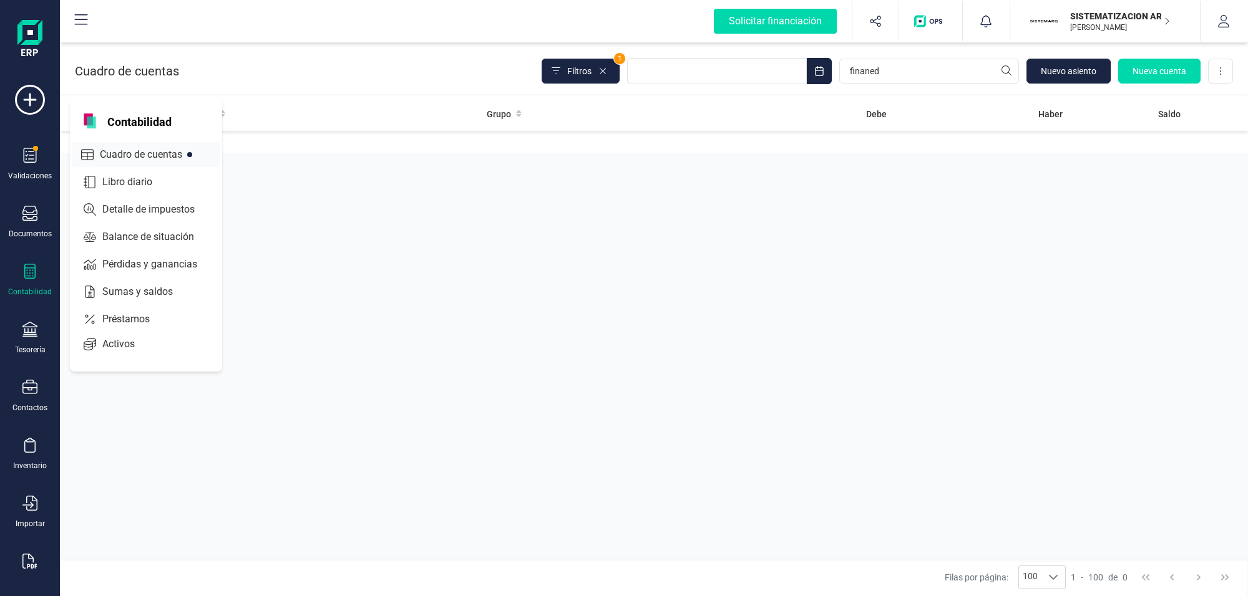
click at [138, 147] on span "Cuadro de cuentas" at bounding box center [150, 154] width 110 height 15
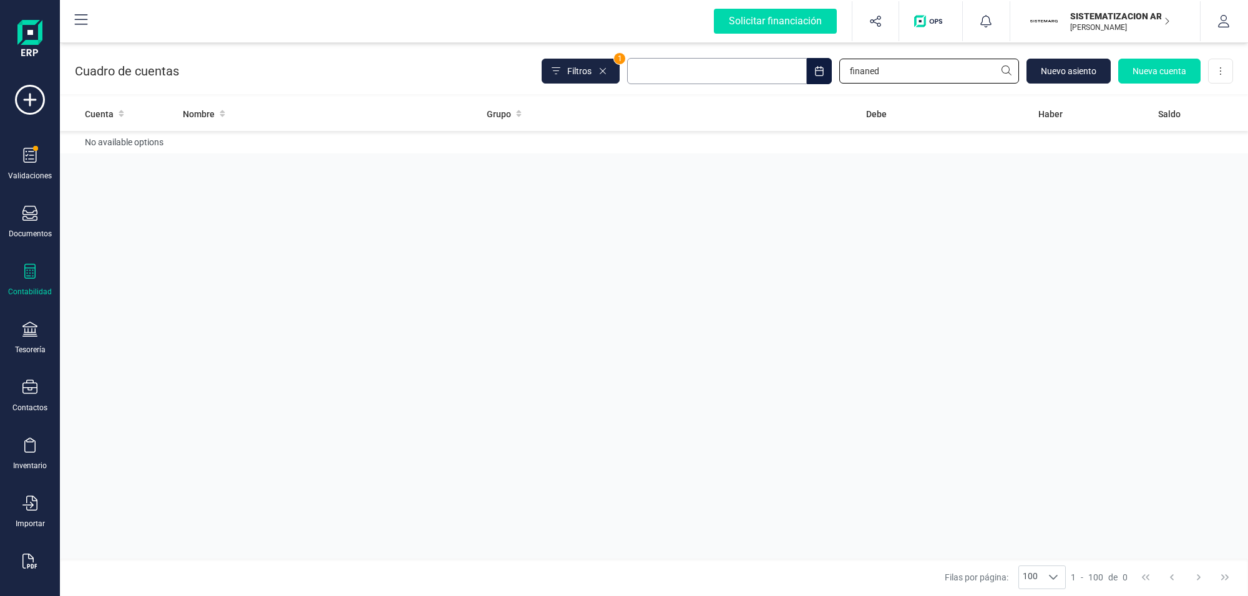
drag, startPoint x: 874, startPoint y: 72, endPoint x: 694, endPoint y: 80, distance: 180.5
click at [694, 80] on div "Filtros 1 finaned [GEOGRAPHIC_DATA] Nueva cuenta Descargar Excel" at bounding box center [886, 71] width 691 height 26
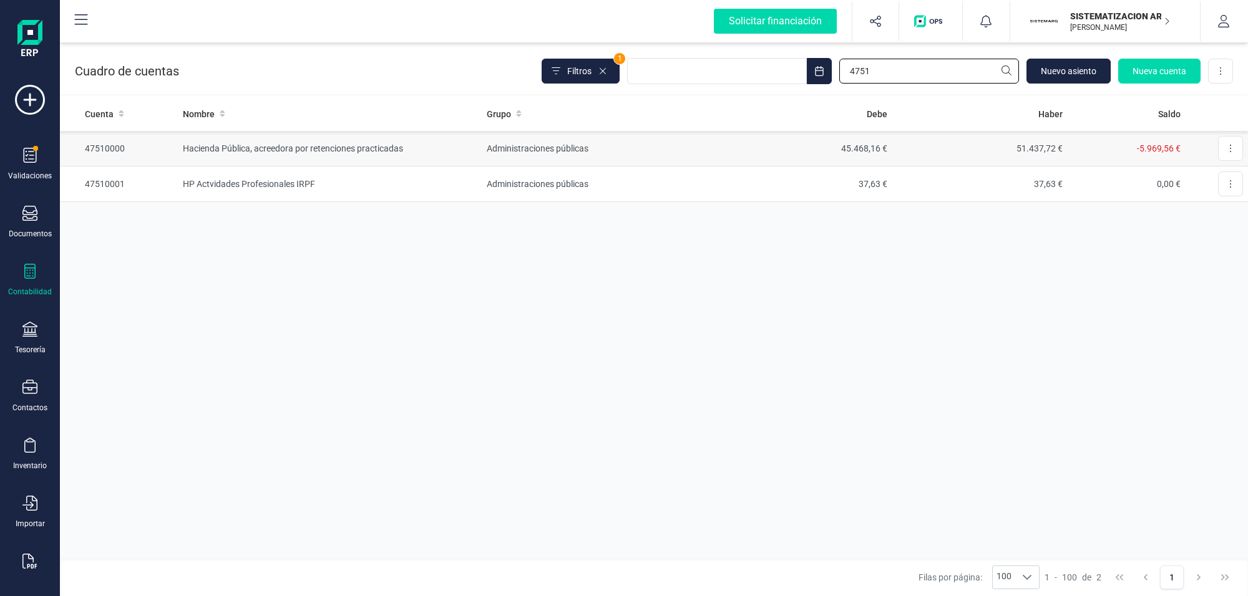
type input "4751"
click at [361, 153] on td "Hacienda Pública, acreedora por retenciones practicadas" at bounding box center [330, 149] width 304 height 36
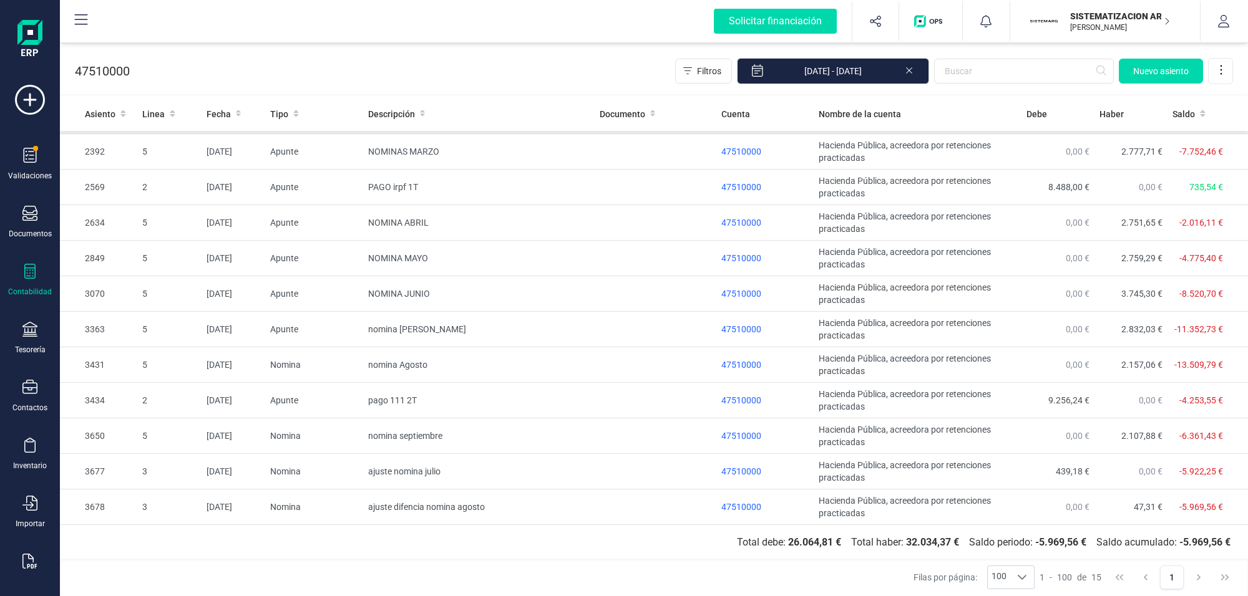
scroll to position [141, 0]
click at [846, 69] on input "[DATE] - [DATE]" at bounding box center [833, 71] width 192 height 26
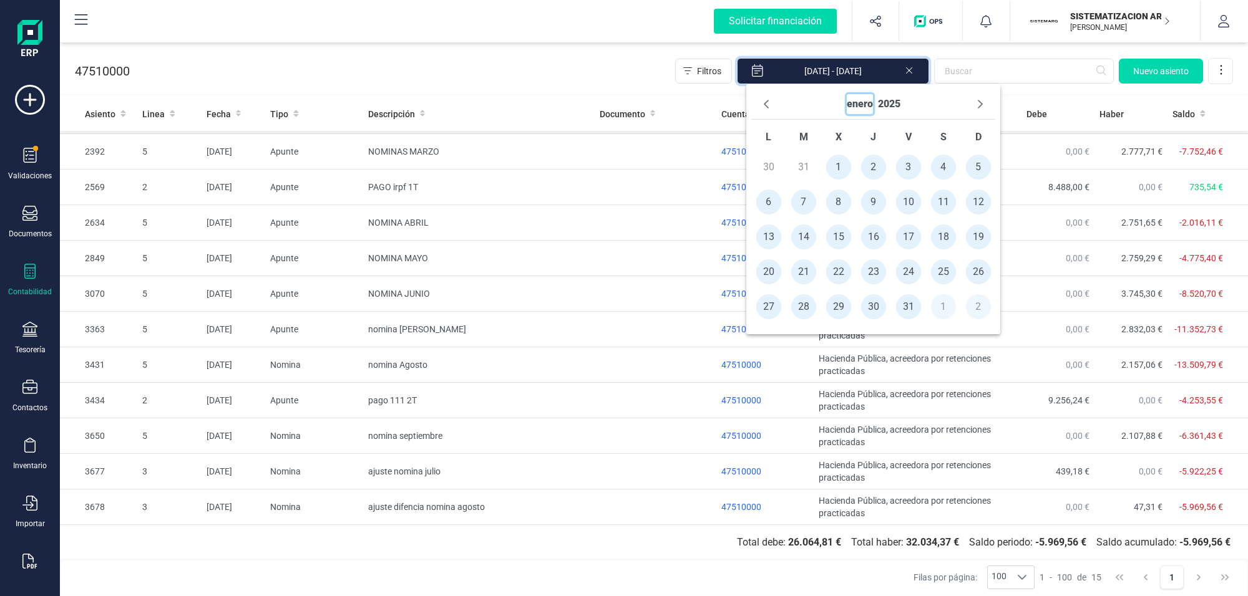
click at [858, 104] on button "enero" at bounding box center [859, 104] width 26 height 20
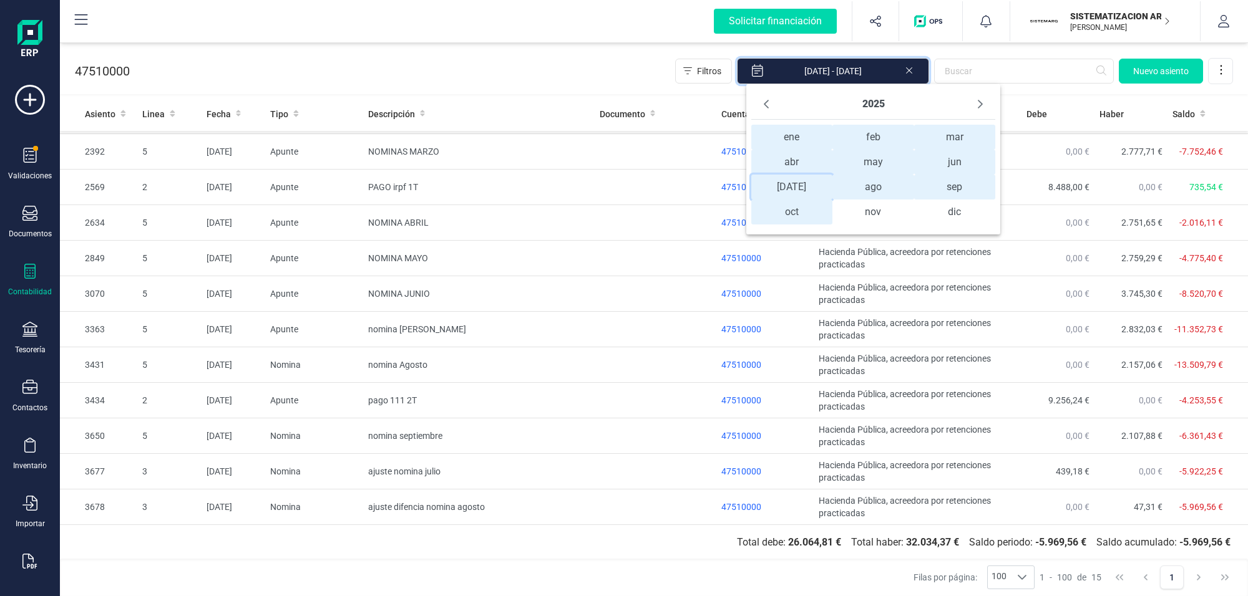
click at [782, 190] on span "[DATE] [DATE]" at bounding box center [791, 187] width 81 height 25
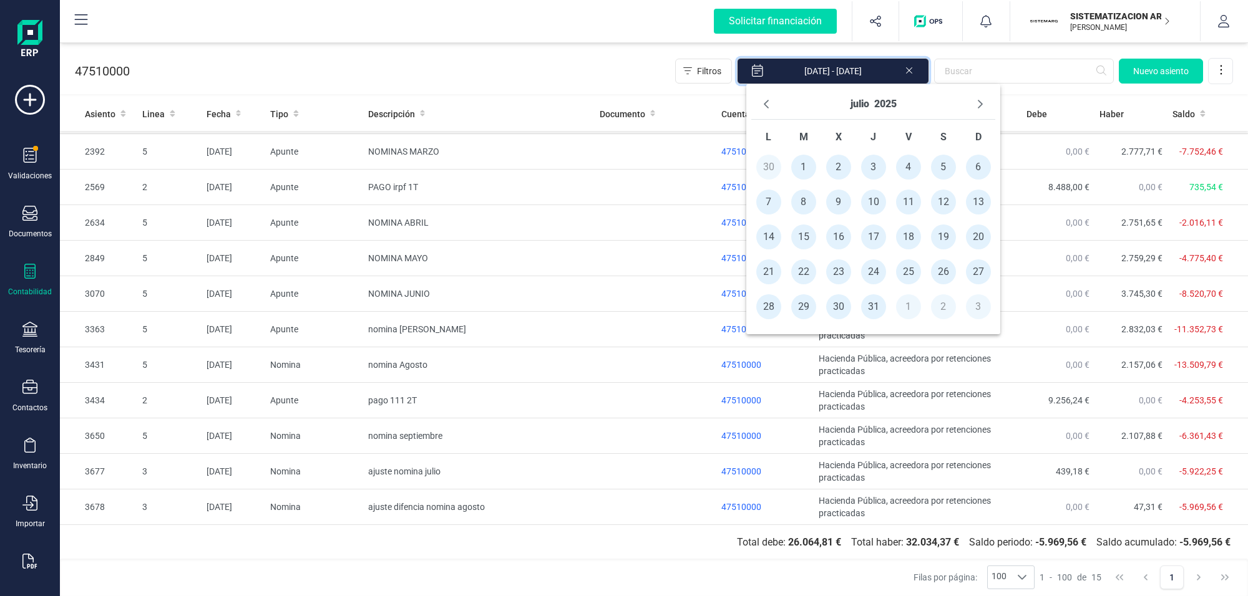
click at [803, 168] on span "1" at bounding box center [803, 167] width 25 height 25
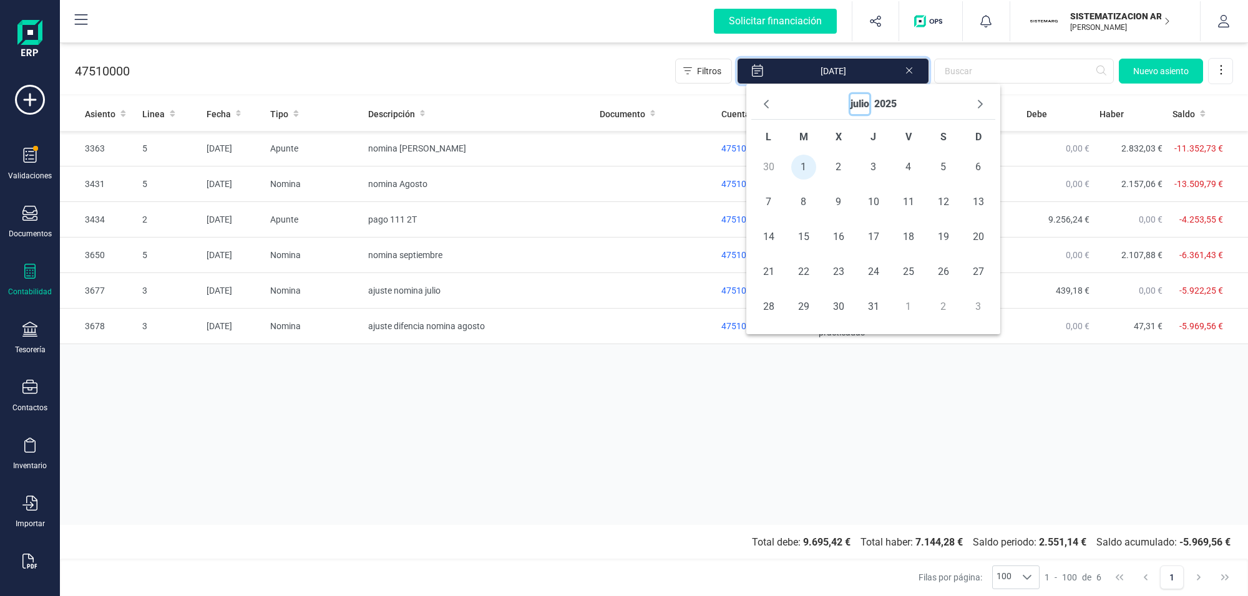
click at [861, 104] on button "julio" at bounding box center [859, 104] width 19 height 20
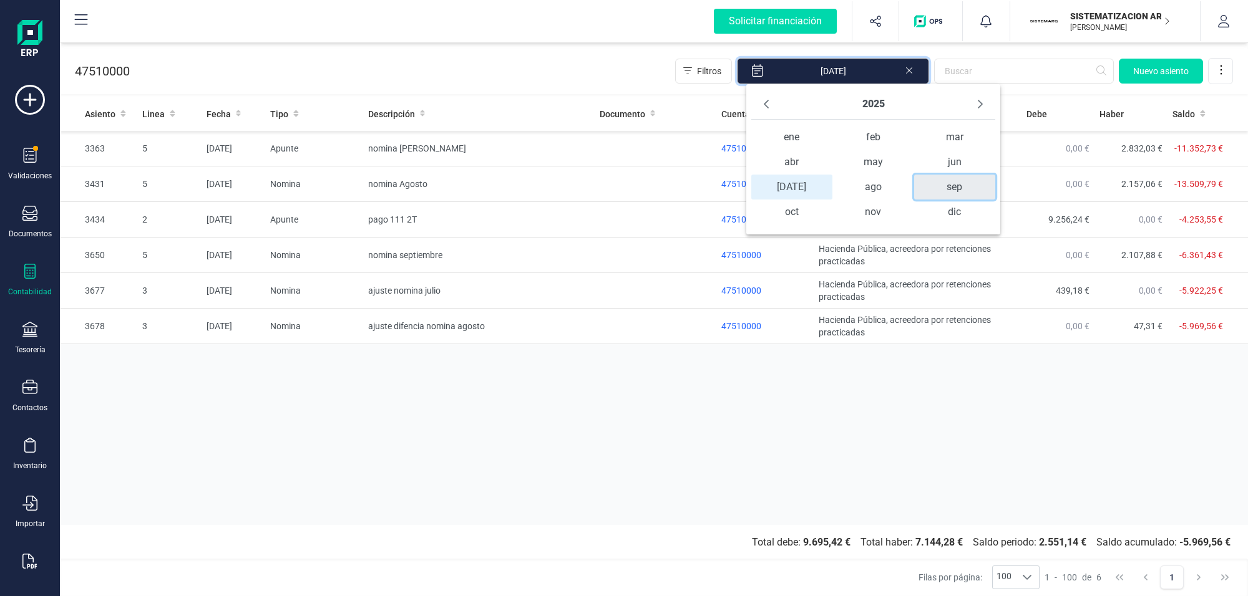
click at [940, 191] on span "sep" at bounding box center [954, 187] width 81 height 25
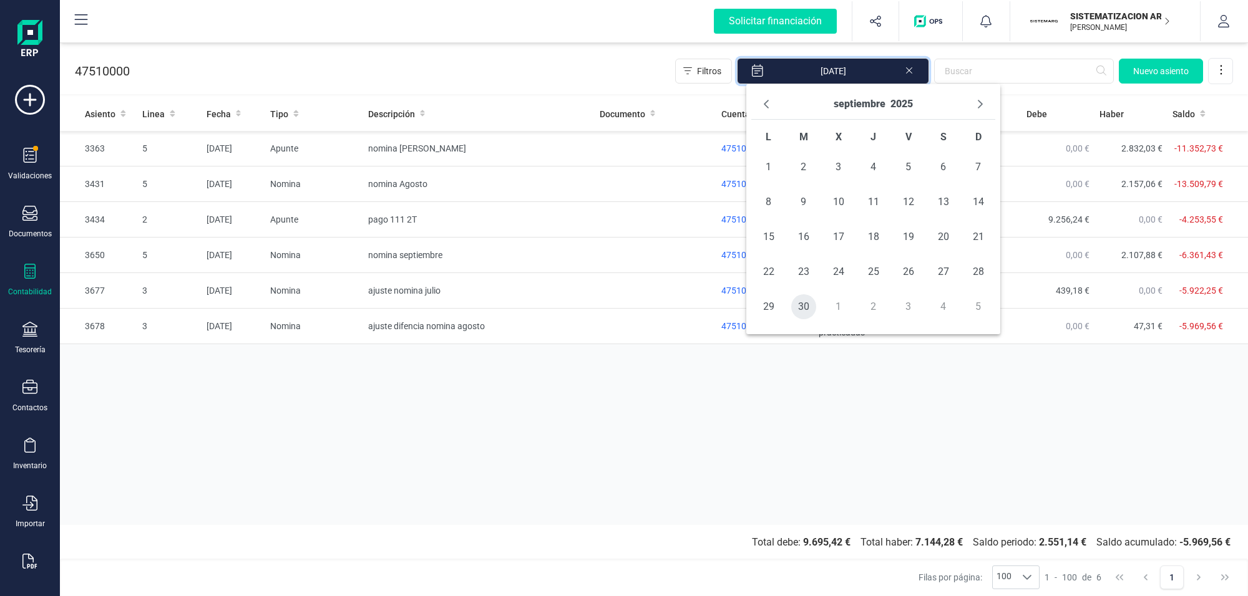
click at [800, 304] on span "30" at bounding box center [803, 306] width 25 height 25
type input "[DATE] - [DATE]"
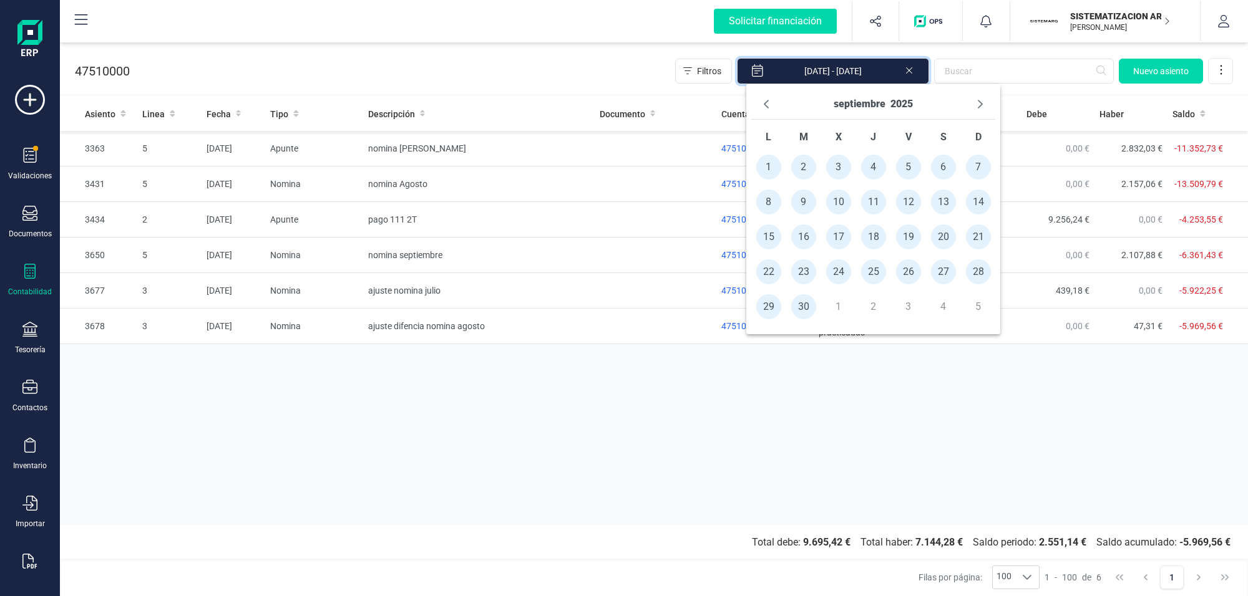
click at [851, 416] on div "Asiento Linea Fecha Tipo Descripción Documento Cuenta Nombre de la cuenta Debe …" at bounding box center [654, 311] width 1188 height 429
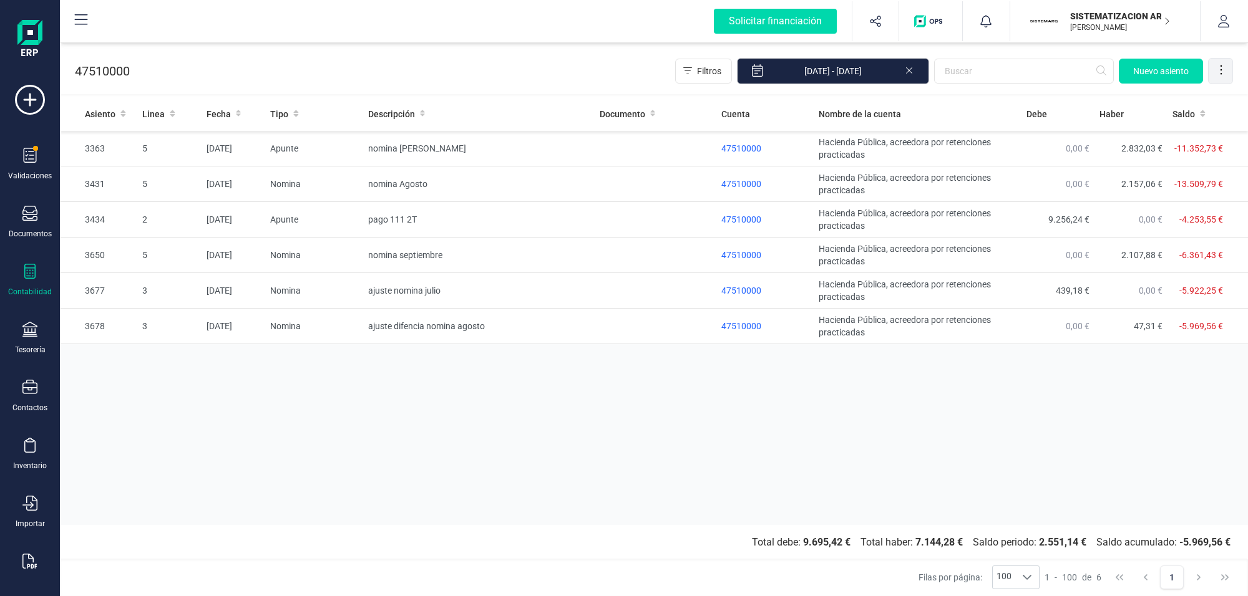
click at [1217, 67] on icon at bounding box center [1220, 70] width 12 height 12
click at [1179, 98] on span "Exportar Excel" at bounding box center [1178, 101] width 90 height 10
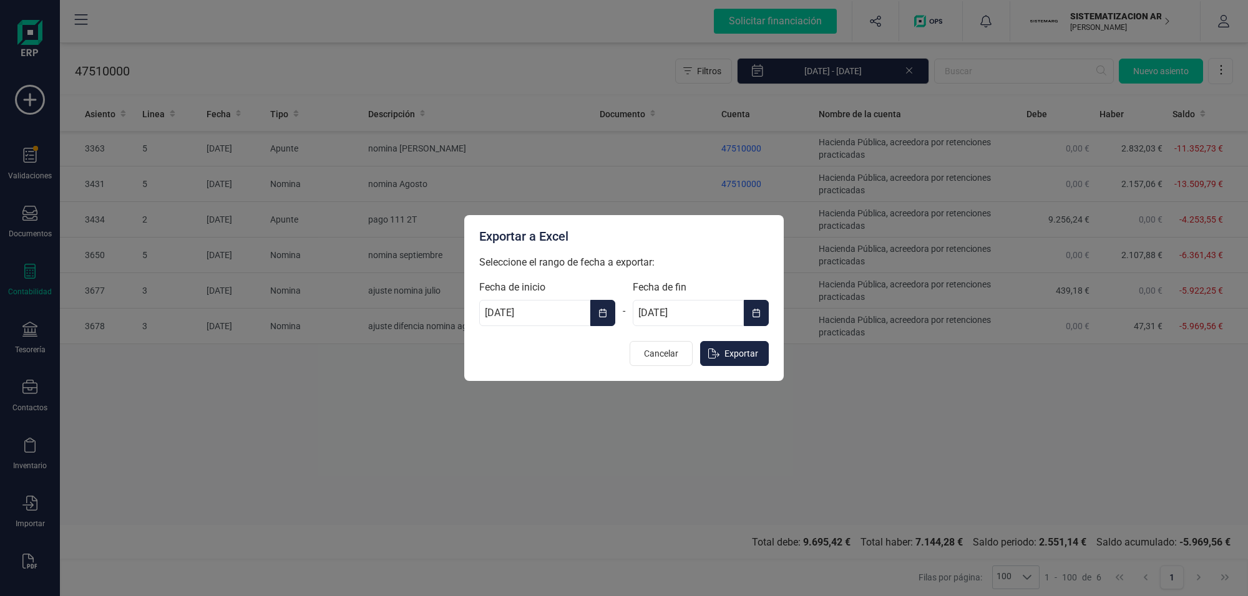
click at [547, 315] on input "[DATE]" at bounding box center [534, 313] width 111 height 26
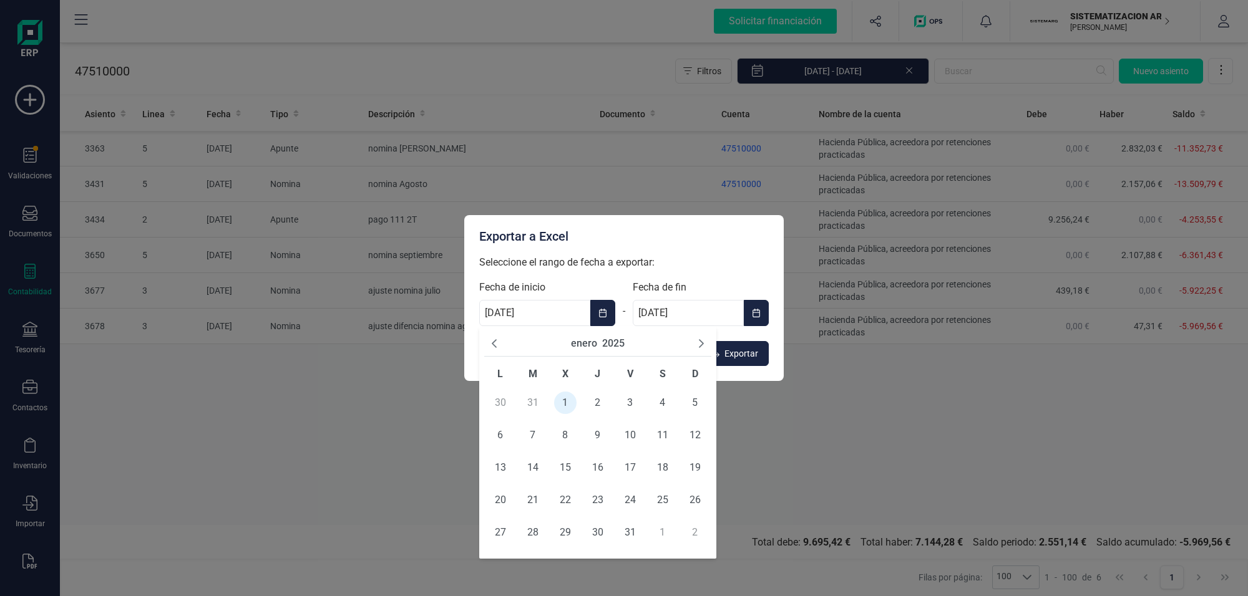
click at [594, 341] on button "enero" at bounding box center [584, 343] width 26 height 15
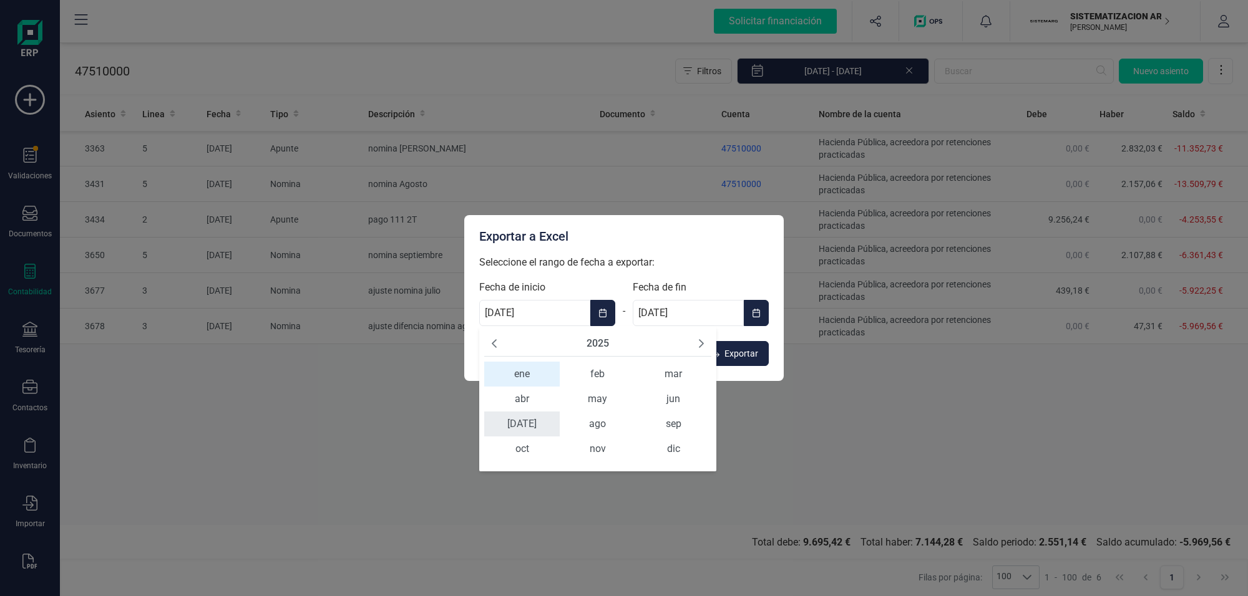
click at [525, 422] on span "[DATE]" at bounding box center [521, 424] width 75 height 25
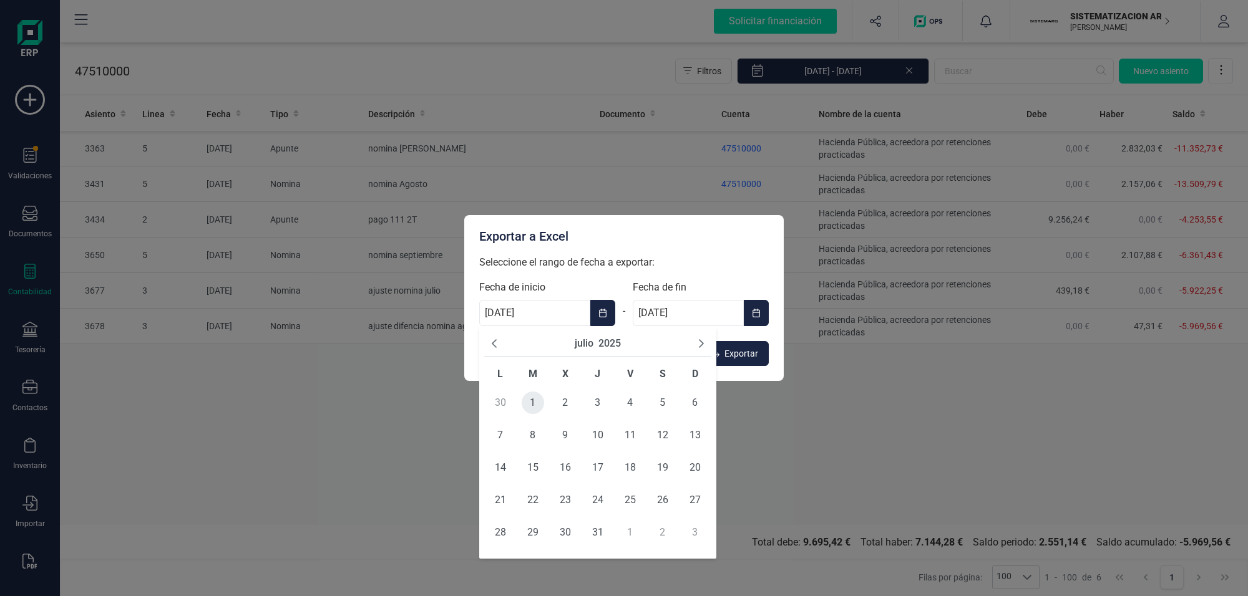
click at [531, 400] on span "1" at bounding box center [532, 403] width 22 height 22
type input "[DATE]"
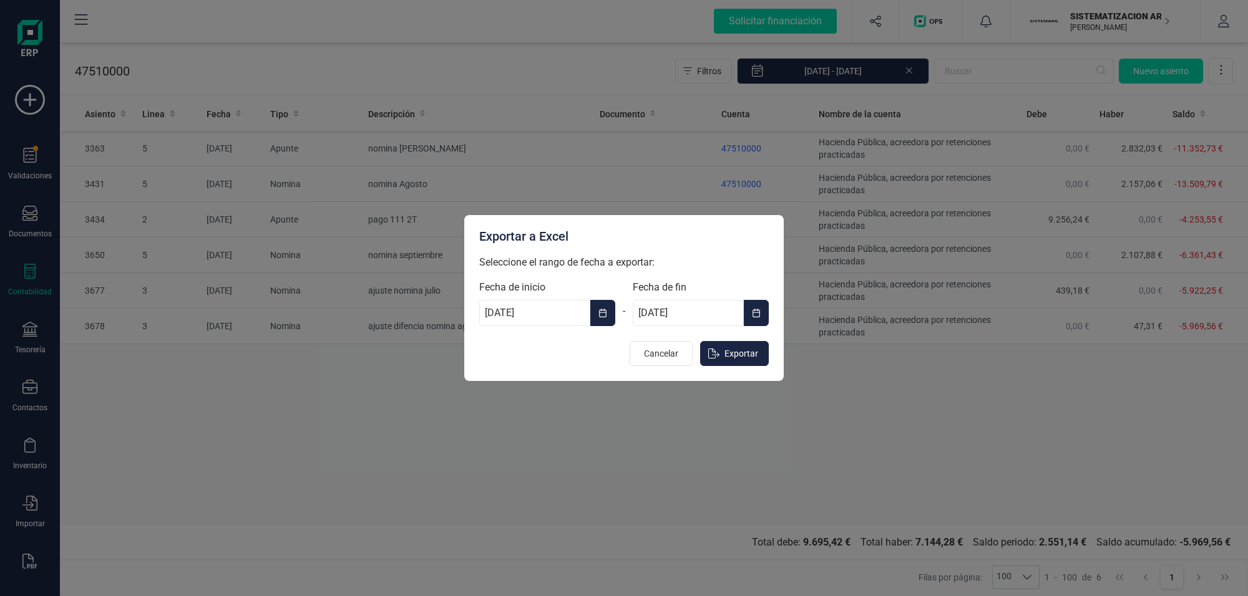
click at [750, 309] on button "Choose Date" at bounding box center [756, 313] width 25 height 26
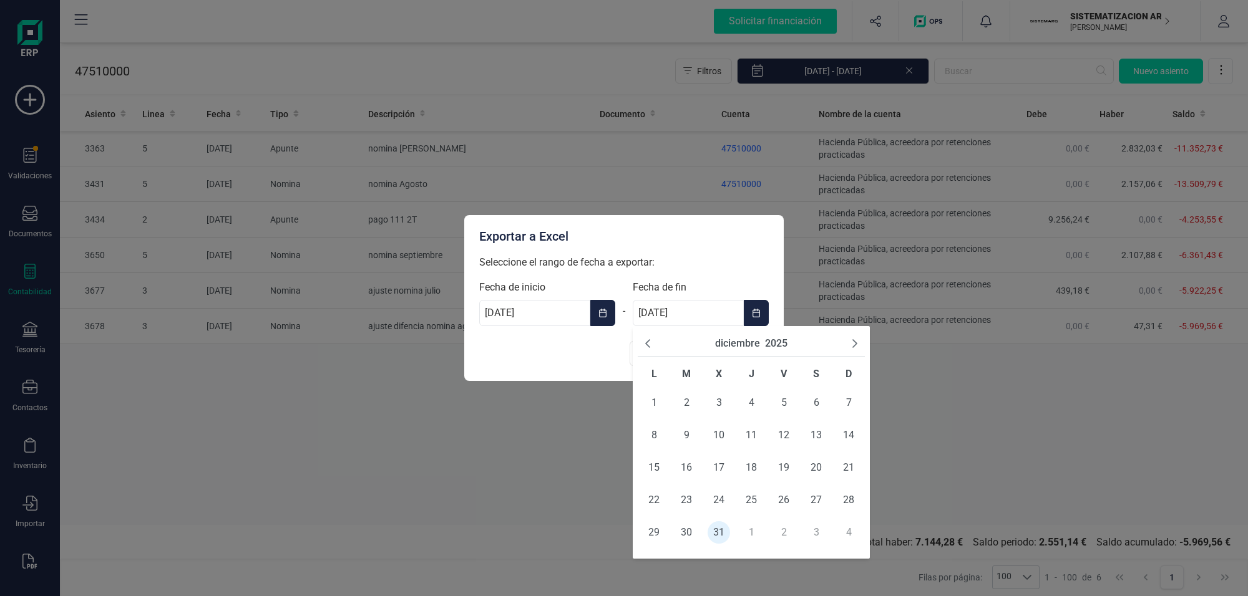
click at [752, 341] on button "diciembre" at bounding box center [737, 343] width 45 height 15
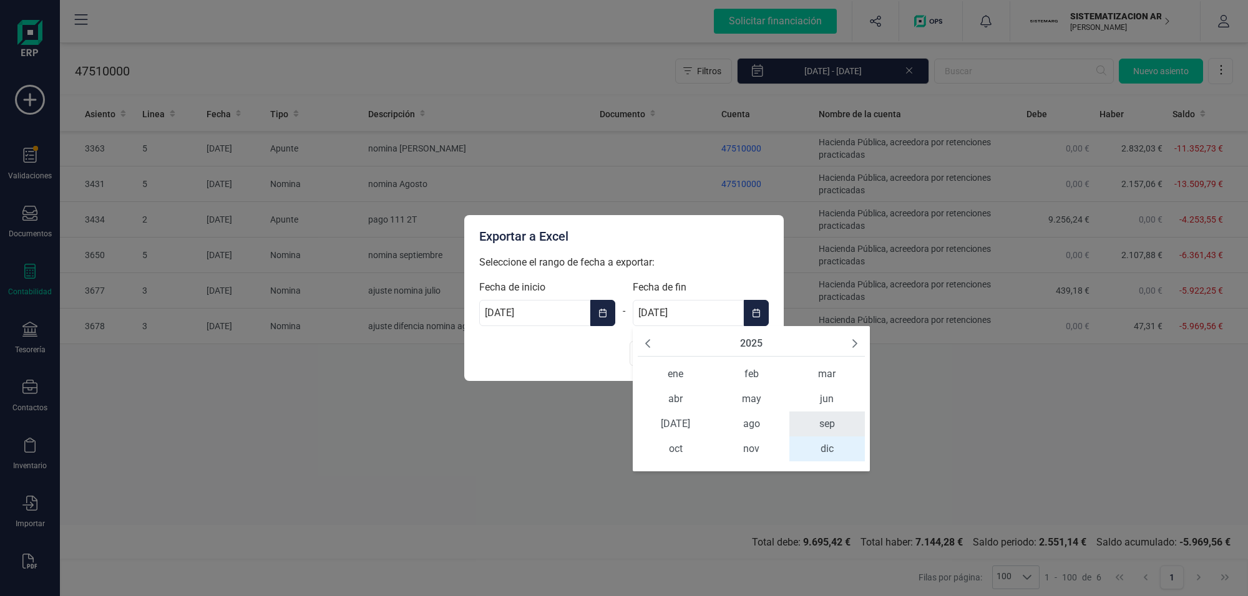
click at [838, 425] on span "sep" at bounding box center [826, 424] width 75 height 25
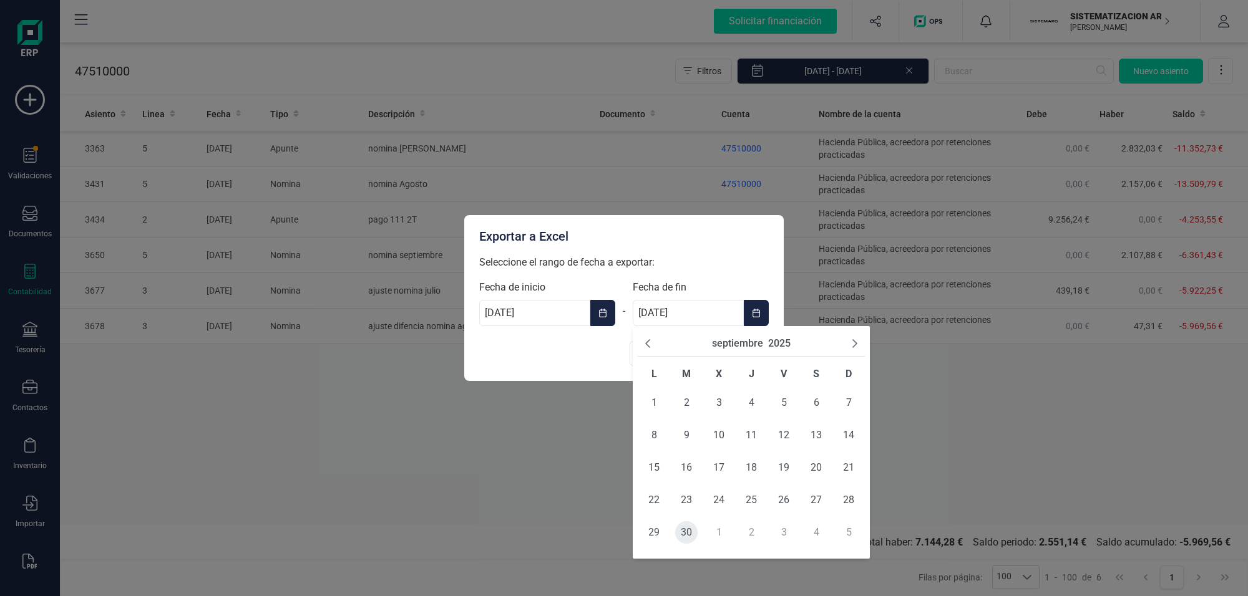
click at [682, 534] on span "30" at bounding box center [686, 532] width 22 height 22
type input "[DATE]"
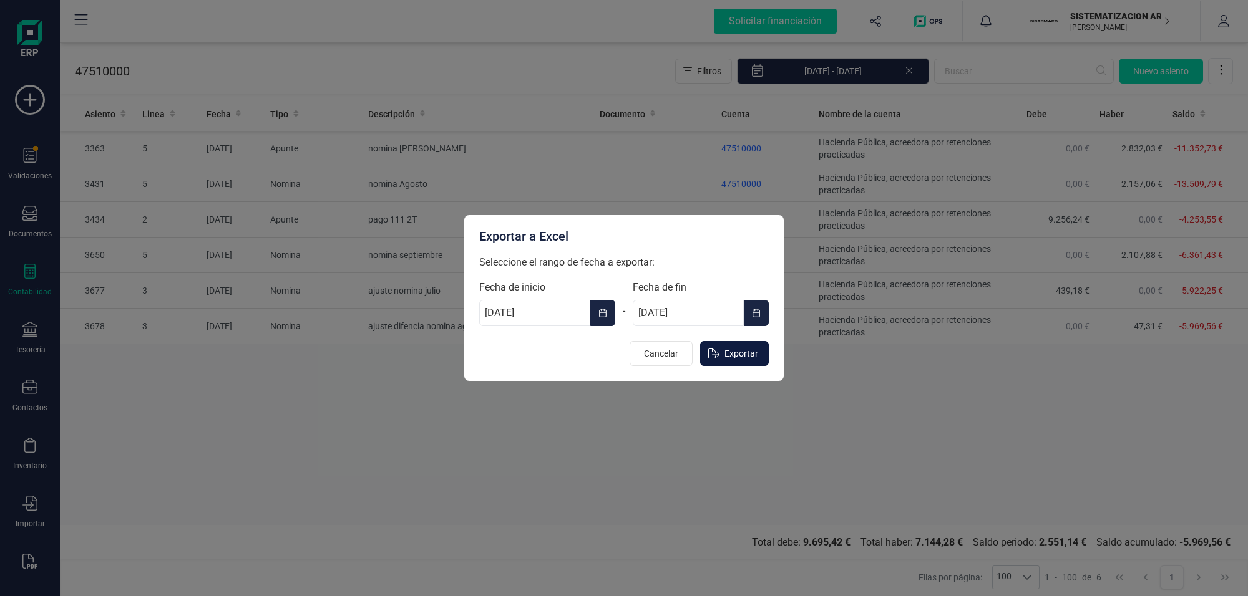
click at [727, 351] on span "Exportar" at bounding box center [741, 353] width 34 height 12
type input "[DATE]"
